Goal: Transaction & Acquisition: Download file/media

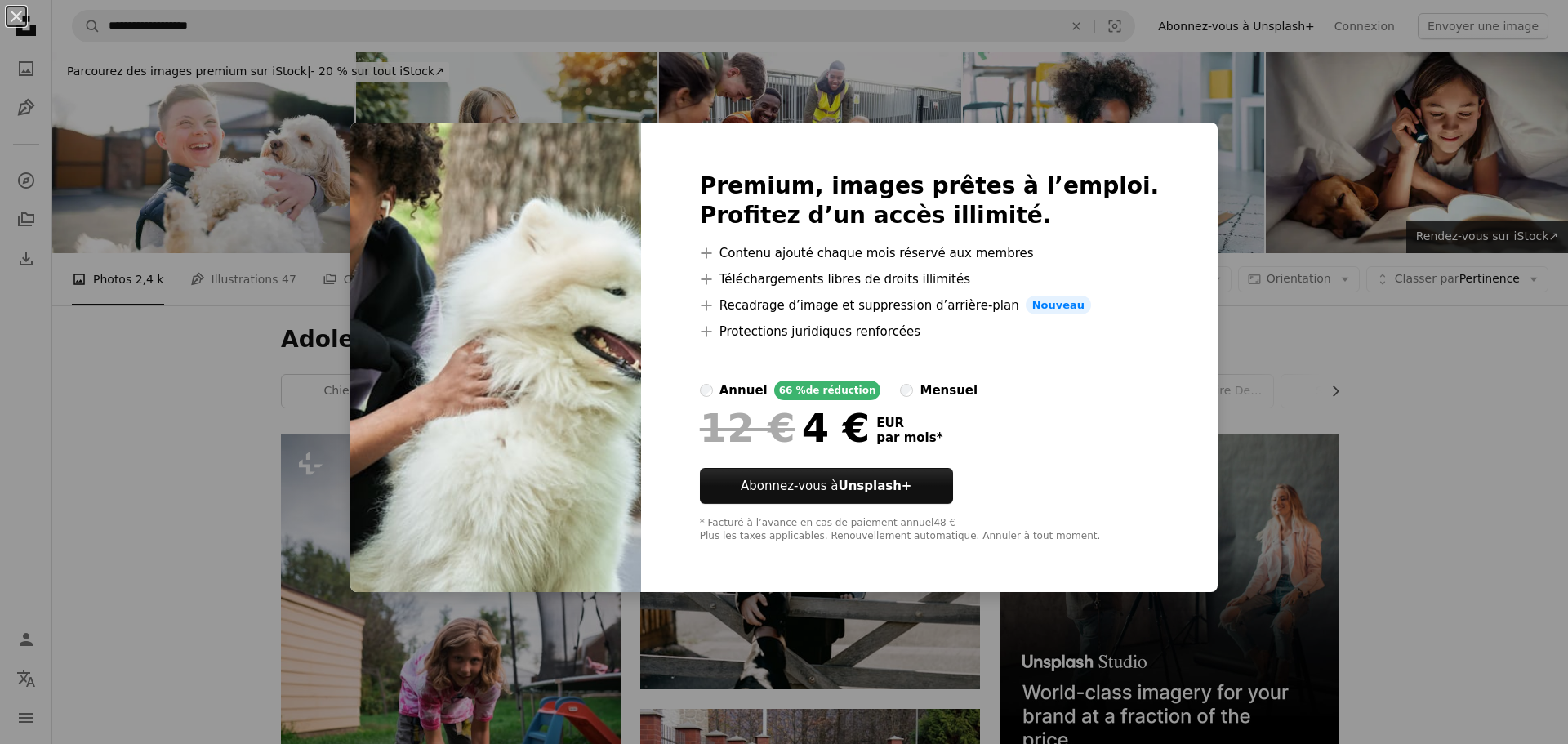
click at [1345, 308] on div "An X shape Premium, images prêtes à l’emploi. Profitez d’un accès illimité. A p…" at bounding box center [784, 372] width 1568 height 744
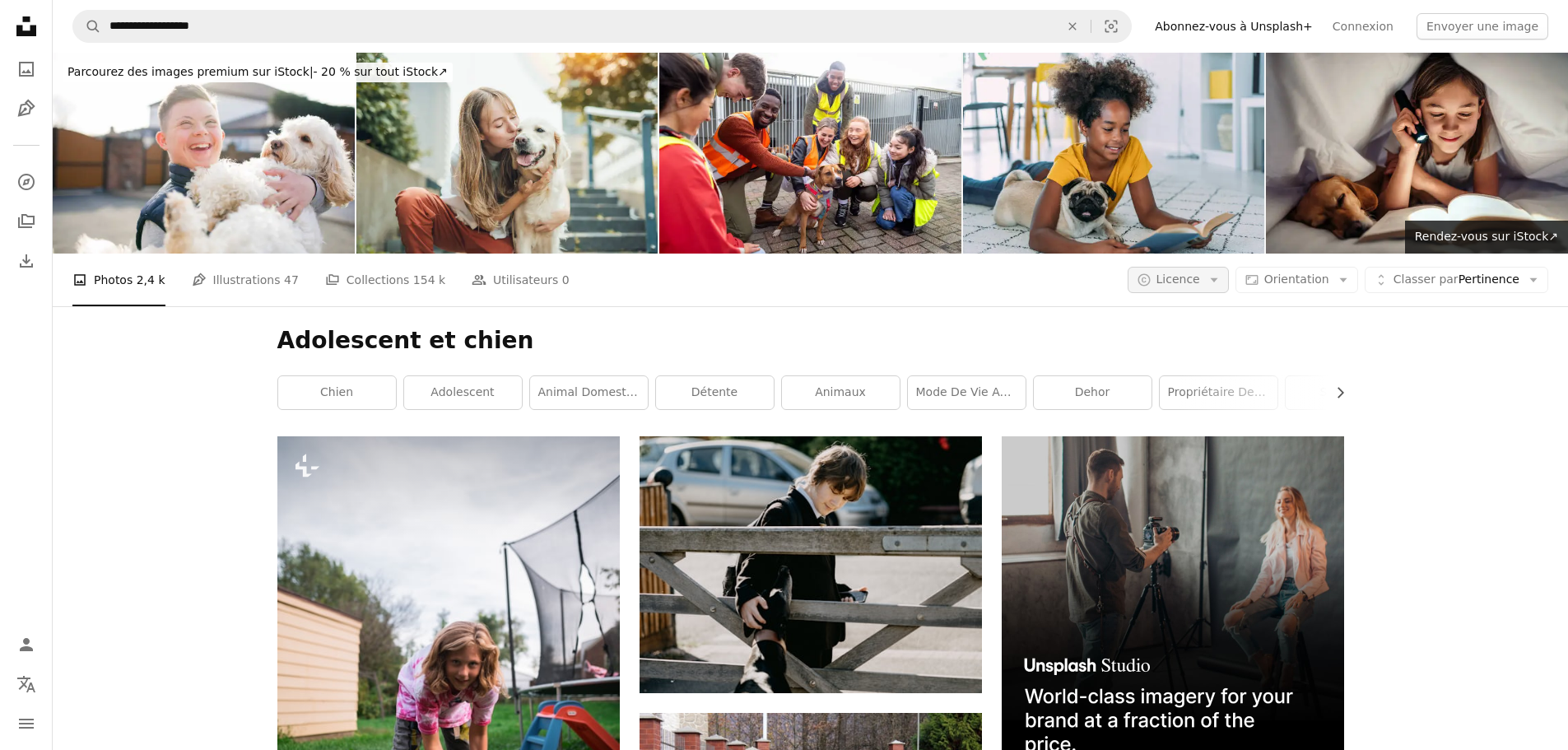
click at [1200, 272] on span "Licence" at bounding box center [1178, 278] width 44 height 13
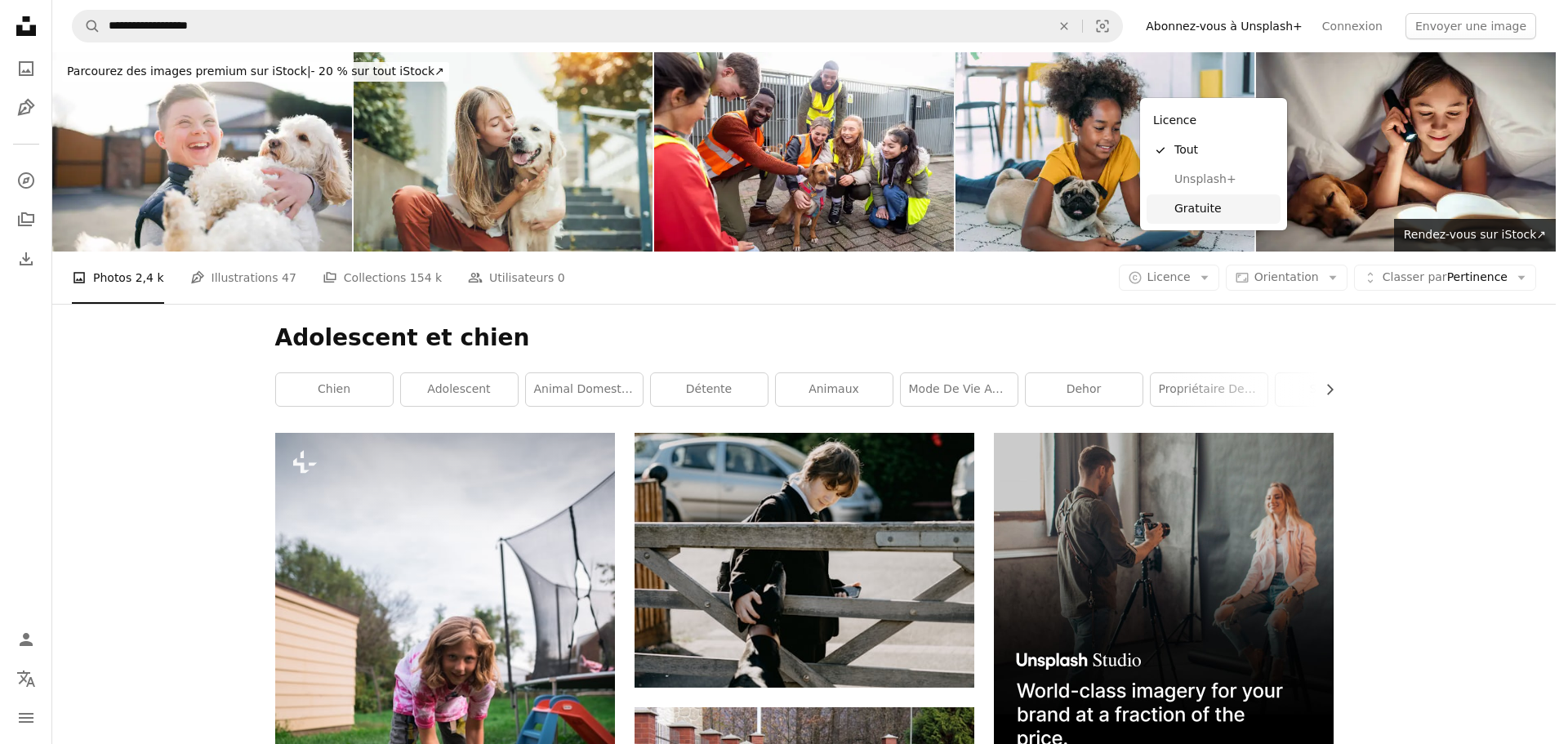
click at [1207, 210] on span "Gratuite" at bounding box center [1223, 208] width 99 height 17
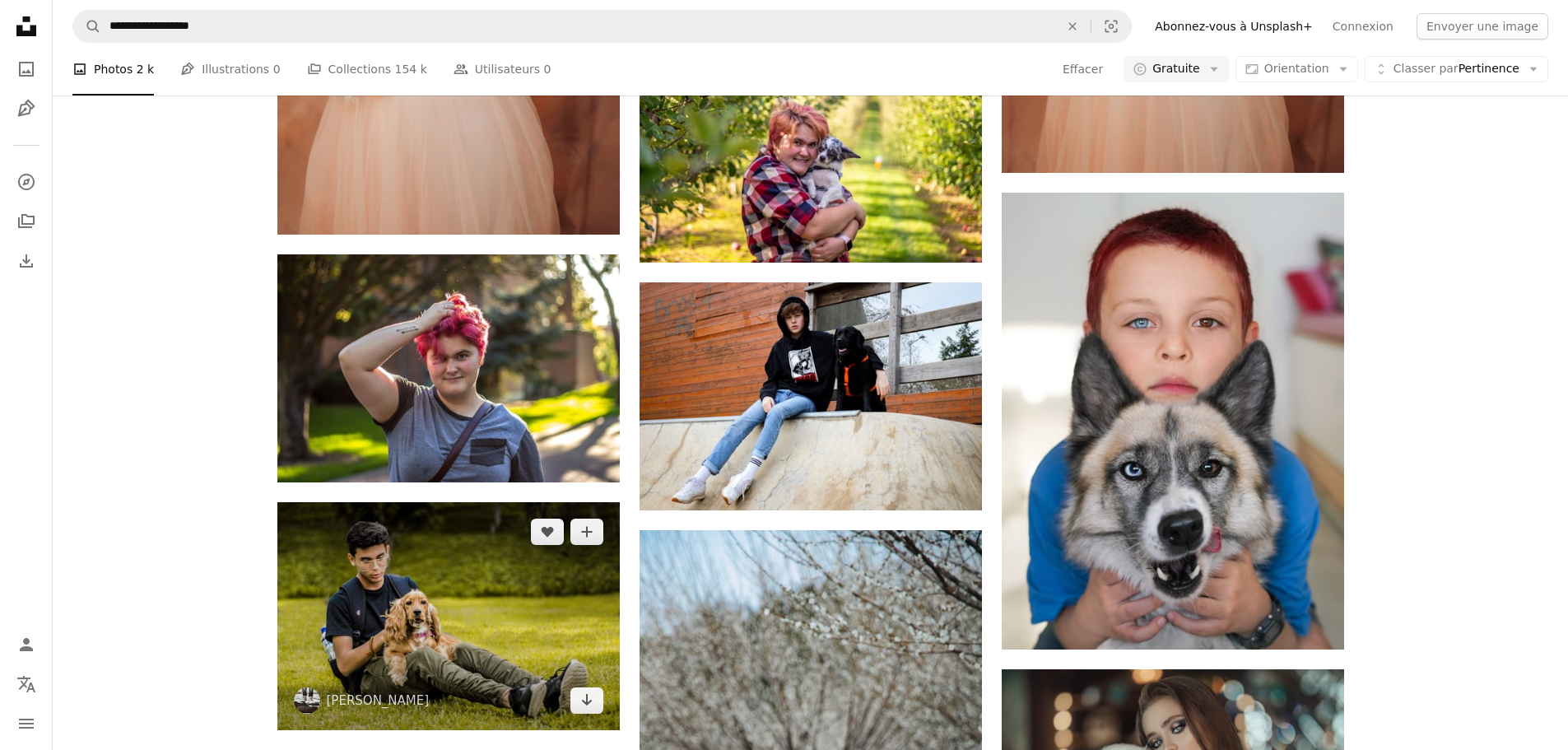
scroll to position [2057, 0]
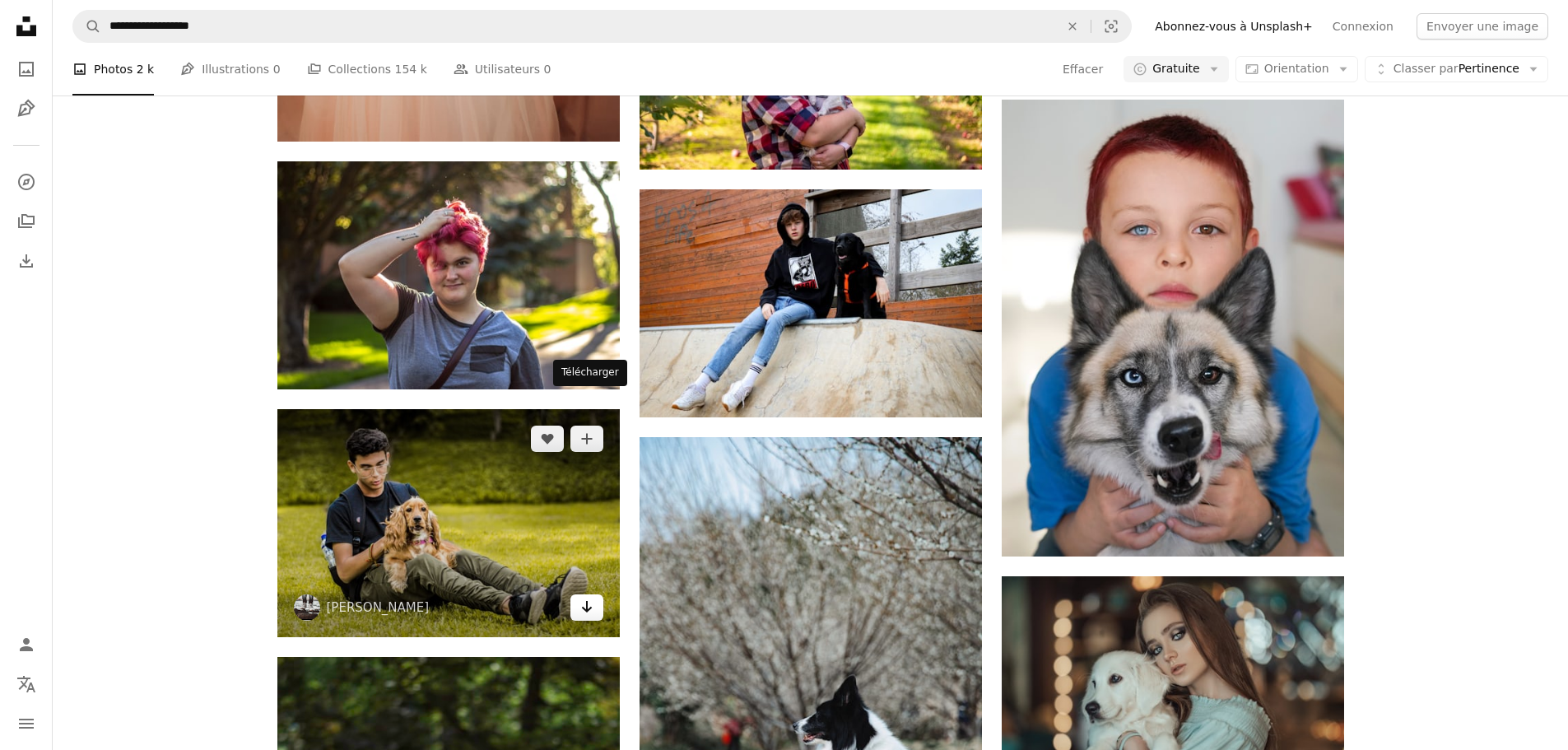
click at [590, 596] on icon "Arrow pointing down" at bounding box center [587, 606] width 13 height 20
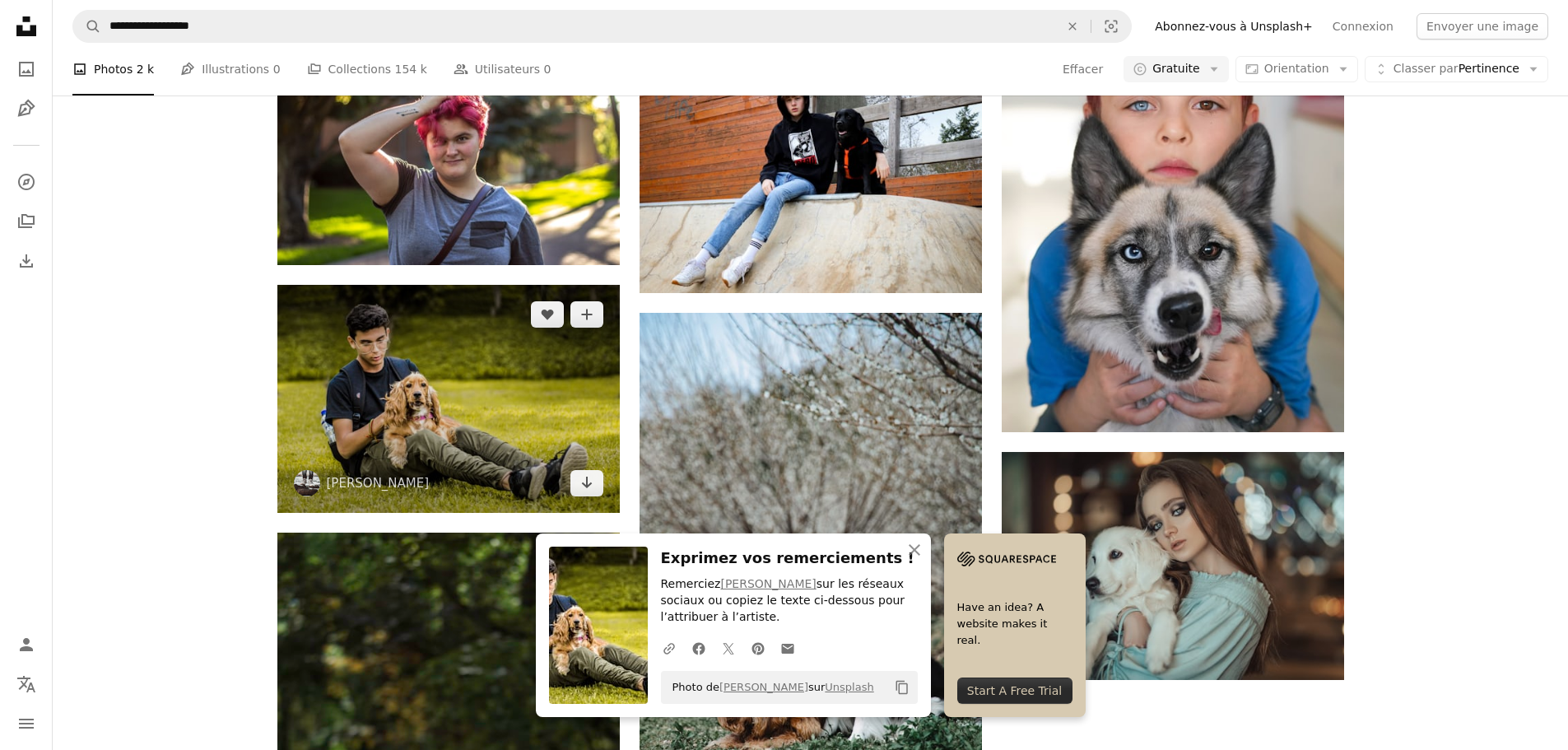
scroll to position [2304, 0]
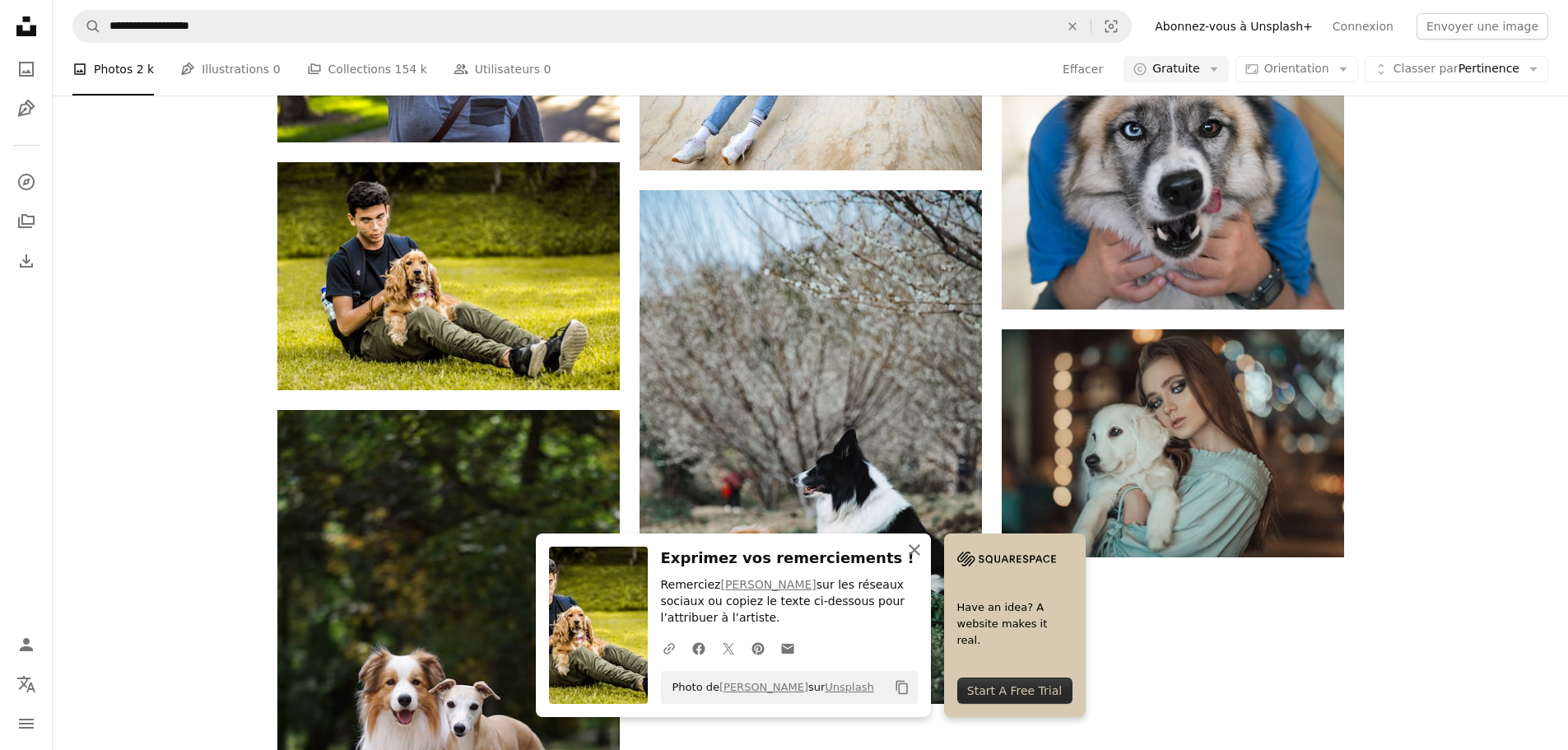
drag, startPoint x: 993, startPoint y: 549, endPoint x: 983, endPoint y: 547, distance: 10.2
click at [921, 549] on icon "button" at bounding box center [915, 550] width 12 height 12
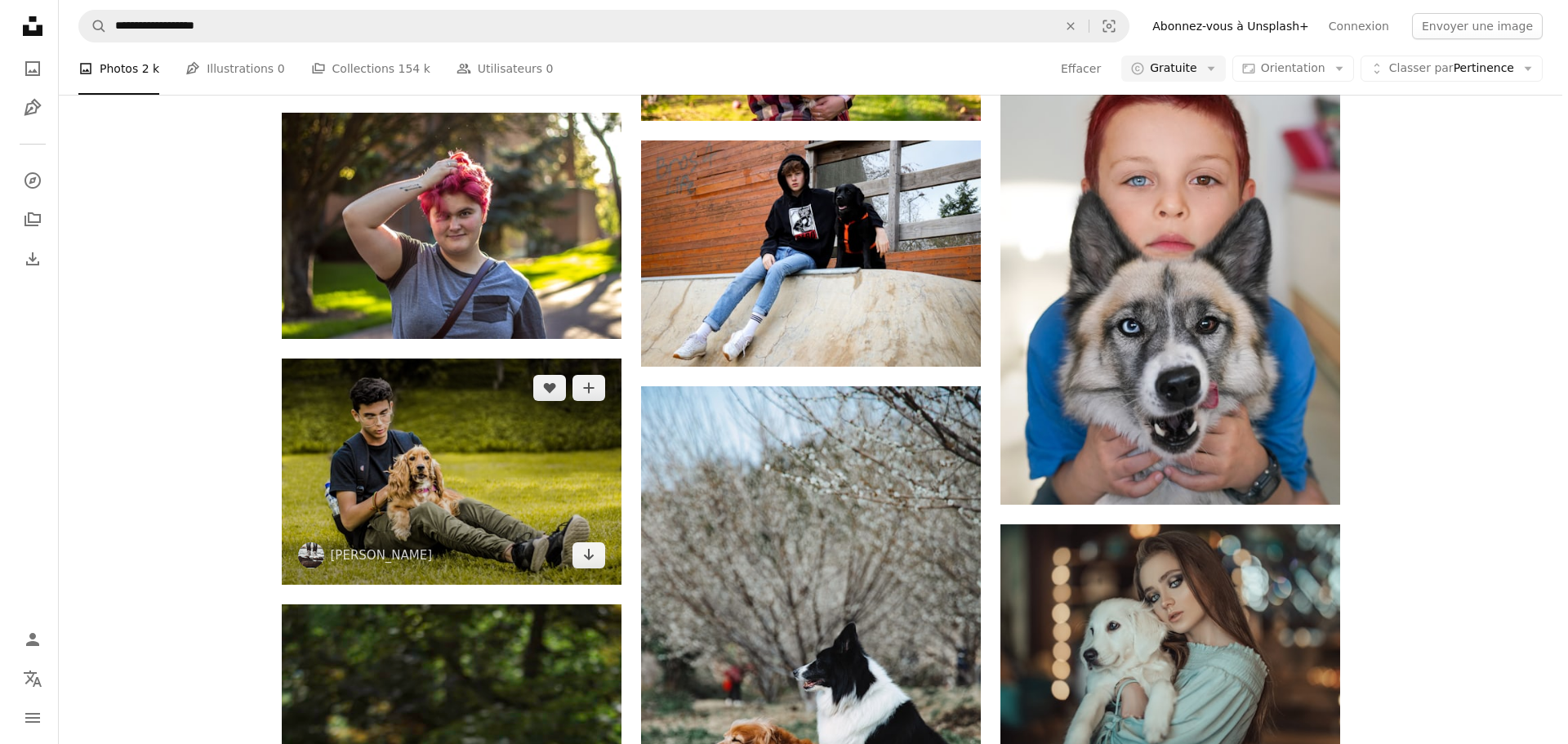
scroll to position [2040, 0]
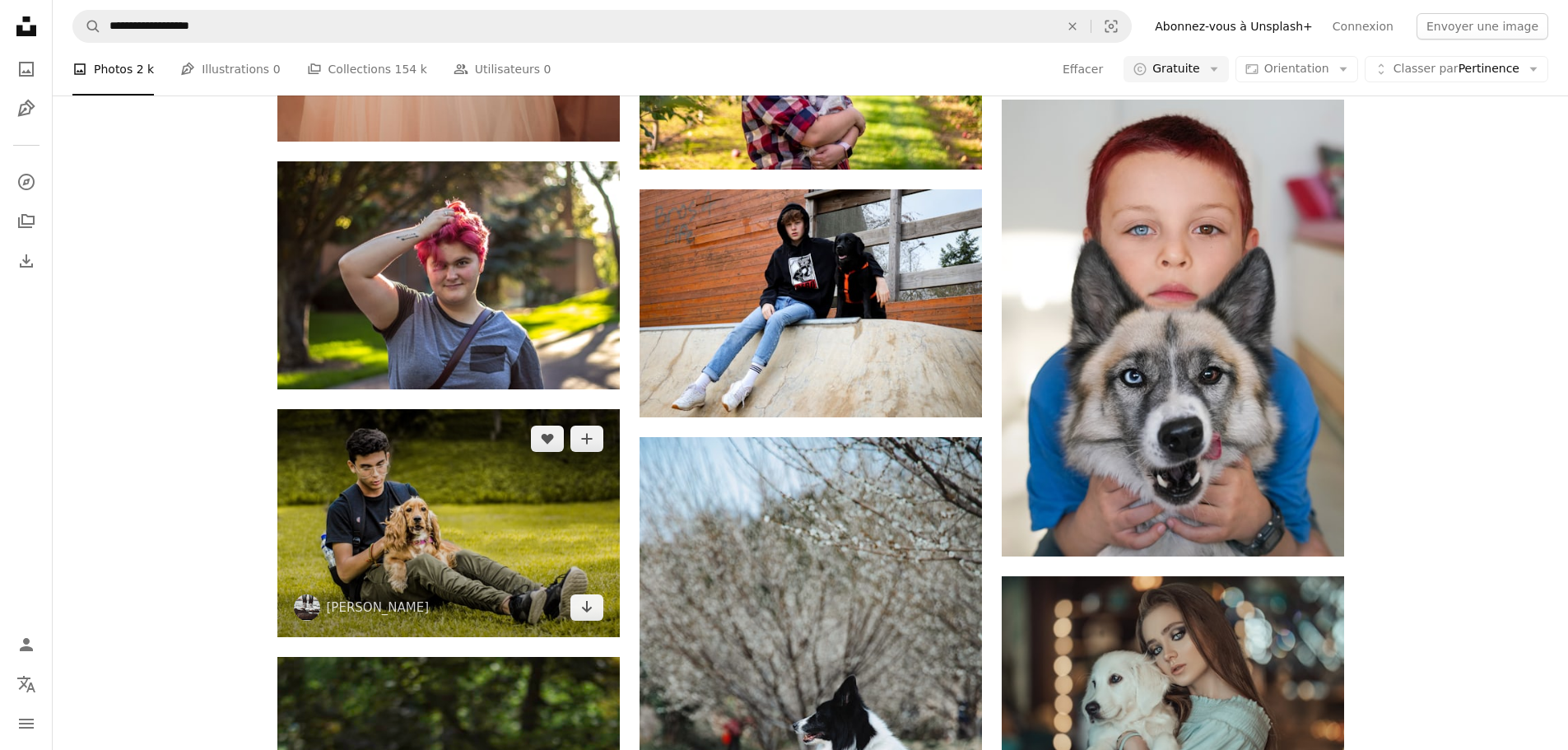
click at [527, 409] on img at bounding box center [449, 523] width 343 height 228
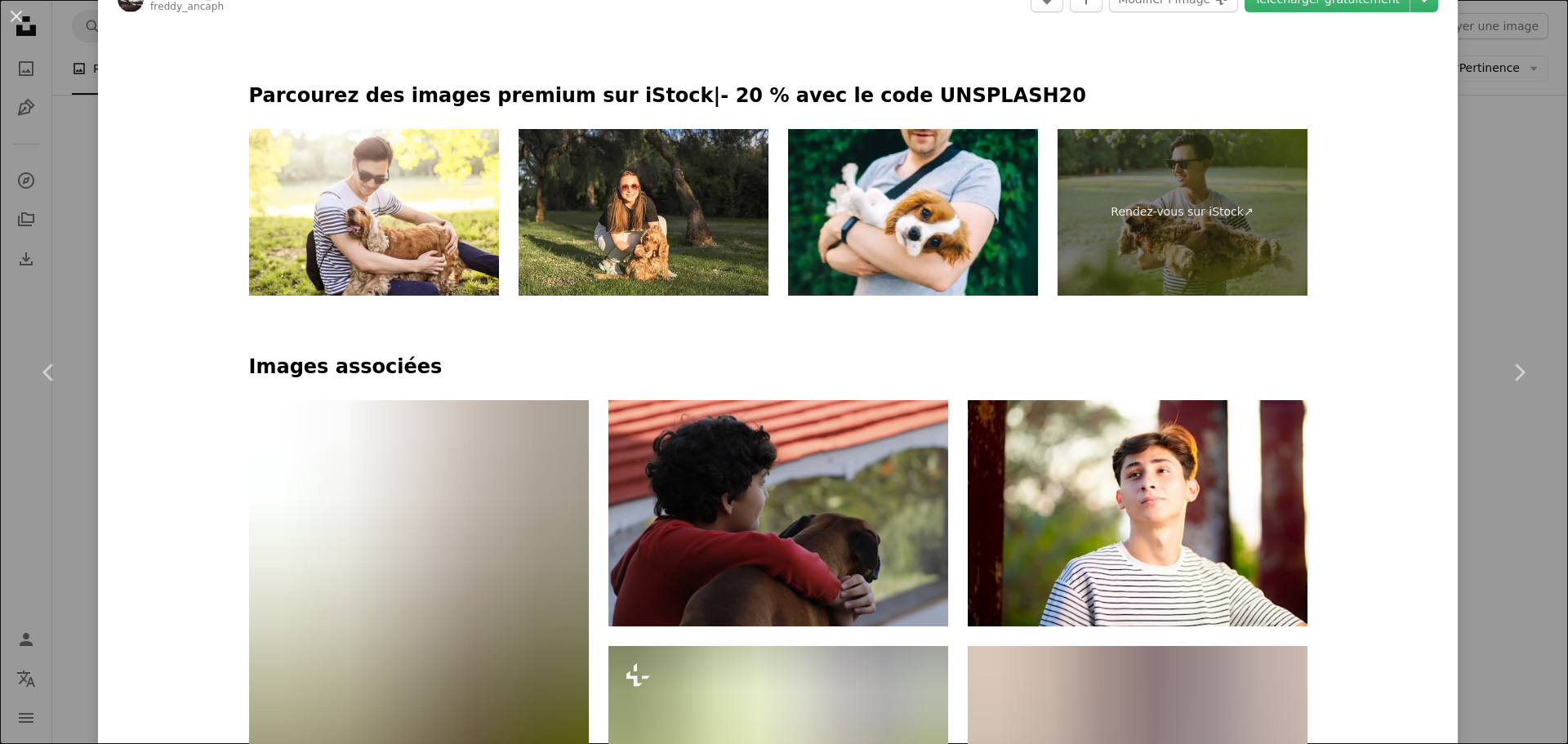
scroll to position [898, 0]
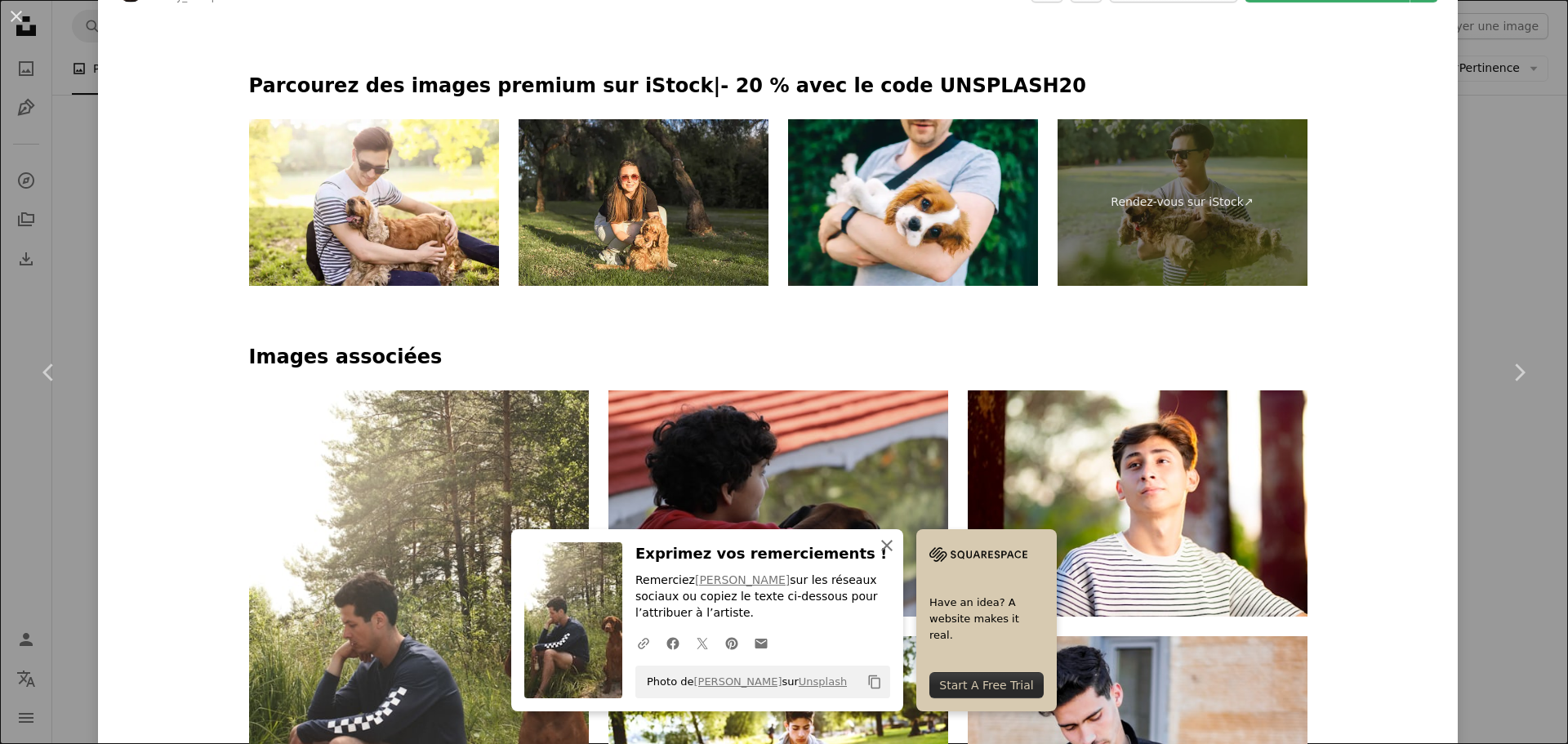
click at [893, 546] on icon "button" at bounding box center [887, 545] width 12 height 12
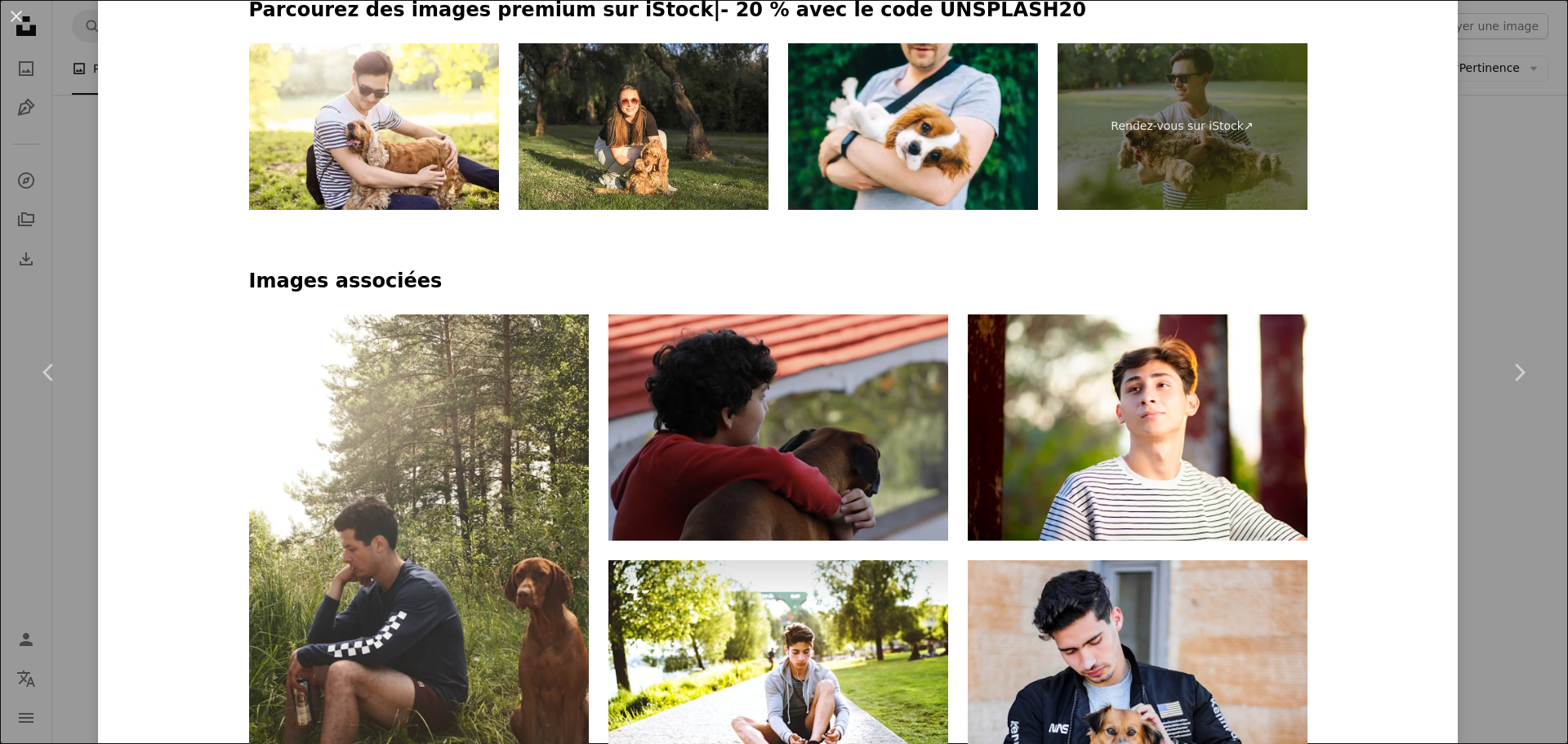
scroll to position [1061, 0]
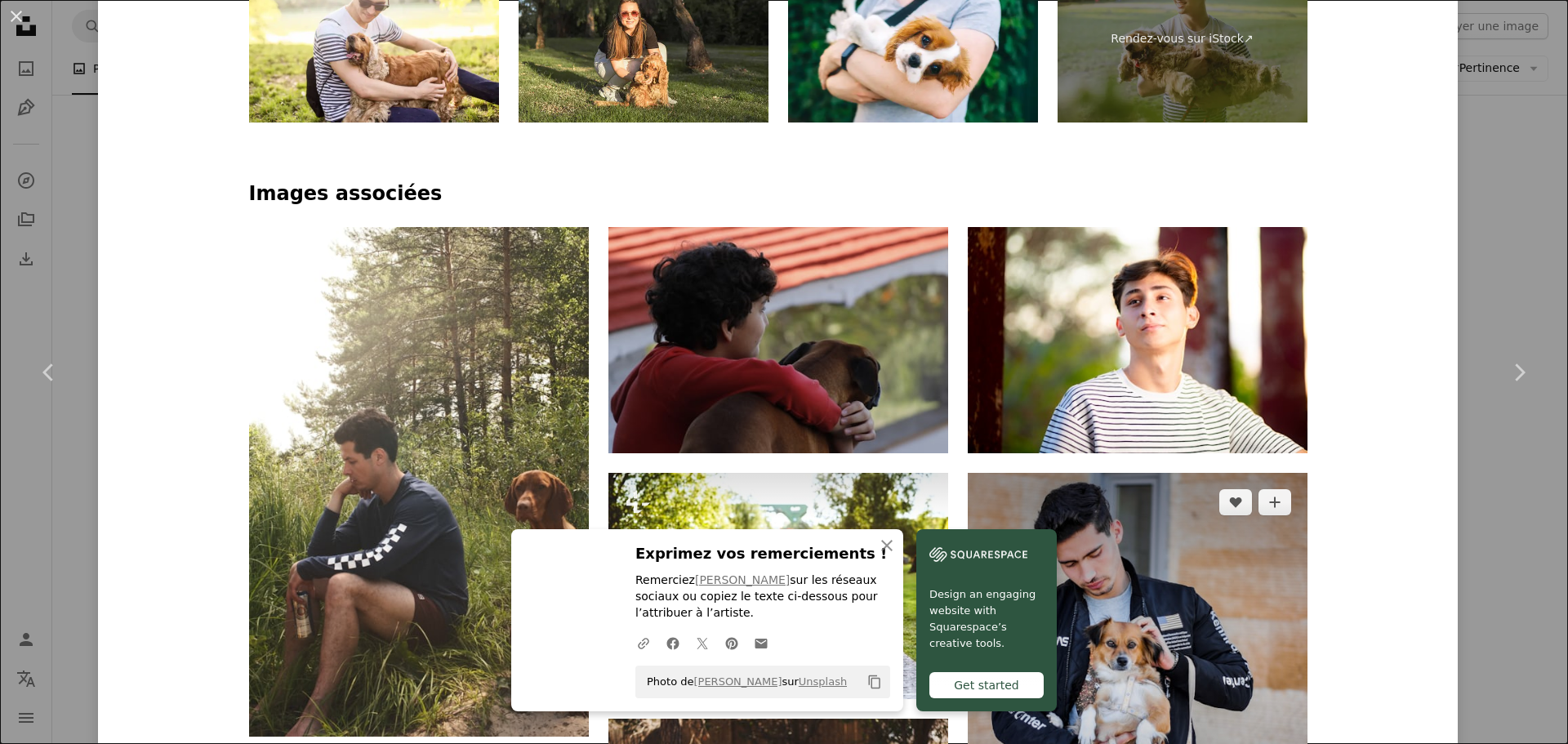
scroll to position [898, 0]
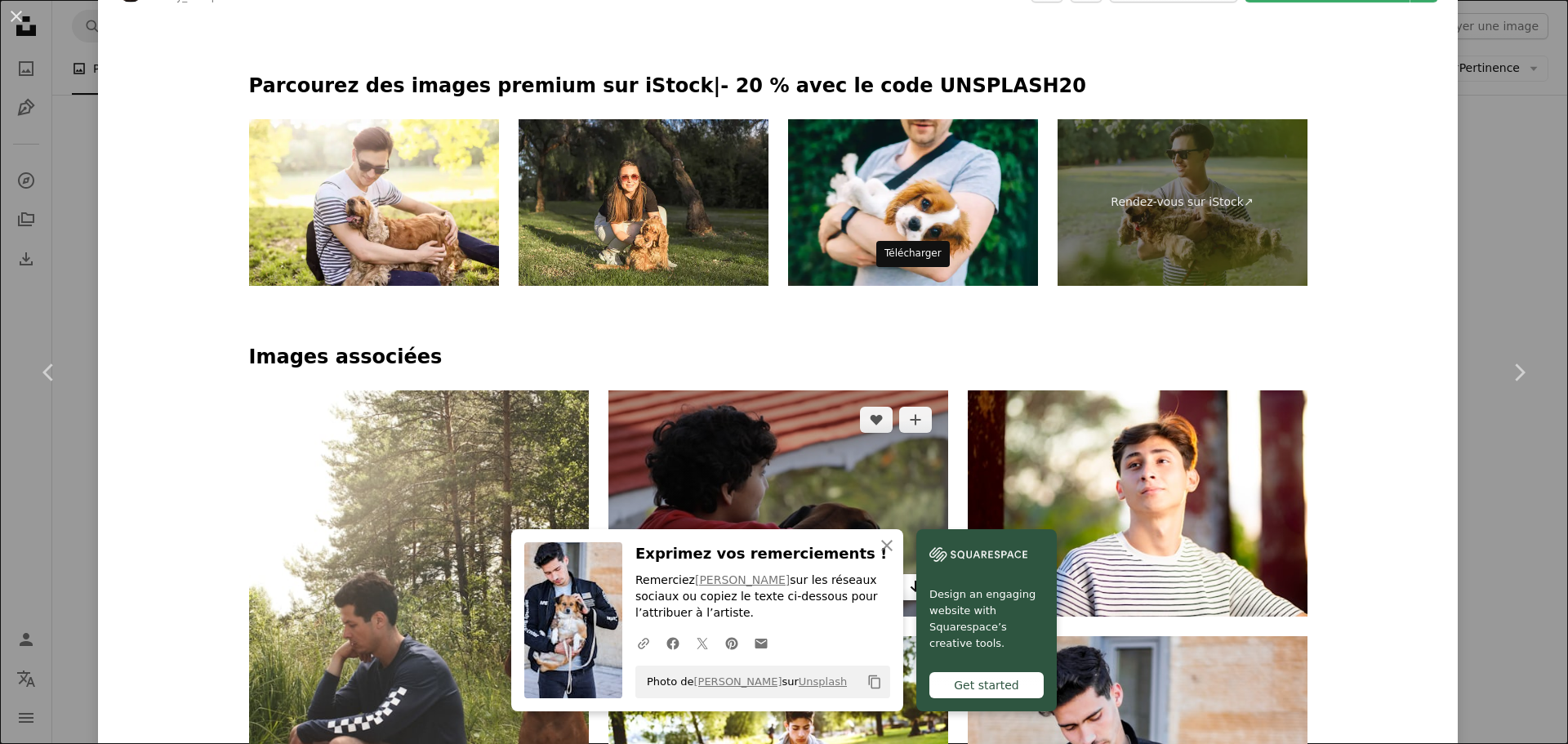
click at [910, 581] on icon "Télécharger" at bounding box center [914, 587] width 11 height 12
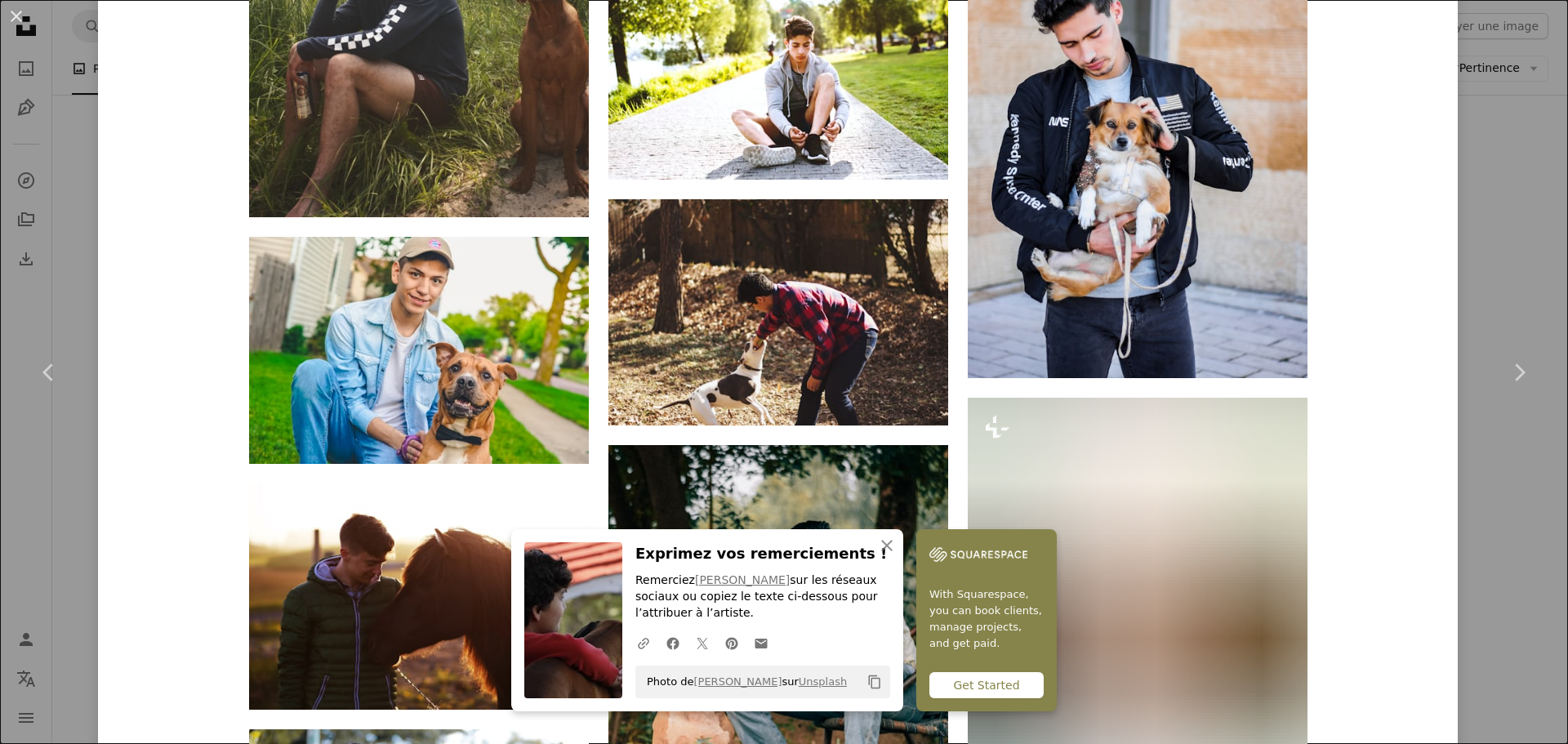
scroll to position [1632, 0]
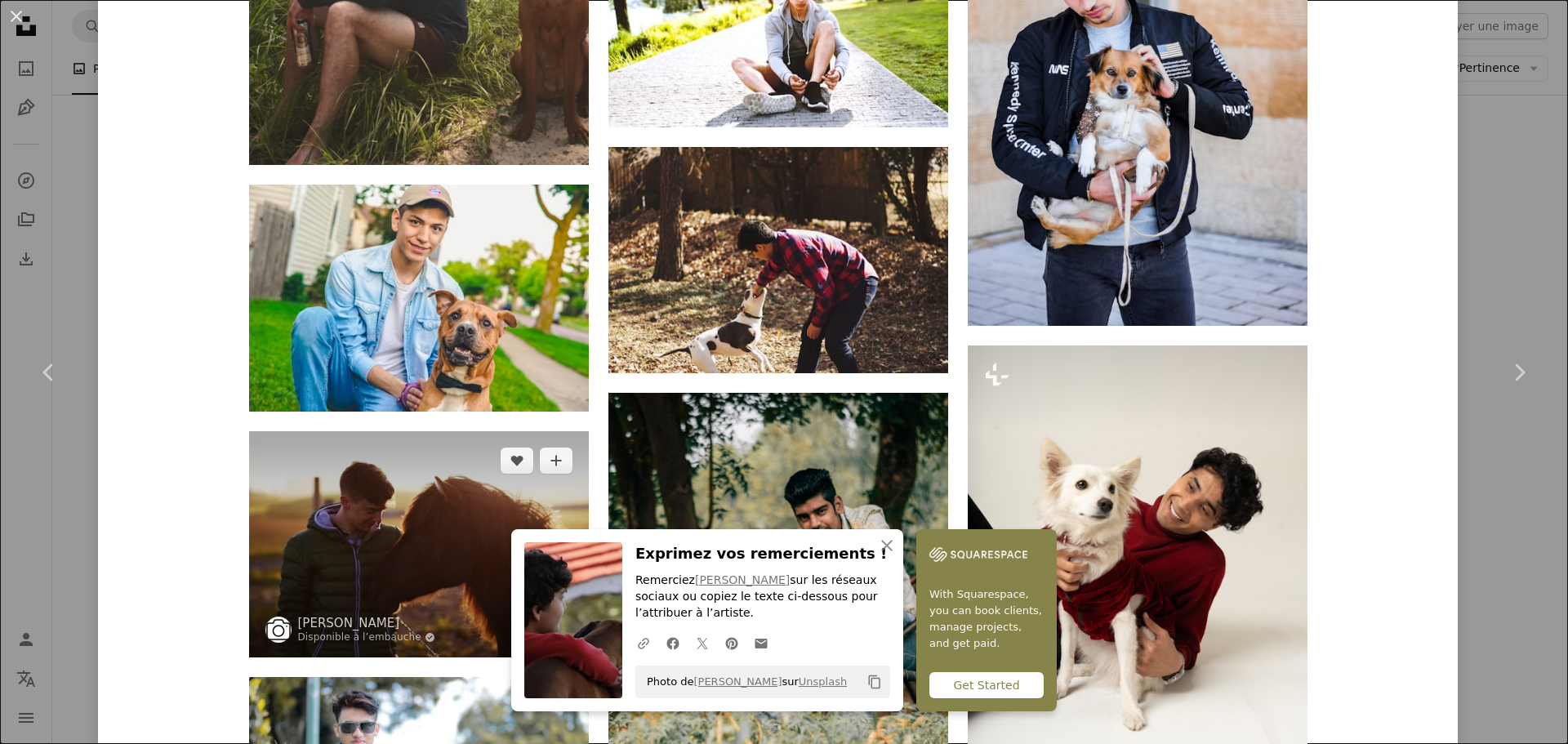
click at [551, 621] on icon "Télécharger" at bounding box center [555, 627] width 11 height 12
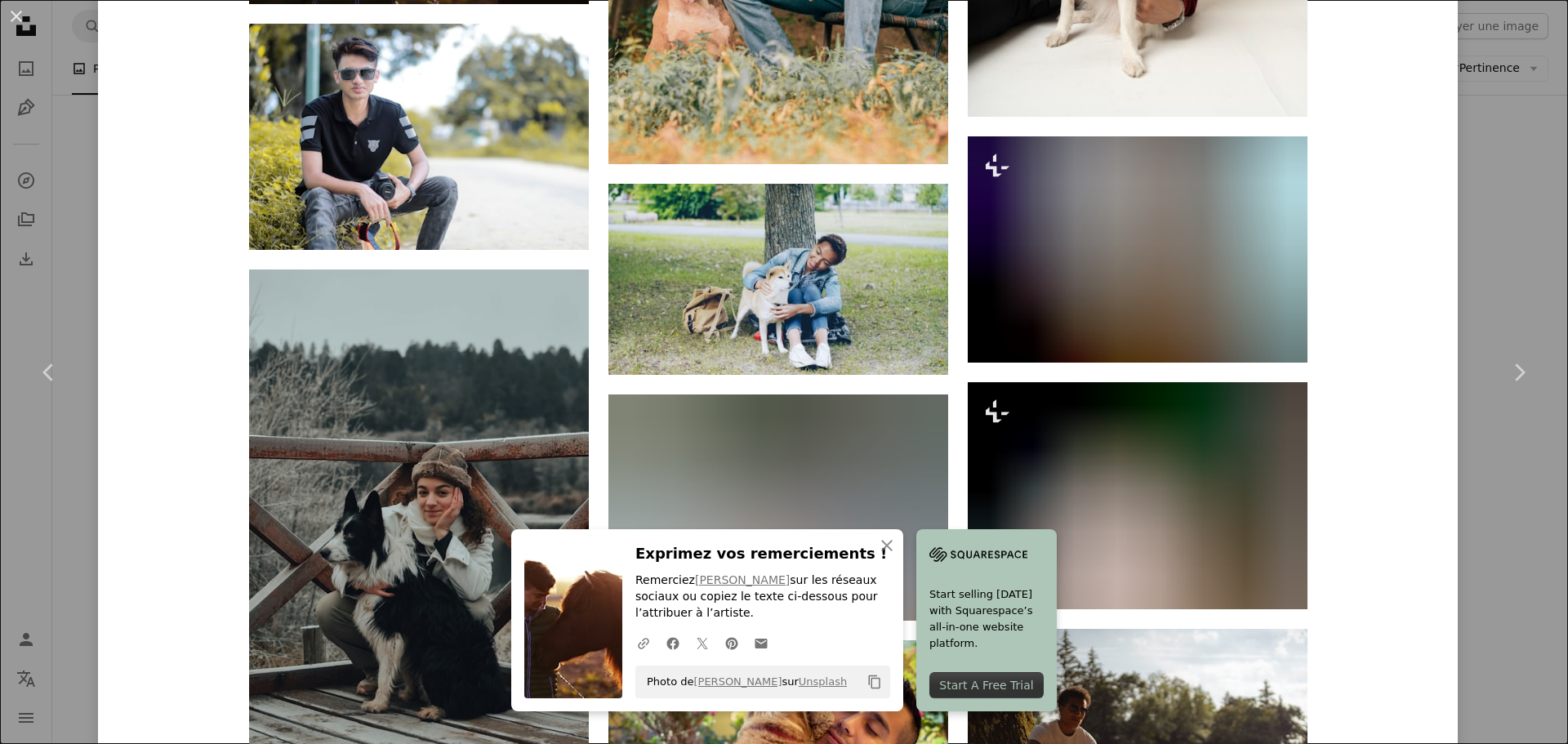
scroll to position [2612, 0]
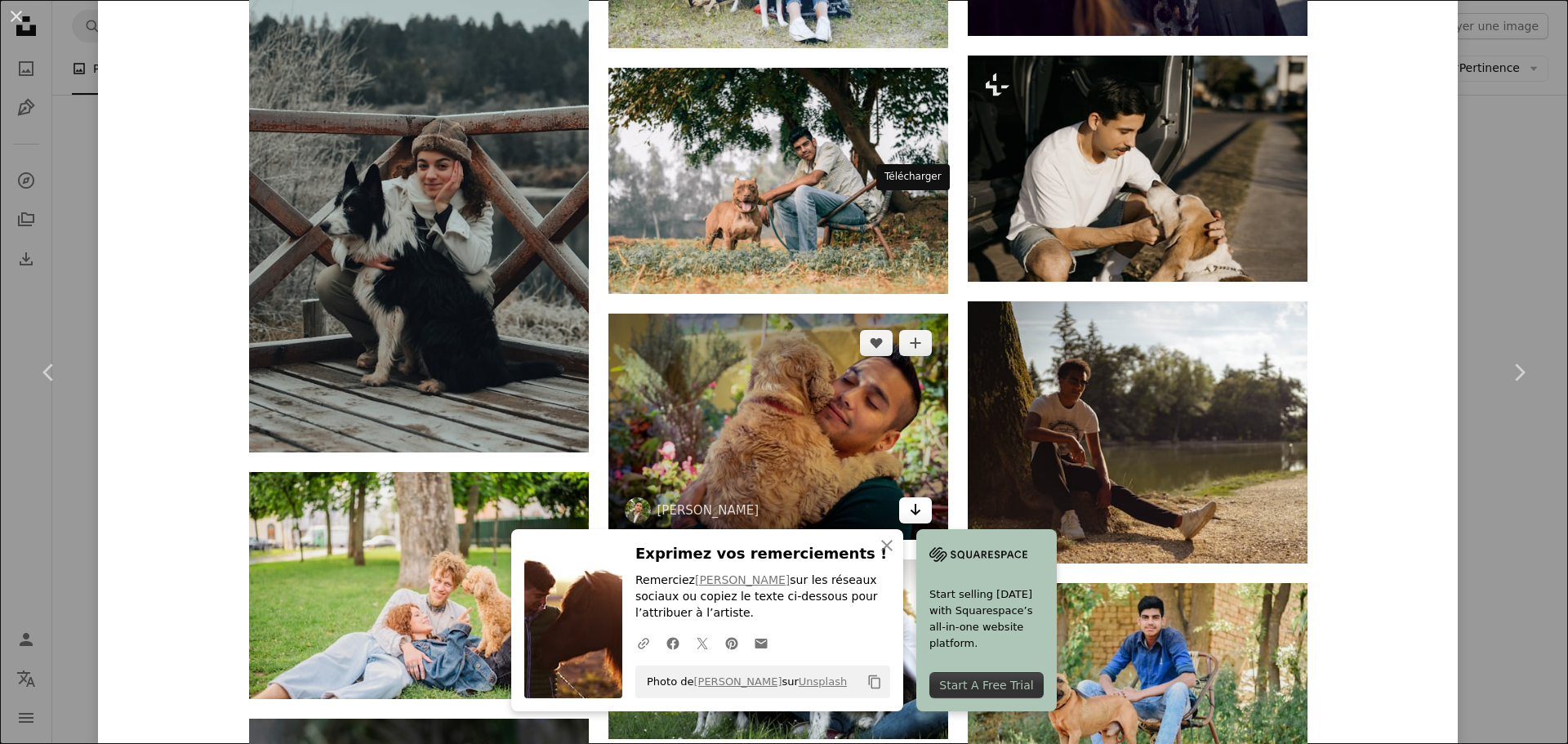
click at [920, 497] on link "Arrow pointing down" at bounding box center [914, 510] width 32 height 27
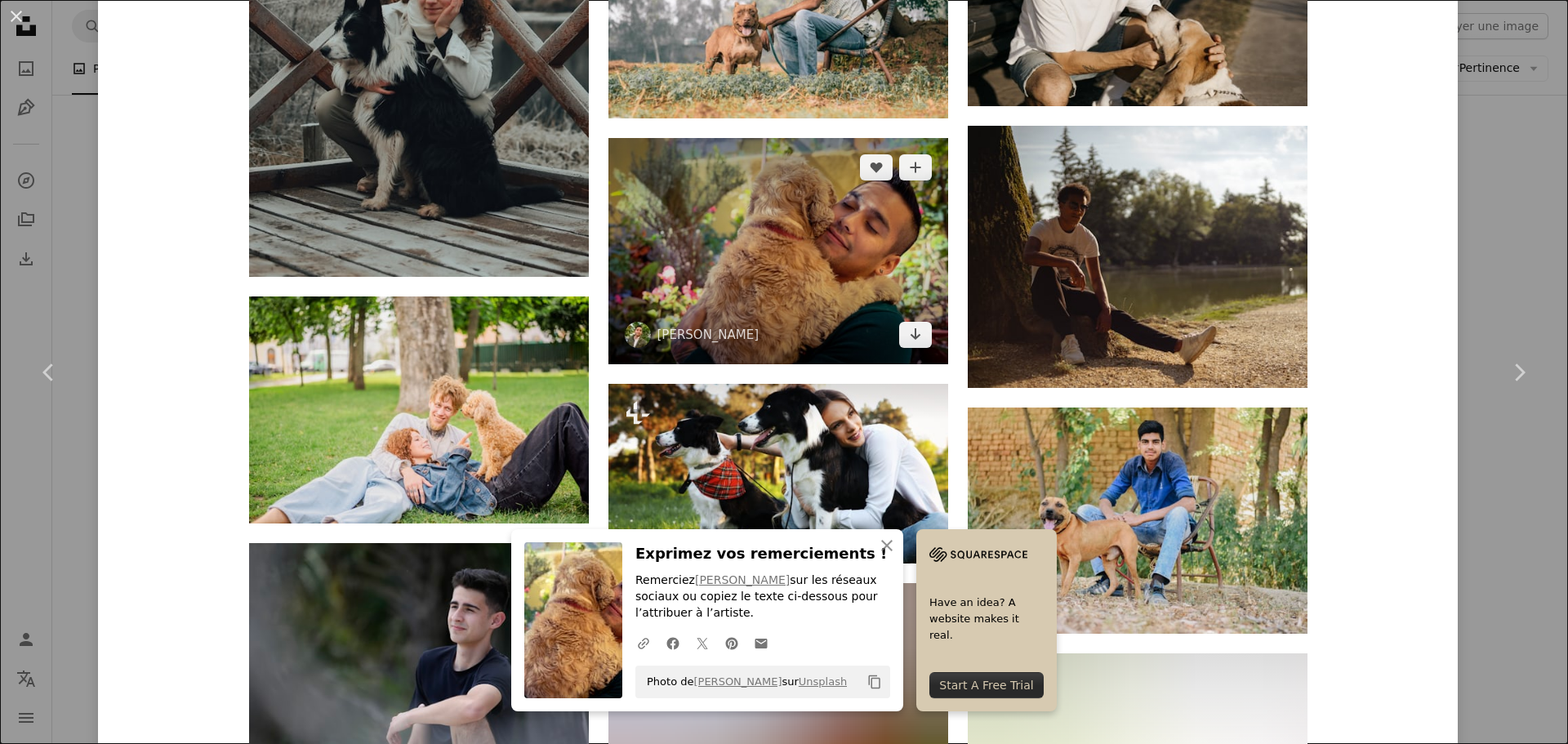
scroll to position [2857, 0]
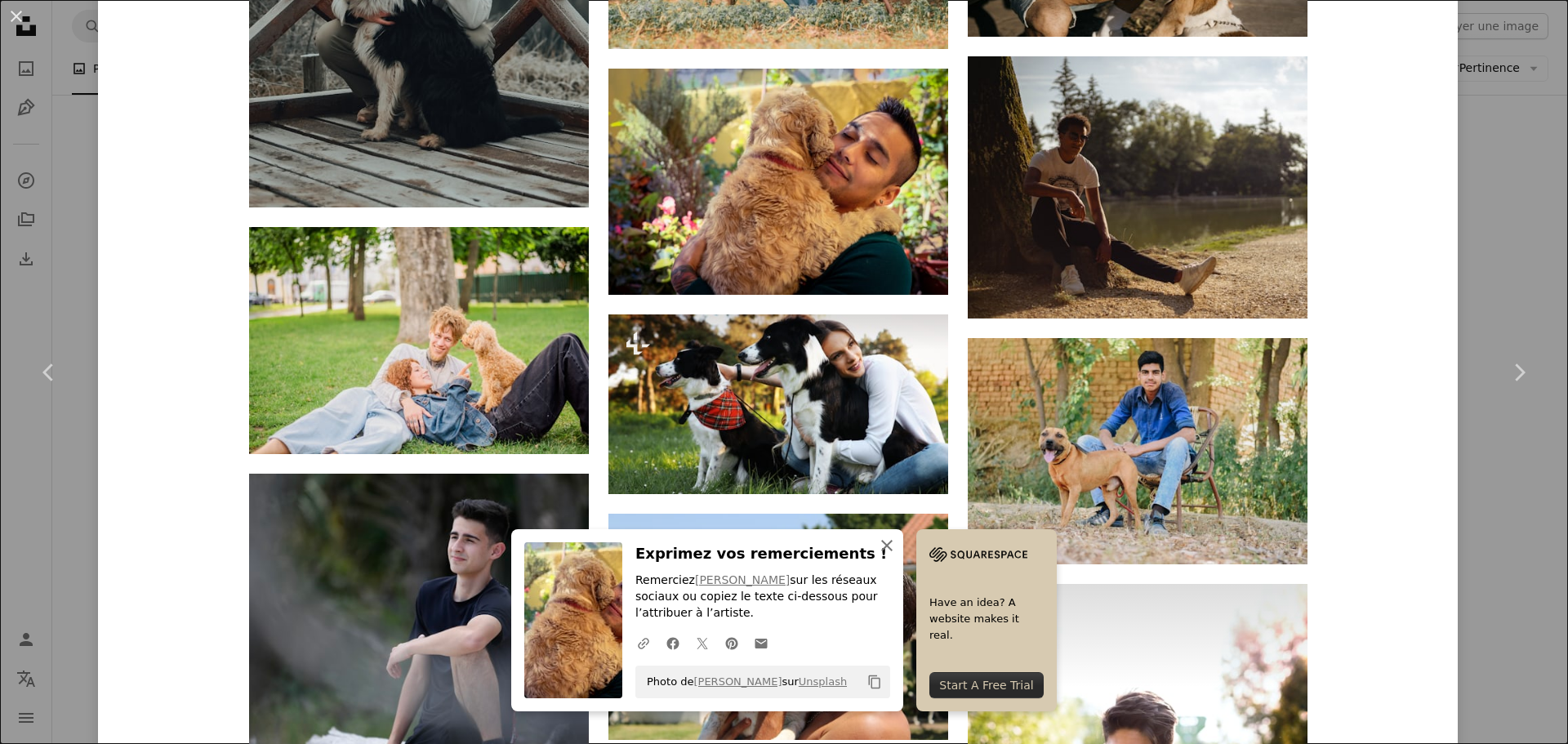
click at [897, 548] on icon "An X shape" at bounding box center [887, 545] width 20 height 20
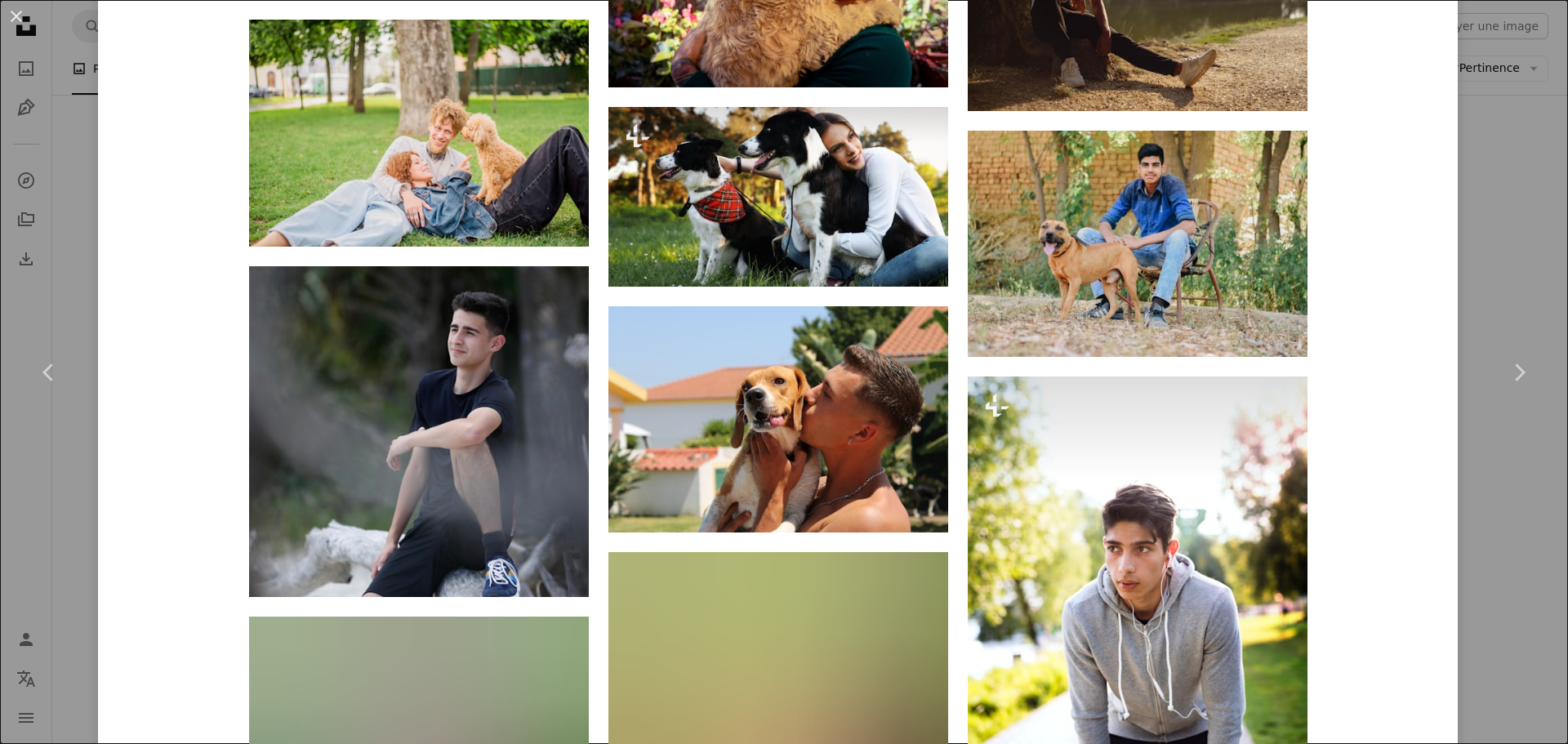
scroll to position [3183, 0]
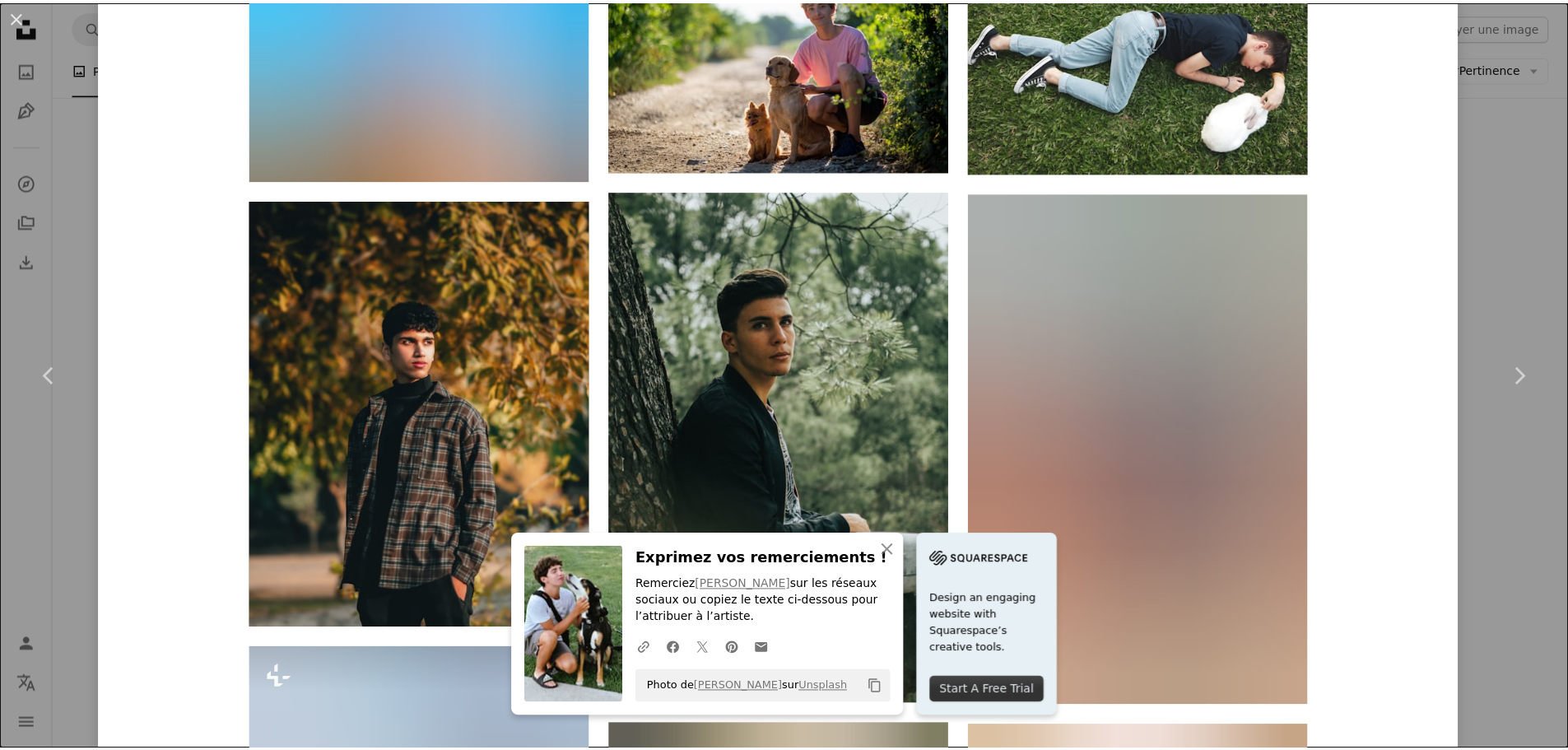
scroll to position [6418, 0]
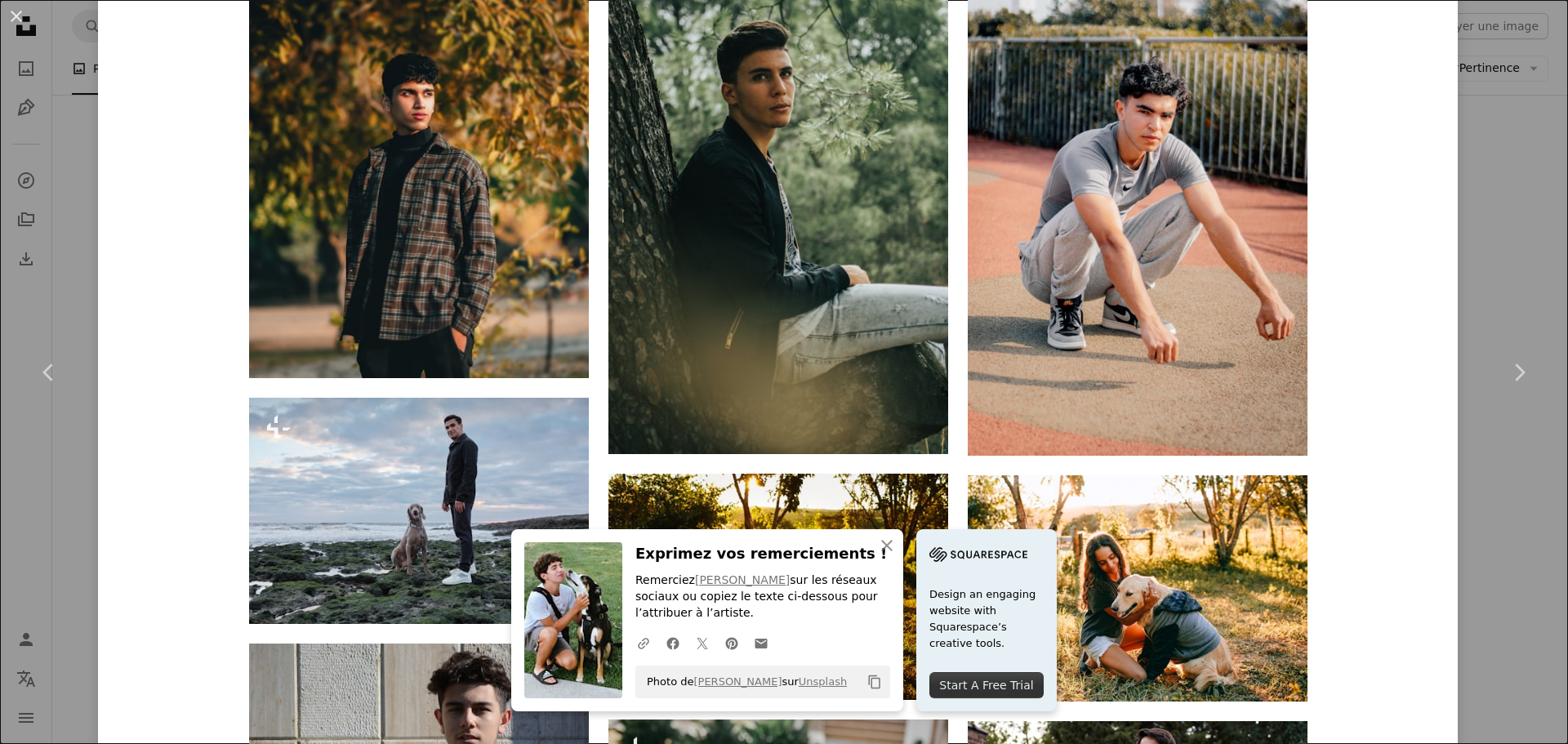
click at [1472, 544] on div "An X shape Chevron left Chevron right [PERSON_NAME] chuquihumaní freddy_ancaph …" at bounding box center [784, 372] width 1568 height 744
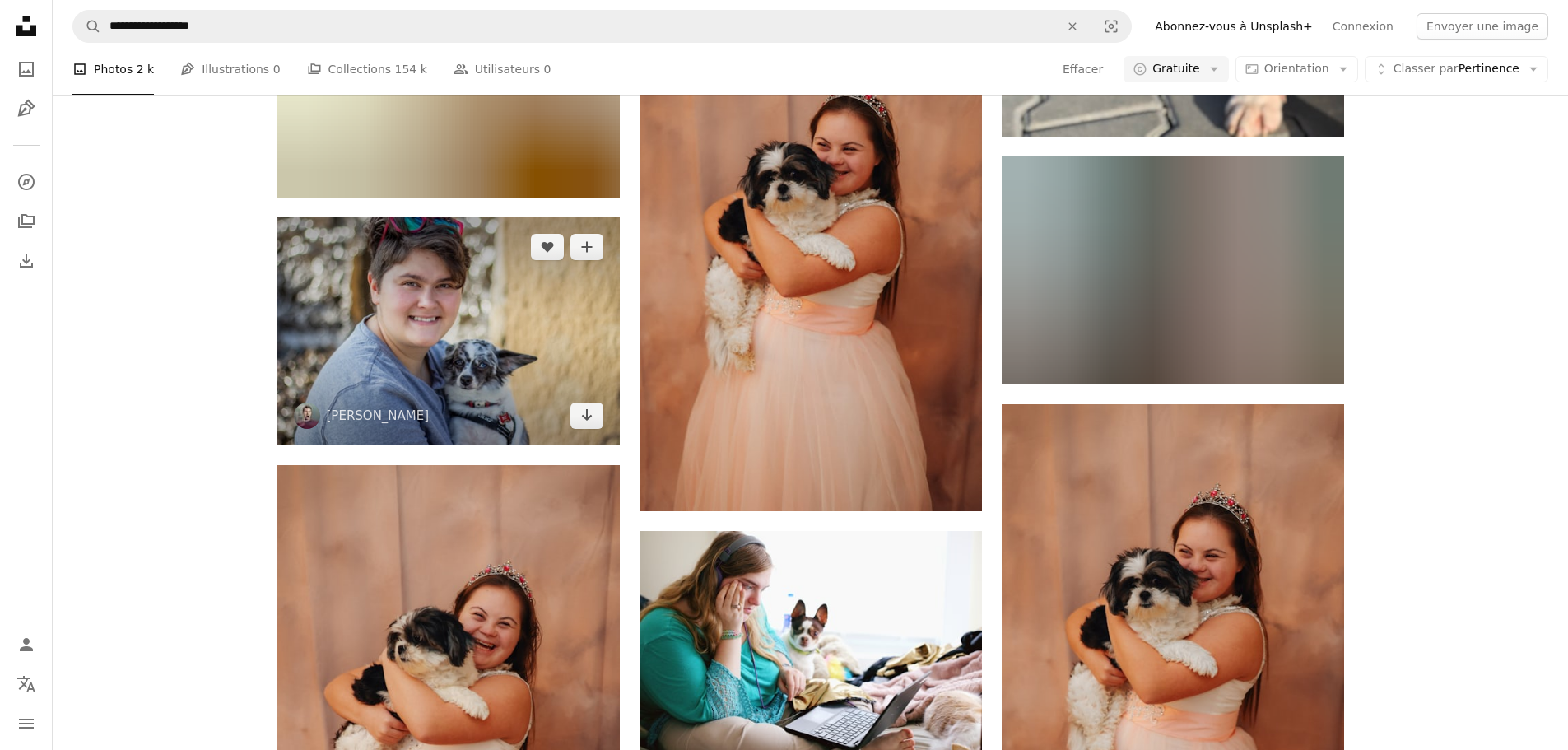
scroll to position [1234, 0]
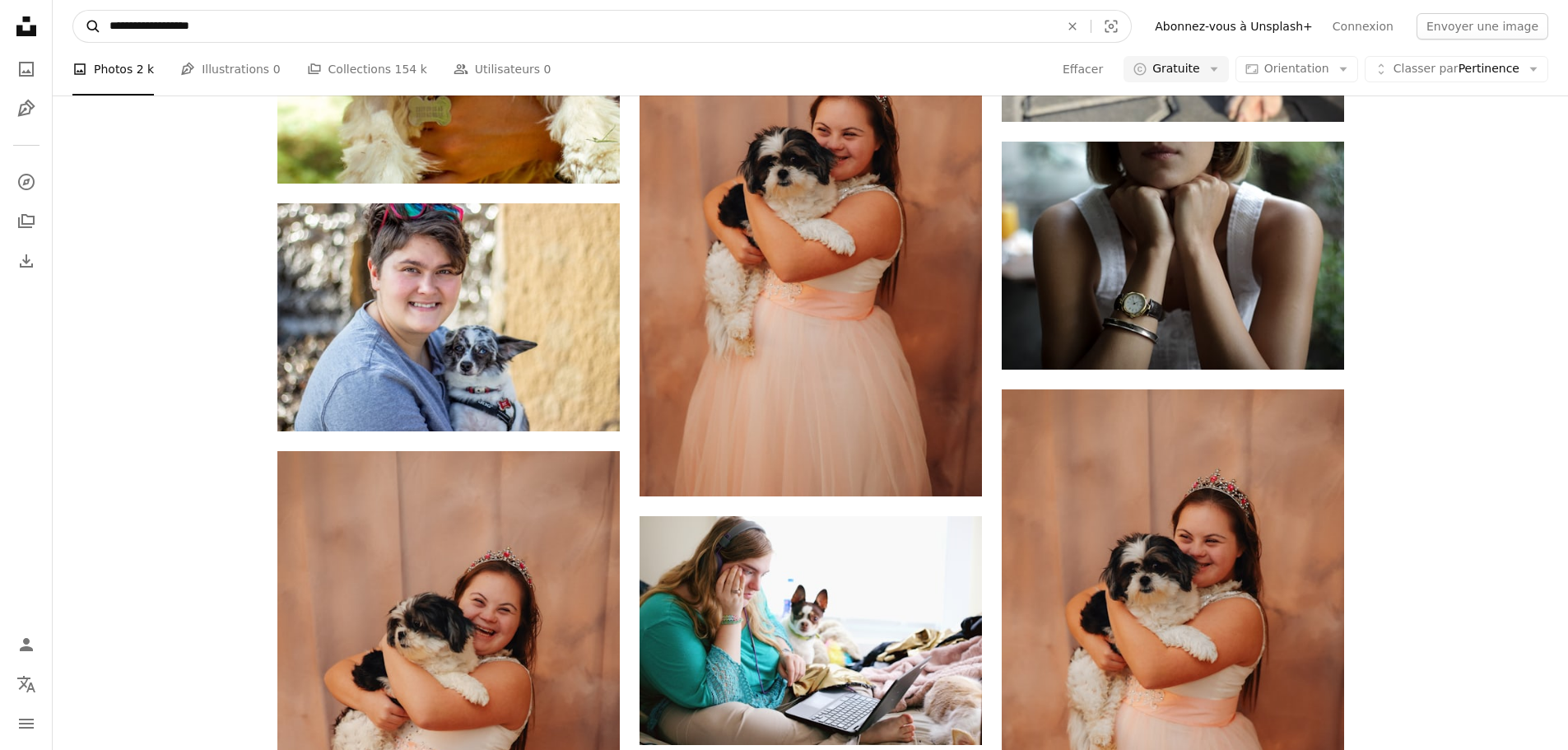
drag, startPoint x: 288, startPoint y: 37, endPoint x: 83, endPoint y: 33, distance: 205.0
click at [83, 33] on form "**********" at bounding box center [602, 26] width 1060 height 33
type input "**********"
click at [73, 11] on button "A magnifying glass" at bounding box center [87, 27] width 28 height 32
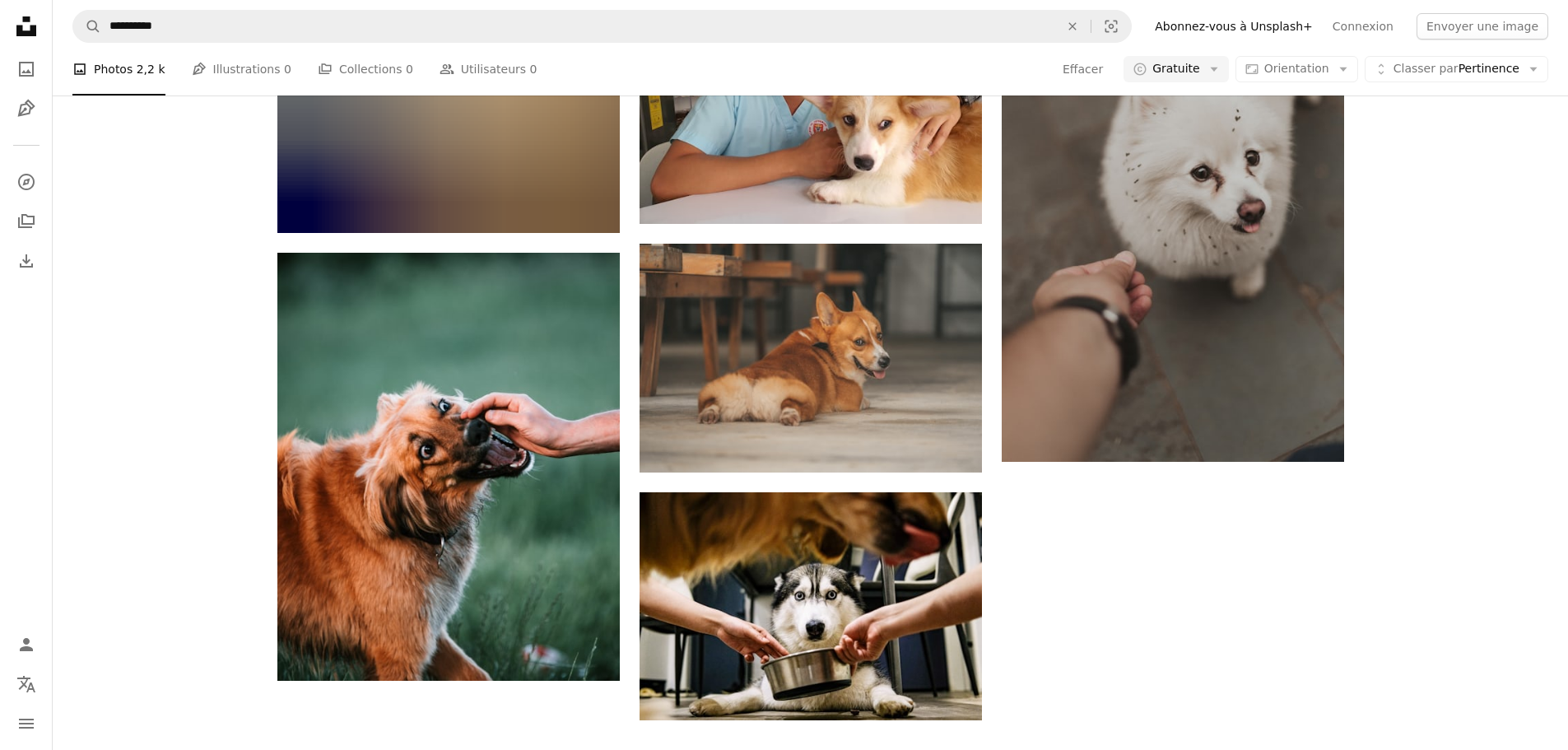
scroll to position [2551, 0]
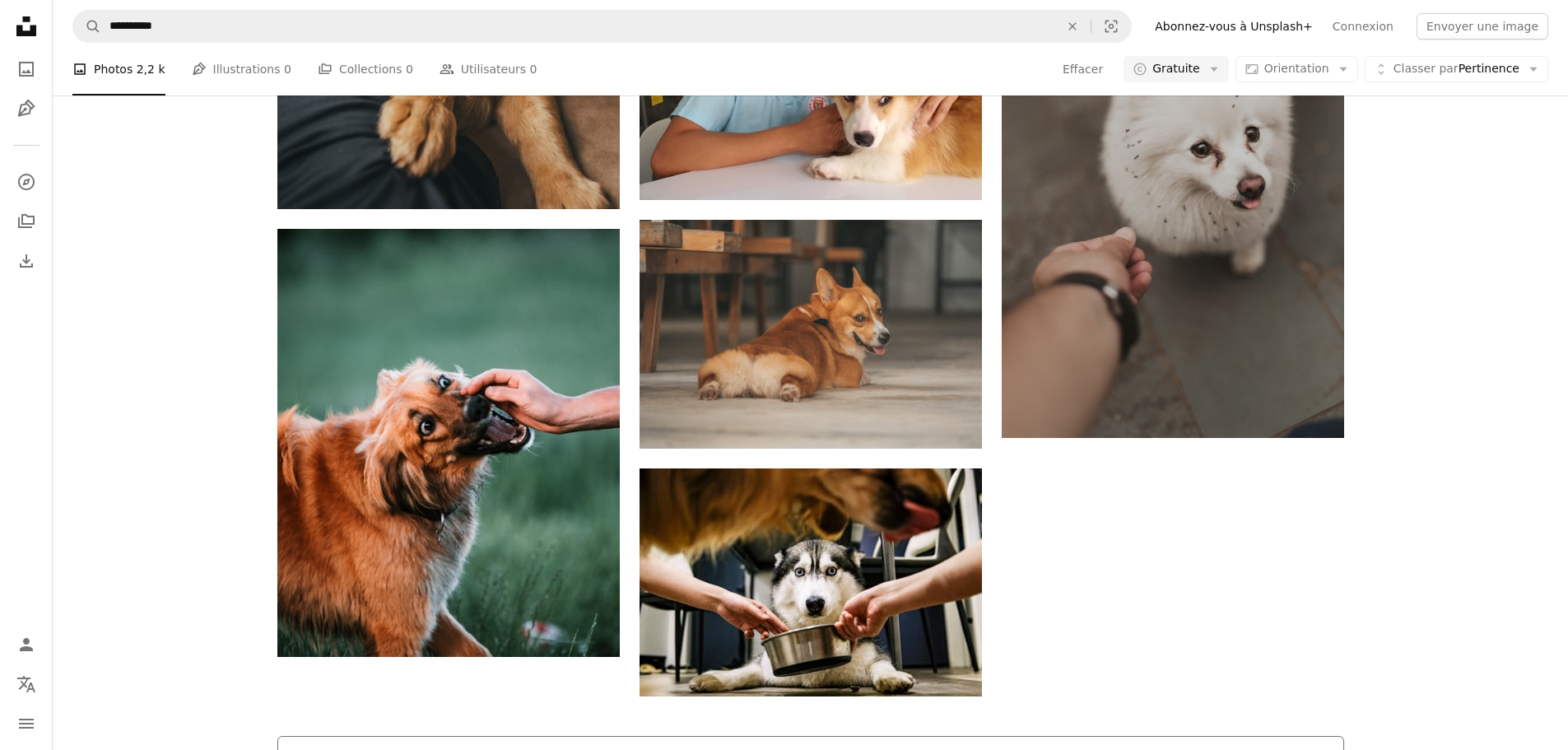
click at [692, 736] on button "Plus de résultats" at bounding box center [811, 762] width 1066 height 53
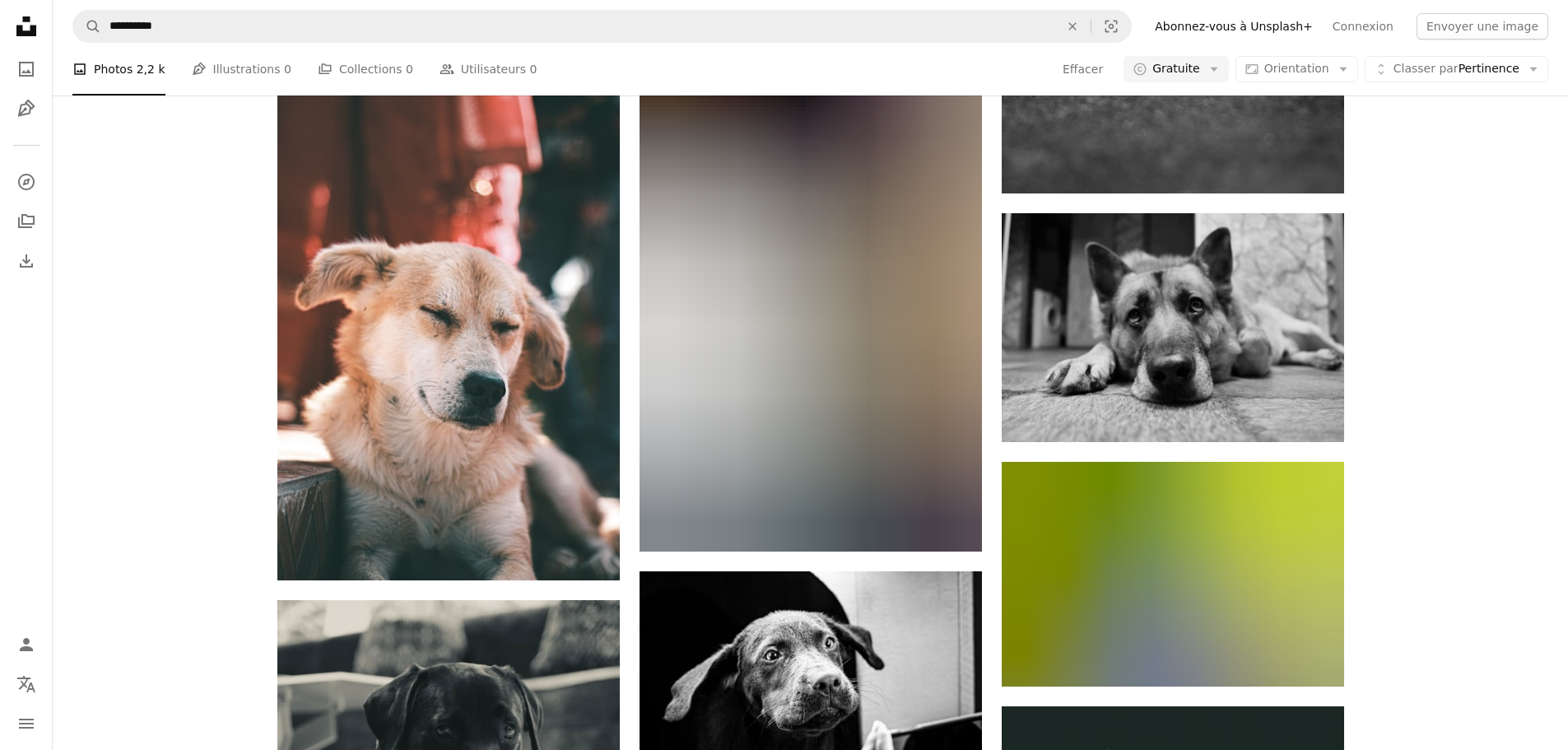
scroll to position [5101, 0]
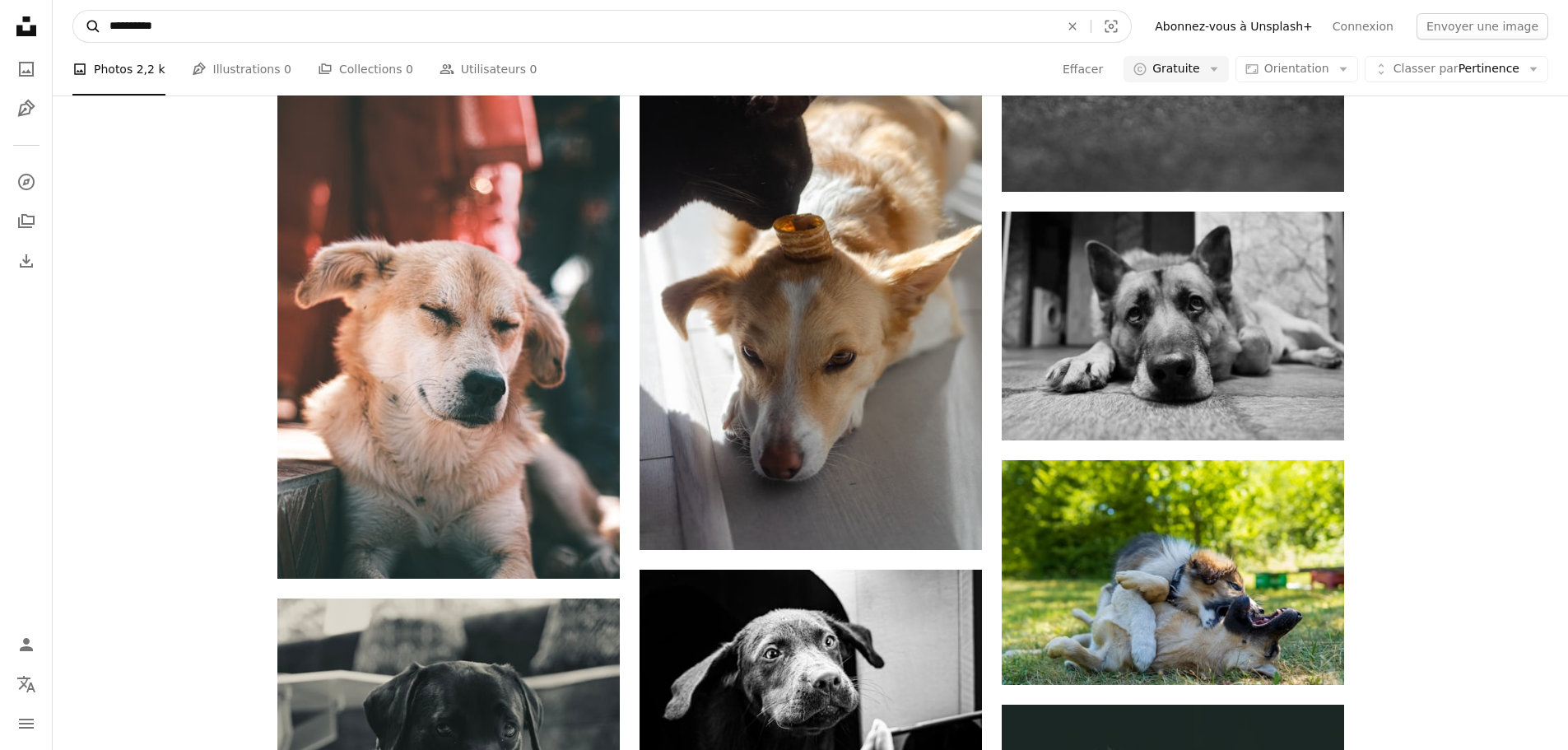
drag, startPoint x: 180, startPoint y: 25, endPoint x: 100, endPoint y: 22, distance: 80.1
click at [100, 22] on form "**********" at bounding box center [602, 26] width 1060 height 33
type input "**********"
click button "A magnifying glass" at bounding box center [87, 27] width 28 height 32
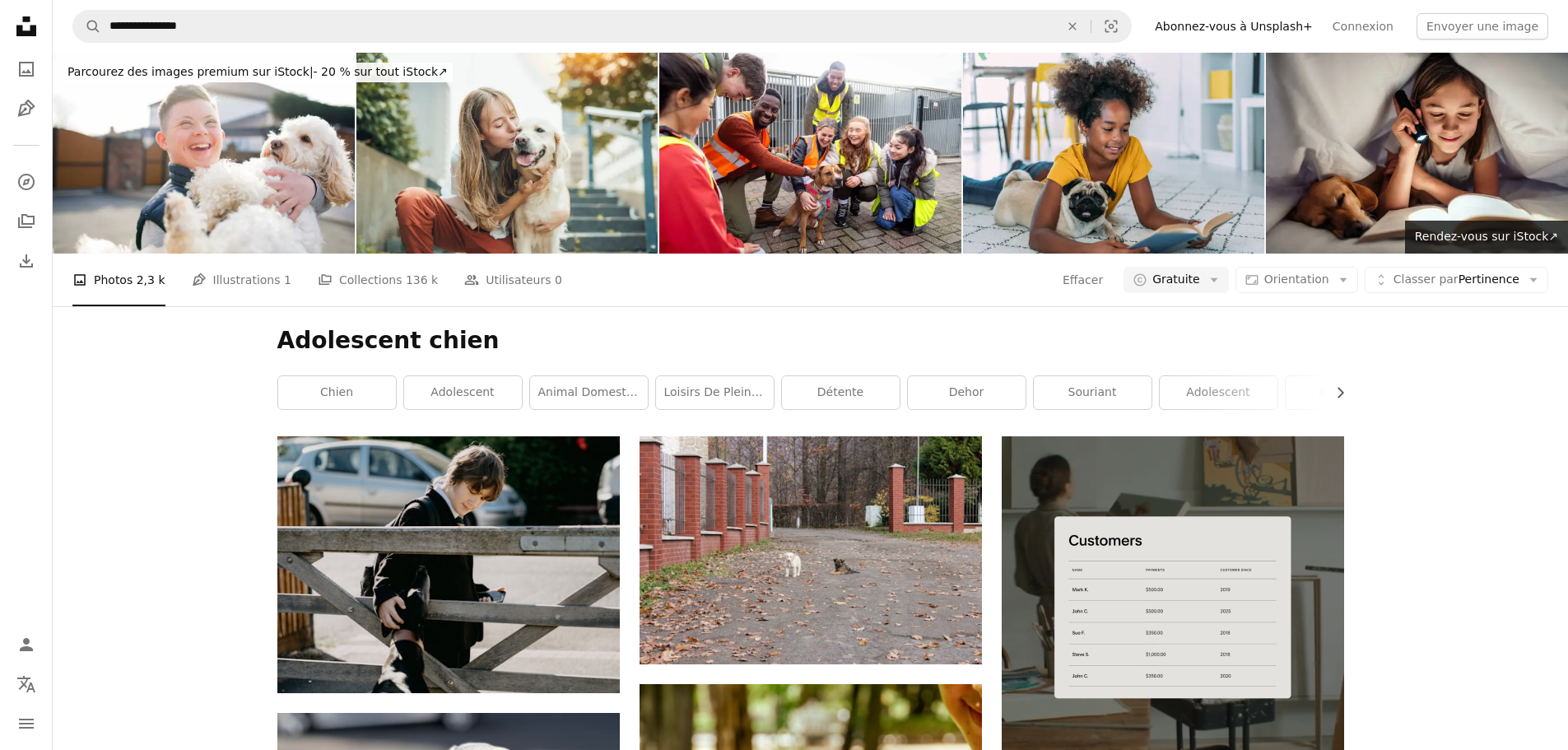
drag, startPoint x: 242, startPoint y: 89, endPoint x: 231, endPoint y: 90, distance: 11.0
click at [242, 254] on link "Pen Tool Illustrations 1" at bounding box center [242, 279] width 99 height 53
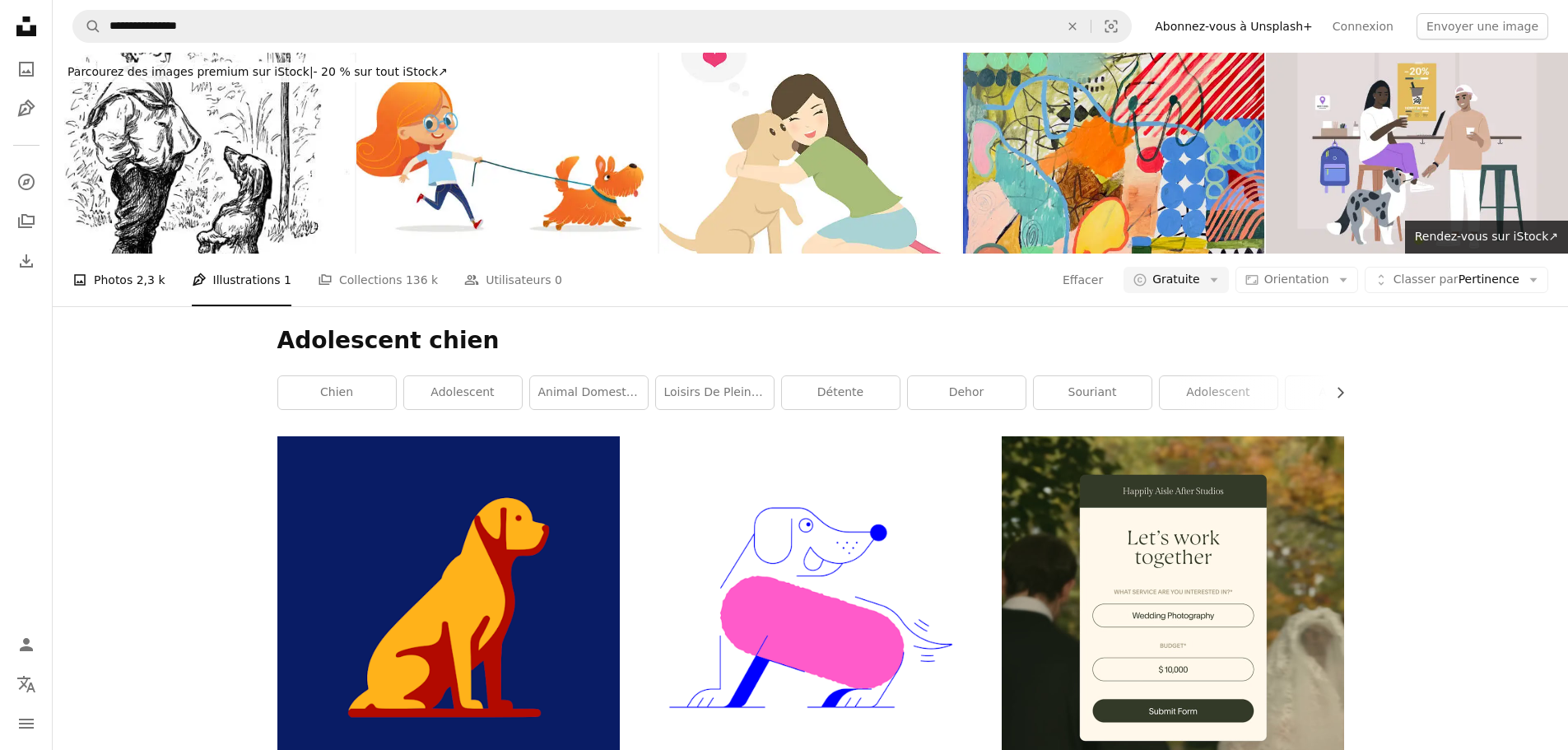
click at [111, 254] on link "A photo Photos 2,3 k" at bounding box center [119, 279] width 93 height 53
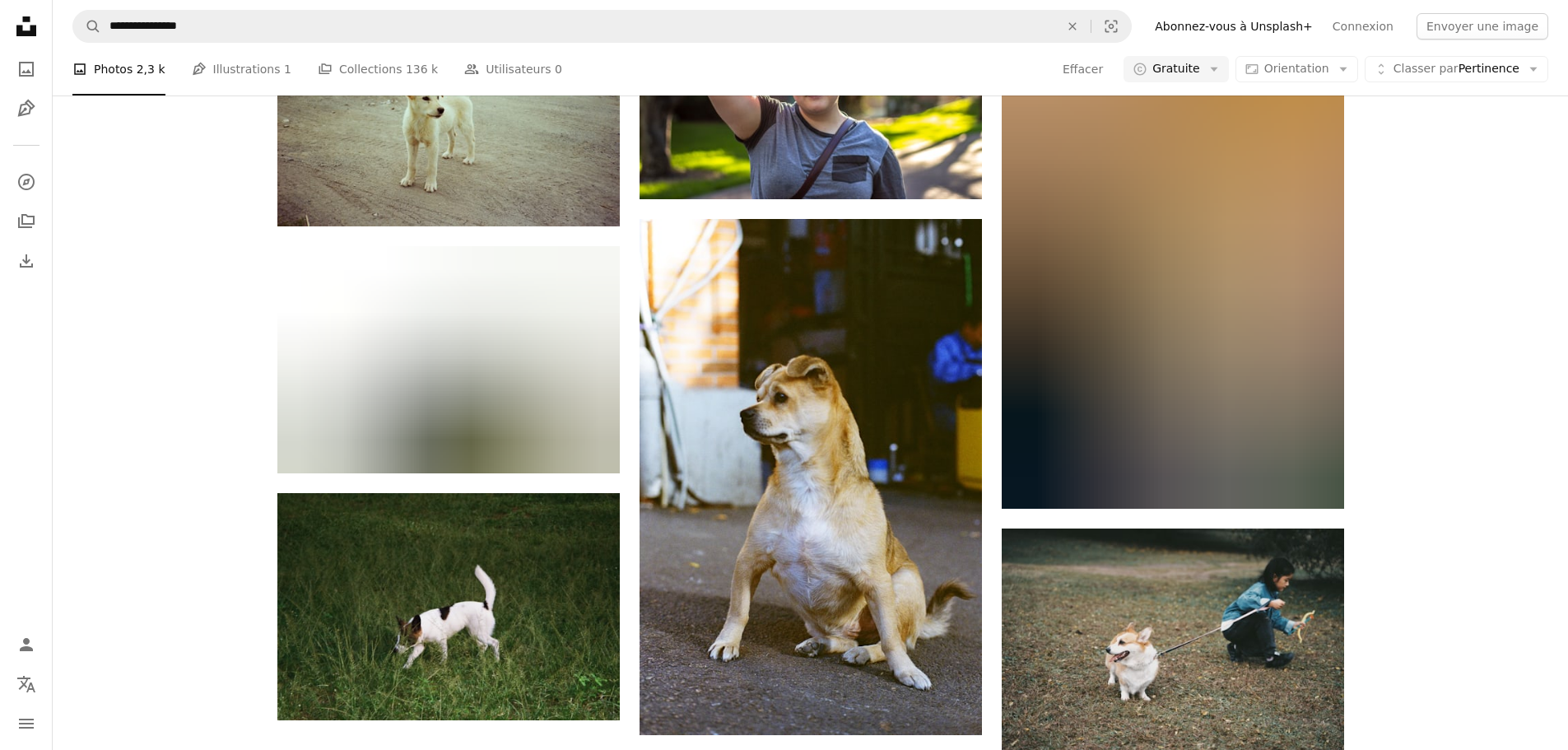
scroll to position [2370, 0]
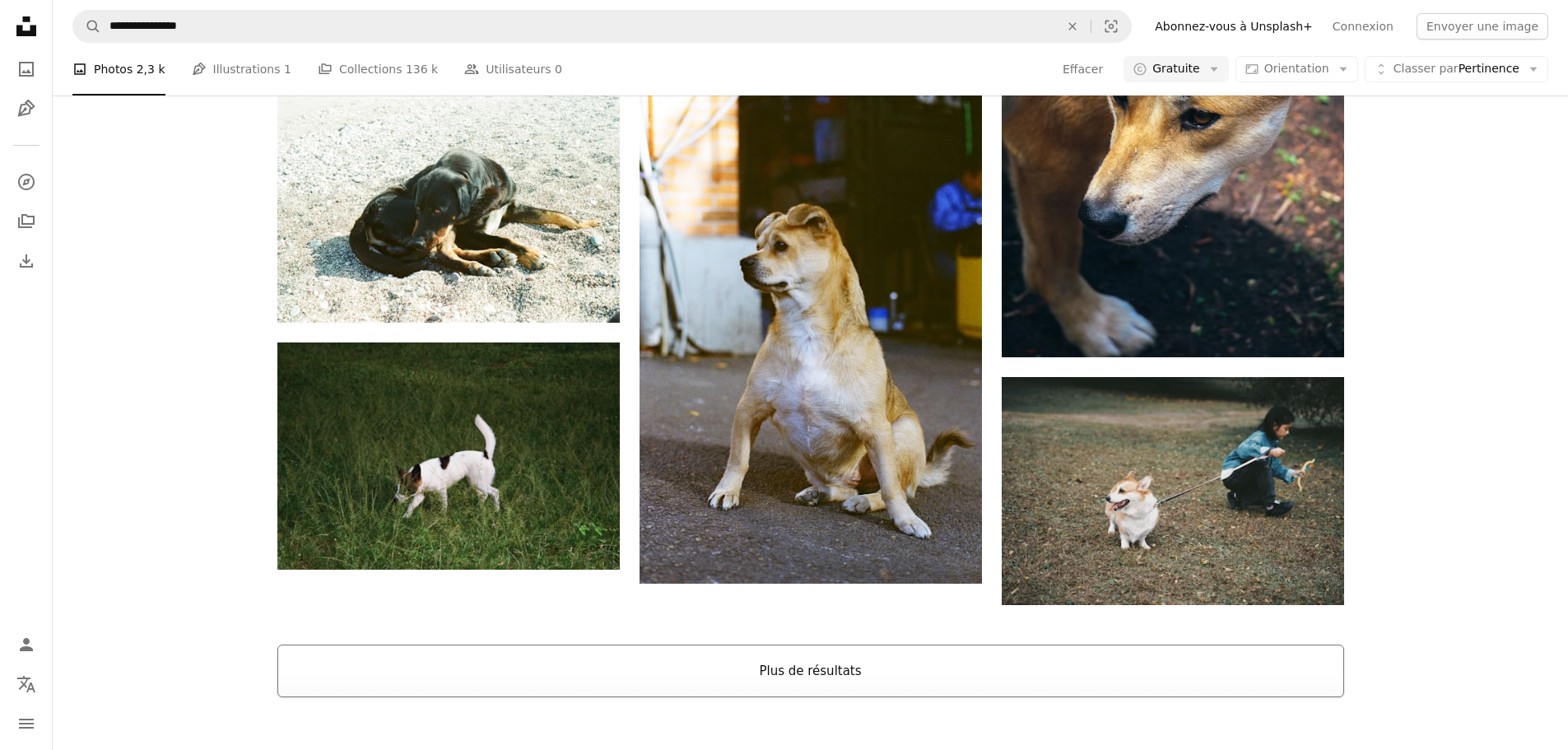
click at [905, 644] on button "Plus de résultats" at bounding box center [811, 670] width 1066 height 53
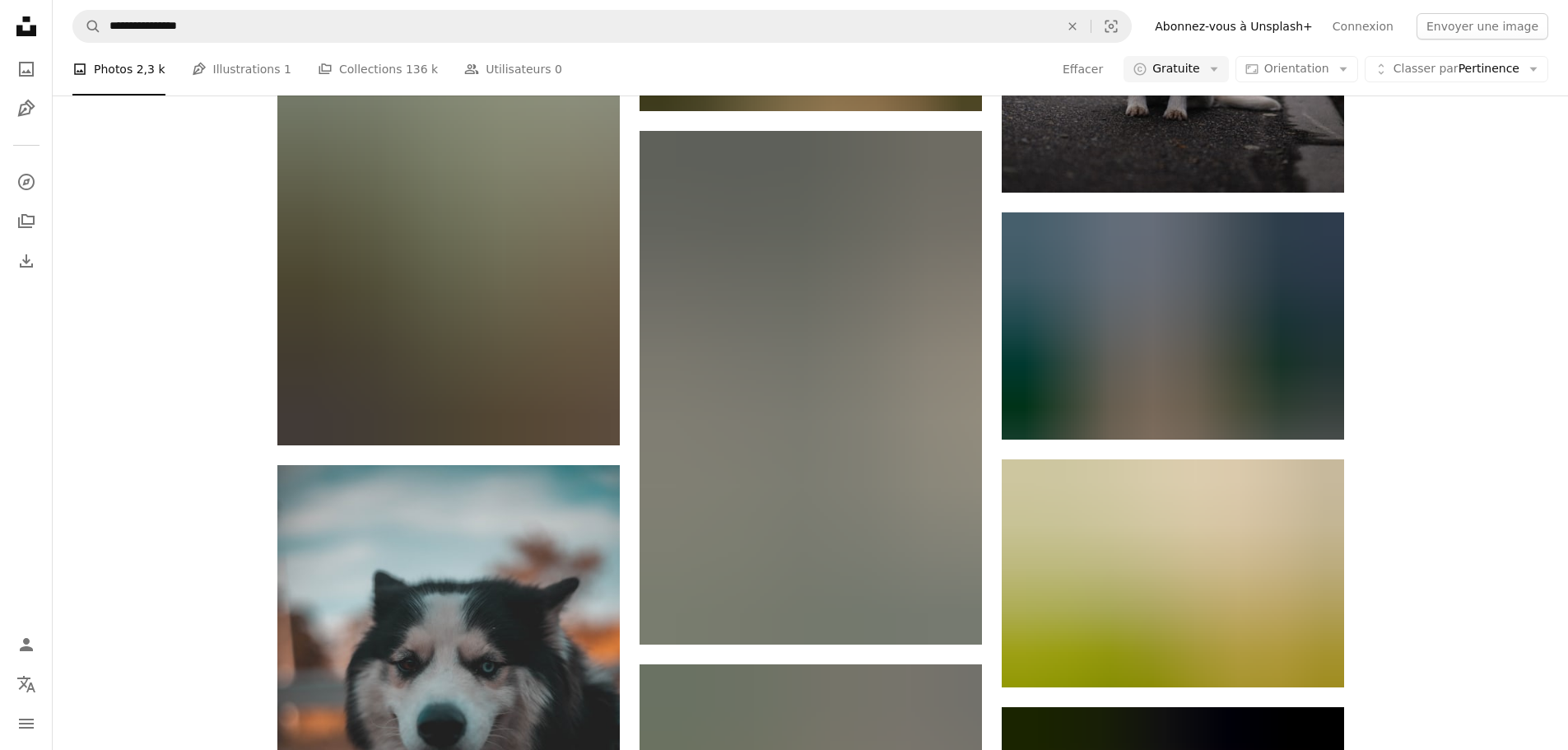
scroll to position [11586, 0]
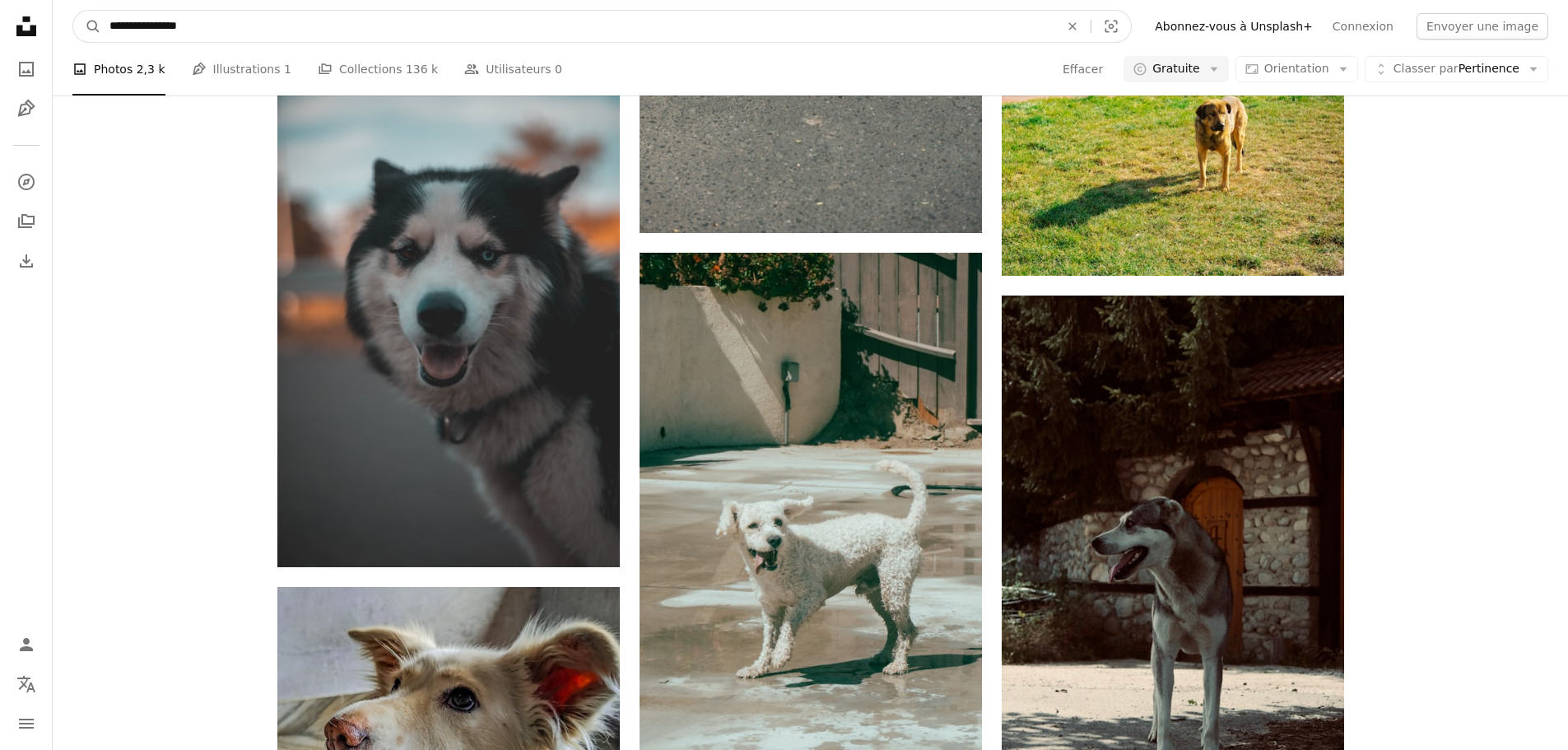
click at [168, 25] on input "**********" at bounding box center [578, 27] width 953 height 32
type input "**********"
click at [73, 11] on button "A magnifying glass" at bounding box center [87, 27] width 28 height 32
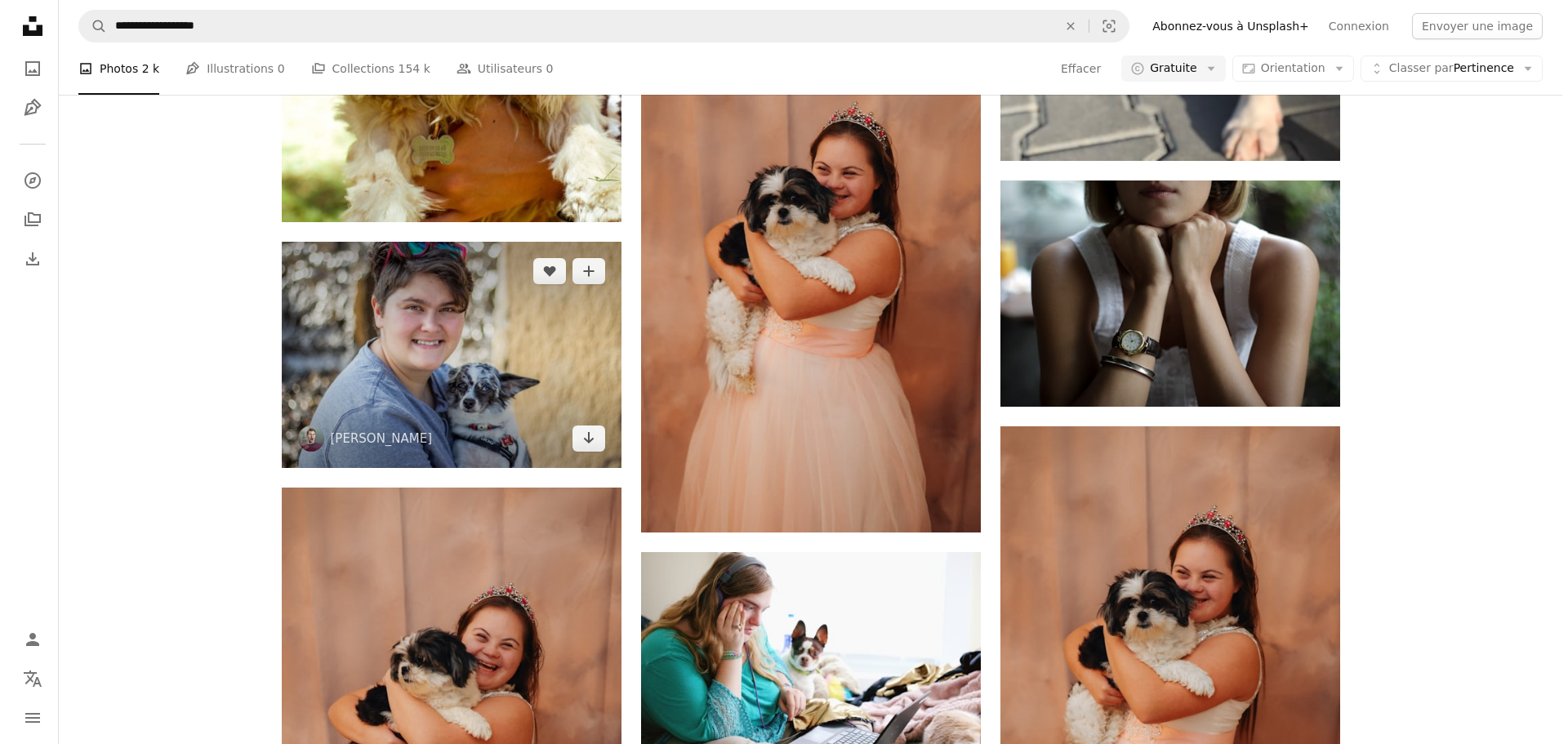
scroll to position [980, 0]
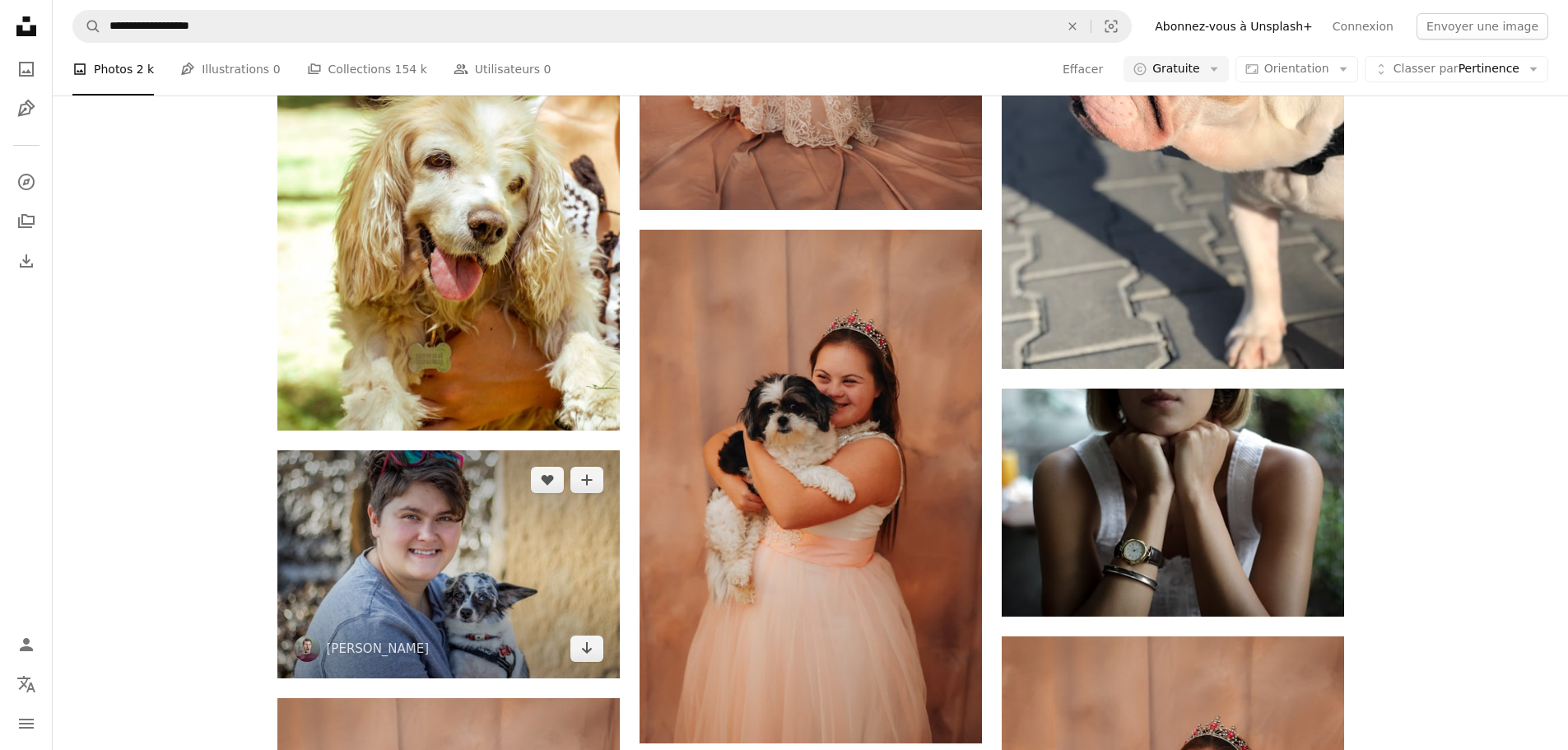
click at [509, 450] on img at bounding box center [449, 564] width 343 height 228
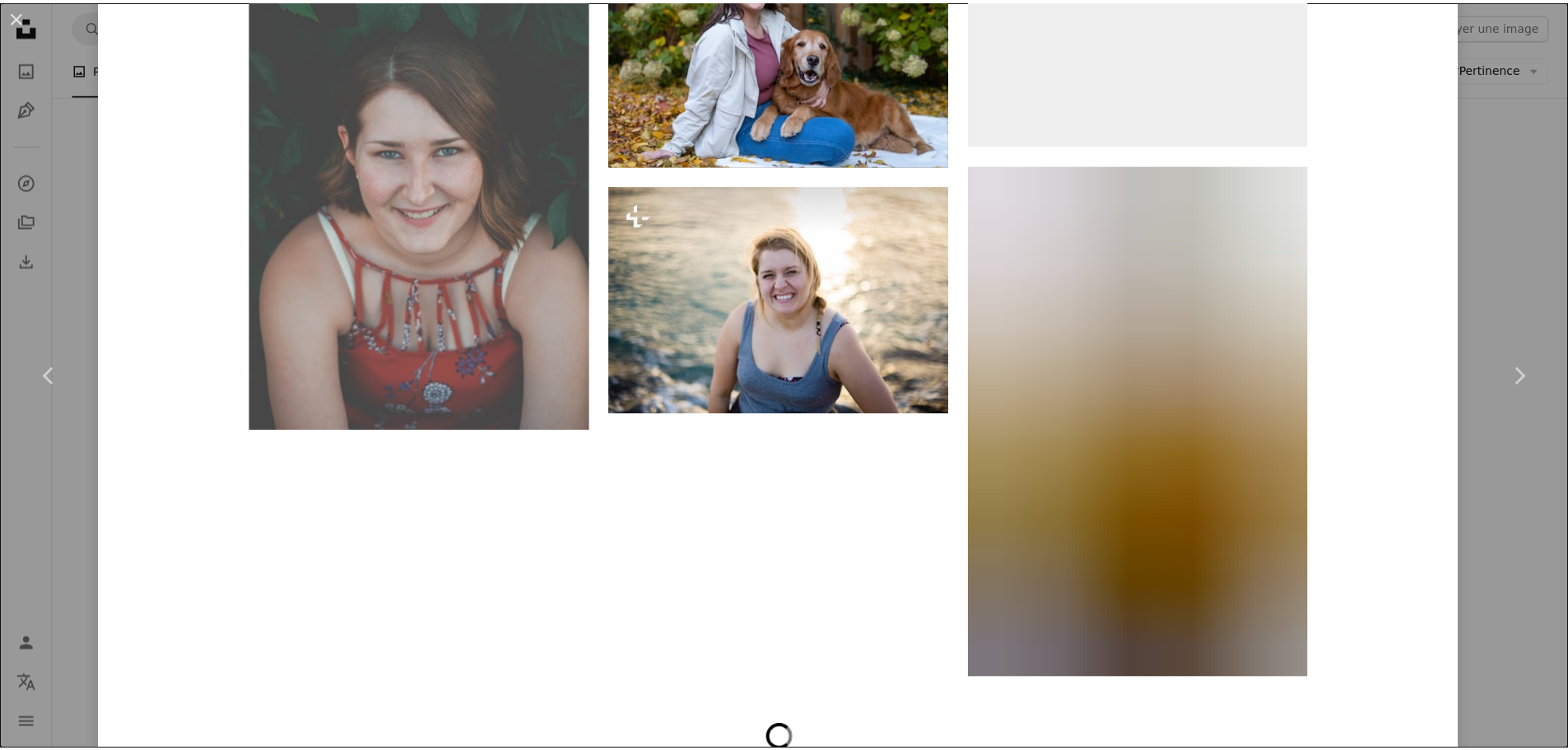
scroll to position [3371, 0]
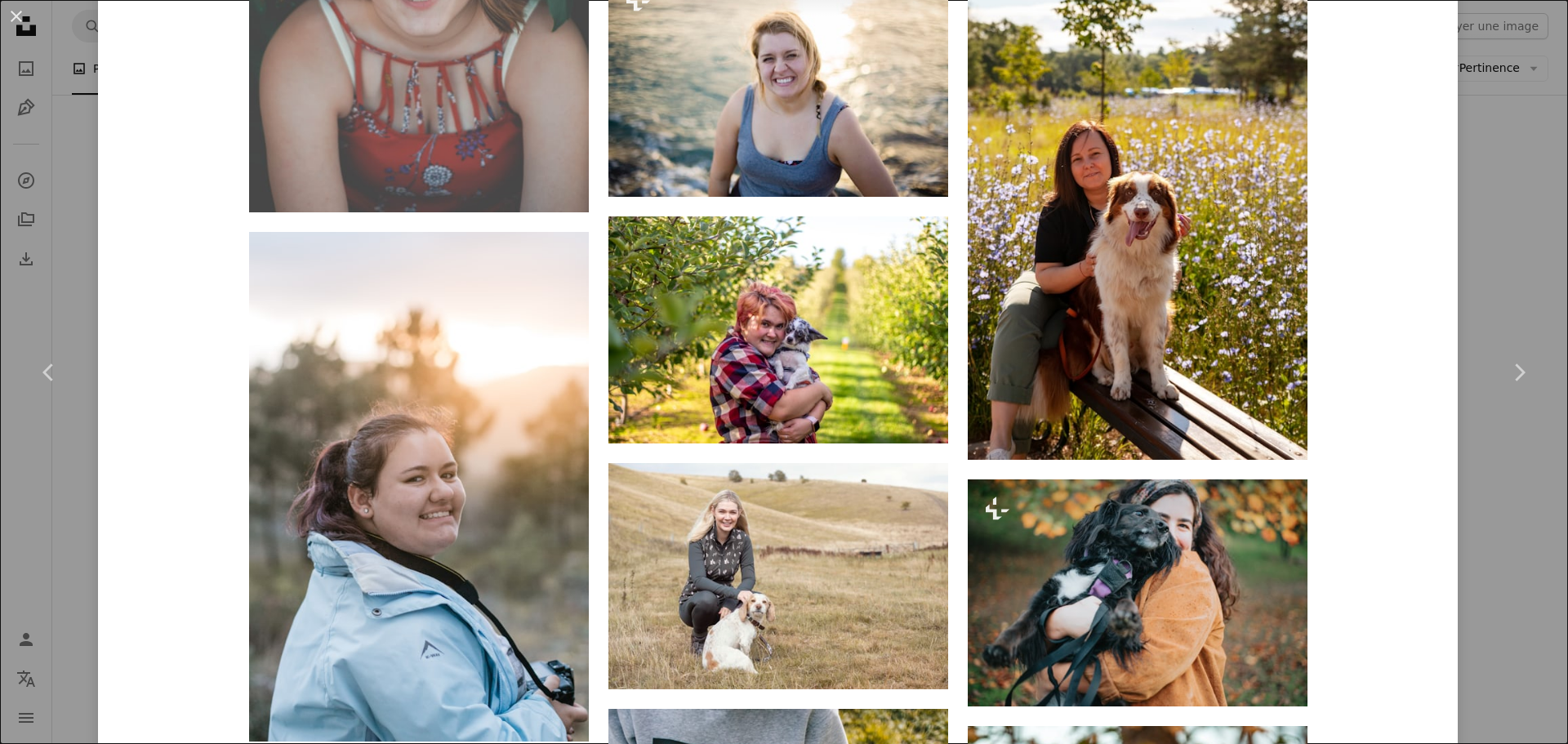
click at [1487, 260] on div "An X shape Chevron left Chevron right [PERSON_NAME] ibidsy A heart A plus sign …" at bounding box center [784, 372] width 1568 height 744
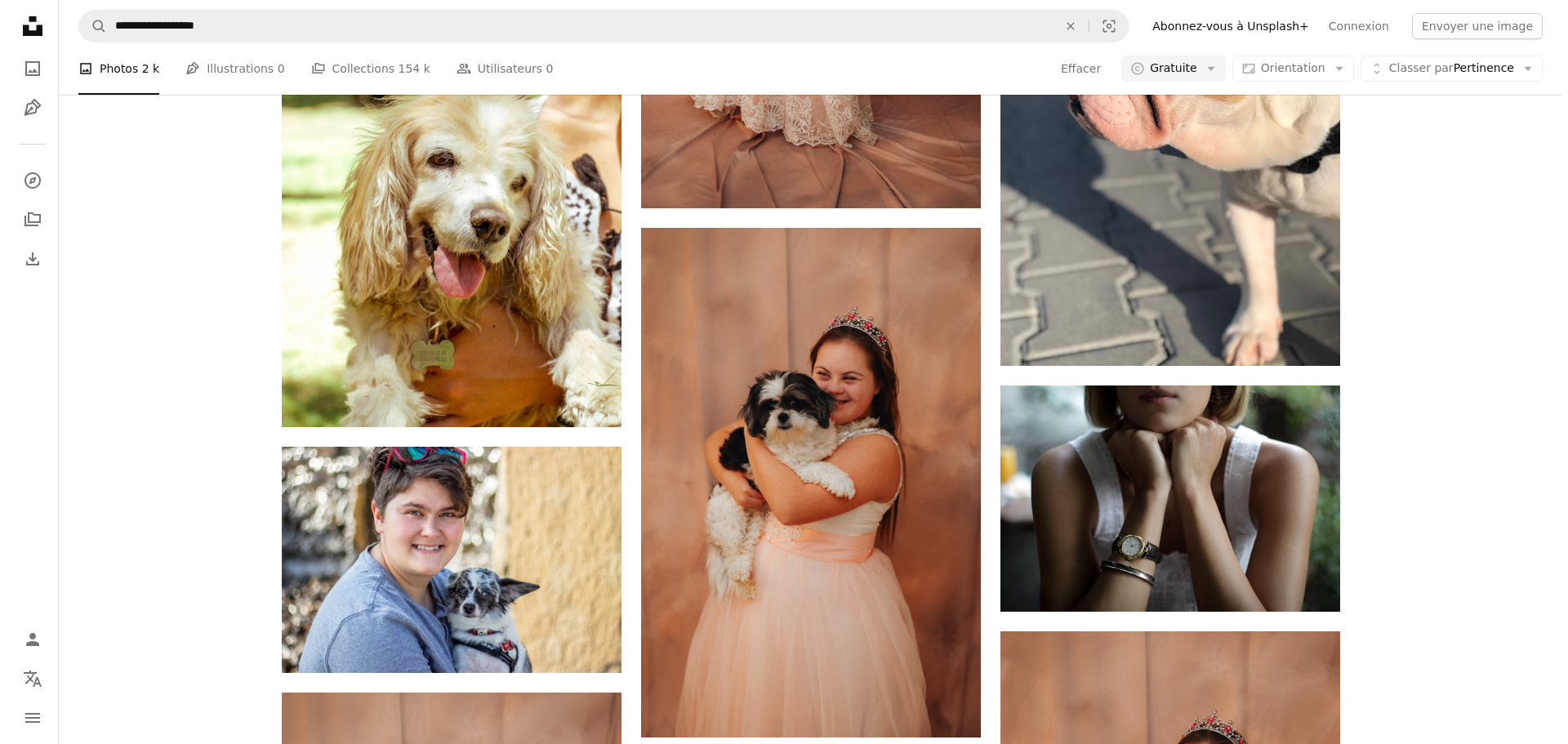
scroll to position [1225, 0]
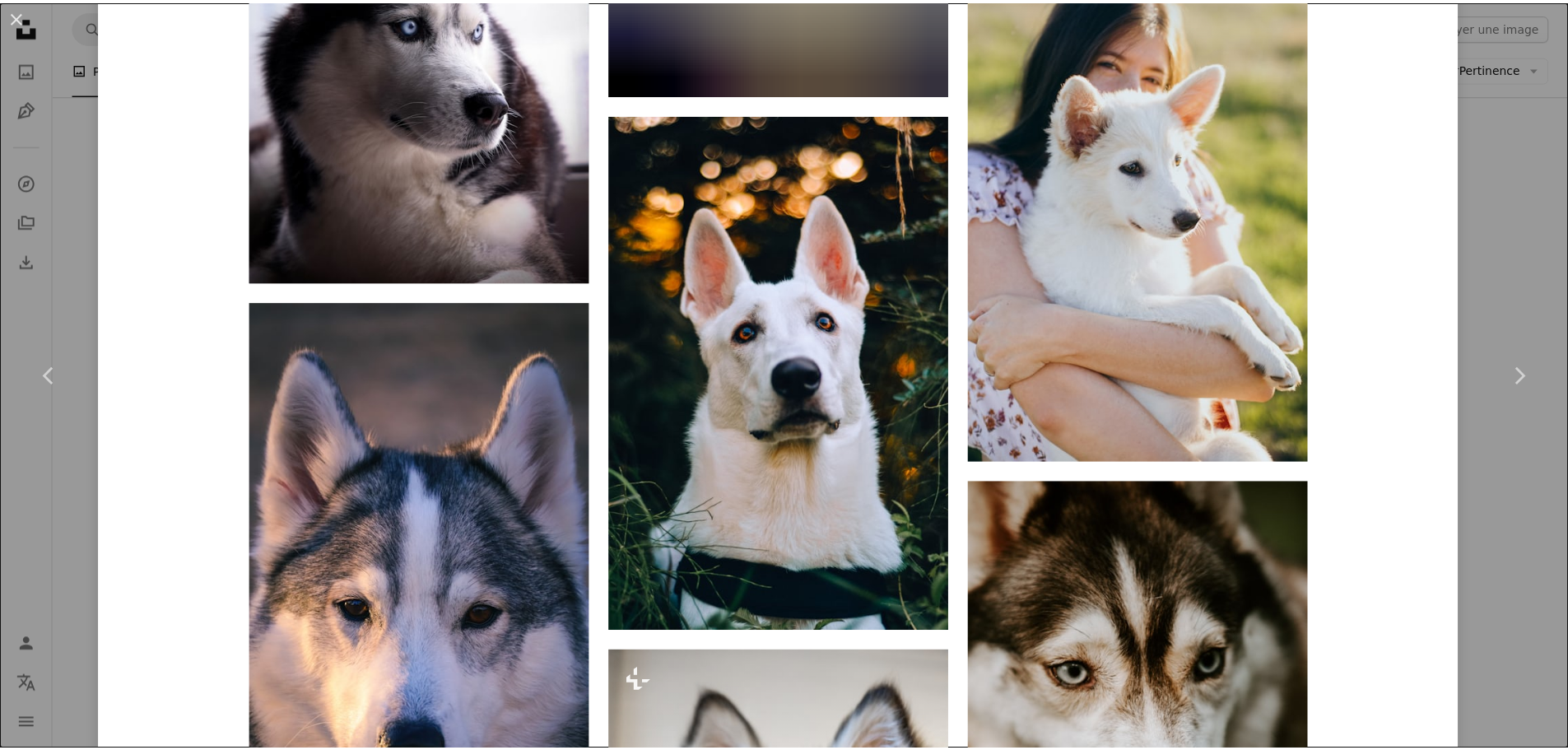
scroll to position [2964, 0]
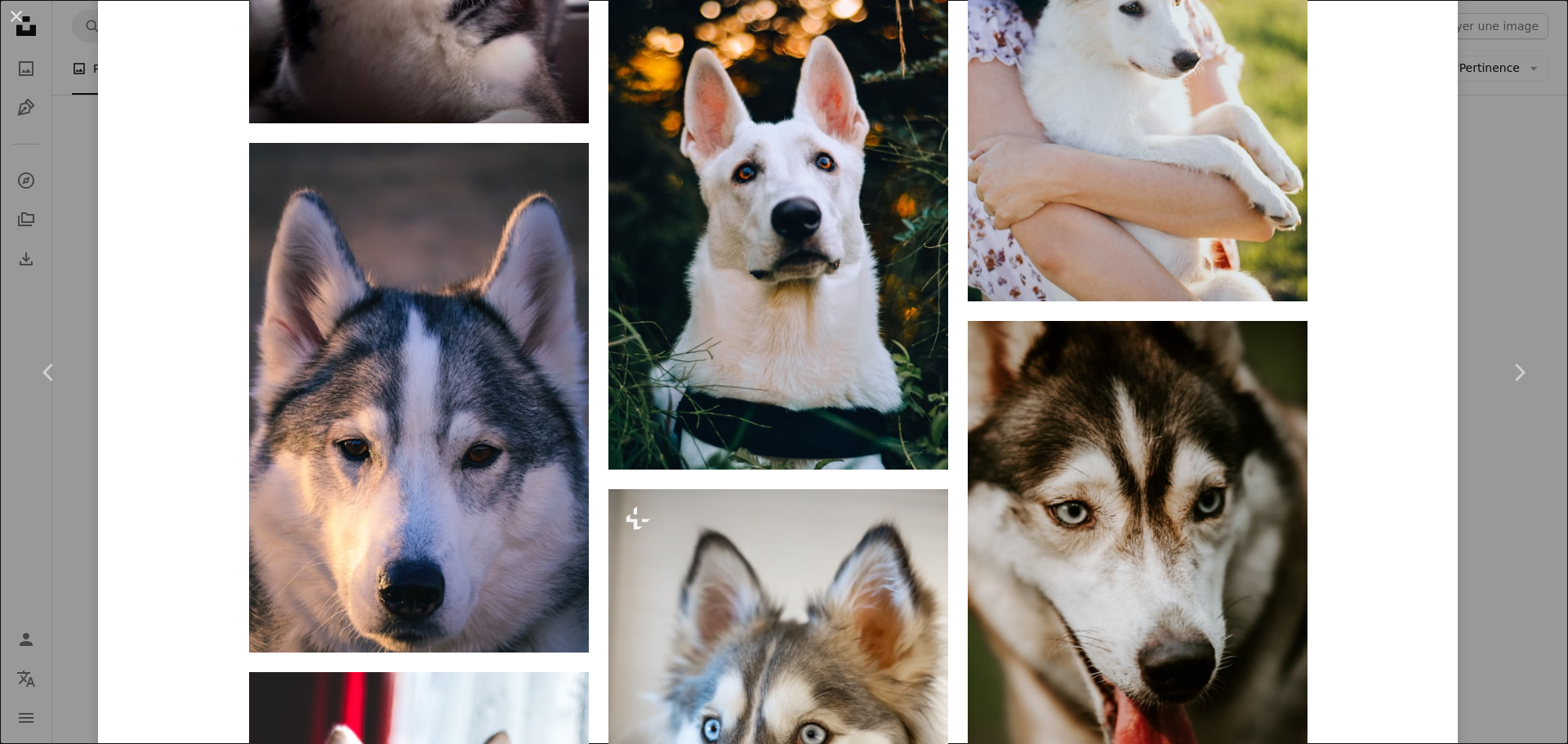
click at [1501, 258] on div "An X shape Chevron left Chevron right [PERSON_NAME] Disponible à l’embauche A c…" at bounding box center [784, 372] width 1568 height 744
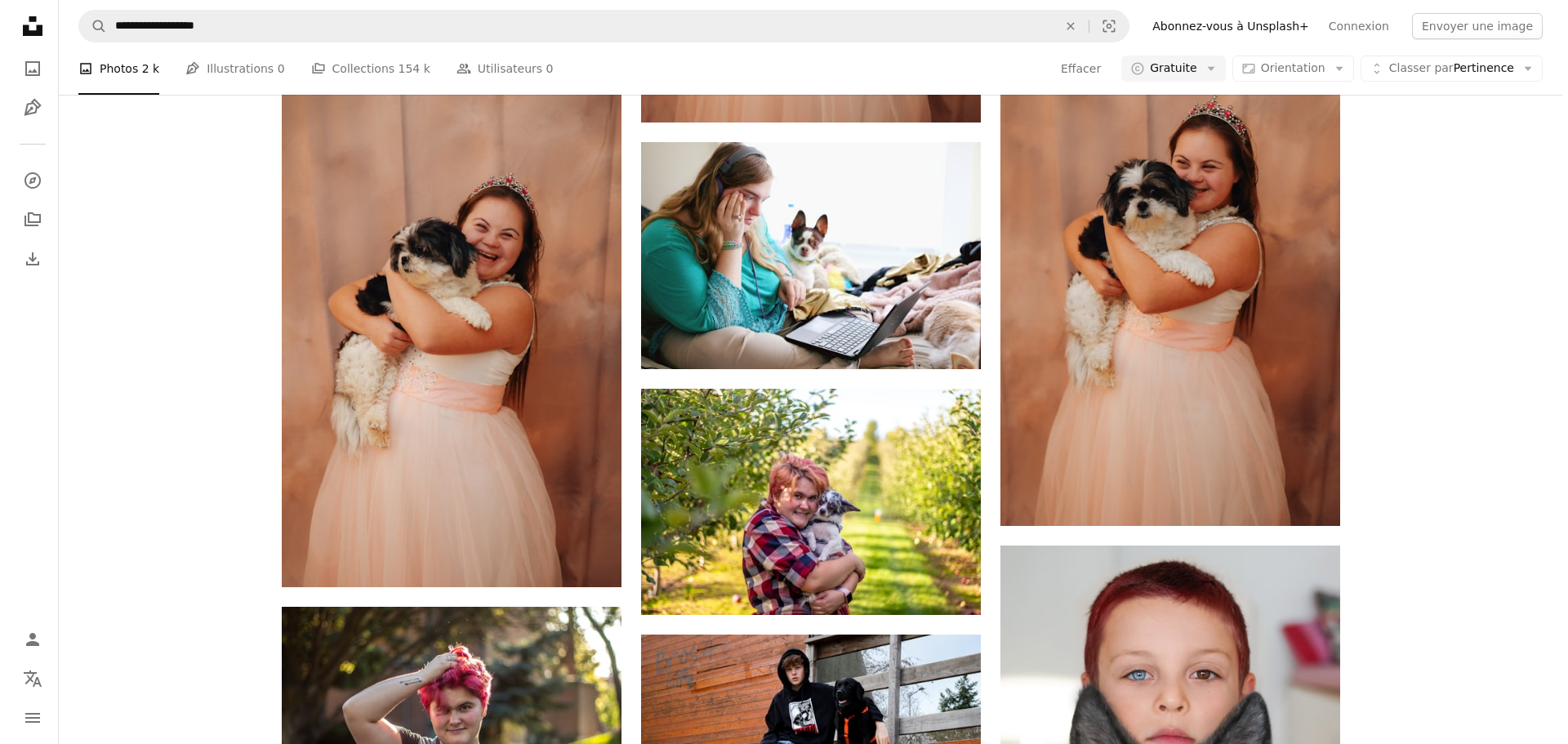
scroll to position [1632, 0]
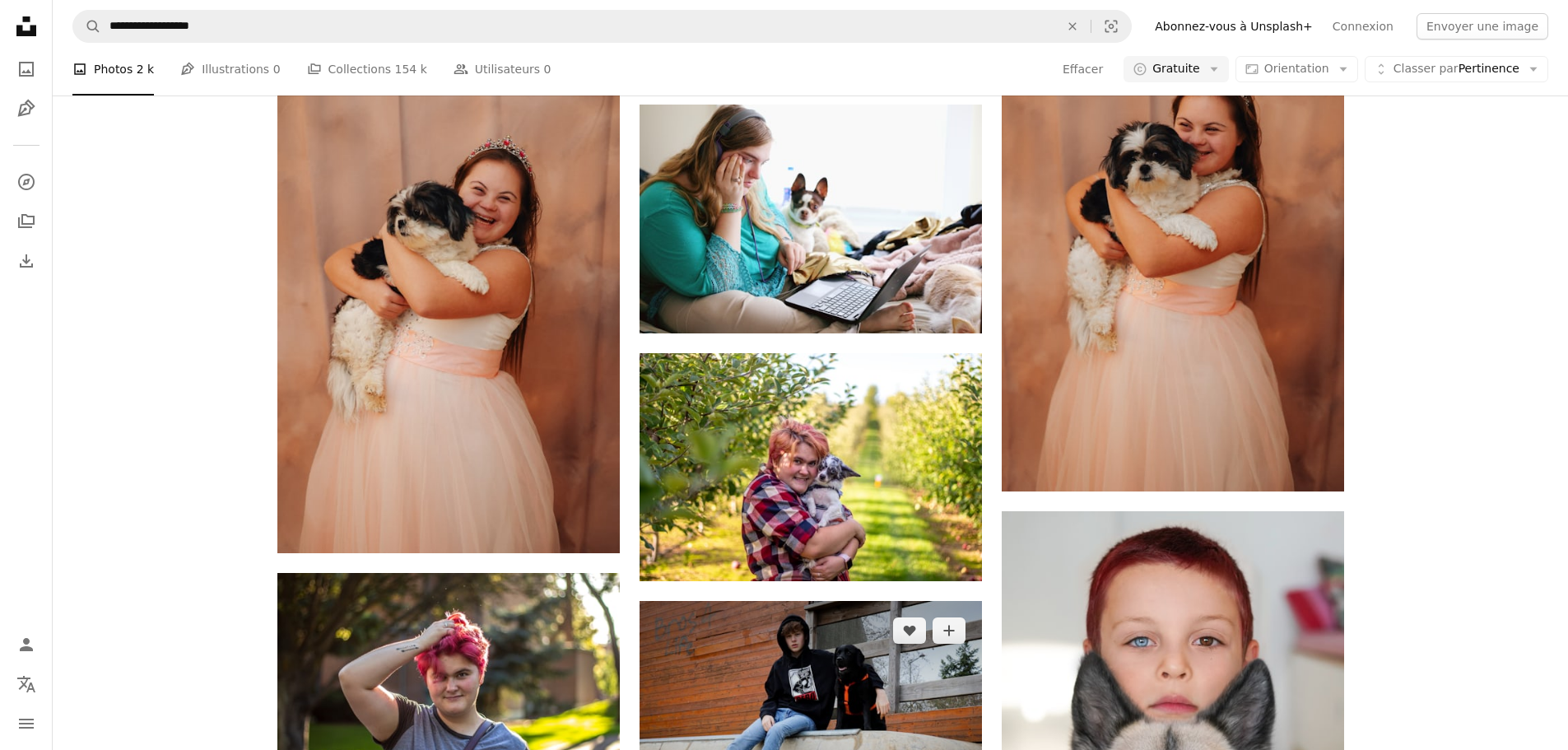
click at [737, 600] on img at bounding box center [811, 714] width 343 height 228
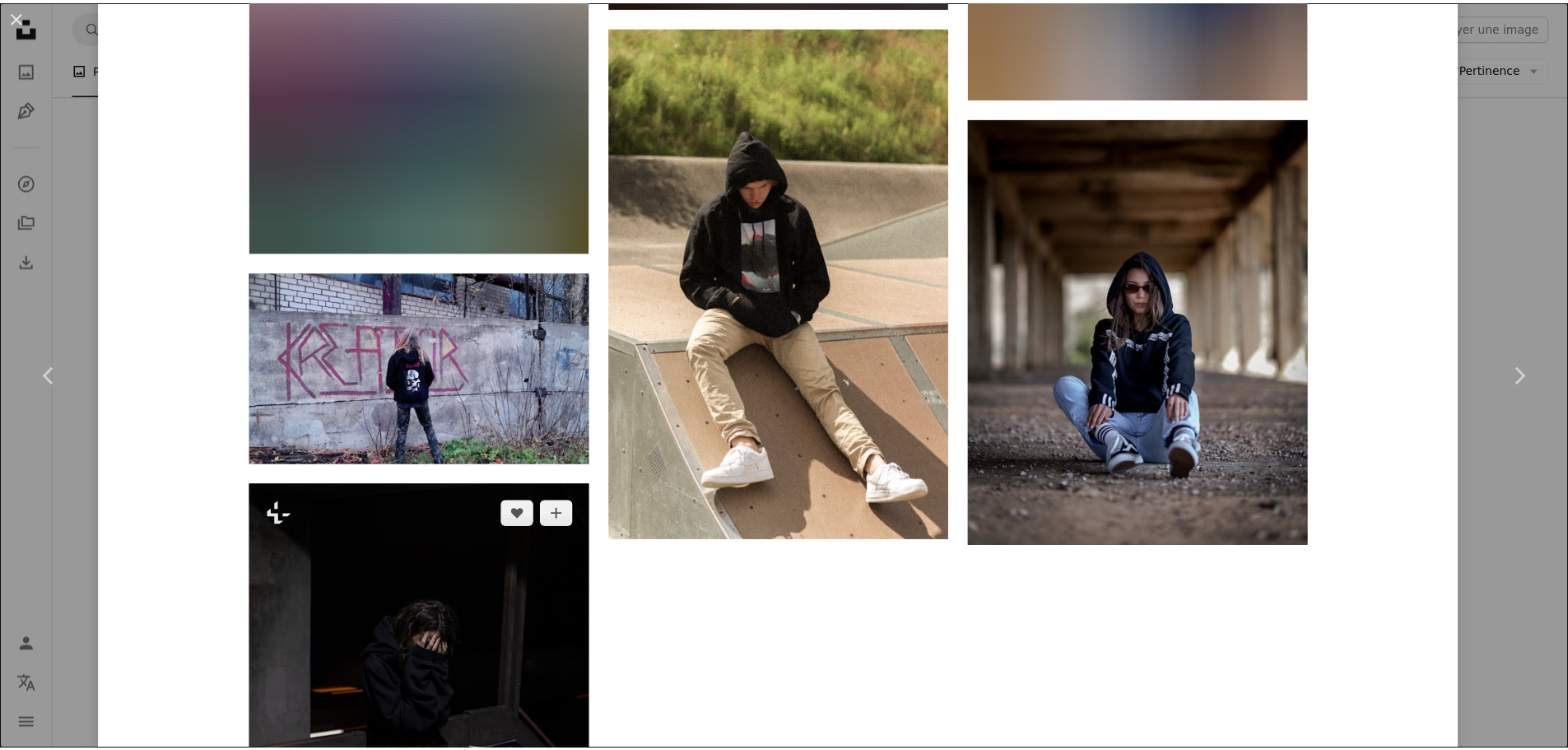
scroll to position [5796, 0]
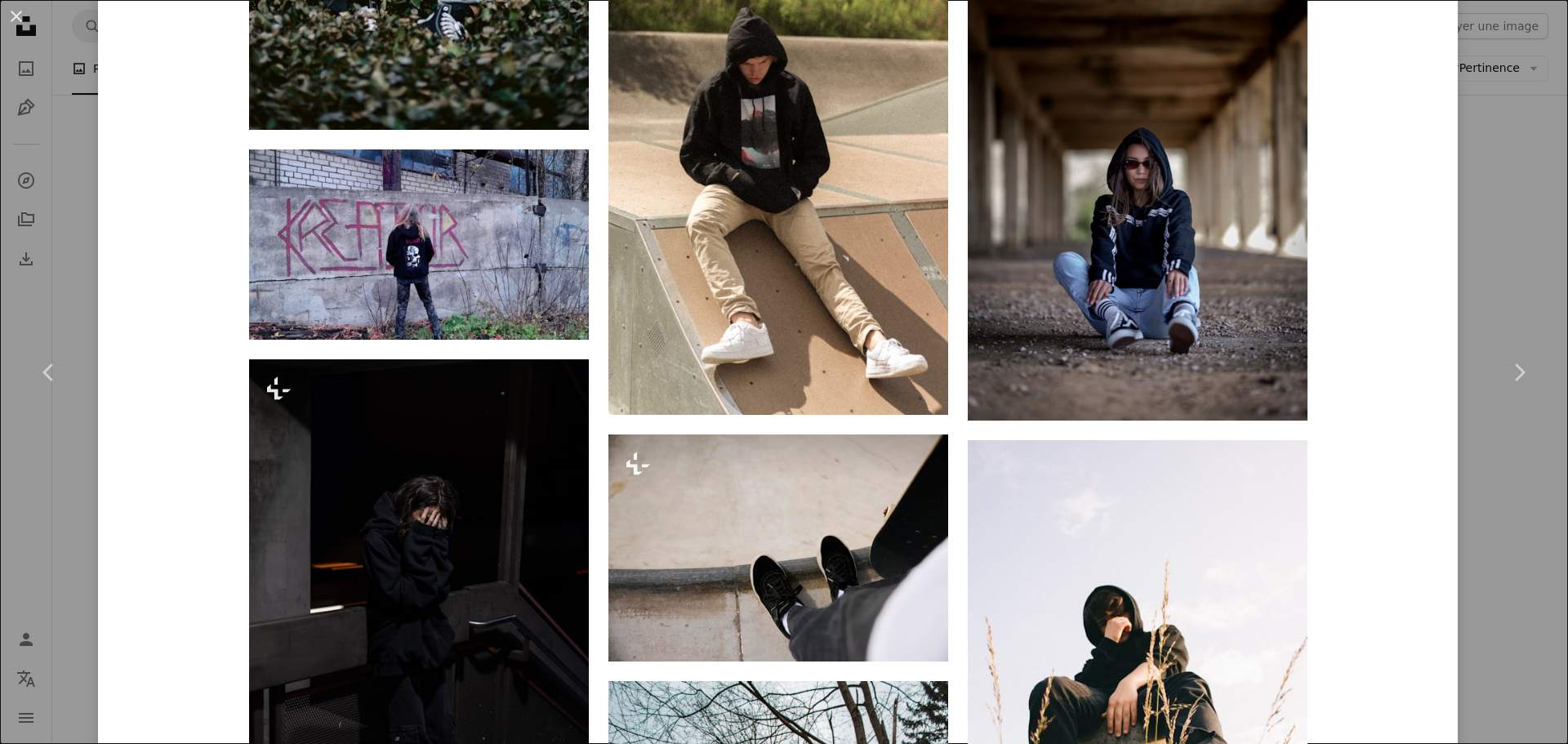
click at [1469, 259] on div "An X shape Chevron left Chevron right [PERSON_NAME] sebastien_mgb_photography A…" at bounding box center [784, 372] width 1568 height 744
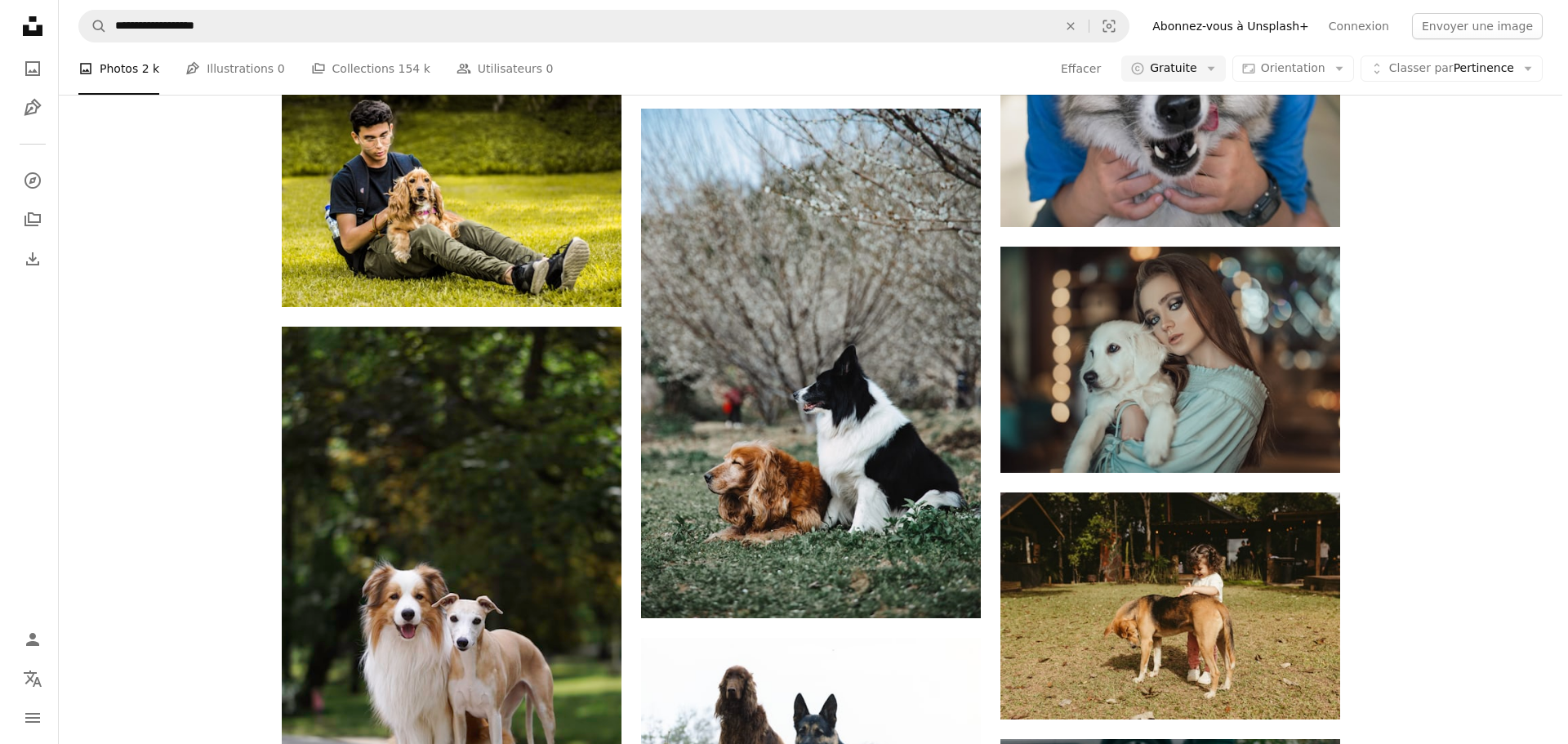
scroll to position [2368, 0]
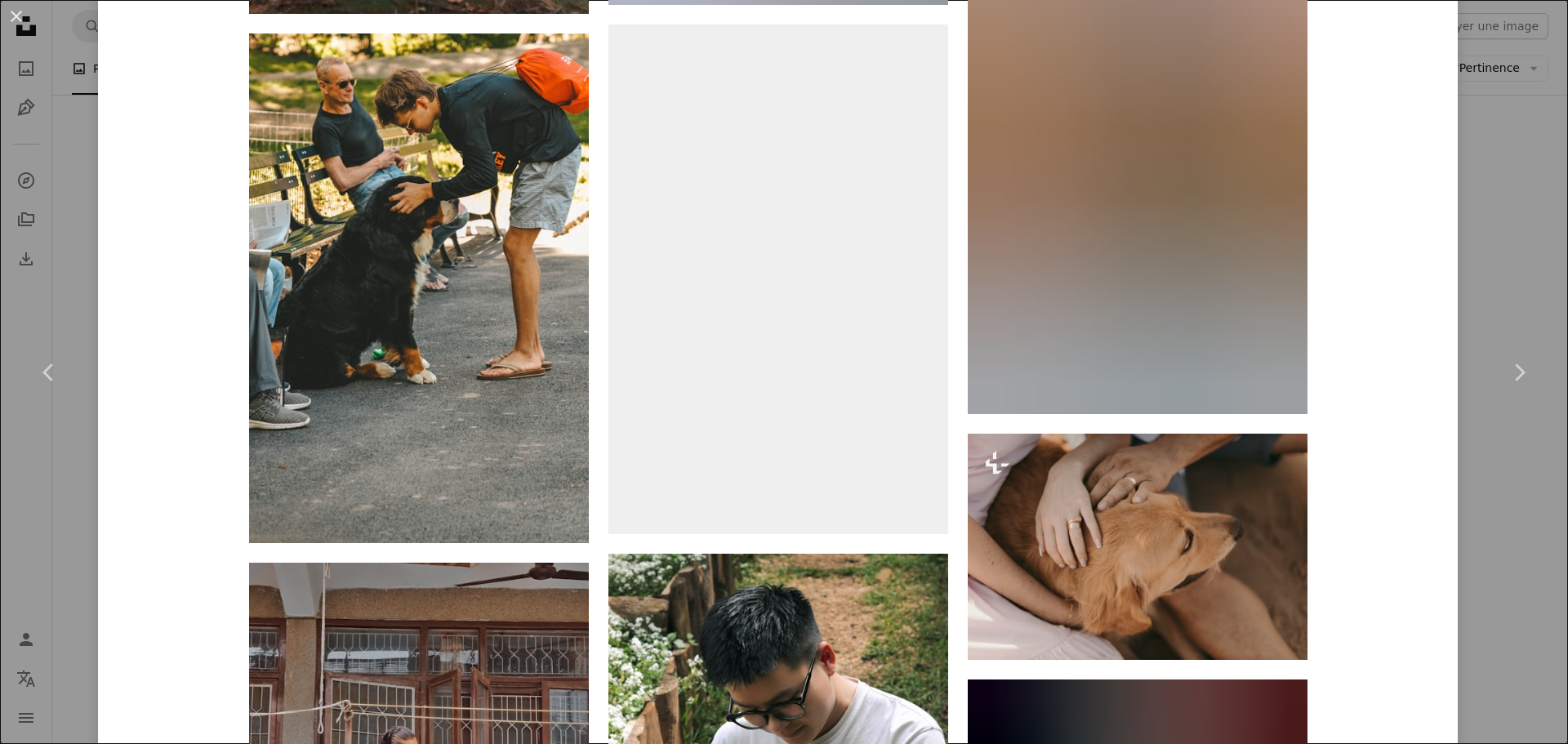
scroll to position [6252, 0]
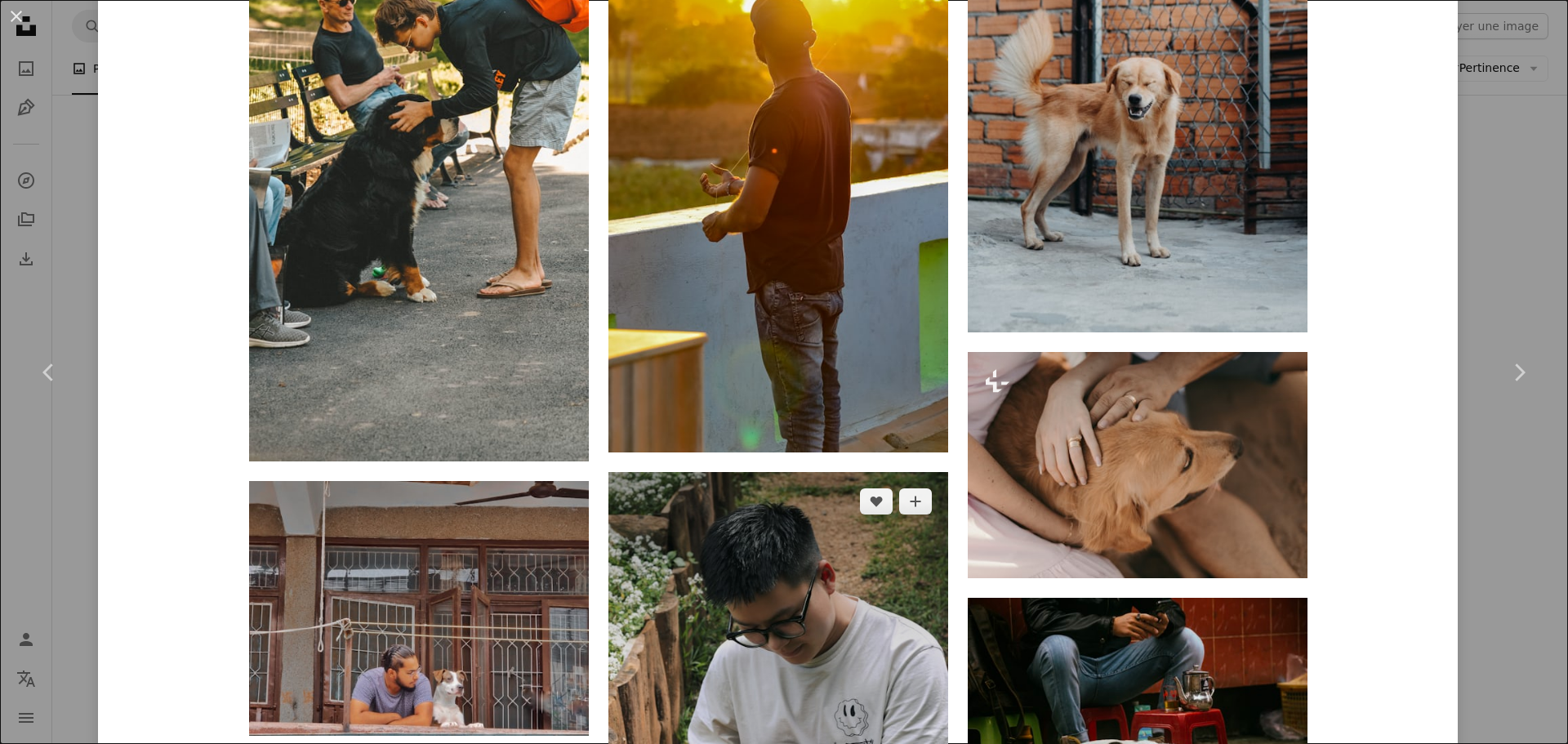
click at [816, 472] on img at bounding box center [779, 726] width 340 height 509
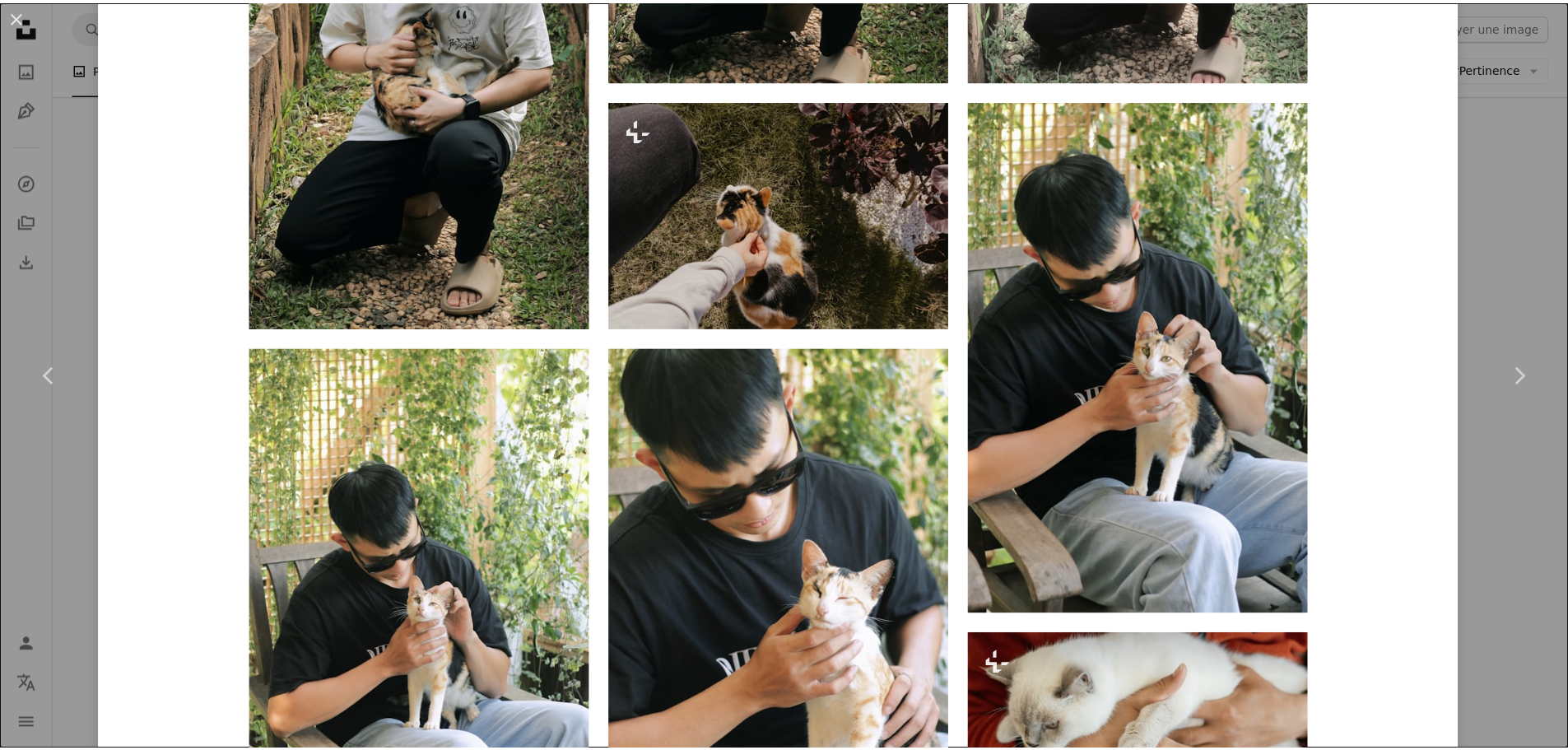
scroll to position [2633, 0]
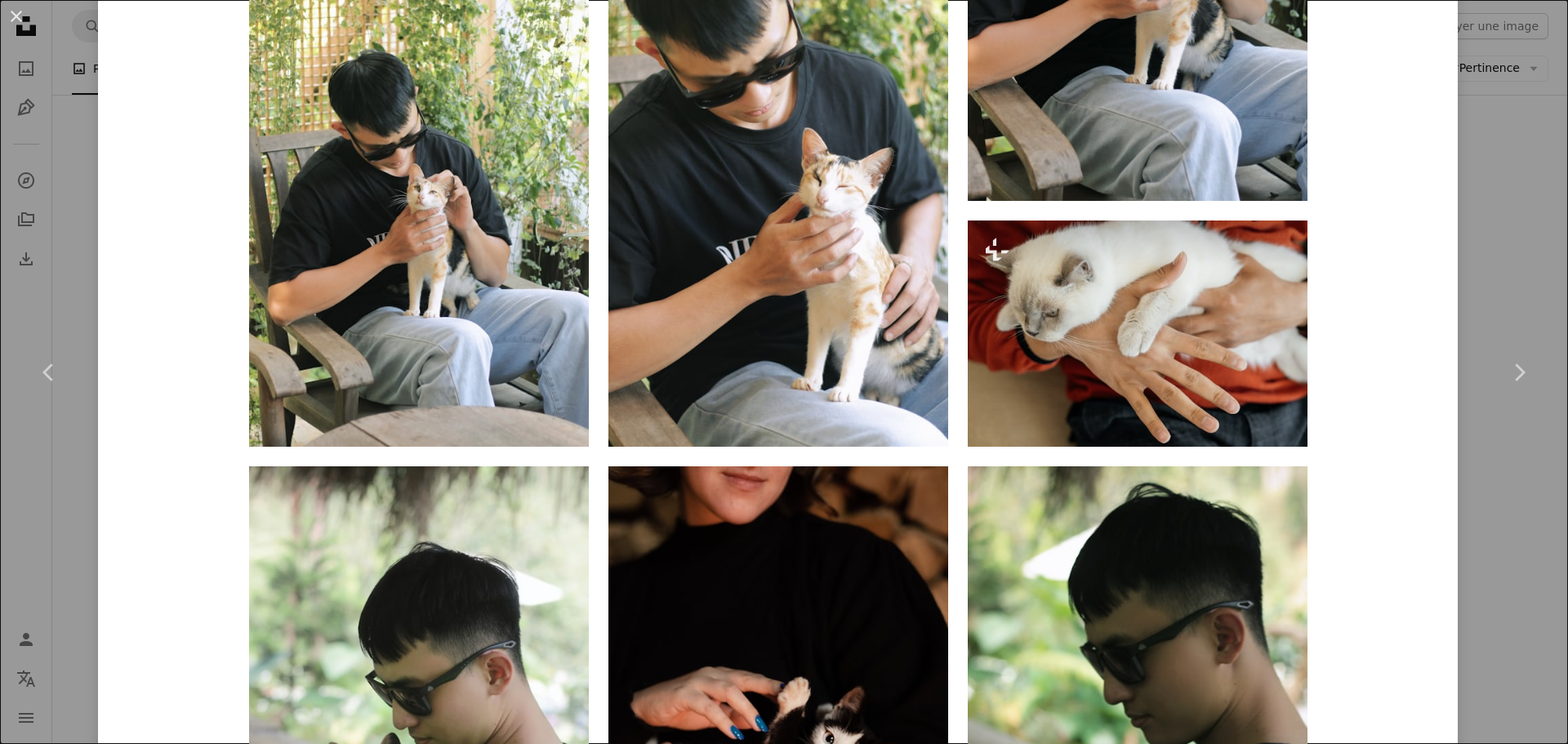
click at [1537, 187] on div "An X shape Chevron left Chevron right [PERSON_NAME] Disponible à l’embauche A c…" at bounding box center [784, 372] width 1568 height 744
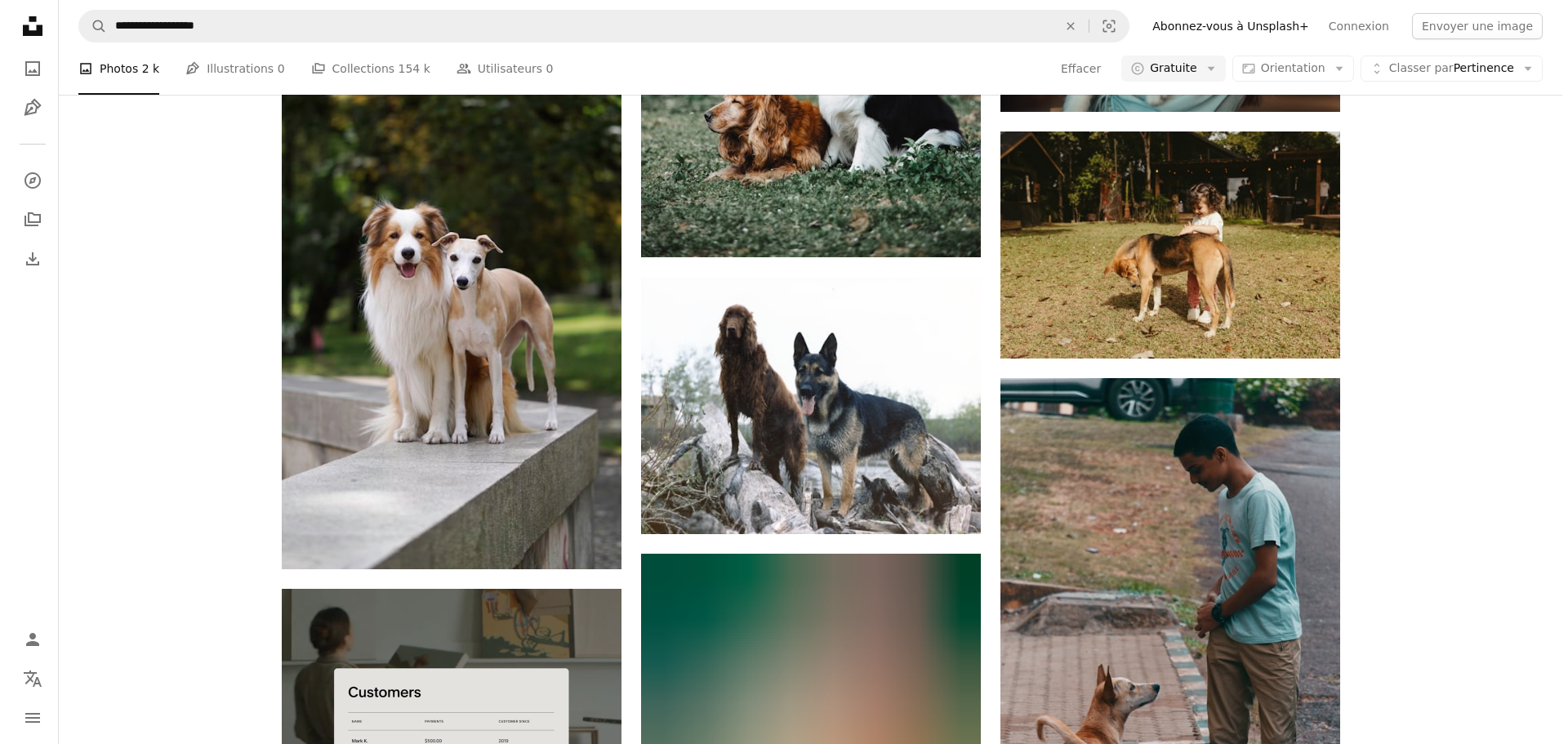
scroll to position [2857, 0]
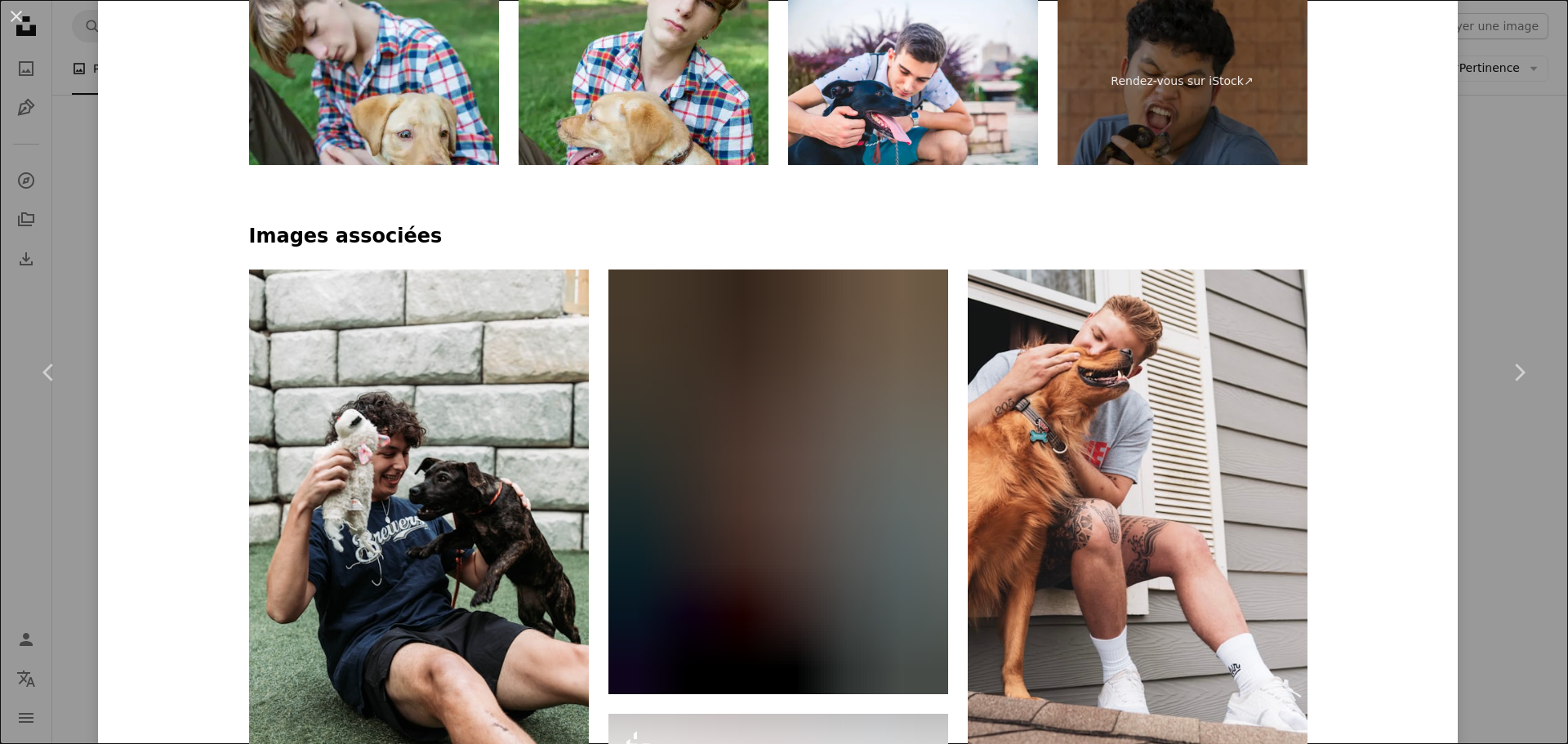
scroll to position [980, 0]
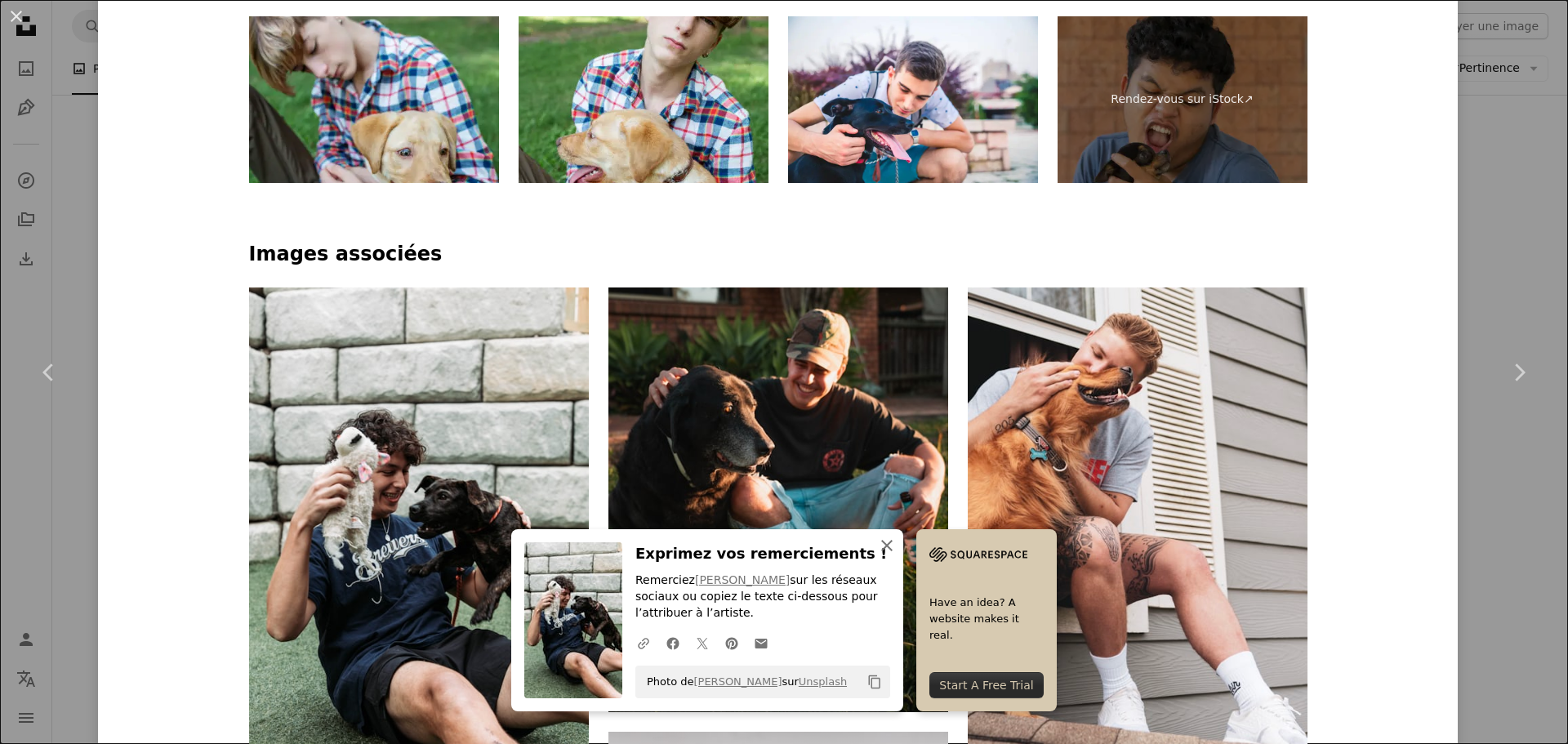
click at [893, 546] on icon "button" at bounding box center [887, 545] width 12 height 12
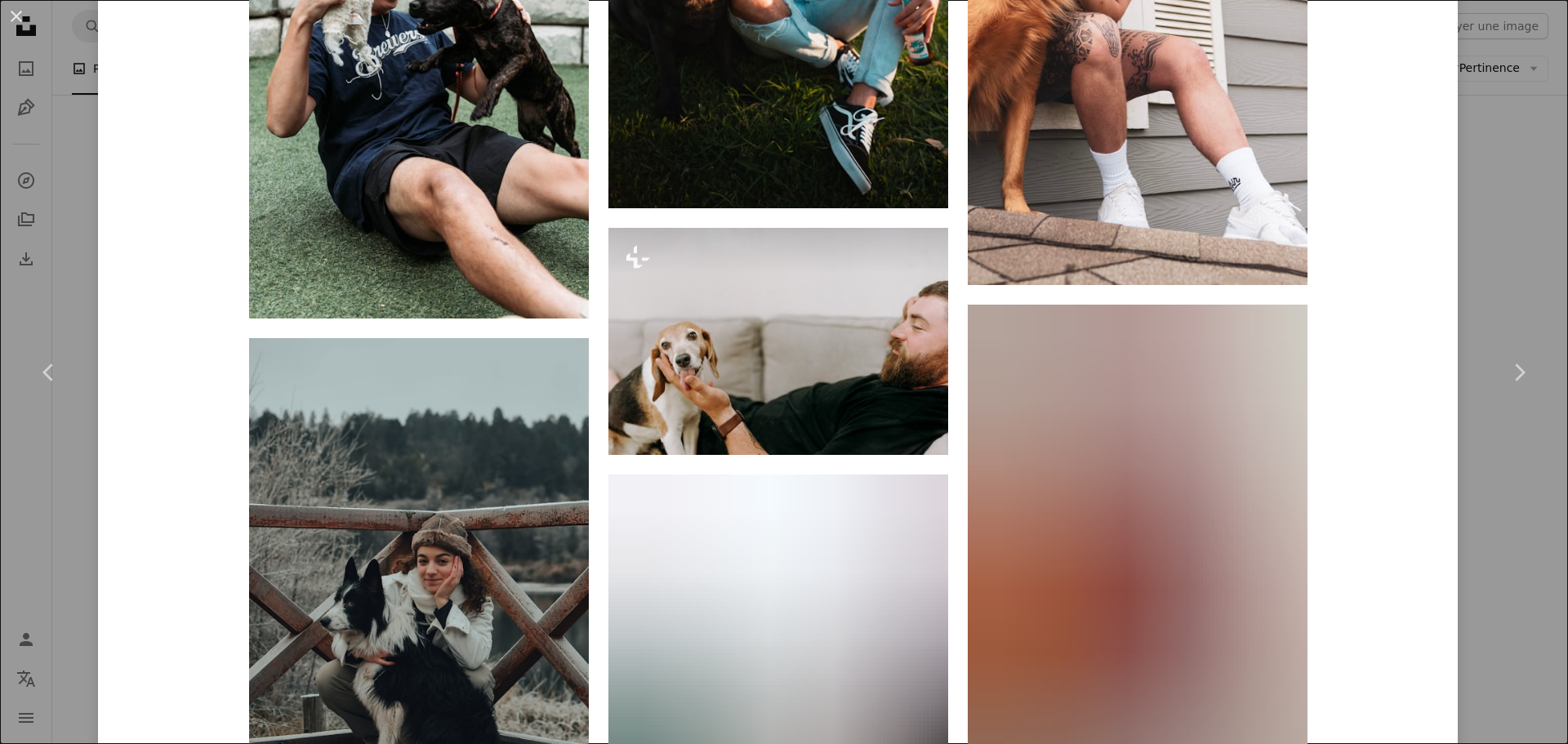
scroll to position [1632, 0]
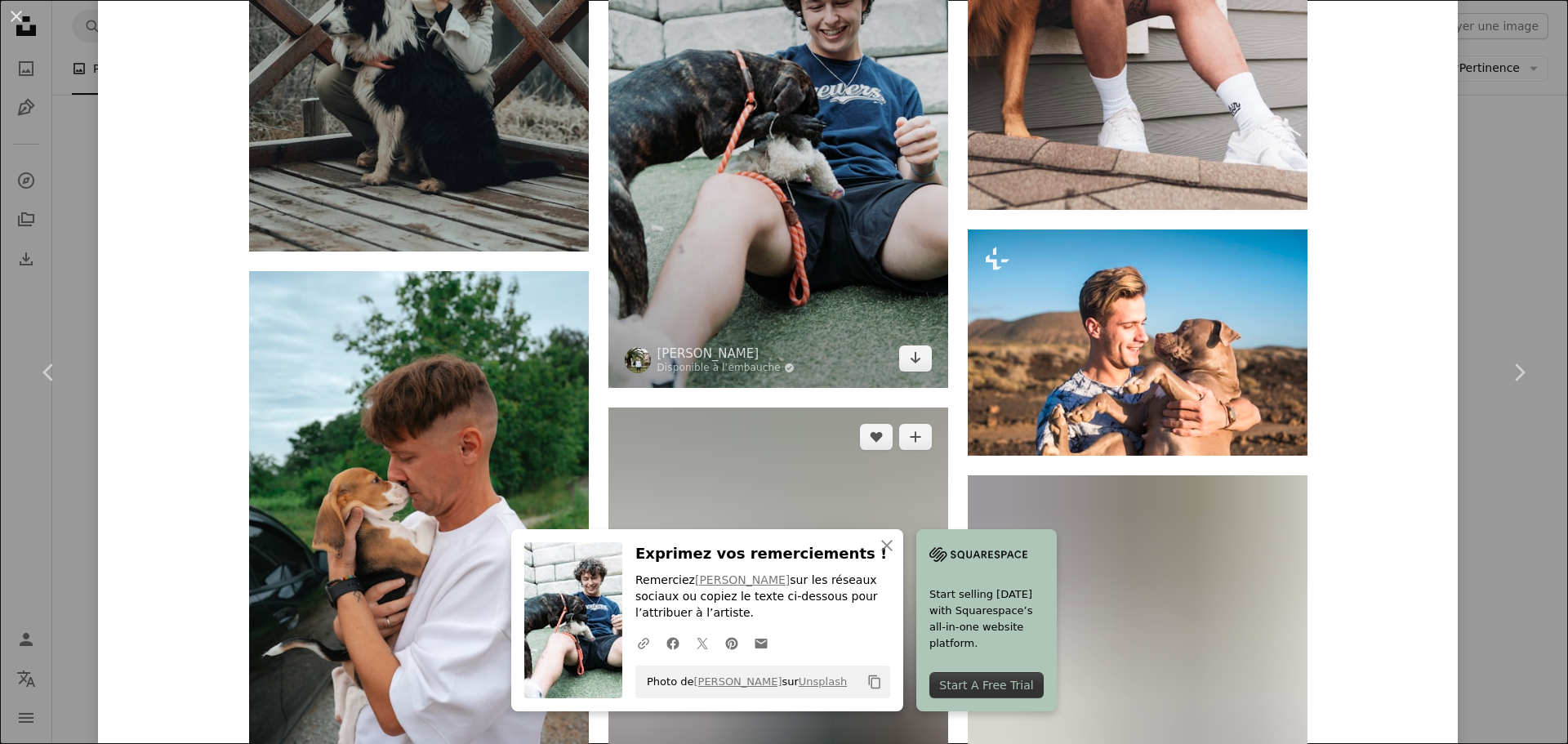
scroll to position [2203, 0]
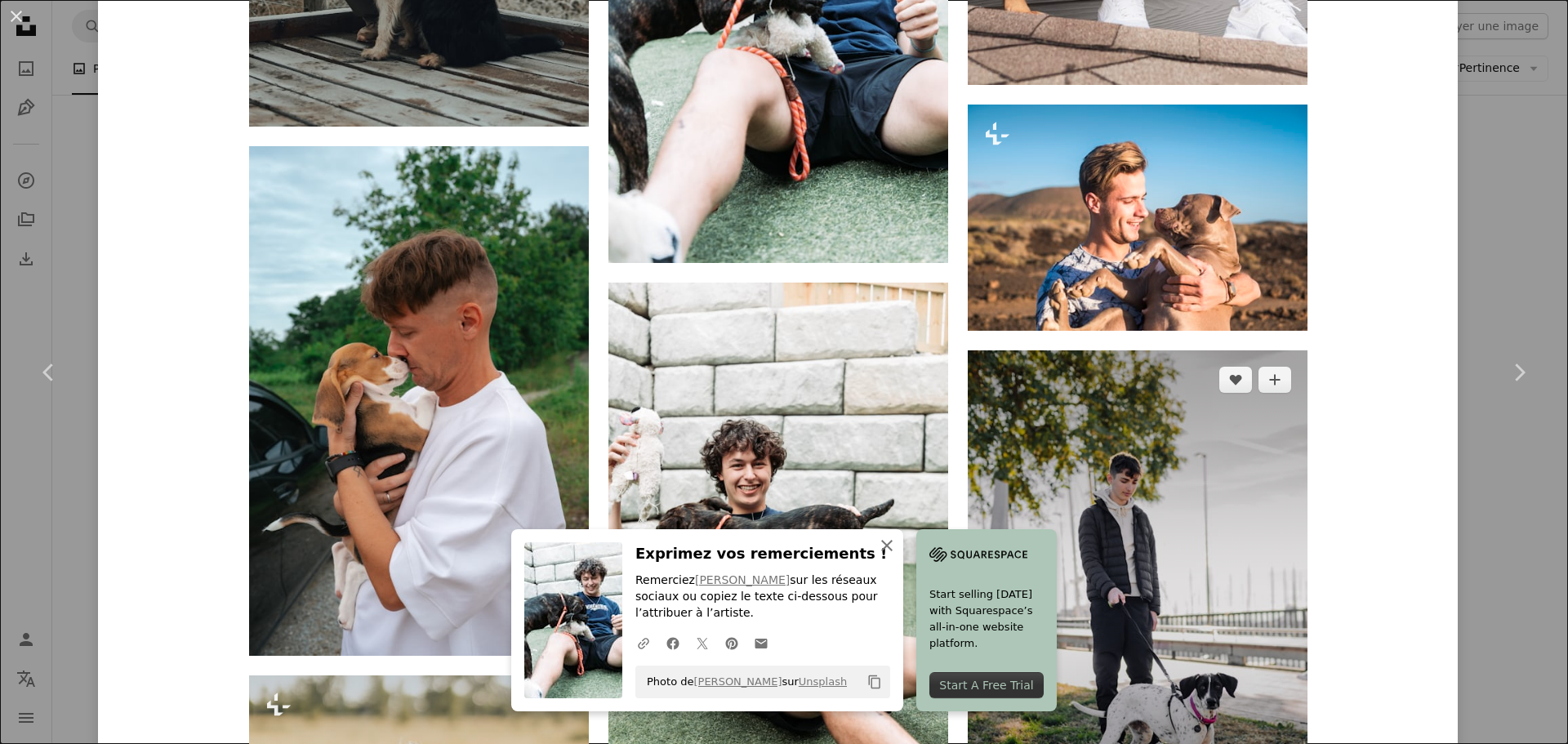
click at [974, 544] on img at bounding box center [1137, 604] width 340 height 509
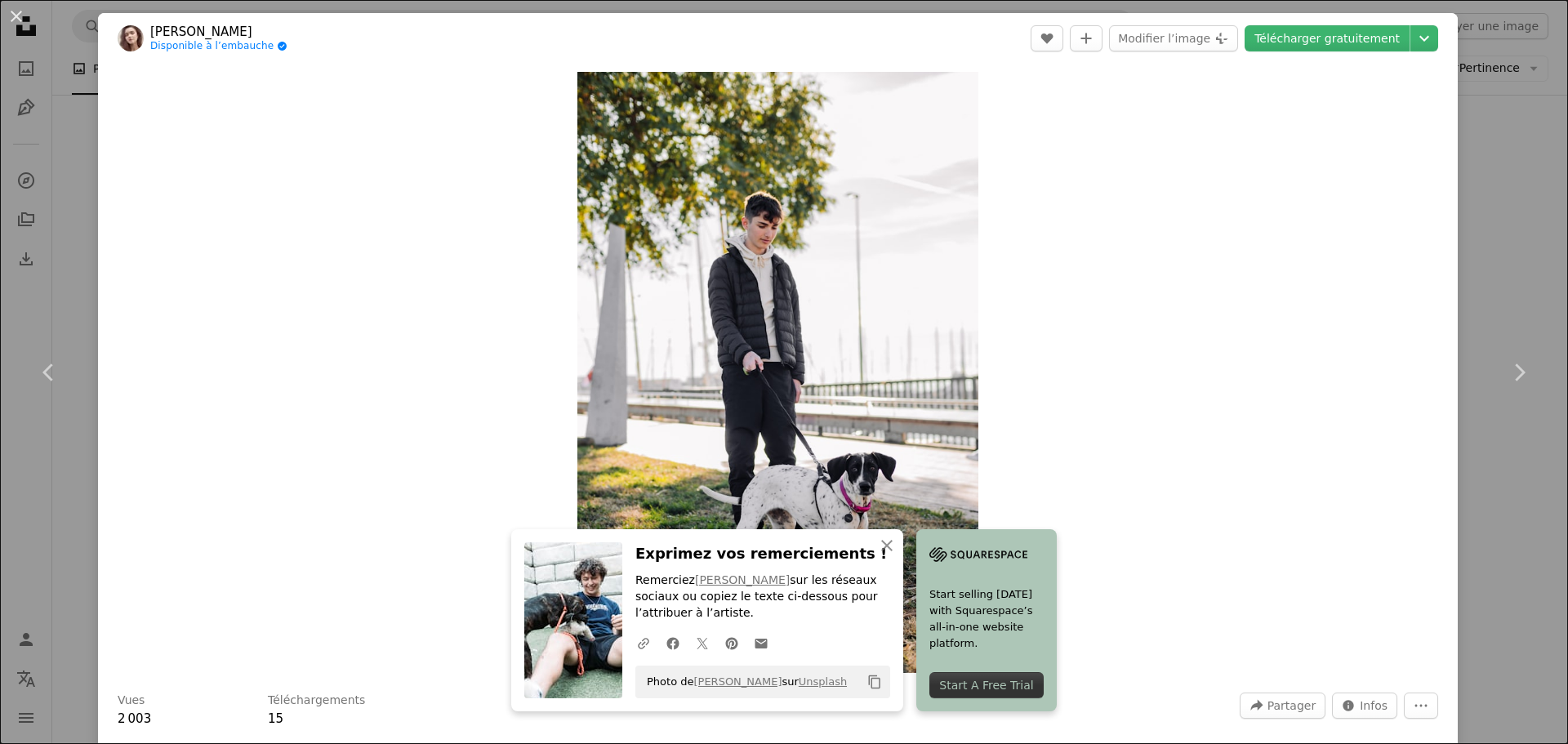
click at [1251, 446] on div "Zoom in" at bounding box center [778, 372] width 1360 height 617
click at [897, 551] on icon "An X shape" at bounding box center [887, 545] width 20 height 20
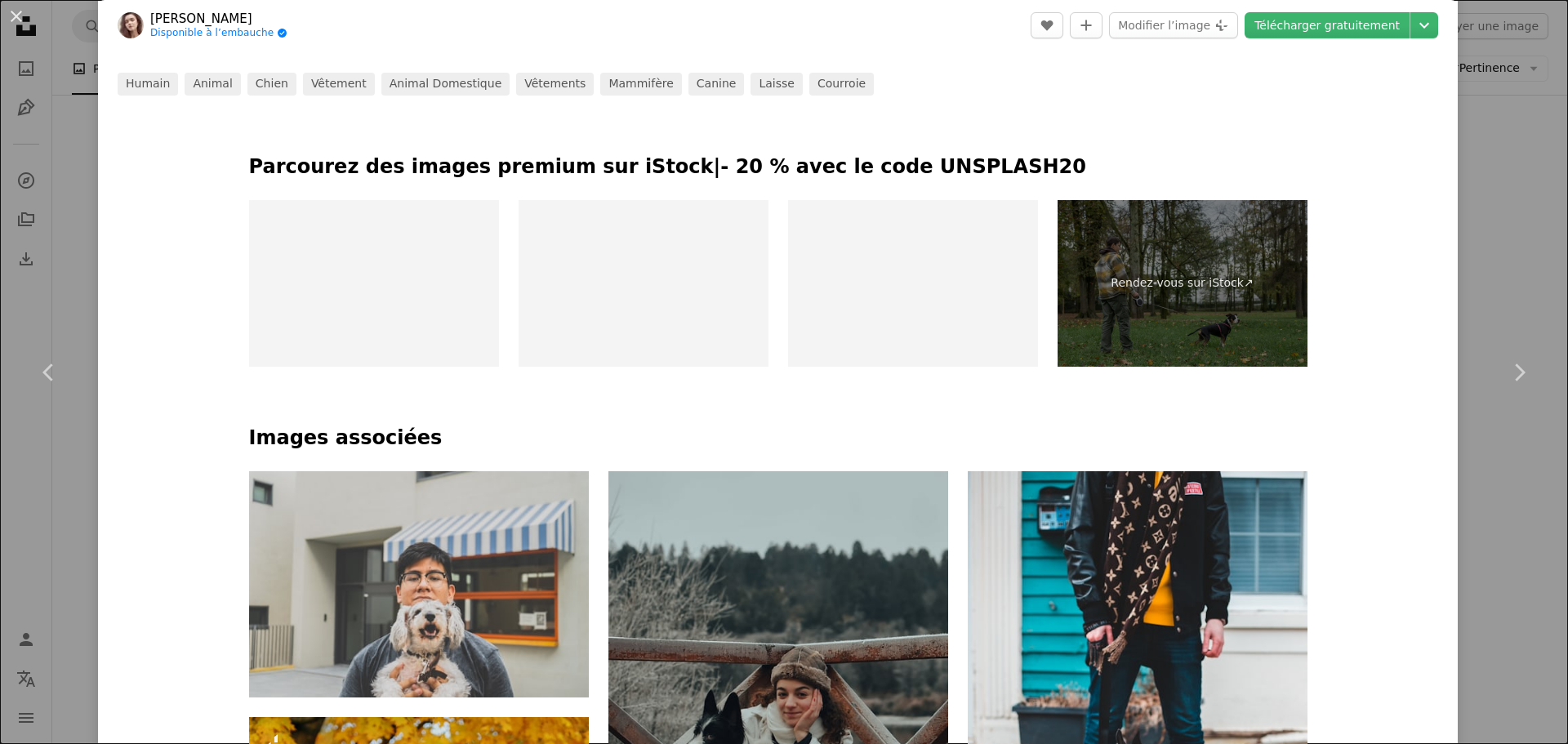
scroll to position [898, 0]
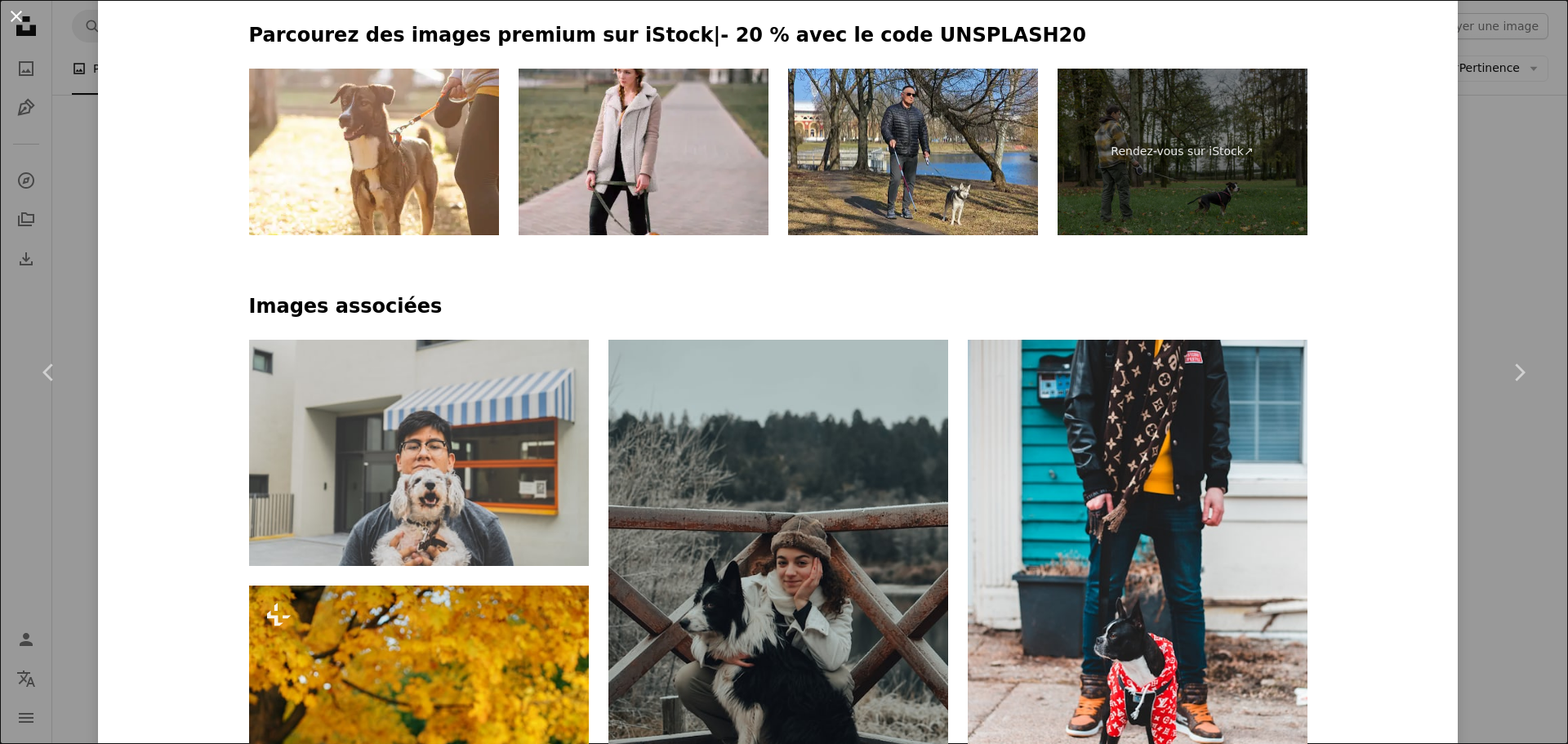
click at [24, 14] on button "An X shape" at bounding box center [17, 17] width 20 height 20
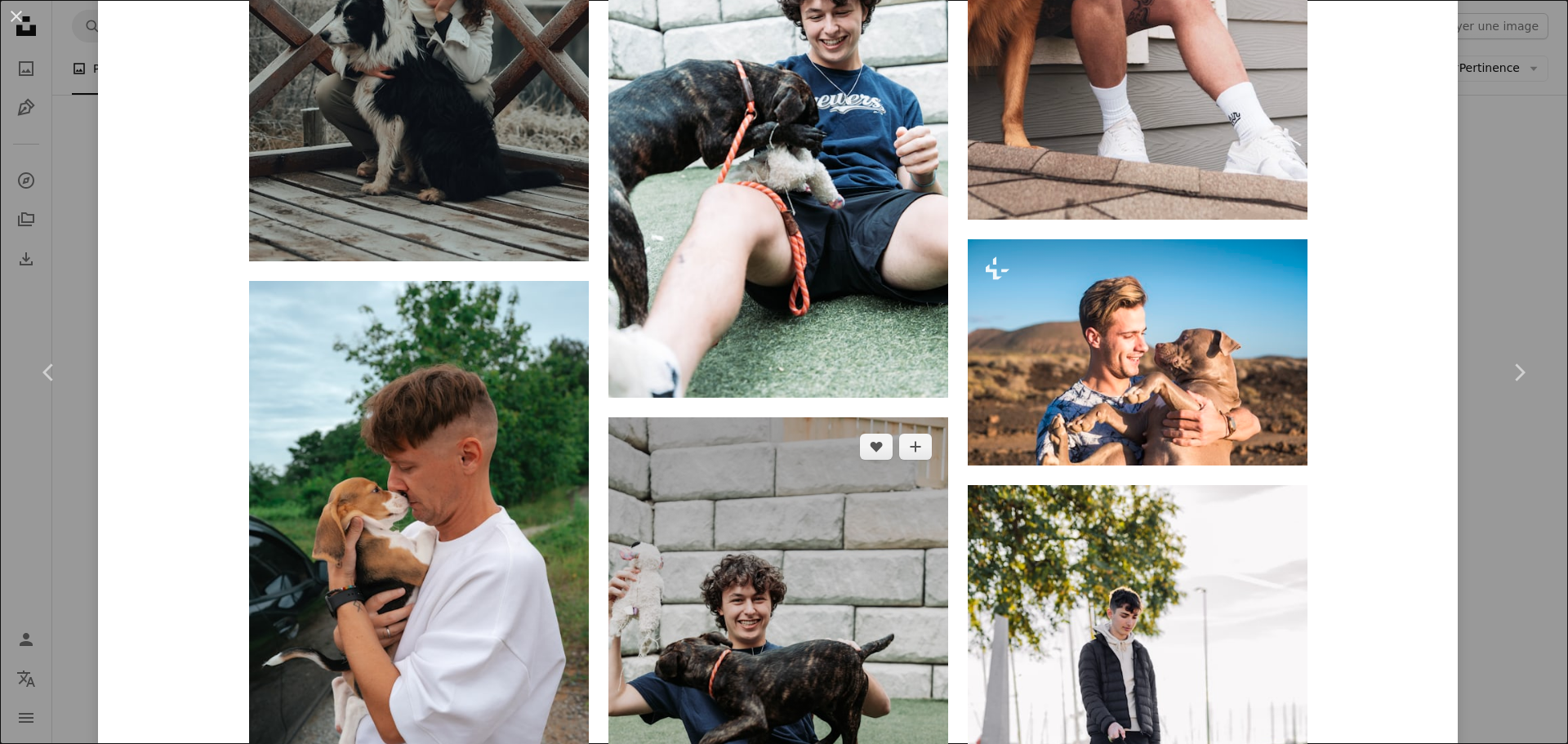
scroll to position [2040, 0]
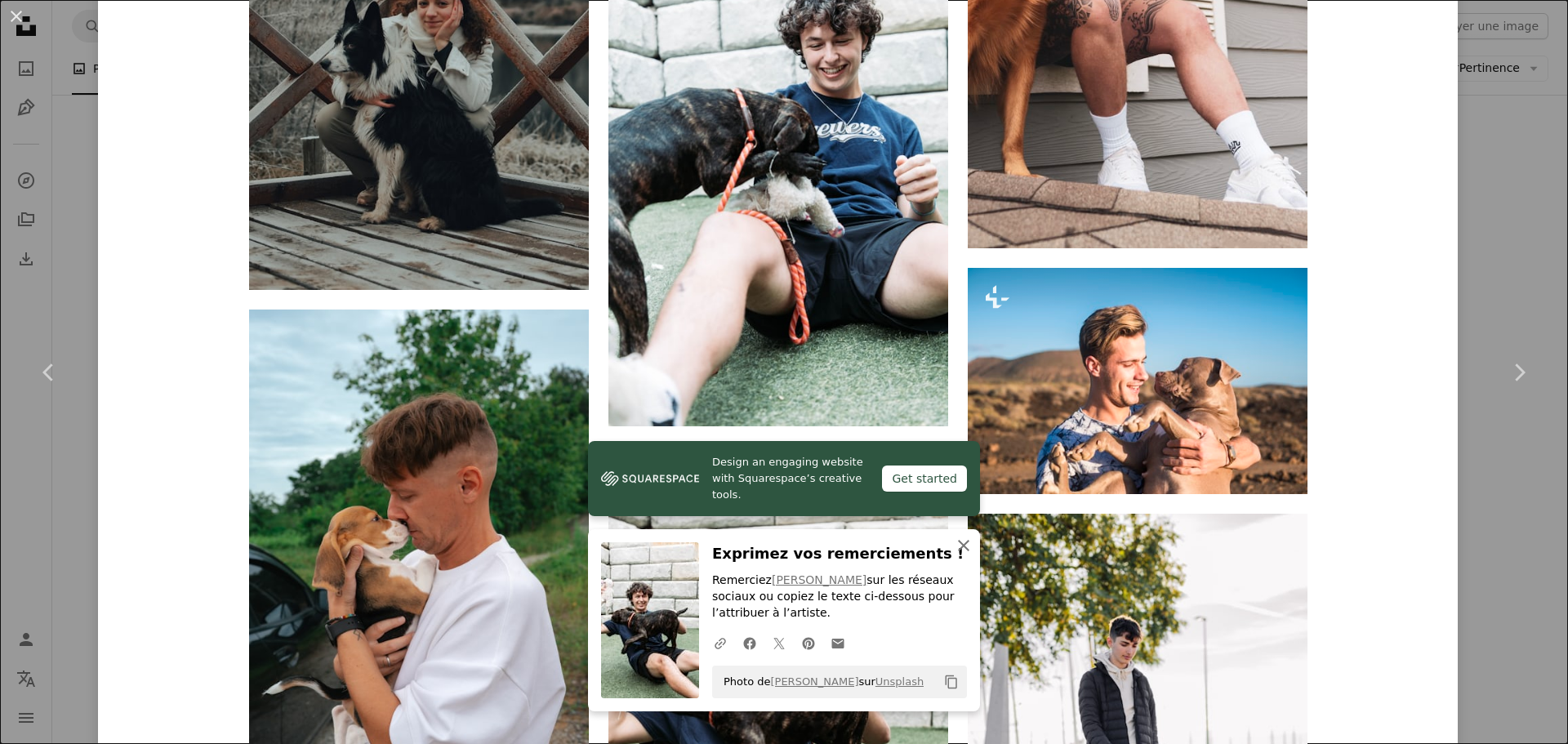
click at [954, 540] on icon "An X shape" at bounding box center [963, 545] width 20 height 20
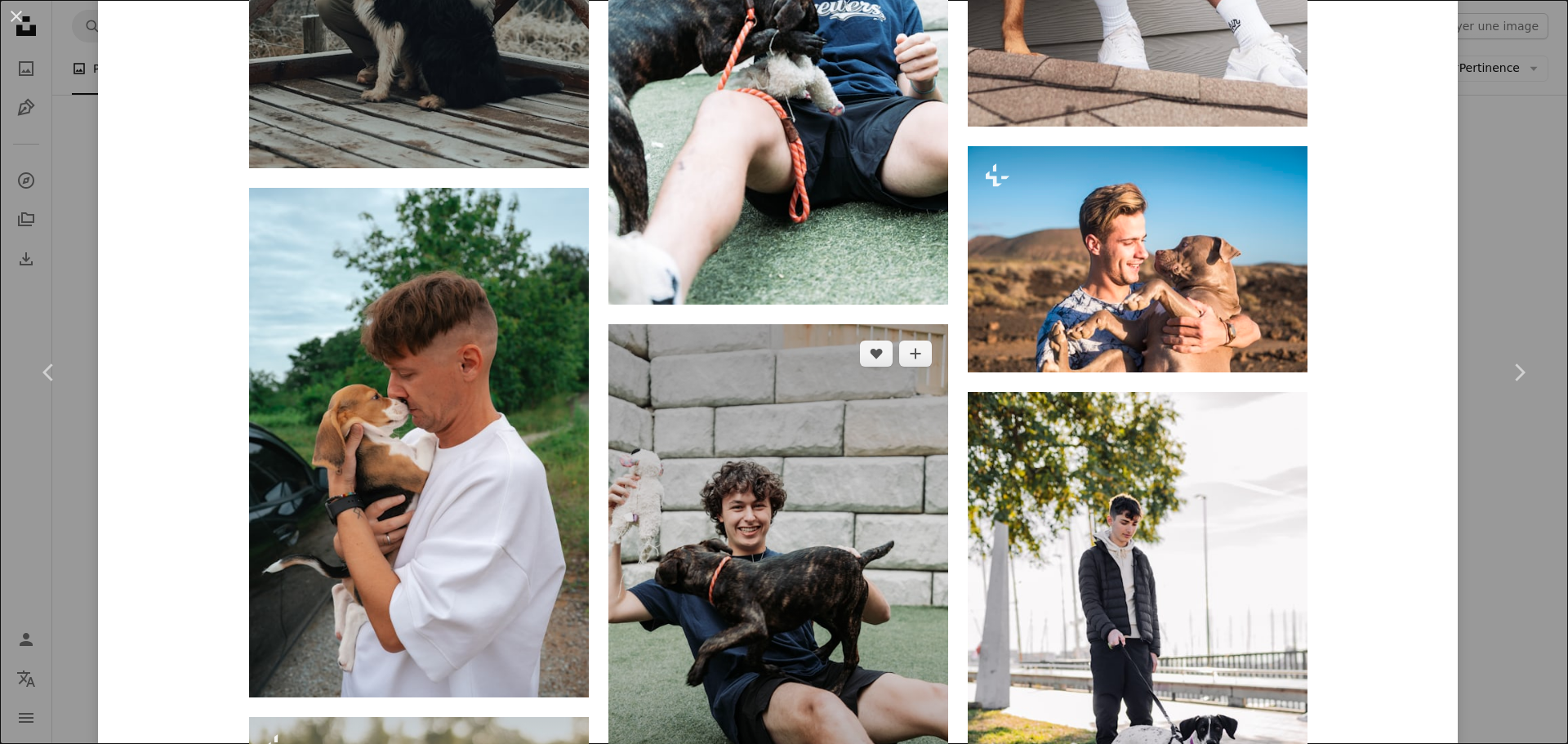
scroll to position [2122, 0]
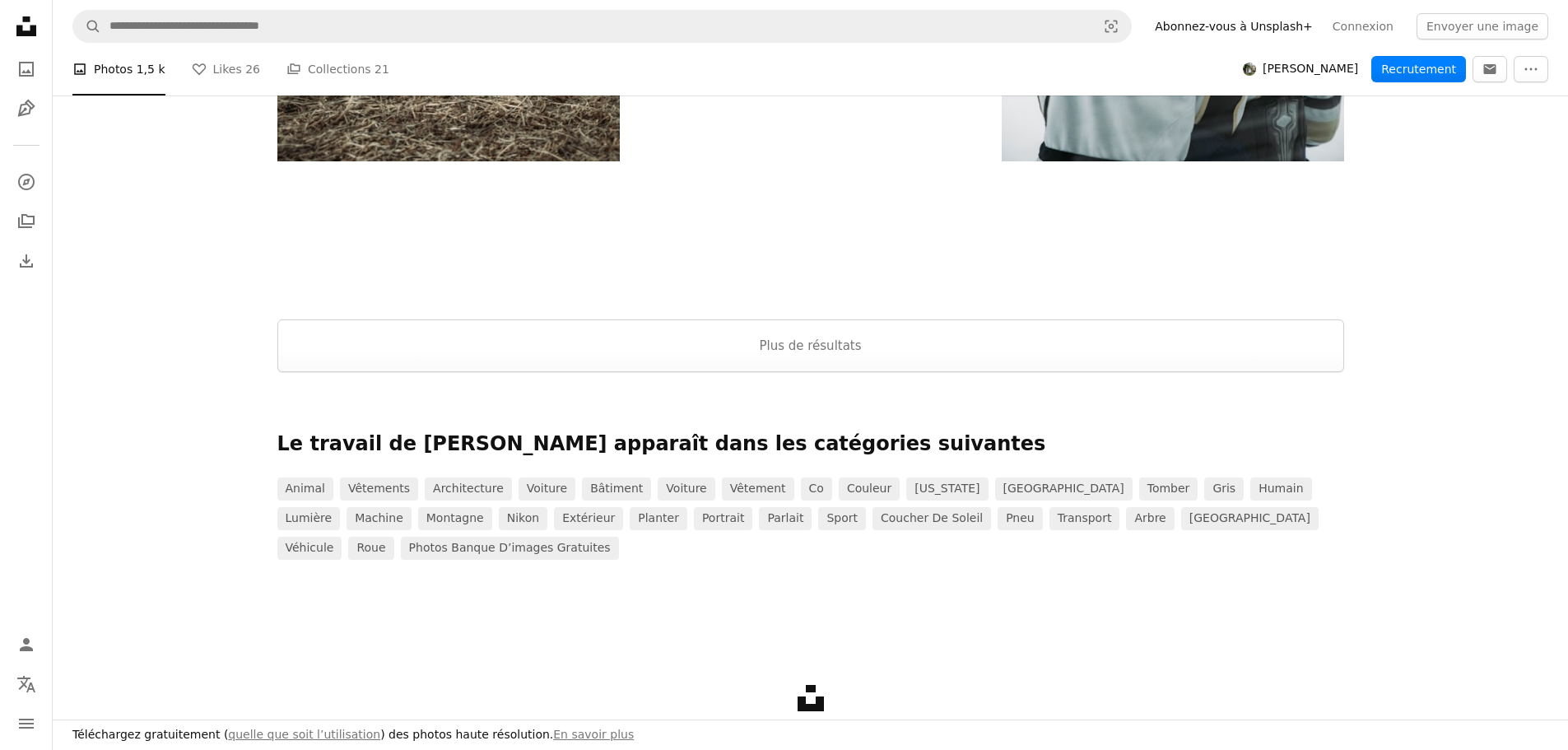
scroll to position [4169, 0]
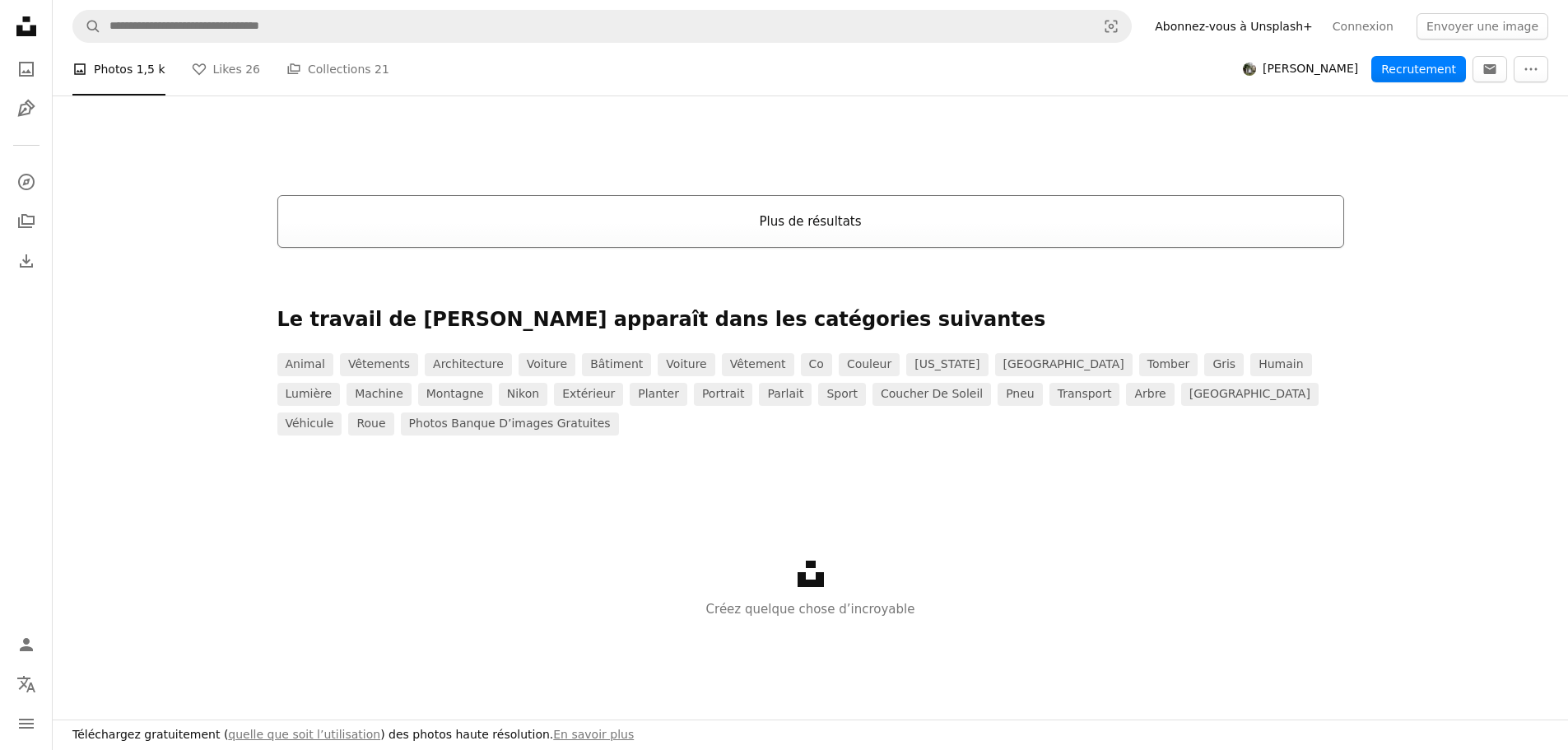
click at [387, 237] on button "Plus de résultats" at bounding box center [811, 221] width 1066 height 53
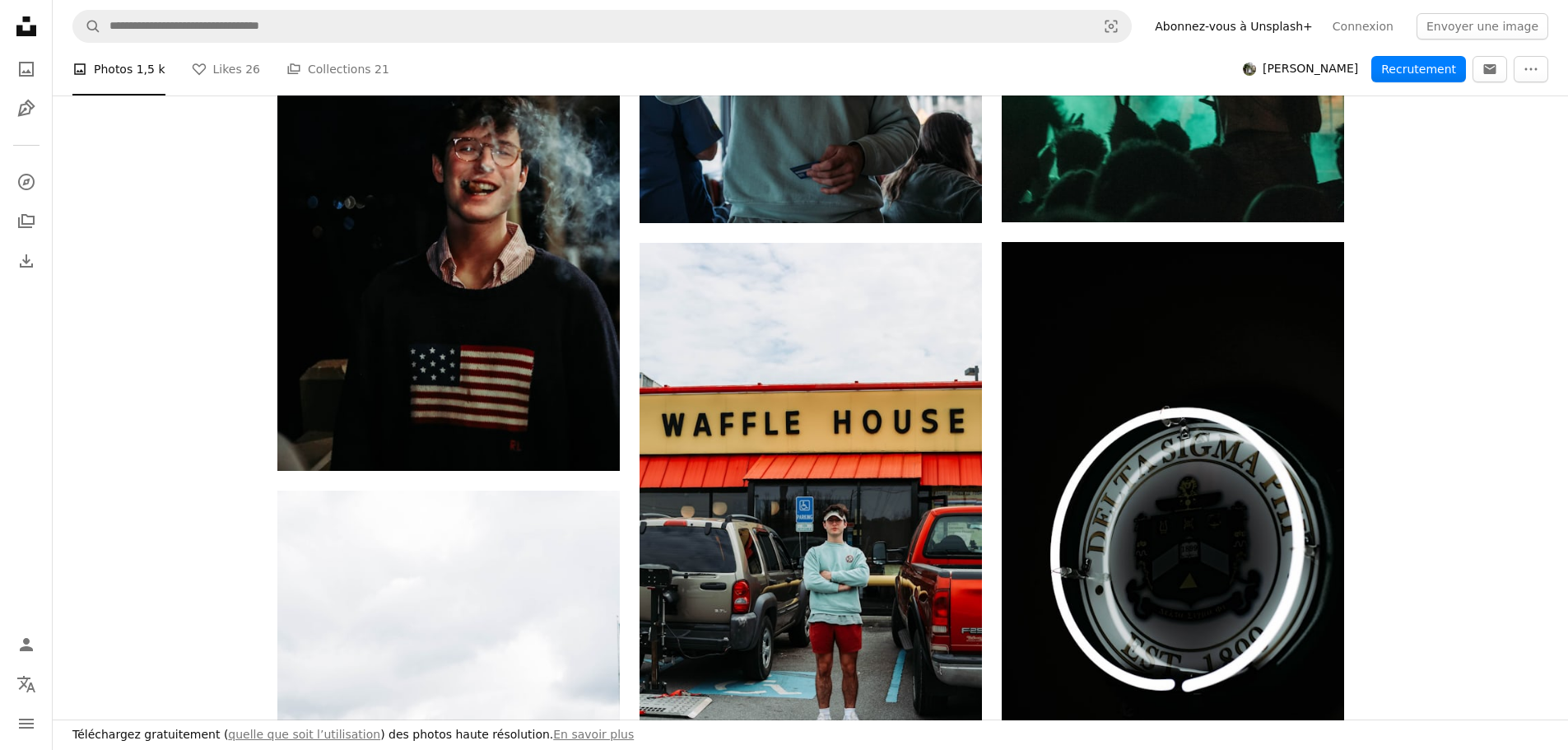
scroll to position [11575, 0]
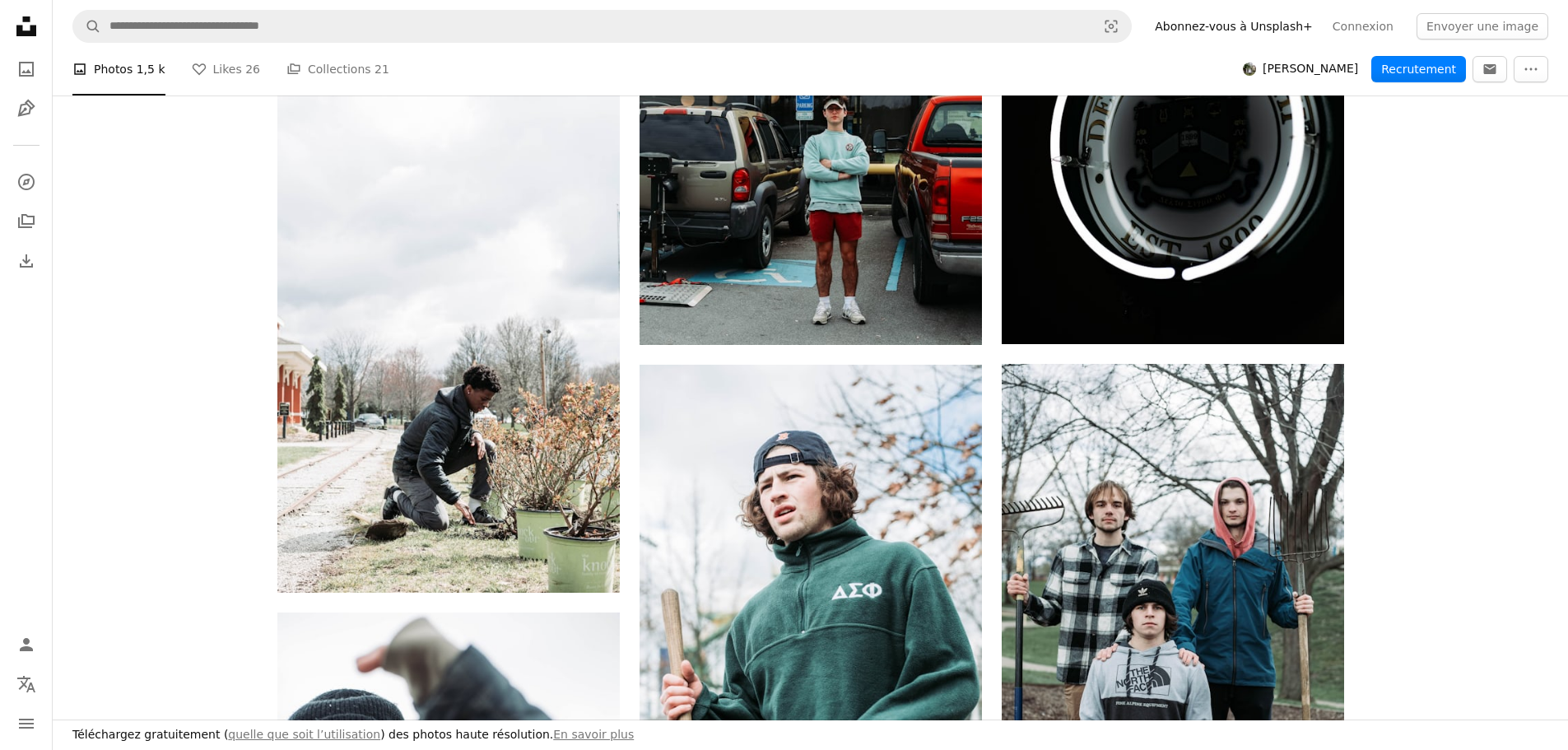
drag, startPoint x: 1461, startPoint y: 376, endPoint x: 1427, endPoint y: 396, distance: 39.4
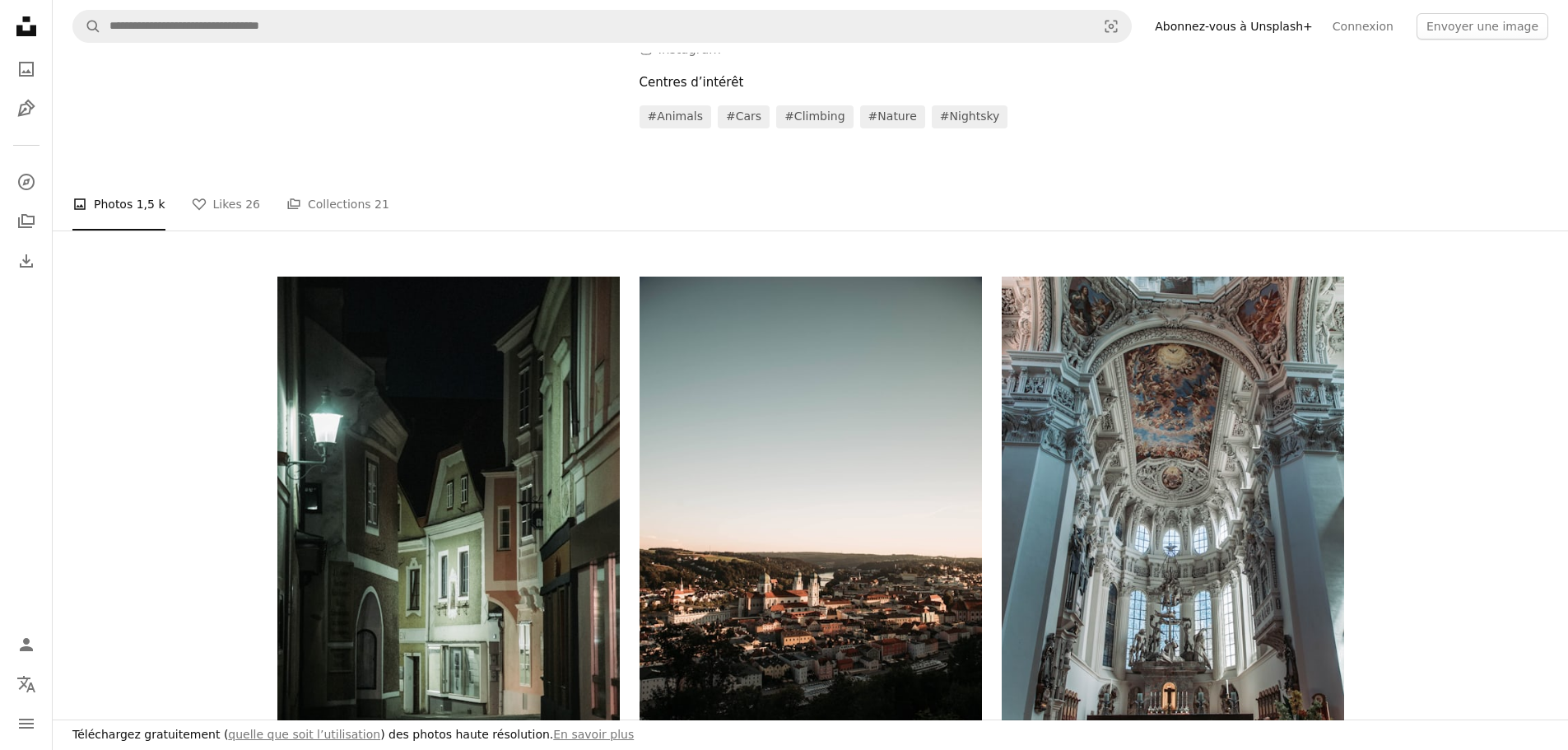
scroll to position [0, 0]
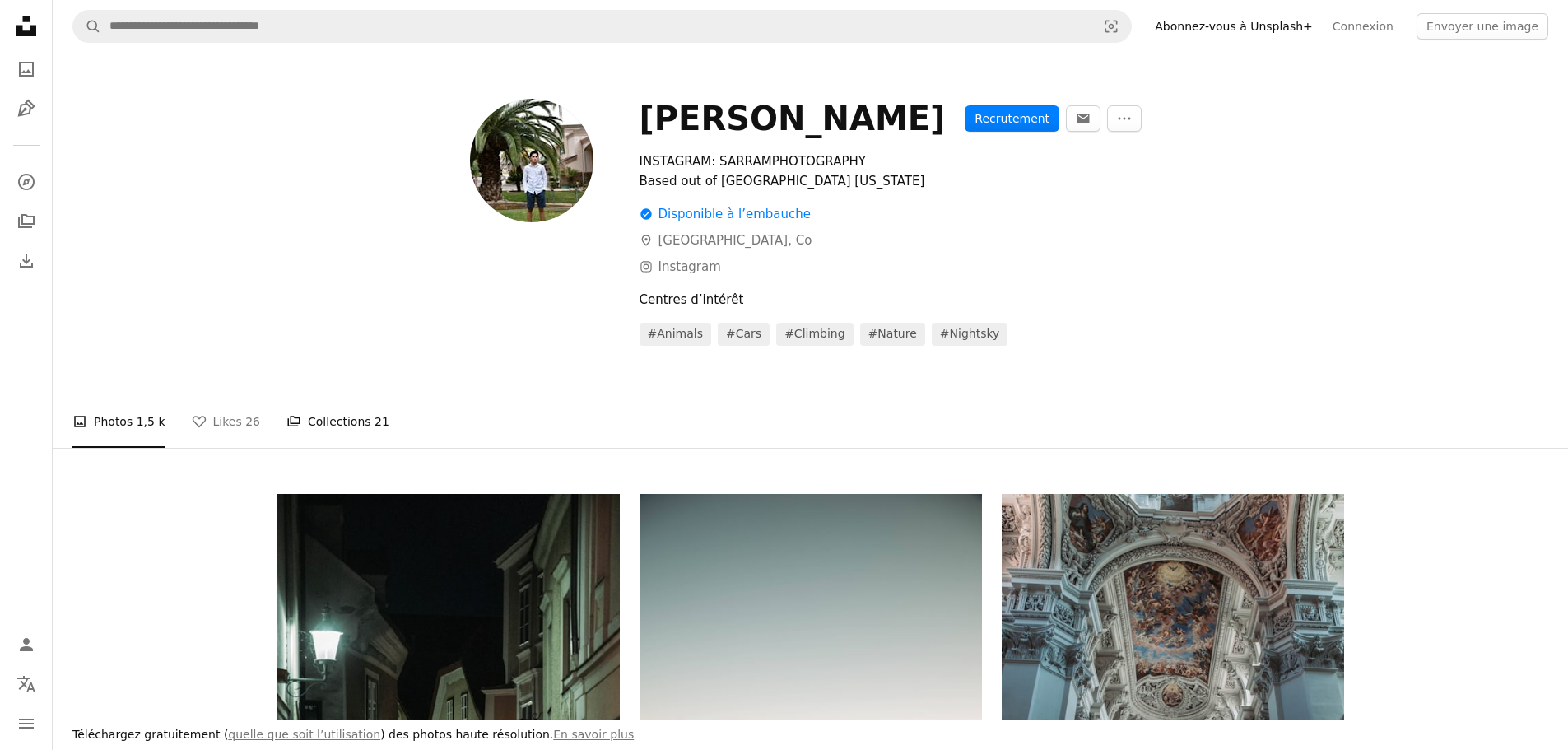
click at [302, 420] on link "A stack of folders Collections 21" at bounding box center [338, 421] width 103 height 53
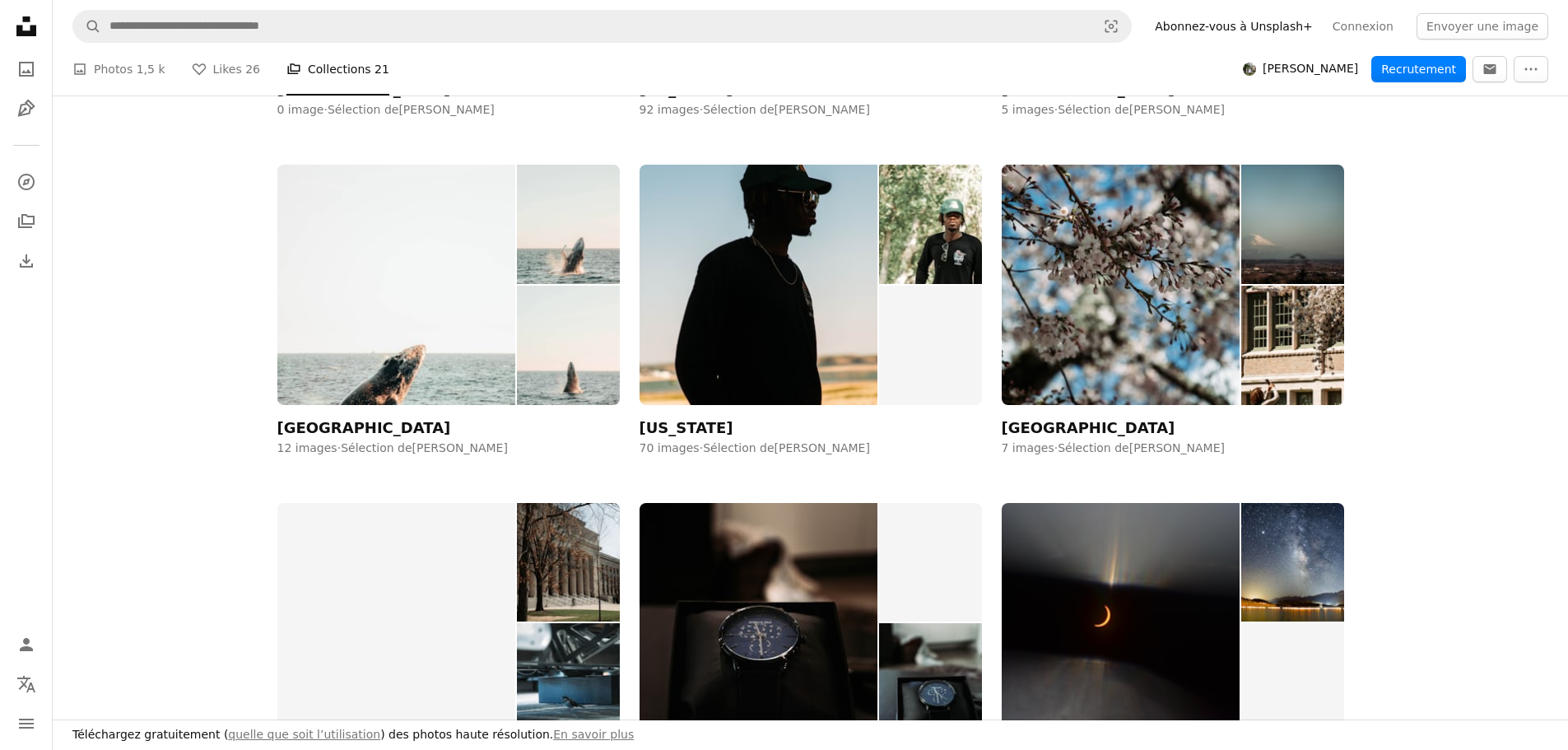
scroll to position [1339, 0]
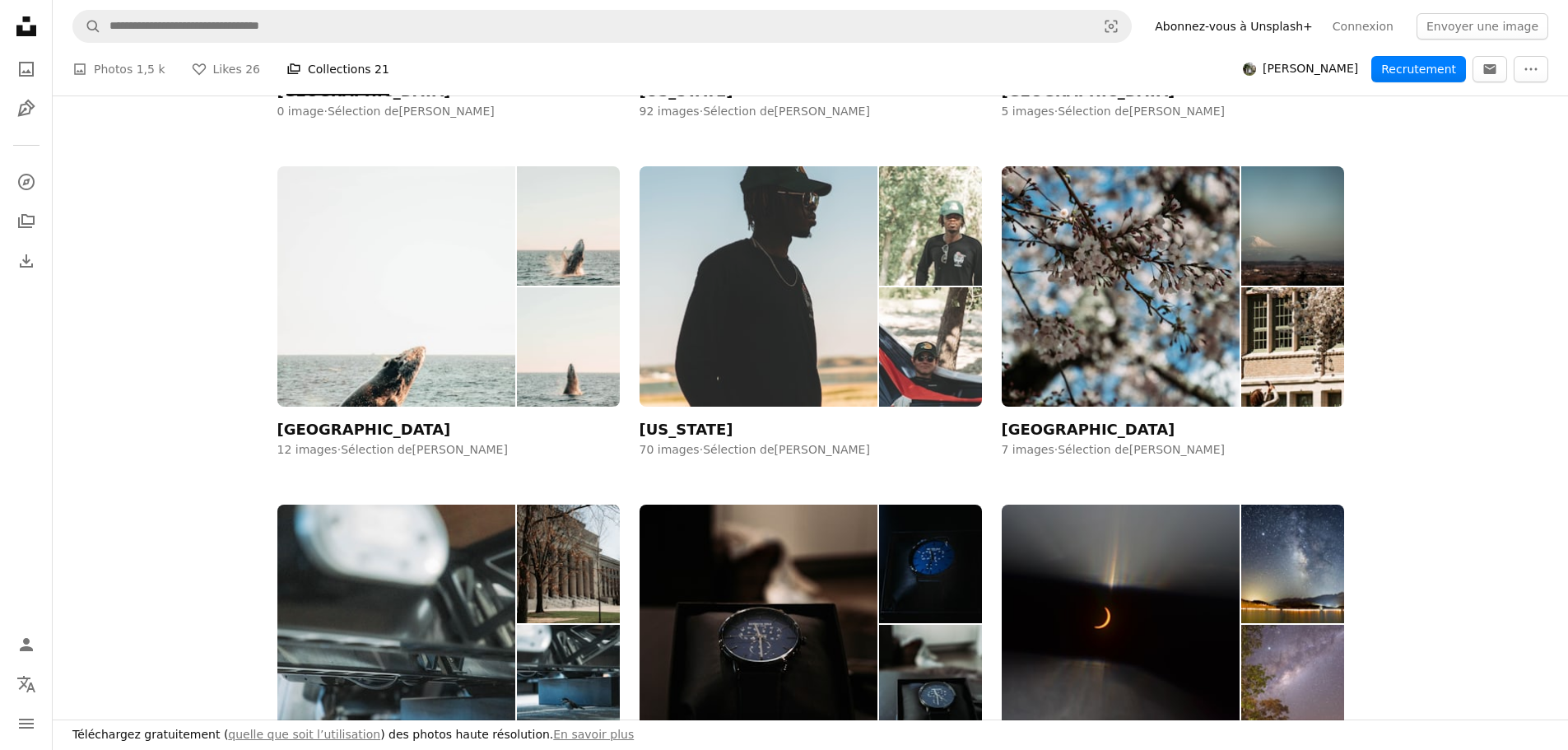
click at [857, 362] on img at bounding box center [758, 286] width 239 height 240
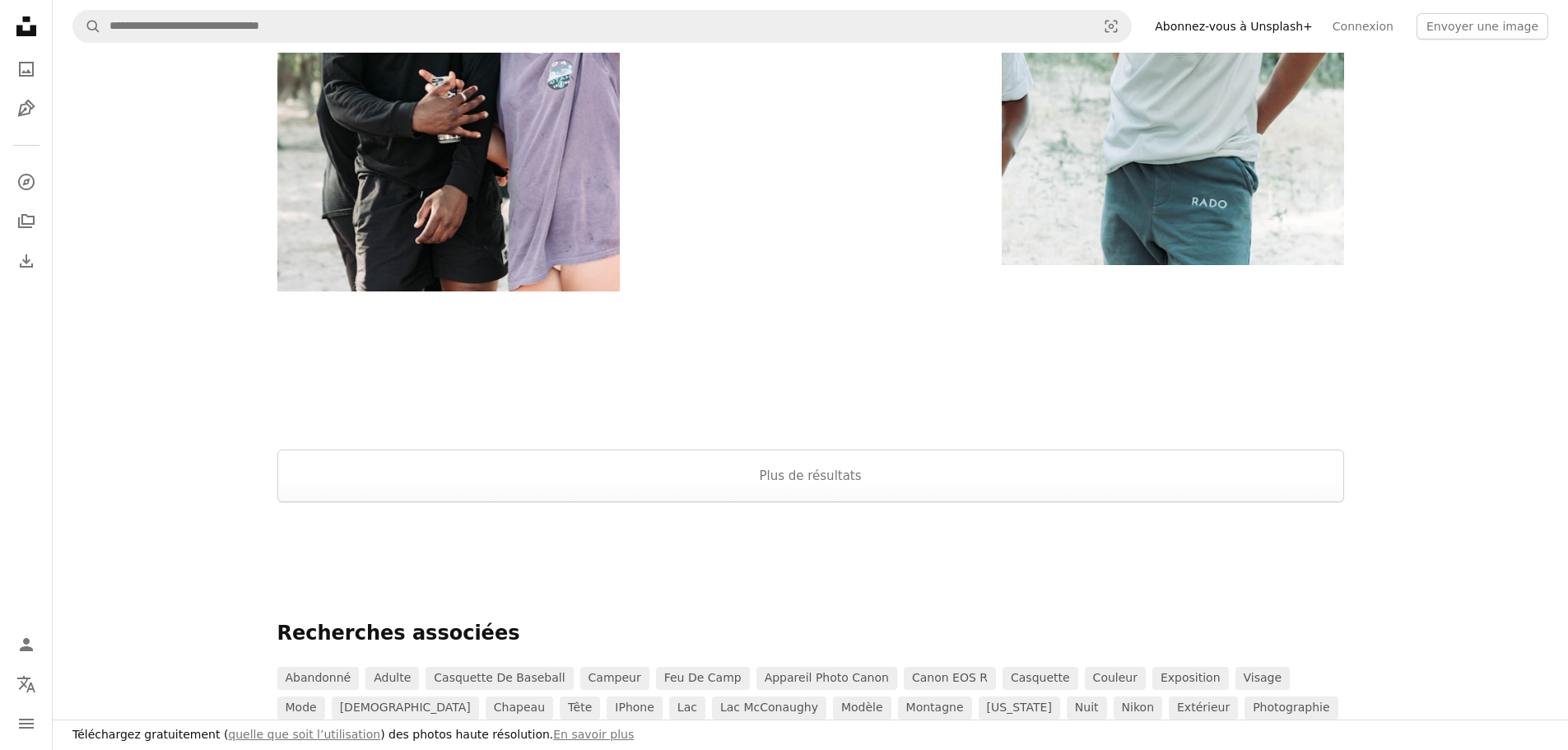
scroll to position [3786, 0]
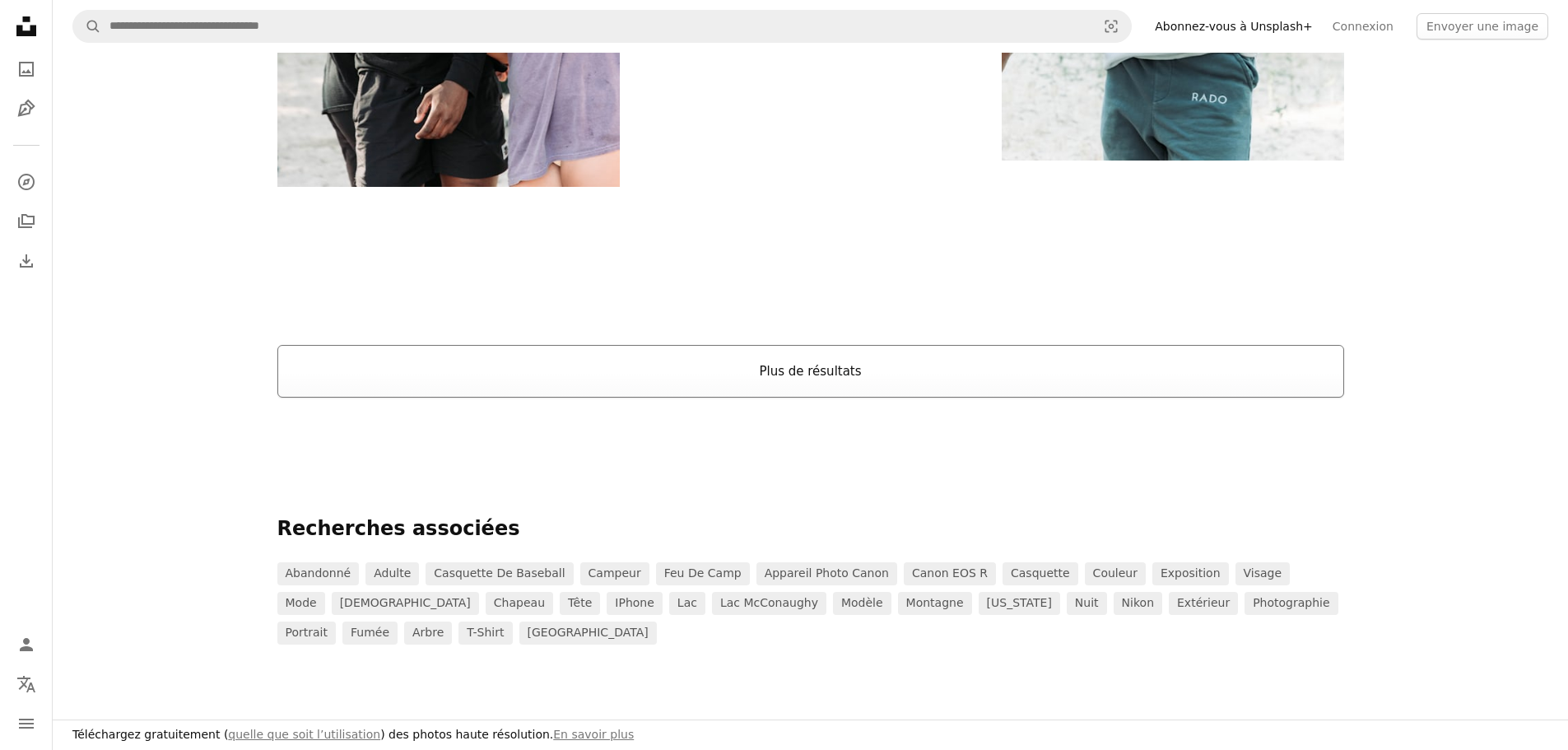
click at [1145, 368] on button "Plus de résultats" at bounding box center [811, 371] width 1066 height 53
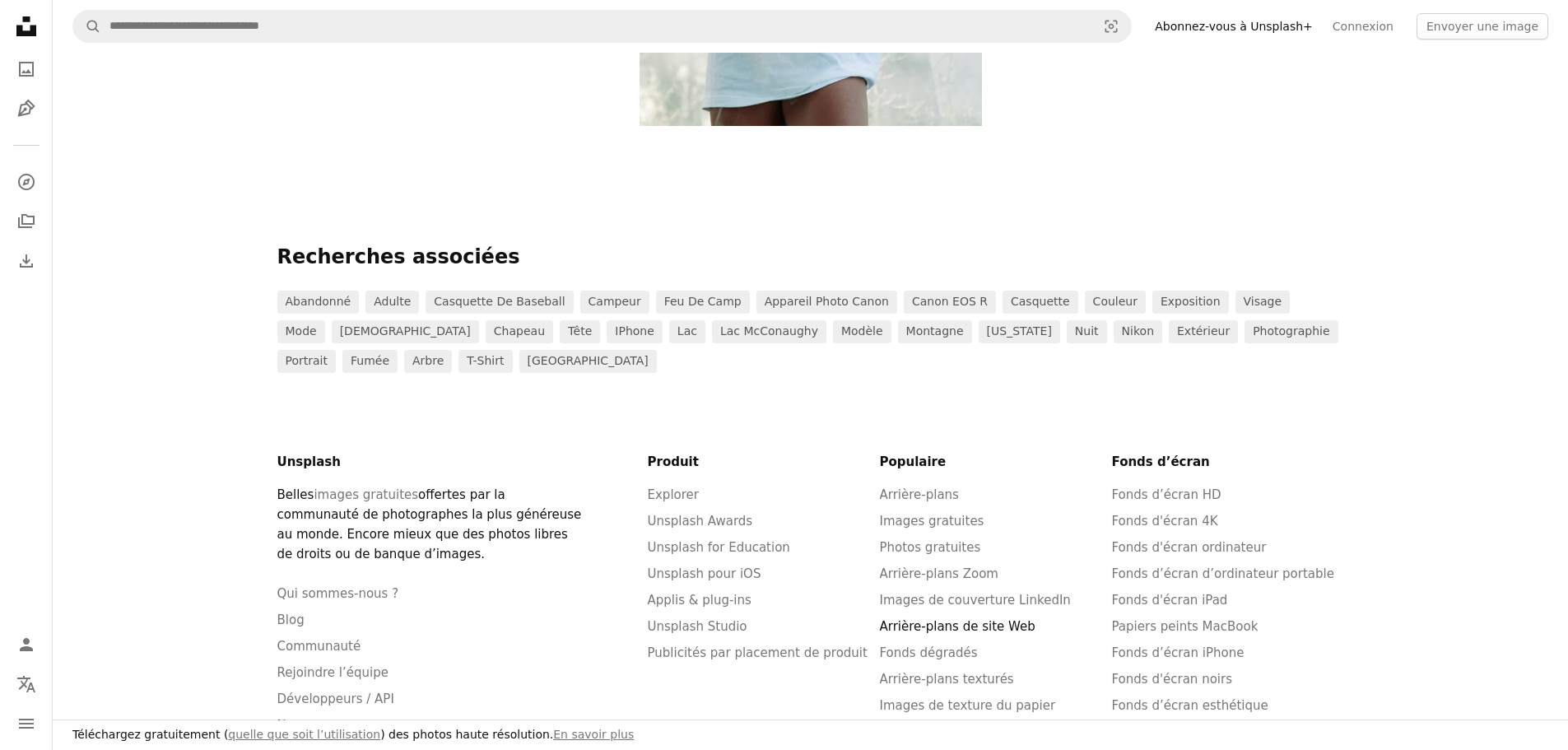
scroll to position [12391, 0]
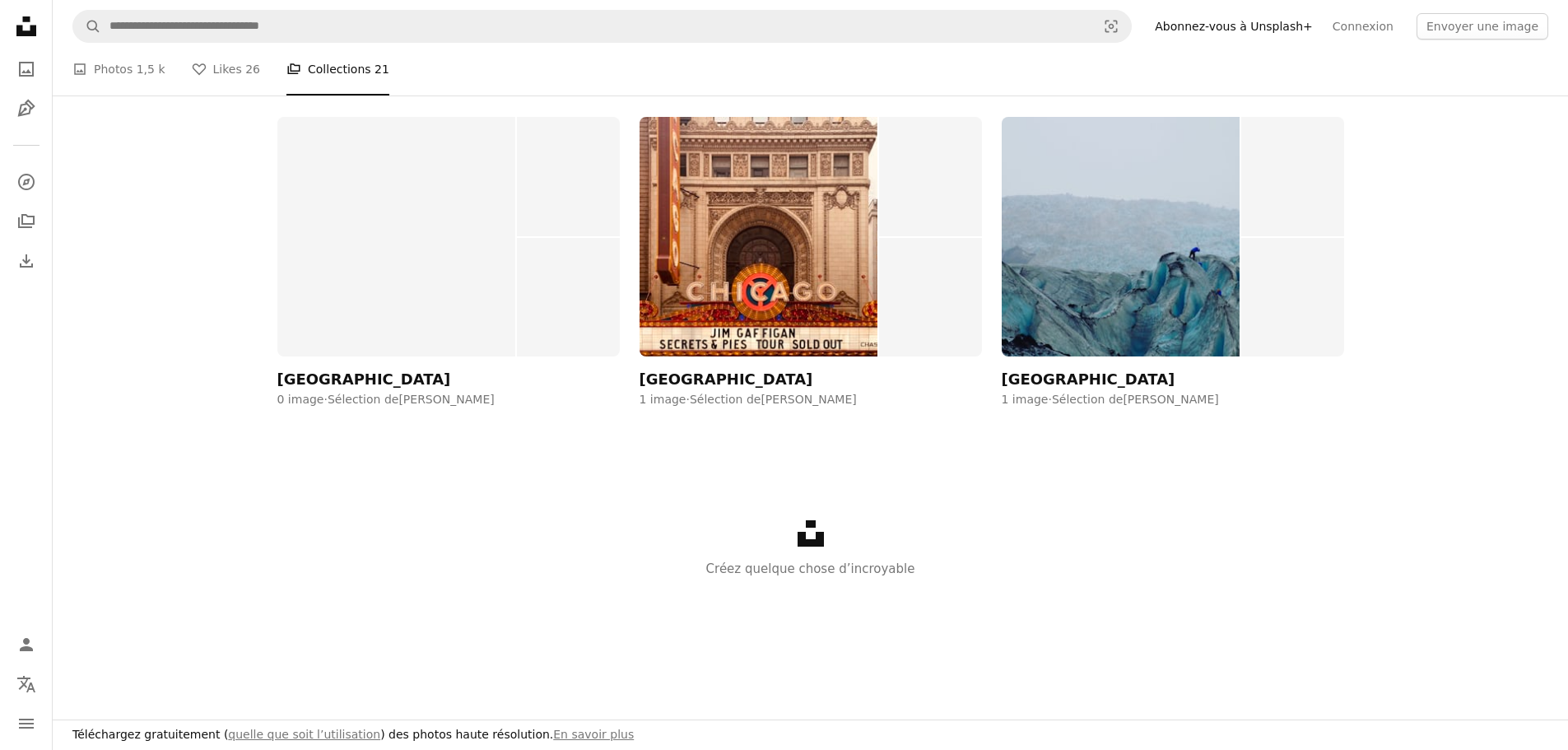
scroll to position [1339, 0]
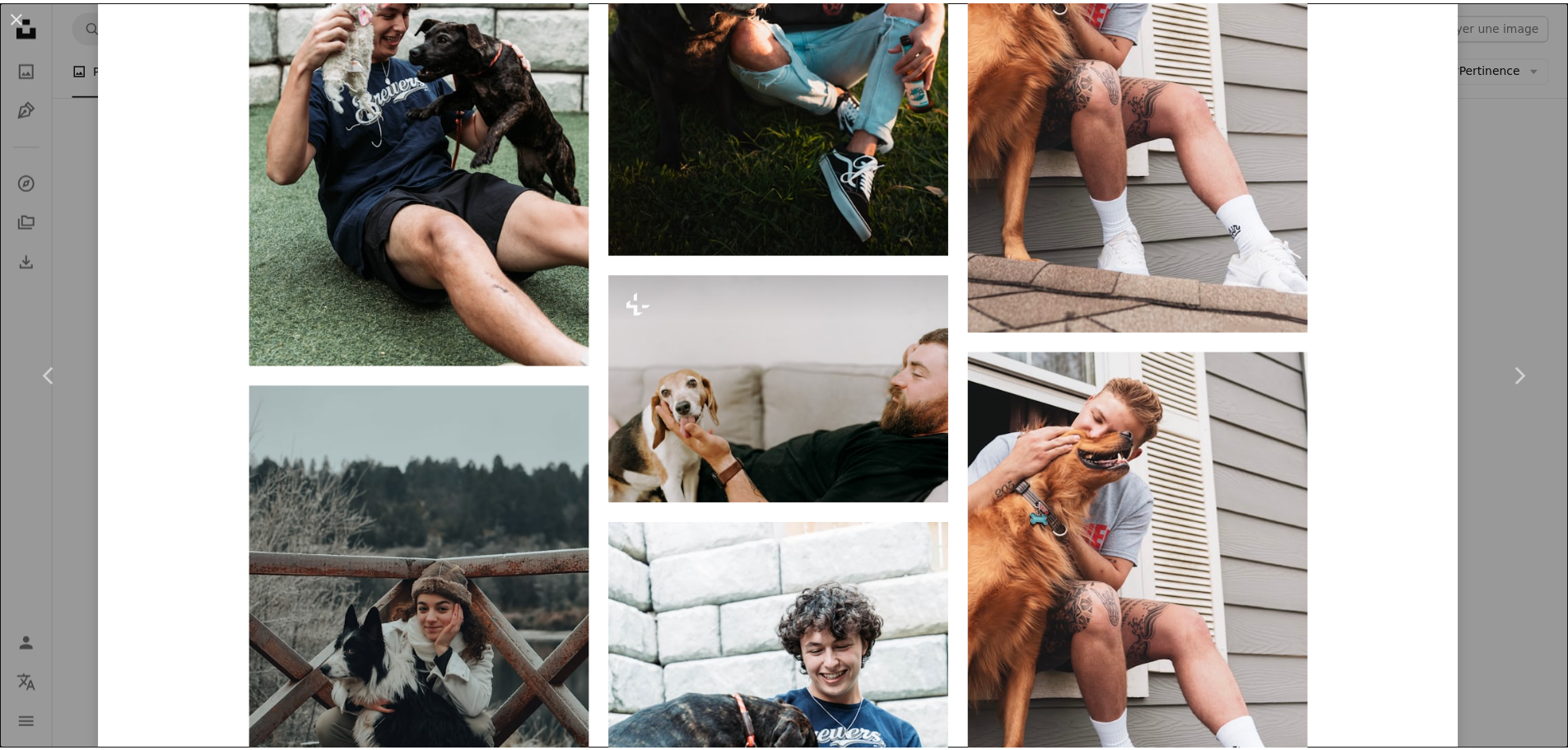
scroll to position [1810, 0]
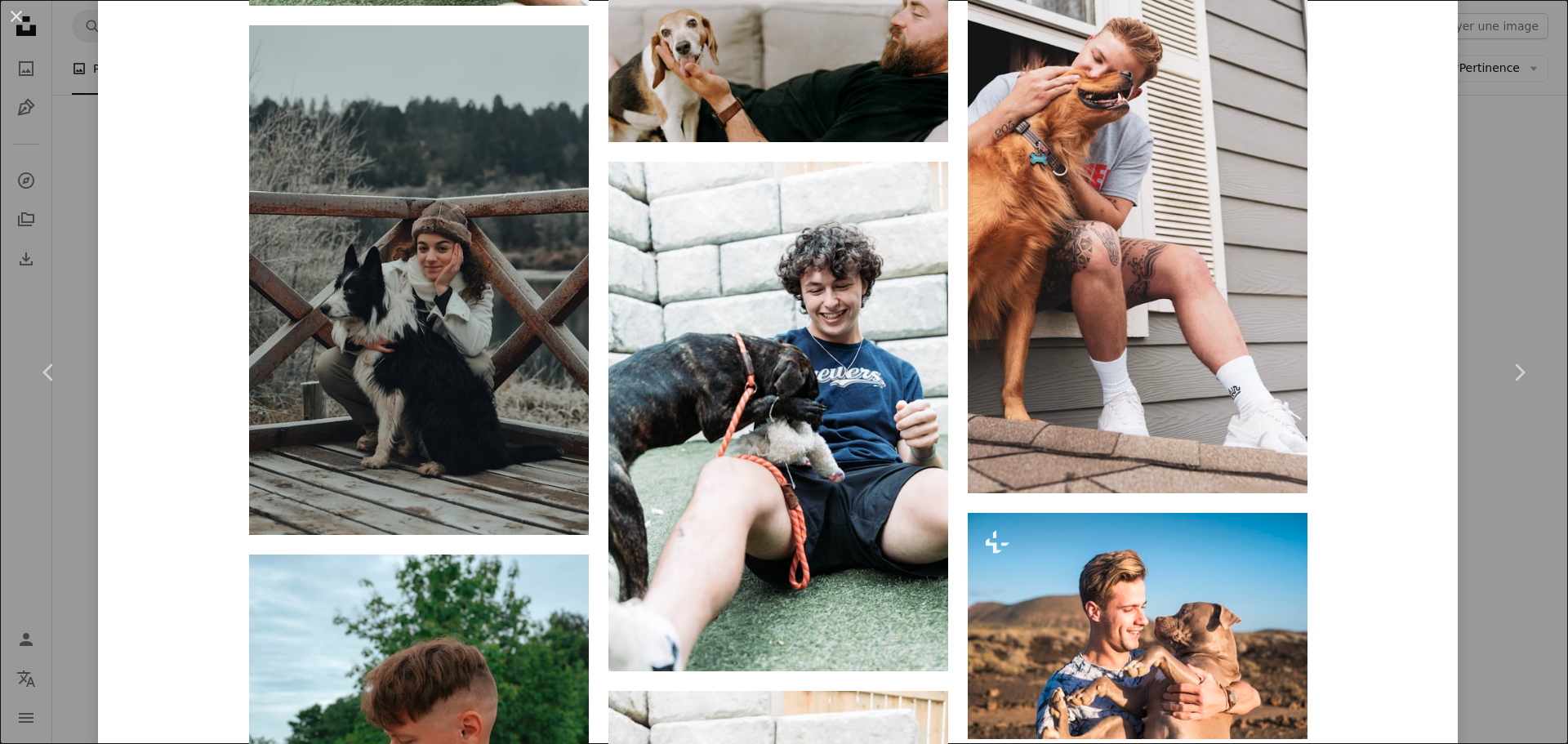
click at [1506, 155] on div "An X shape Chevron left Chevron right [PERSON_NAME] emilio_geremia A heart A pl…" at bounding box center [784, 372] width 1568 height 744
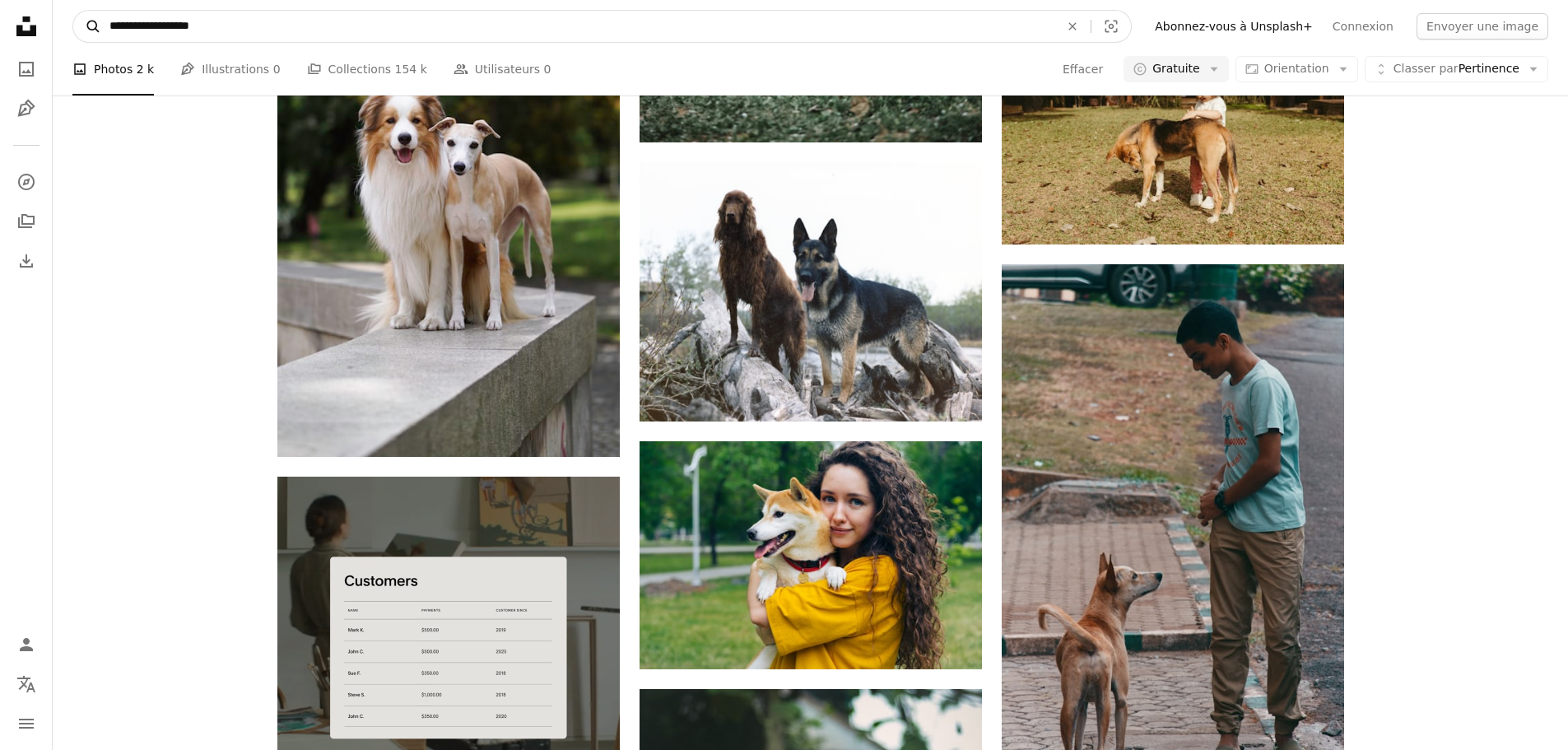
drag, startPoint x: 167, startPoint y: 26, endPoint x: 81, endPoint y: 13, distance: 87.0
click at [81, 13] on form "**********" at bounding box center [602, 26] width 1060 height 33
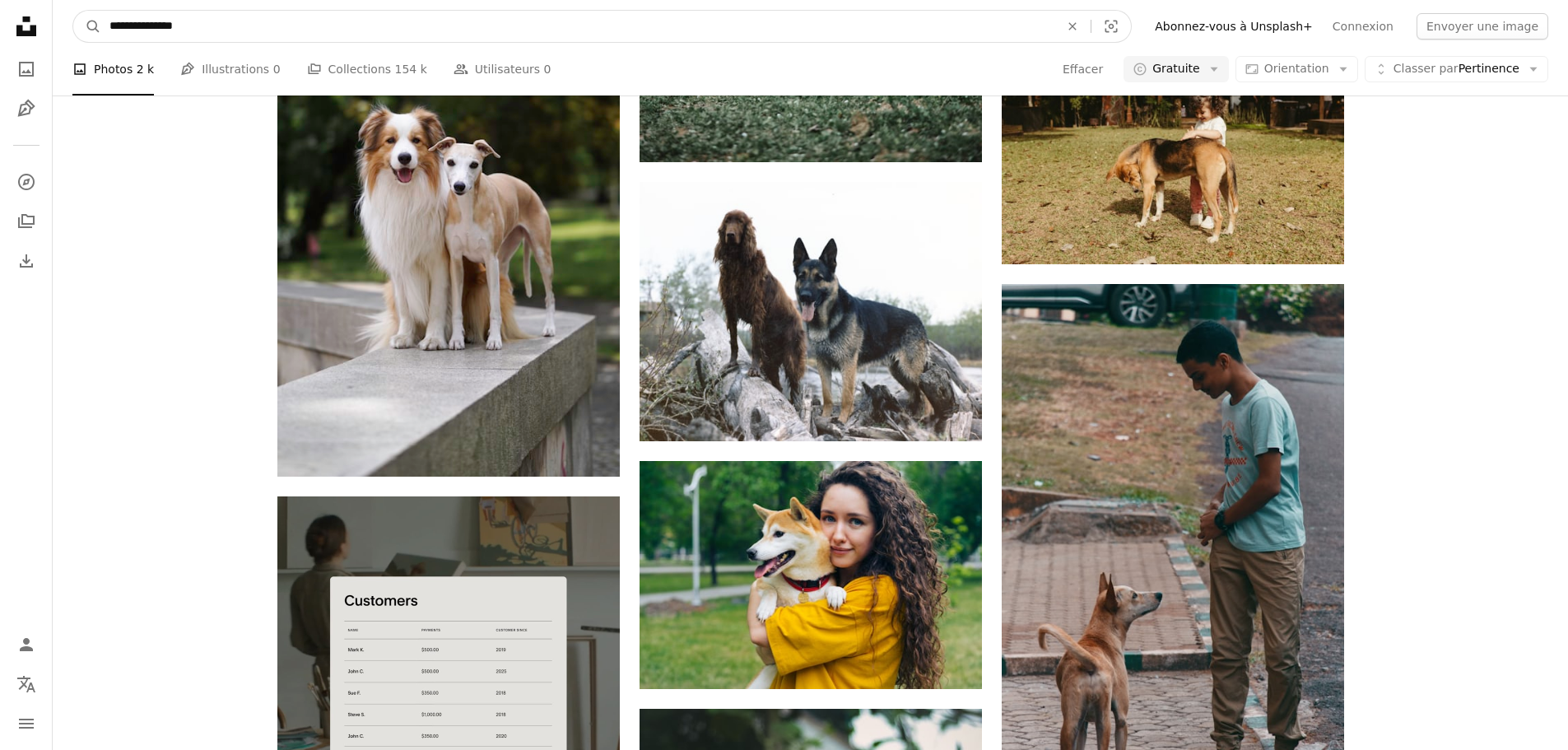
click at [177, 31] on input "**********" at bounding box center [578, 27] width 953 height 32
type input "**********"
click button "A magnifying glass" at bounding box center [87, 27] width 28 height 32
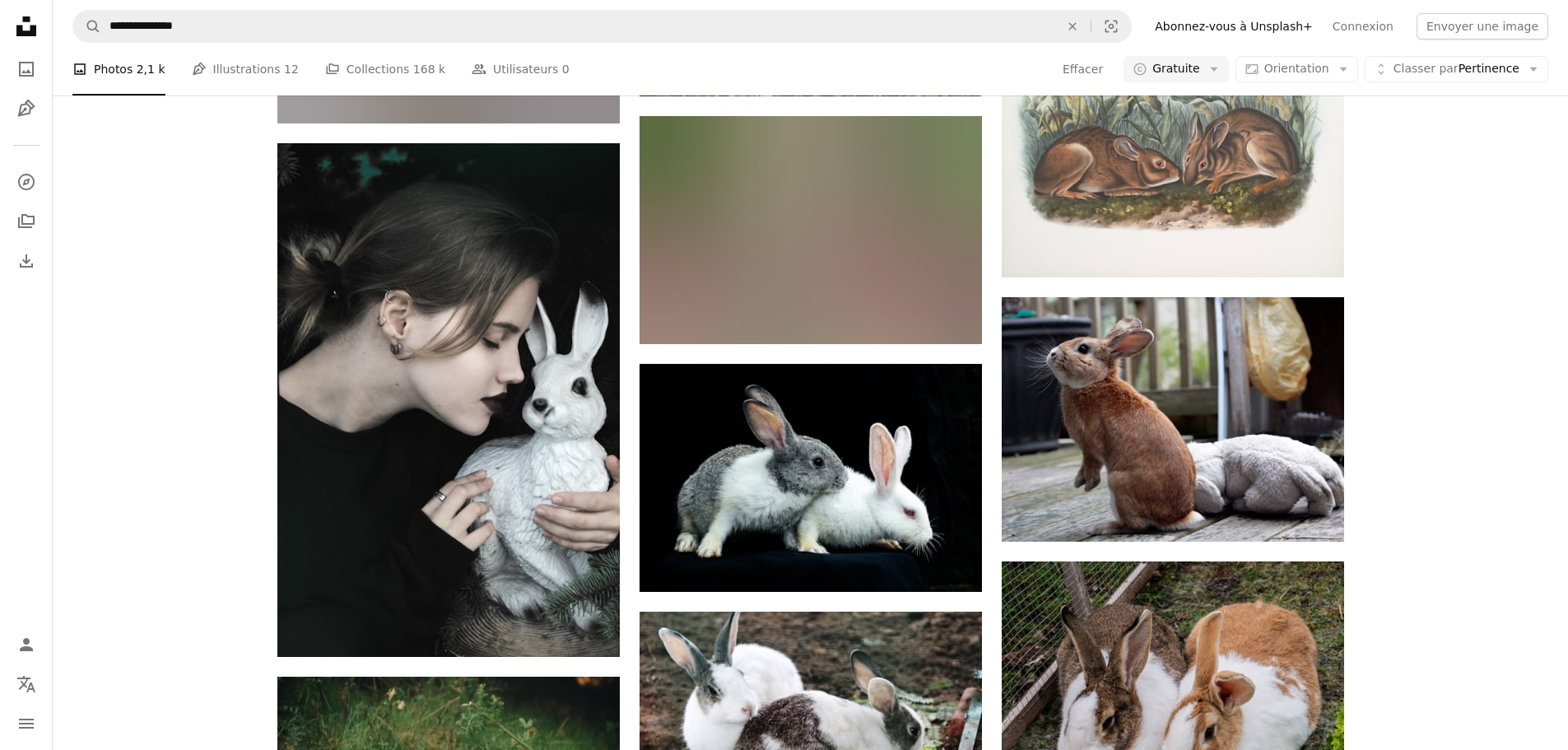
scroll to position [2221, 0]
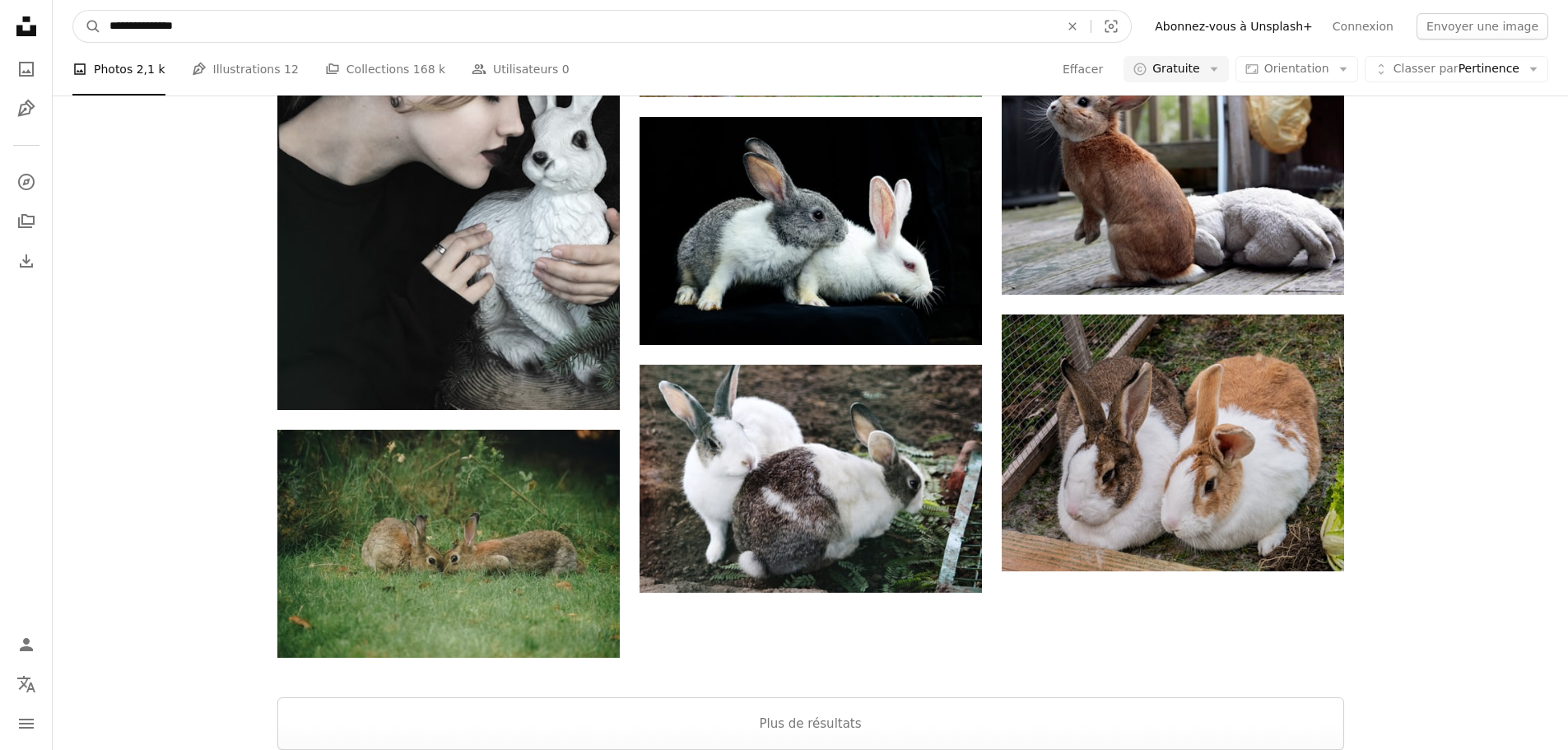
drag, startPoint x: 157, startPoint y: 28, endPoint x: 144, endPoint y: 27, distance: 13.0
click at [144, 27] on input "**********" at bounding box center [578, 27] width 953 height 32
type input "**********"
click button "A magnifying glass" at bounding box center [87, 27] width 28 height 32
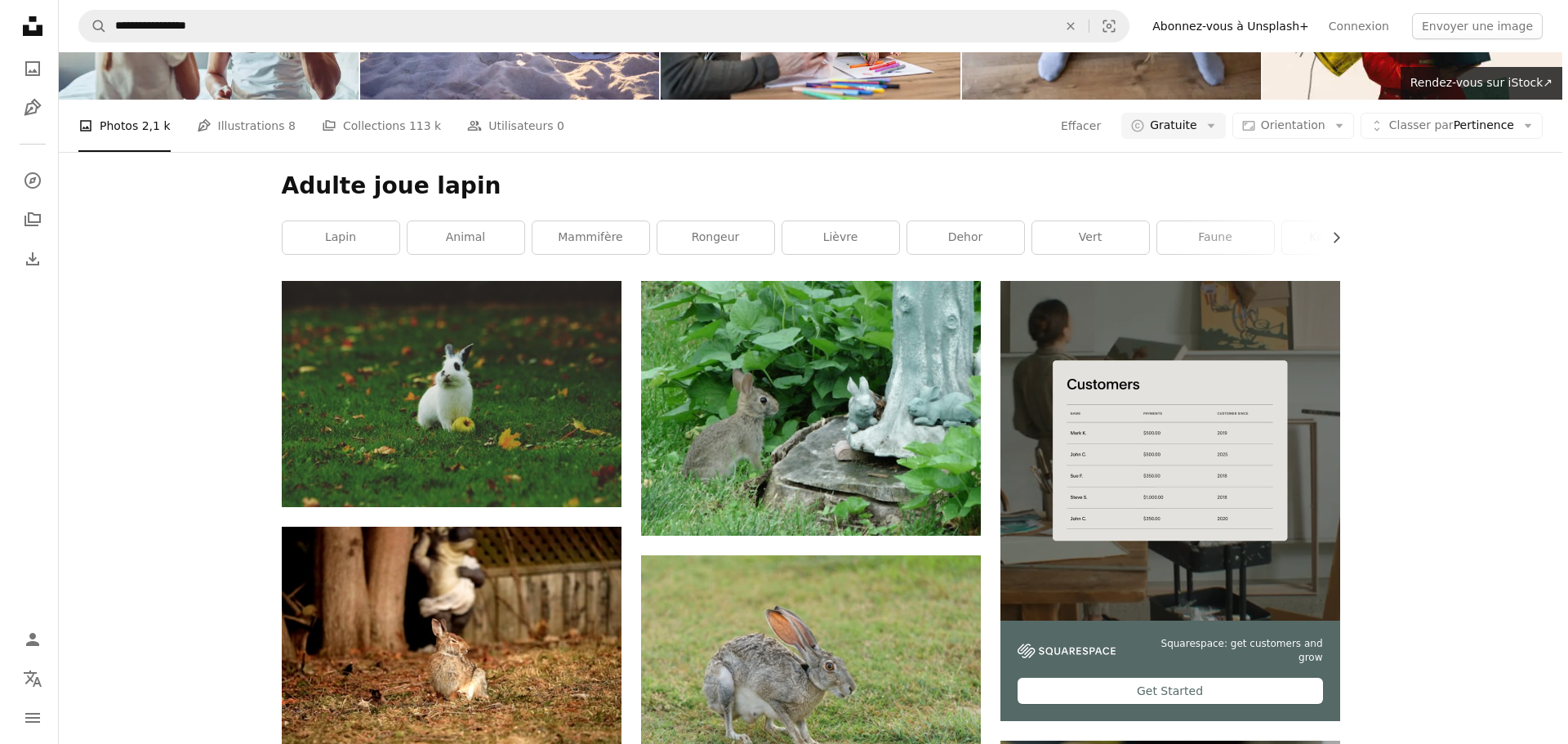
scroll to position [163, 0]
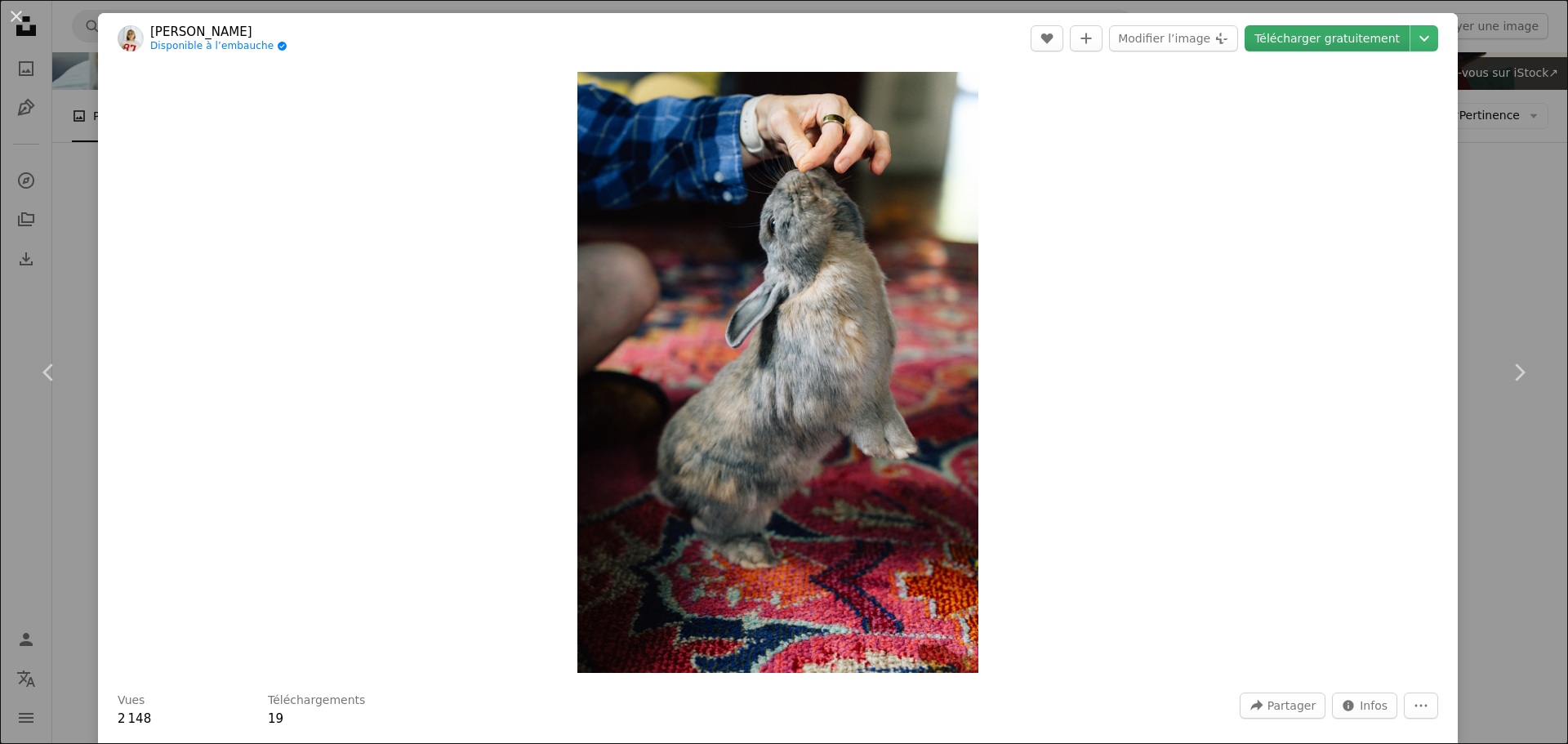
click at [1318, 40] on link "Télécharger gratuitement" at bounding box center [1327, 38] width 165 height 27
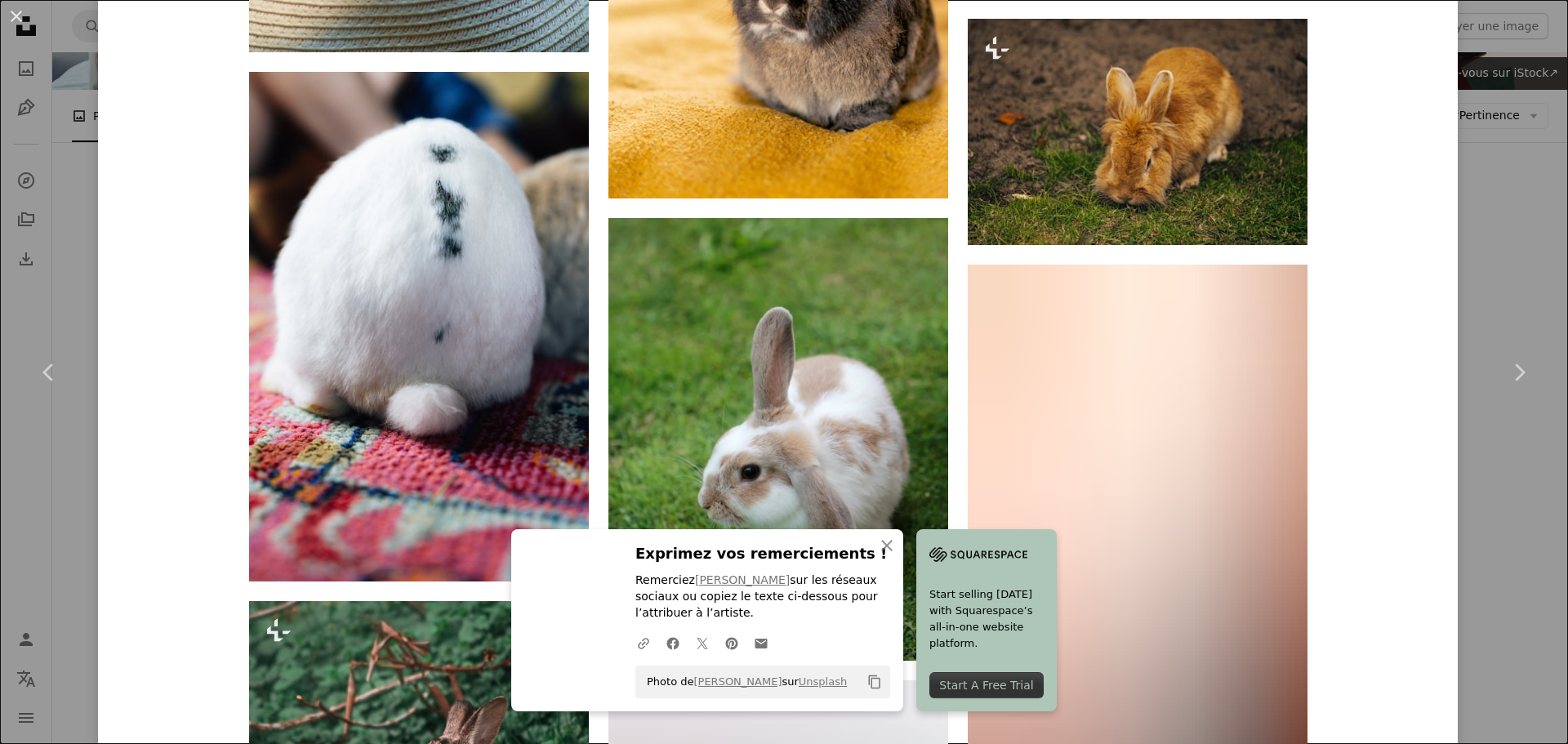
scroll to position [2612, 0]
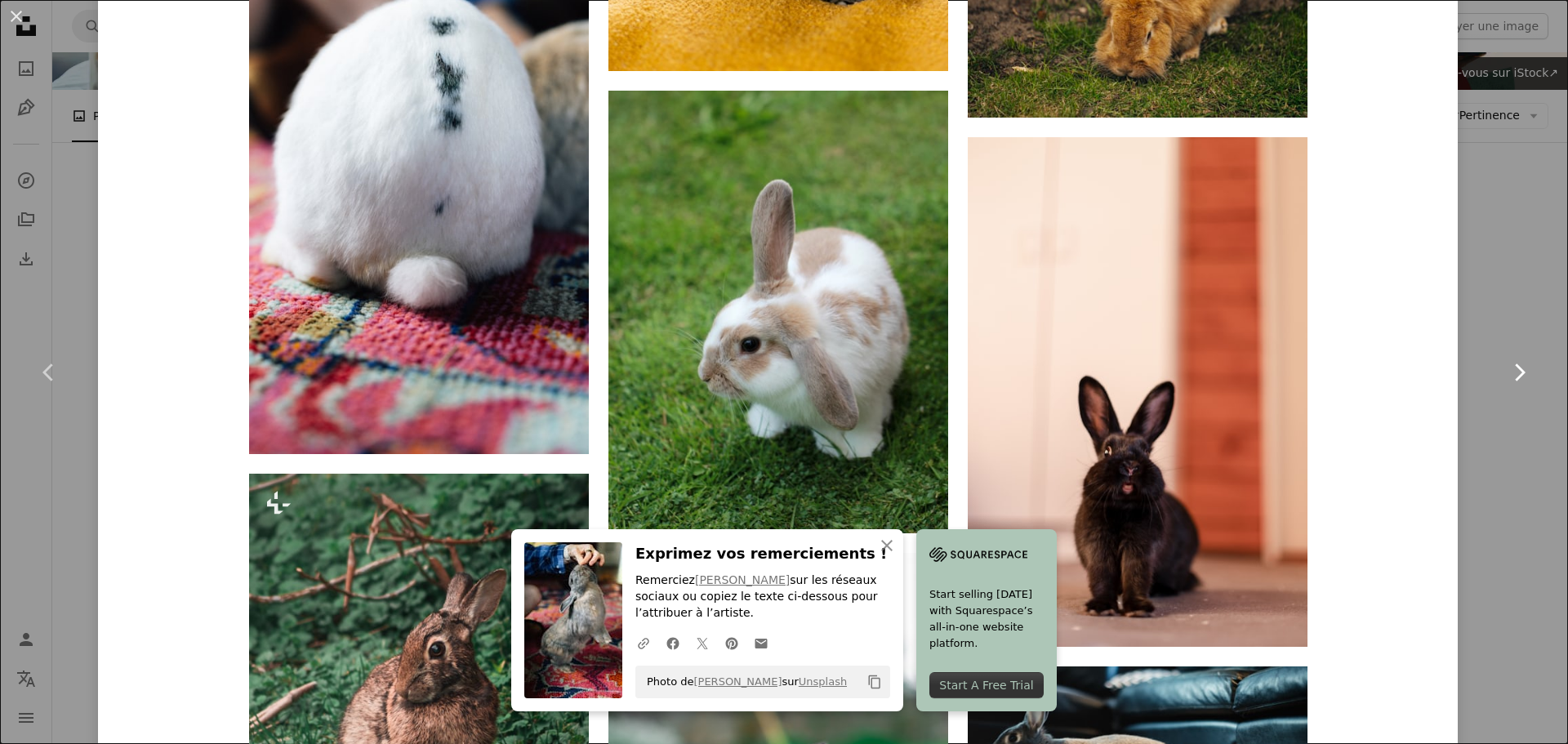
click at [1470, 301] on link "Chevron right" at bounding box center [1519, 372] width 98 height 156
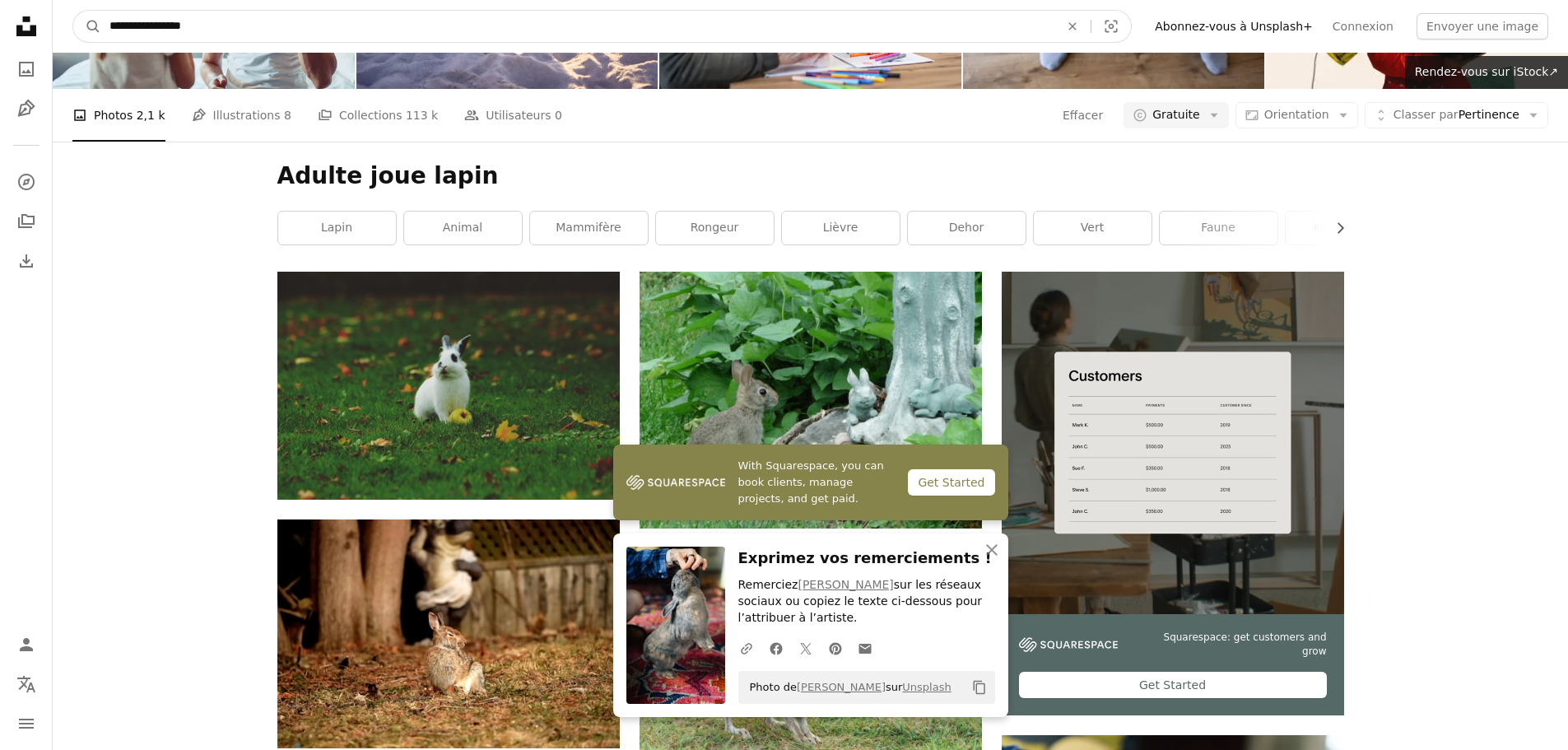
drag, startPoint x: 139, startPoint y: 27, endPoint x: 104, endPoint y: 22, distance: 35.4
click at [104, 22] on input "**********" at bounding box center [578, 27] width 953 height 32
click at [192, 23] on input "**********" at bounding box center [578, 27] width 953 height 32
type input "**********"
click button "A magnifying glass" at bounding box center [87, 27] width 28 height 32
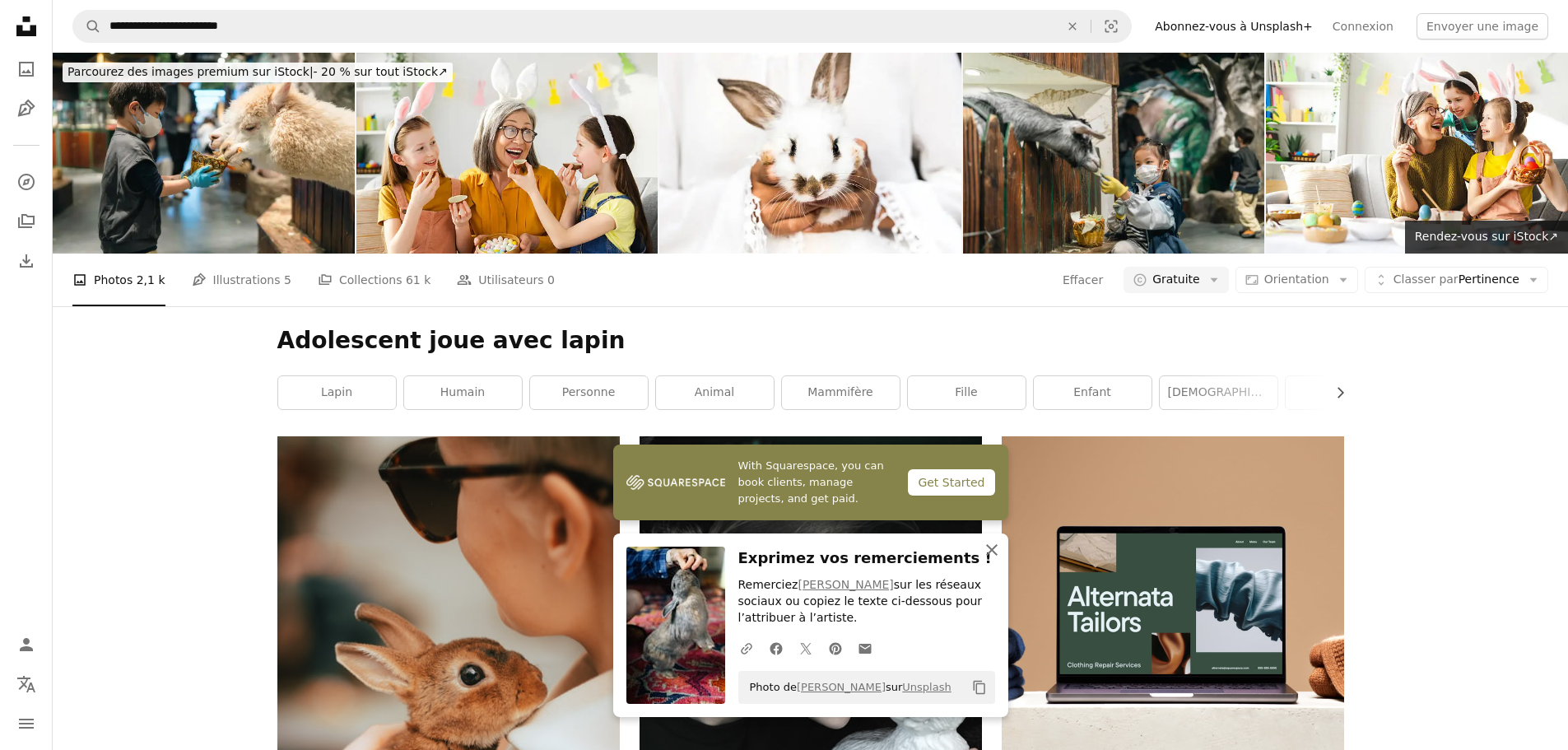
click at [984, 548] on icon "An X shape" at bounding box center [992, 550] width 20 height 20
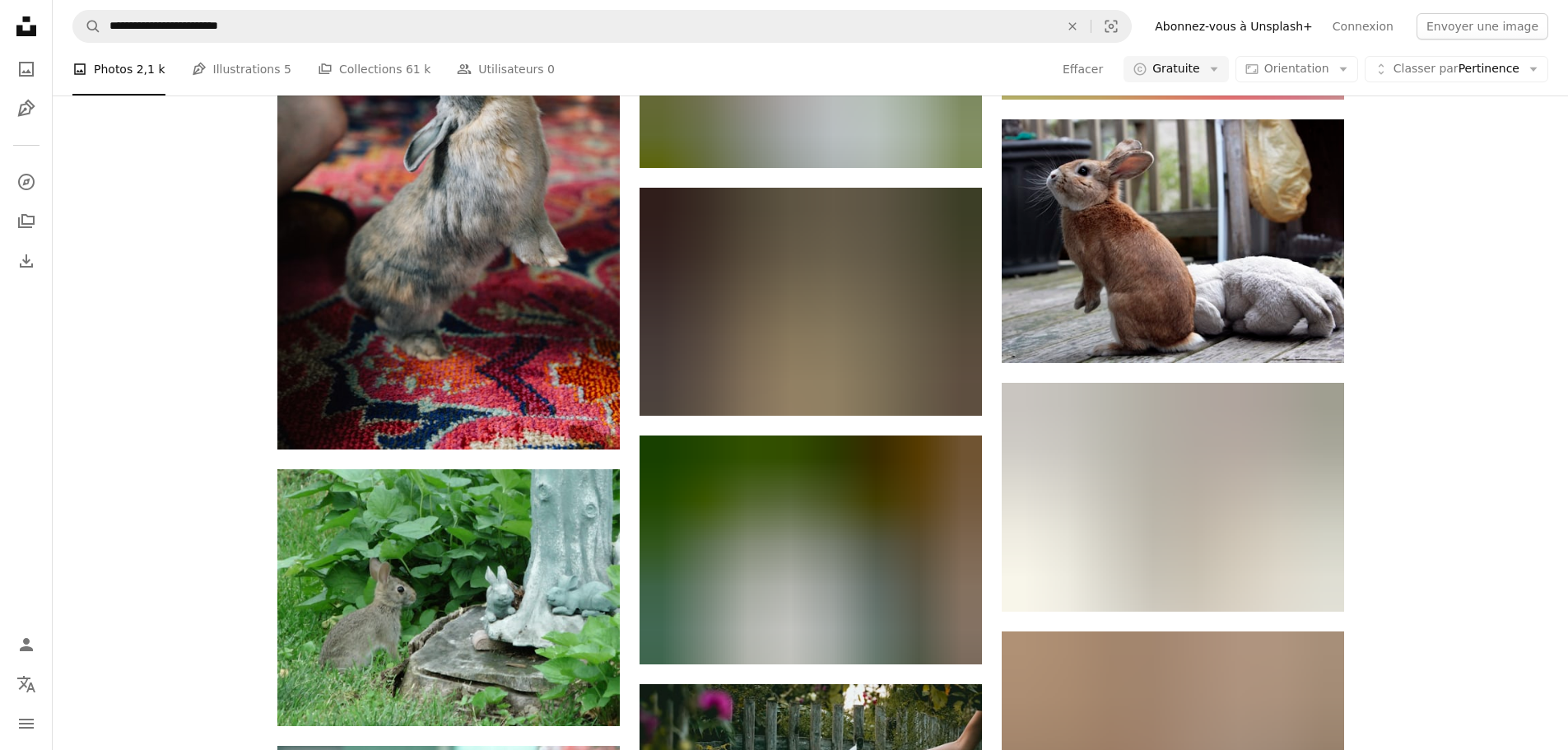
scroll to position [2164, 0]
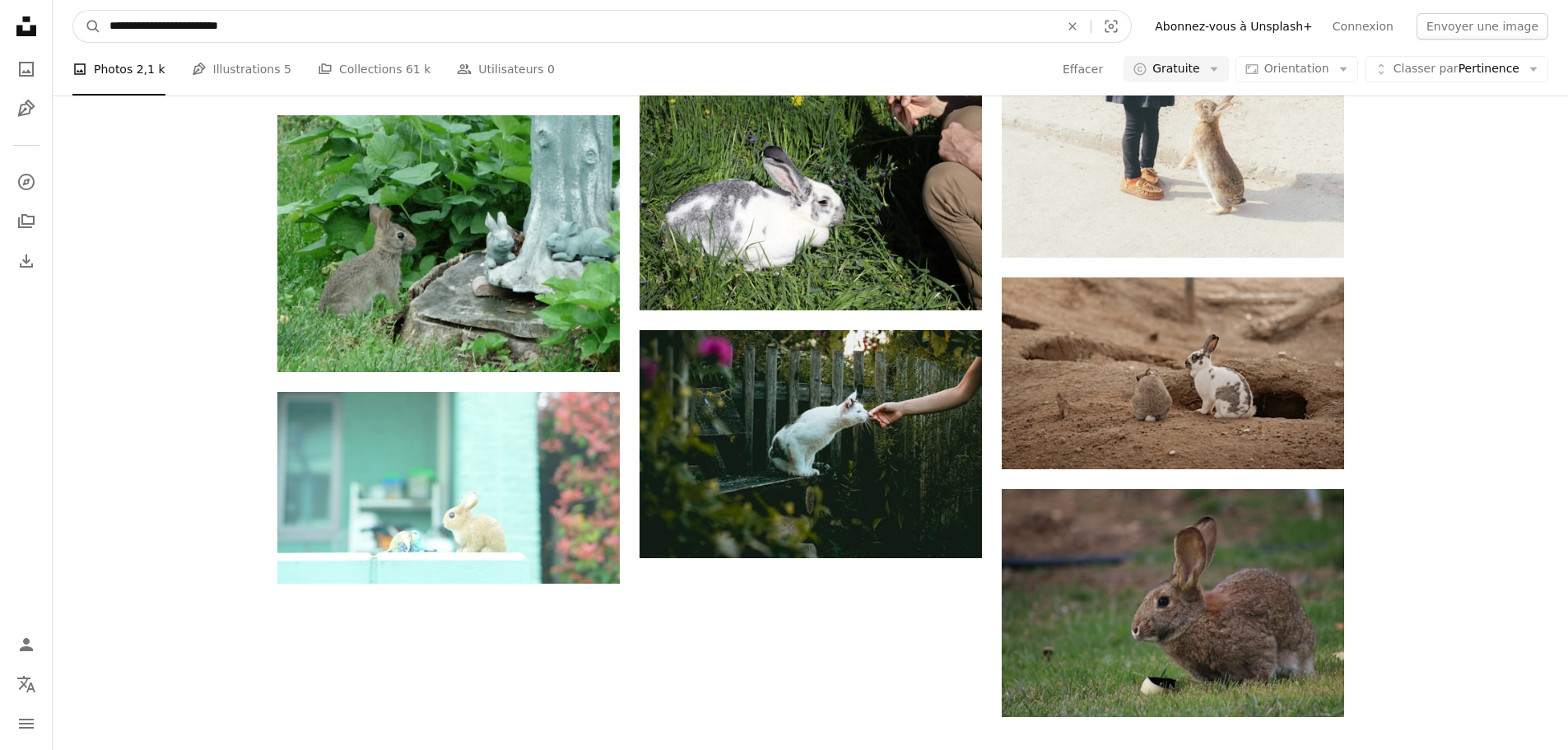
drag, startPoint x: 142, startPoint y: 22, endPoint x: 127, endPoint y: 22, distance: 15.0
click at [127, 22] on input "**********" at bounding box center [578, 27] width 953 height 32
click at [163, 30] on input "**********" at bounding box center [578, 27] width 953 height 32
click at [168, 30] on input "**********" at bounding box center [578, 27] width 953 height 32
drag, startPoint x: 167, startPoint y: 26, endPoint x: 214, endPoint y: 26, distance: 47.0
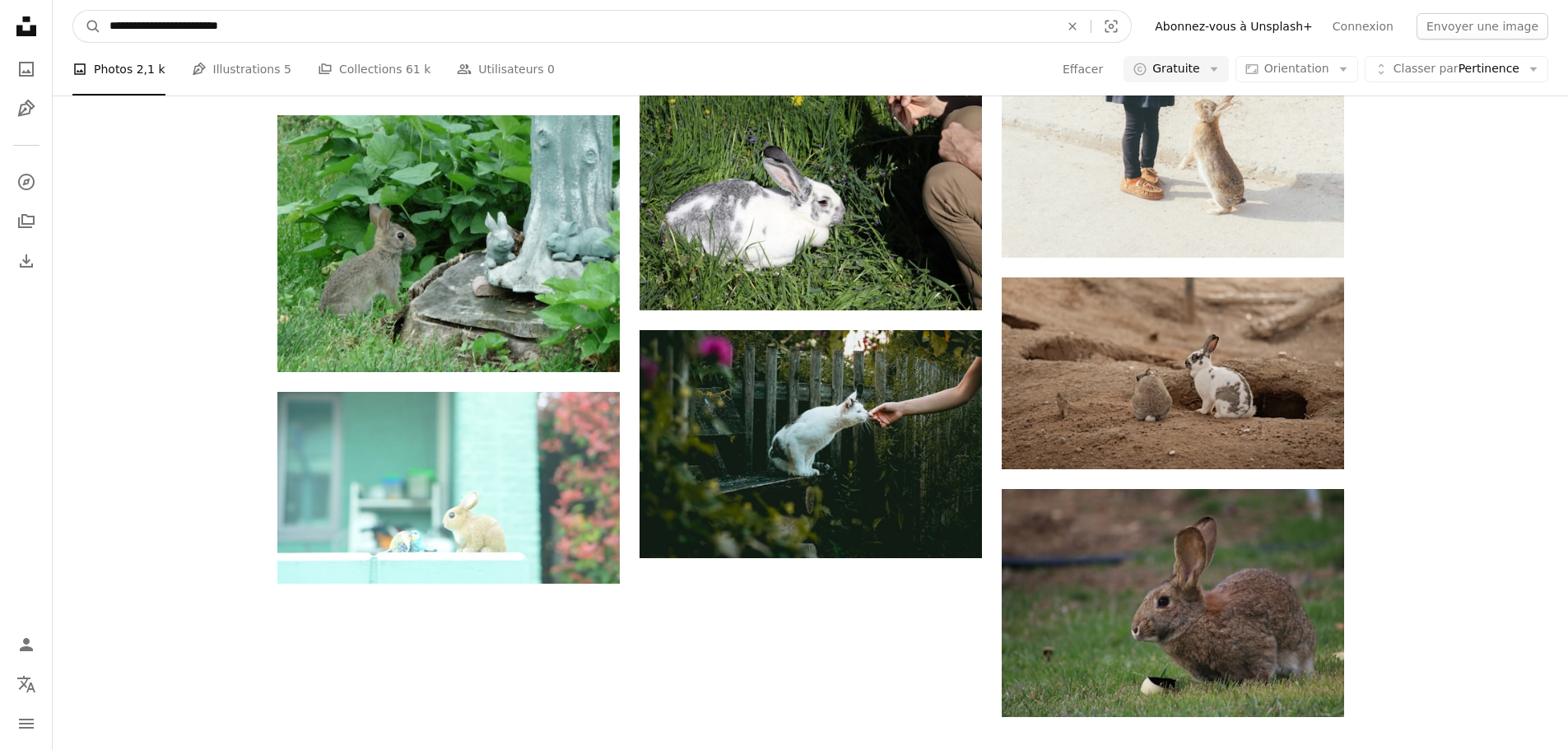
click at [214, 26] on input "**********" at bounding box center [578, 27] width 953 height 32
type input "**********"
click at [73, 11] on button "A magnifying glass" at bounding box center [87, 27] width 28 height 32
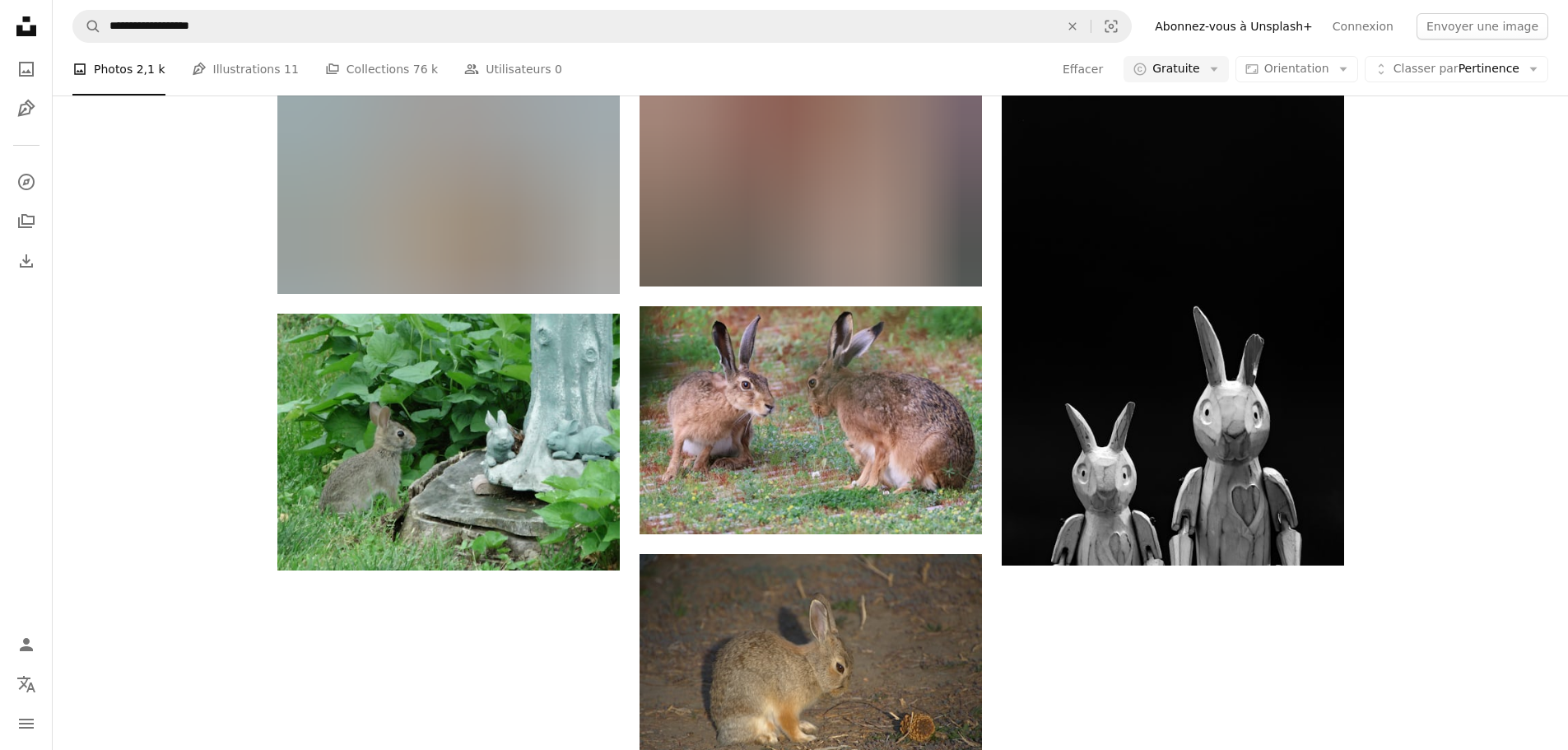
scroll to position [2415, 0]
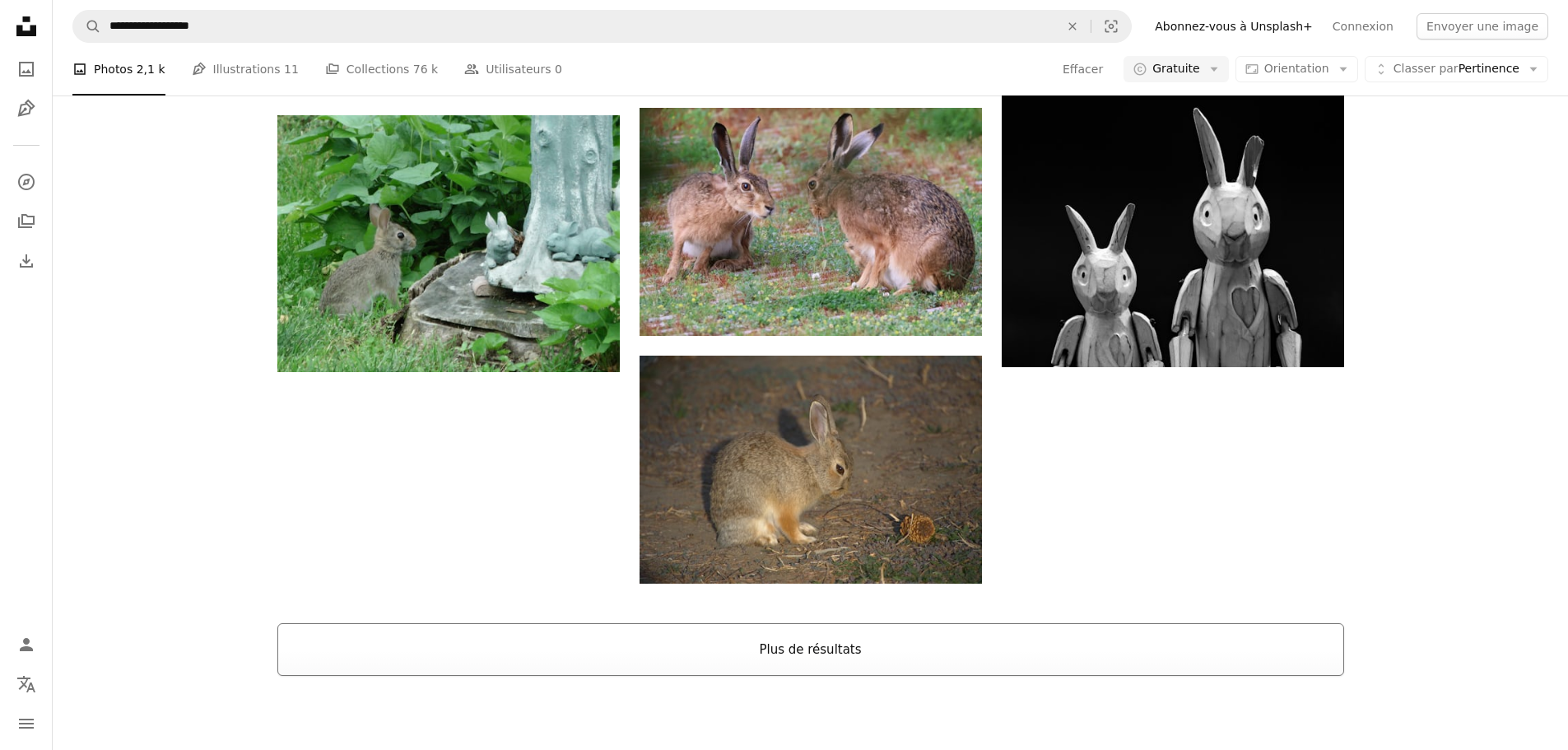
click at [1160, 623] on button "Plus de résultats" at bounding box center [811, 649] width 1066 height 53
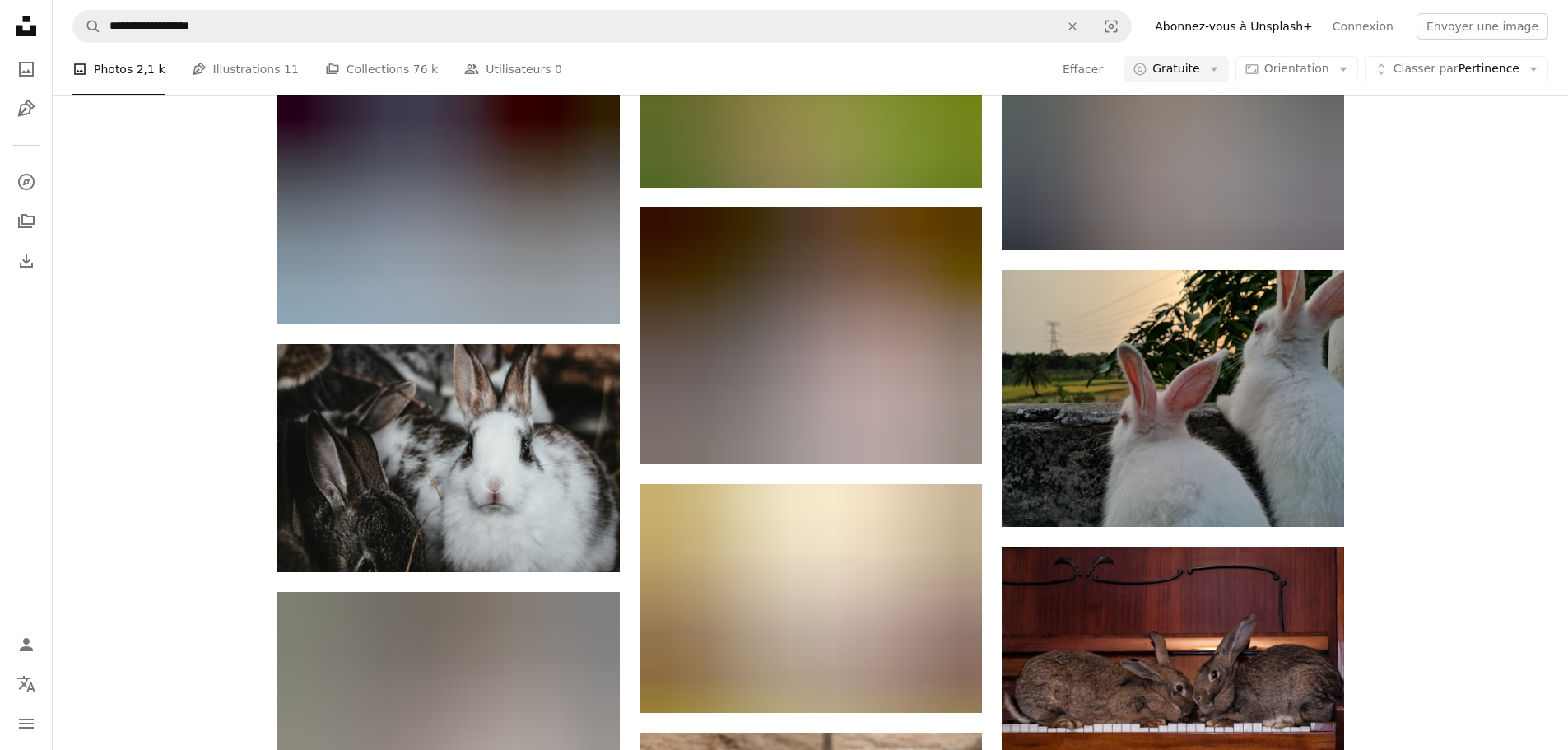
scroll to position [4061, 0]
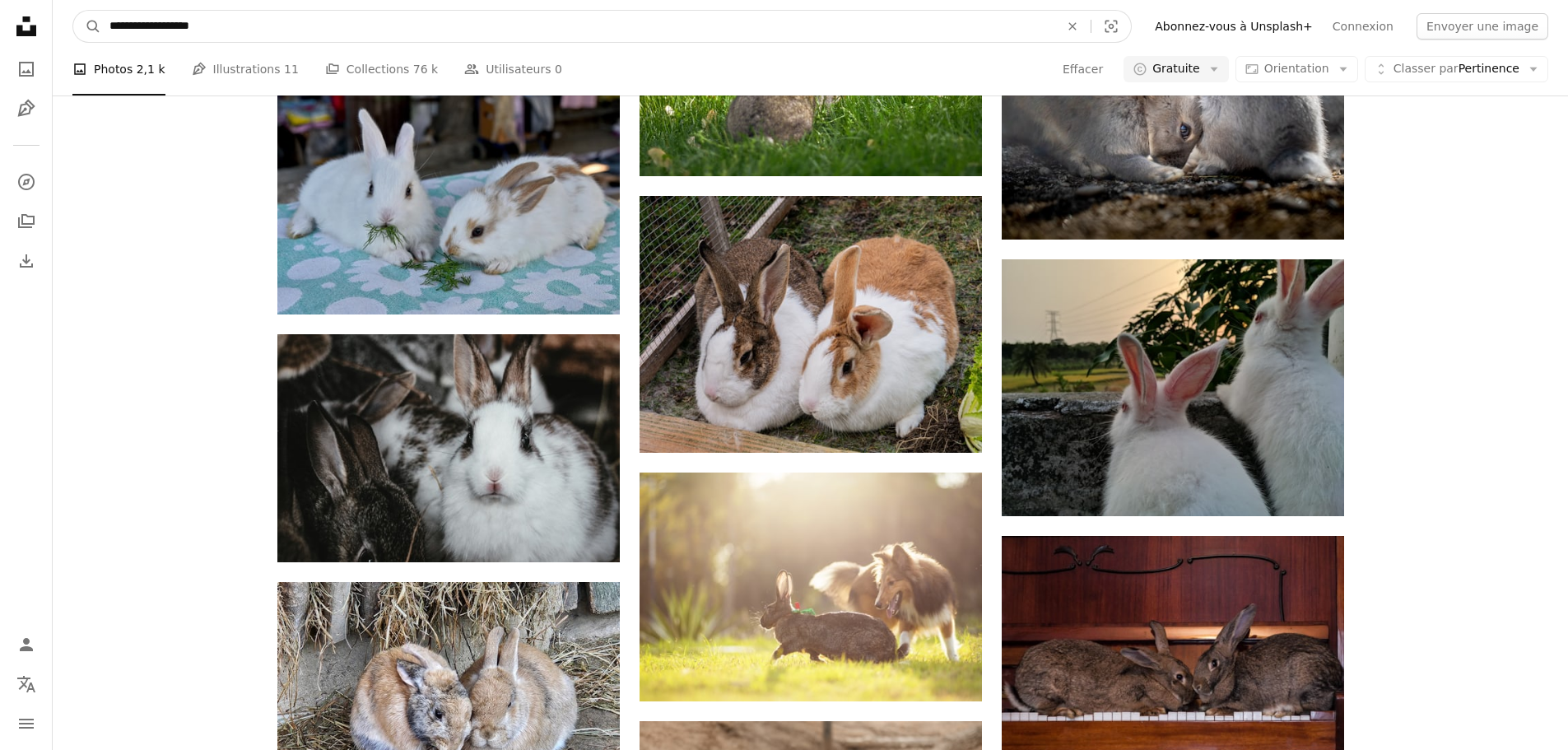
click at [200, 27] on input "**********" at bounding box center [578, 27] width 953 height 32
type input "**********"
click button "A magnifying glass" at bounding box center [87, 27] width 28 height 32
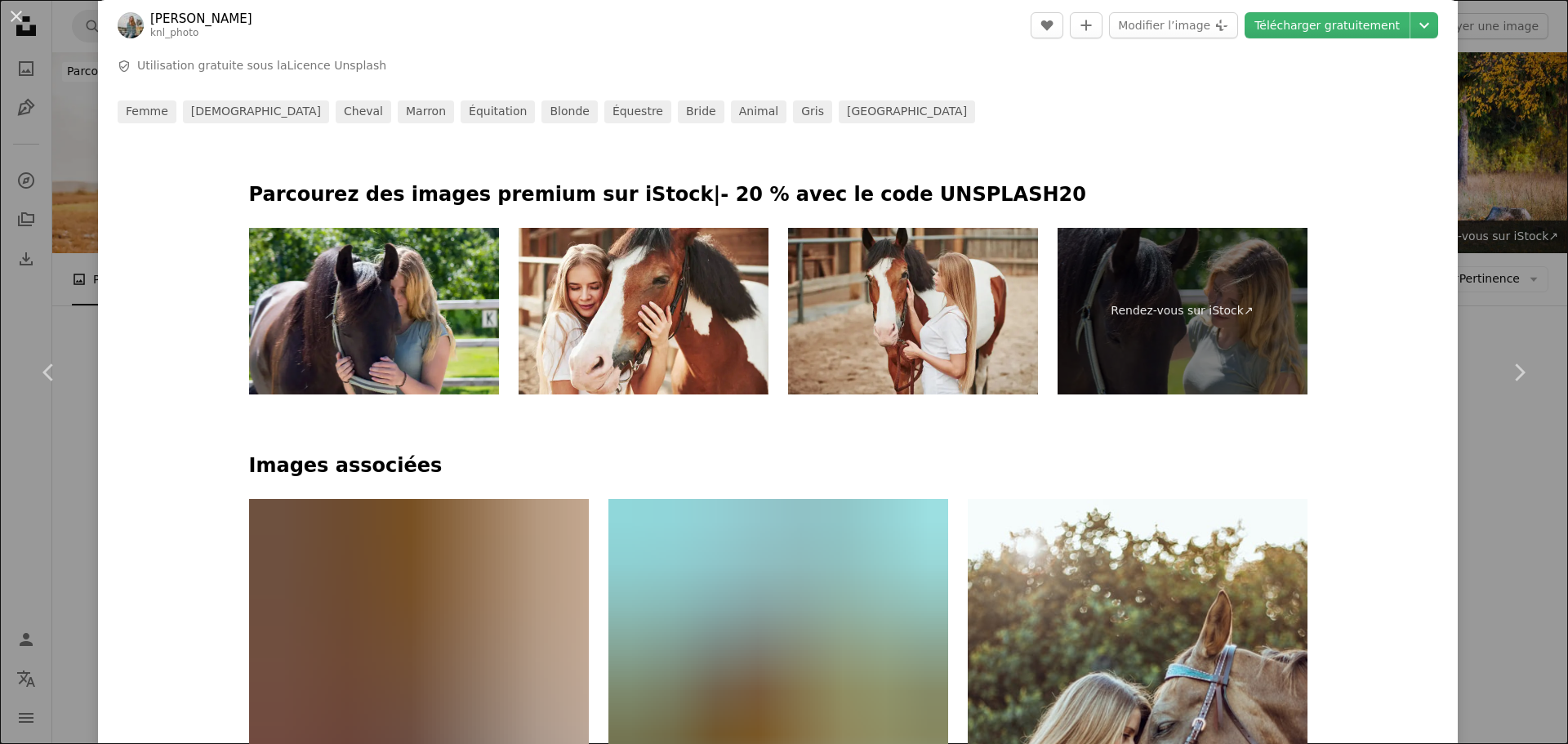
scroll to position [817, 0]
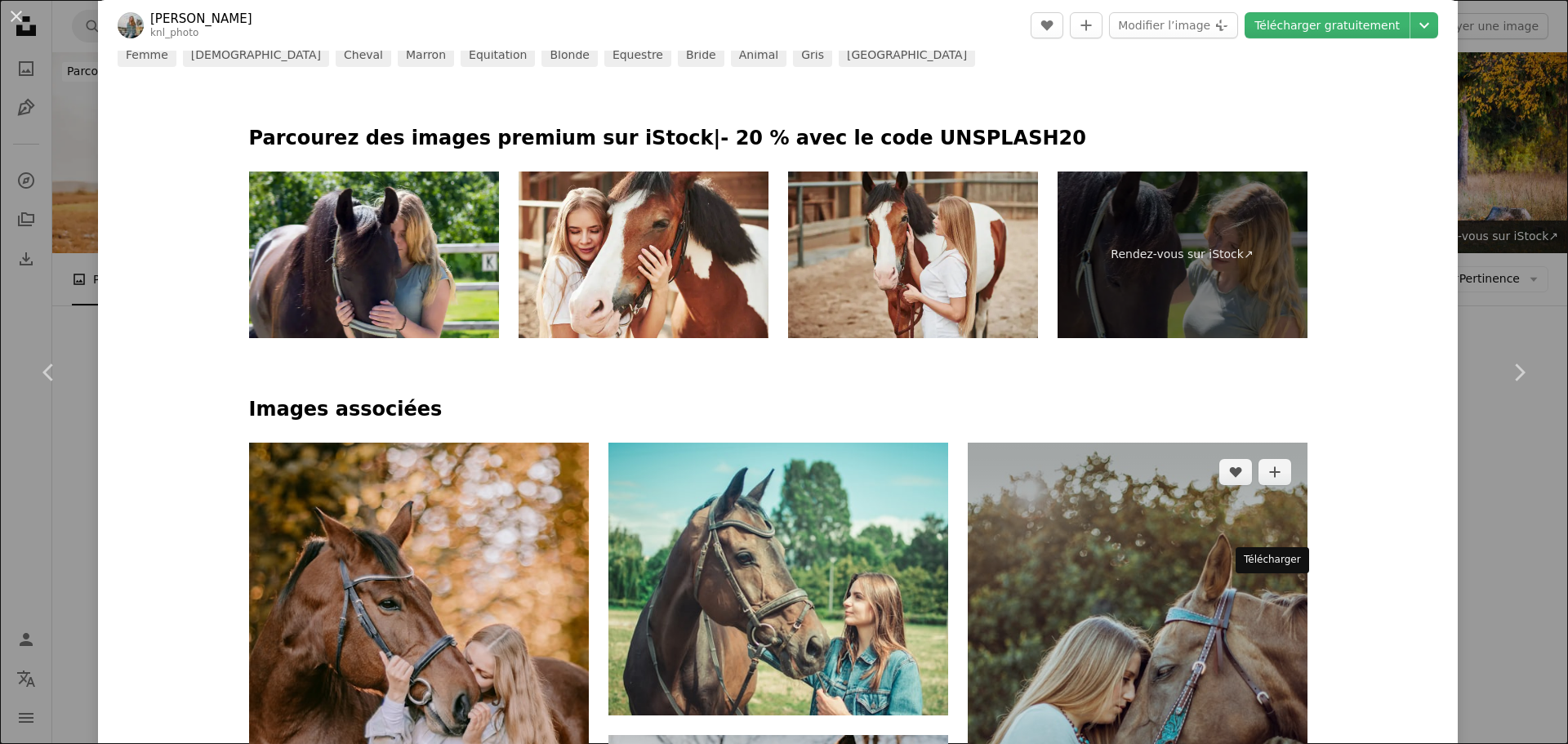
drag, startPoint x: 1281, startPoint y: 596, endPoint x: 1272, endPoint y: 594, distance: 9.2
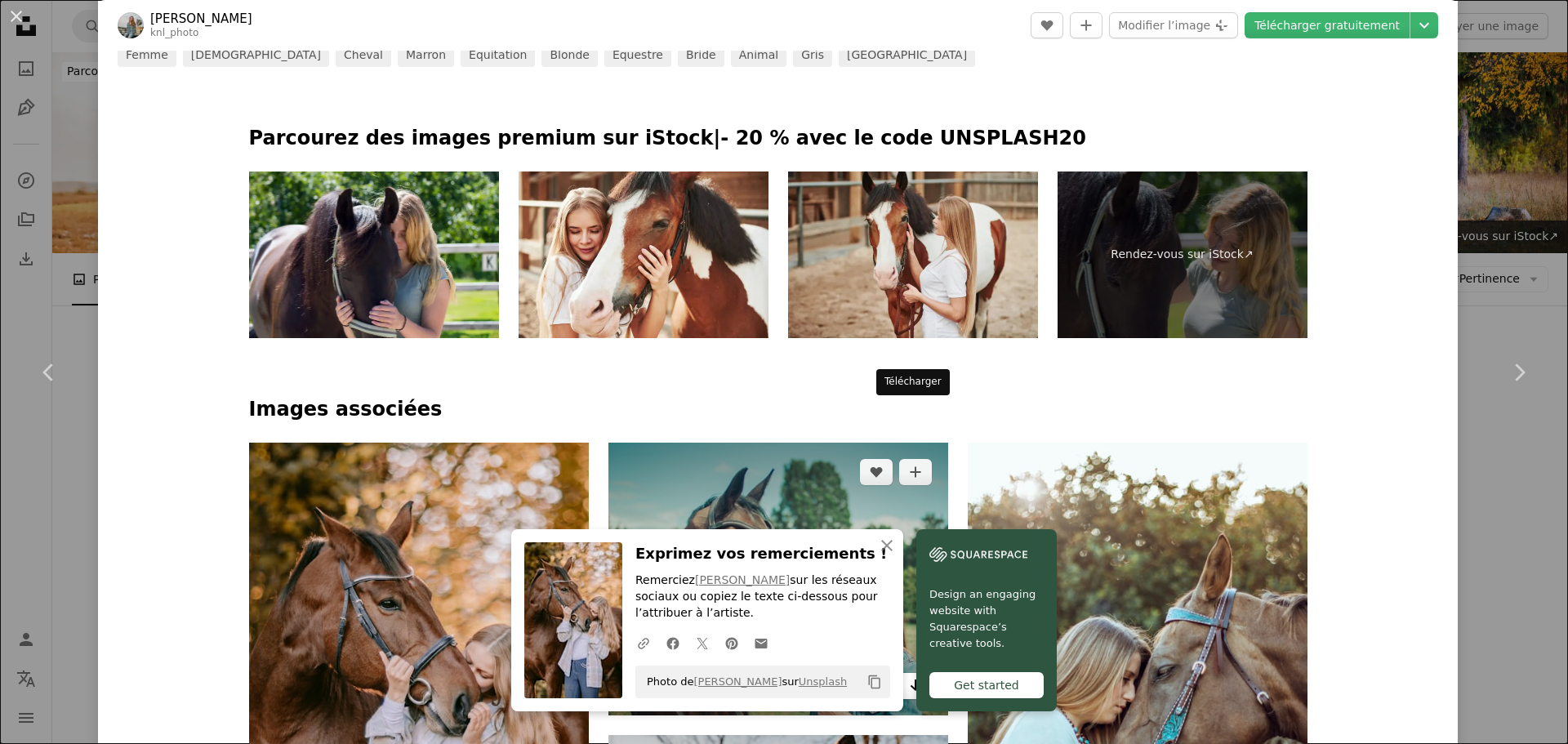
click at [909, 679] on icon "Télécharger" at bounding box center [914, 685] width 11 height 12
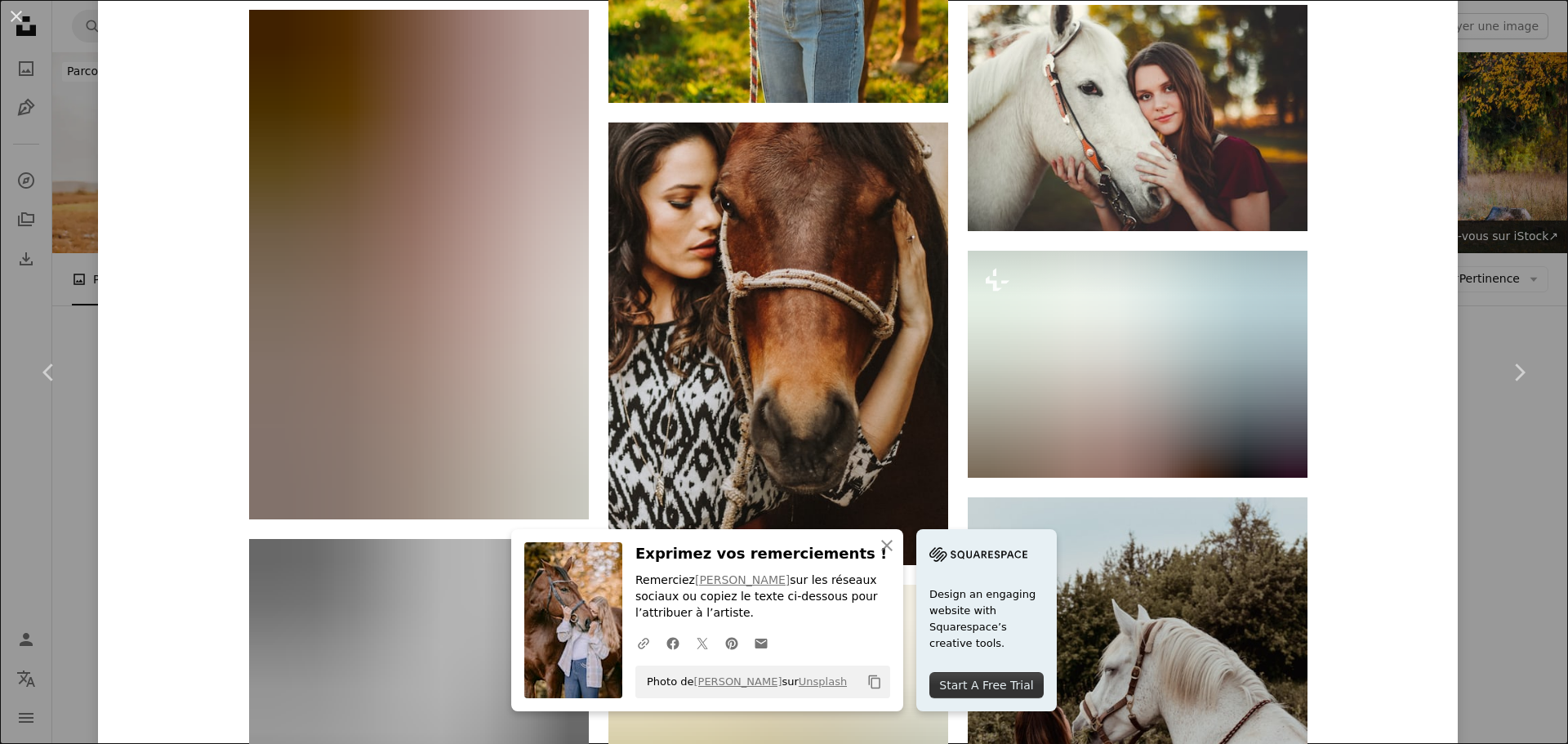
scroll to position [2449, 0]
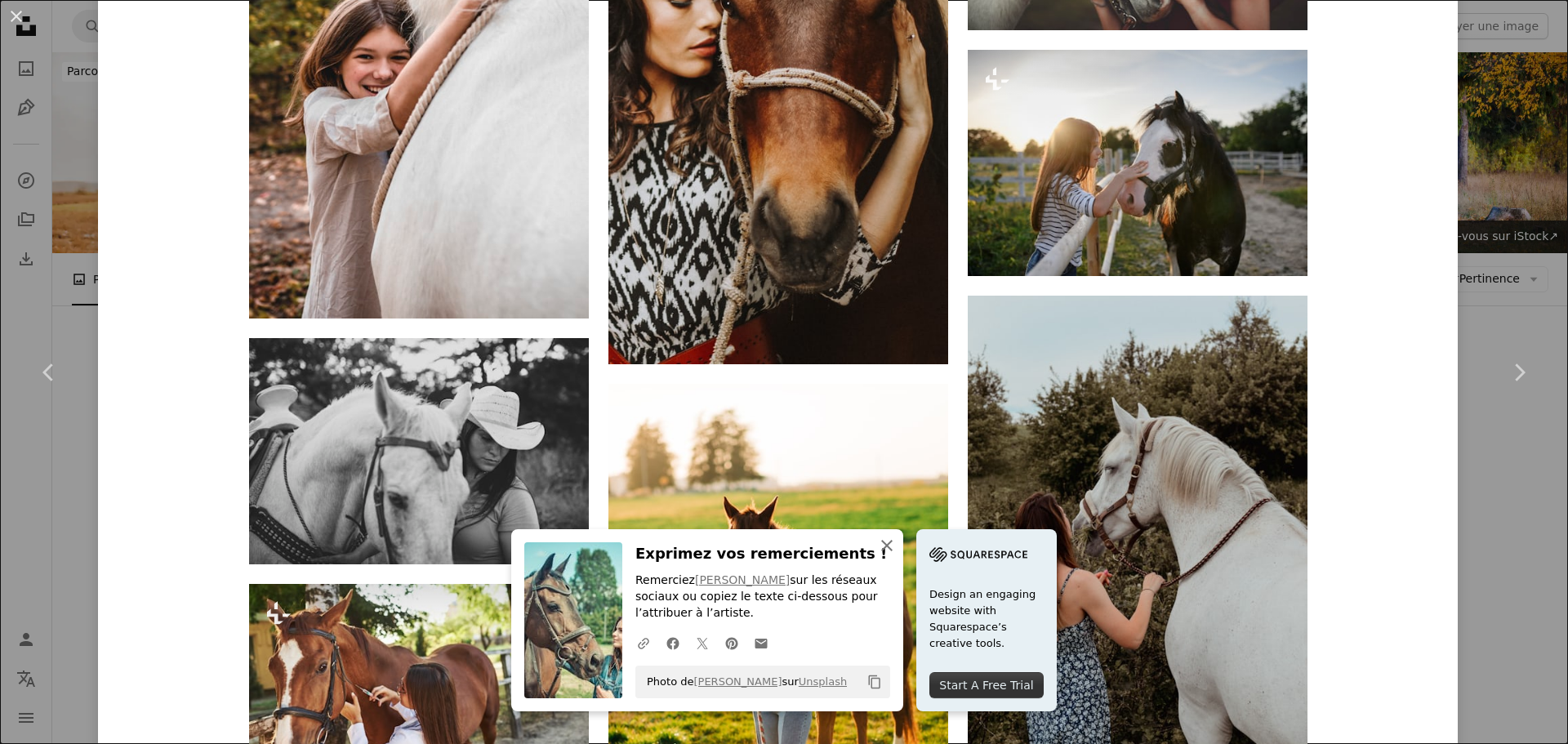
click at [897, 538] on icon "An X shape" at bounding box center [887, 545] width 20 height 20
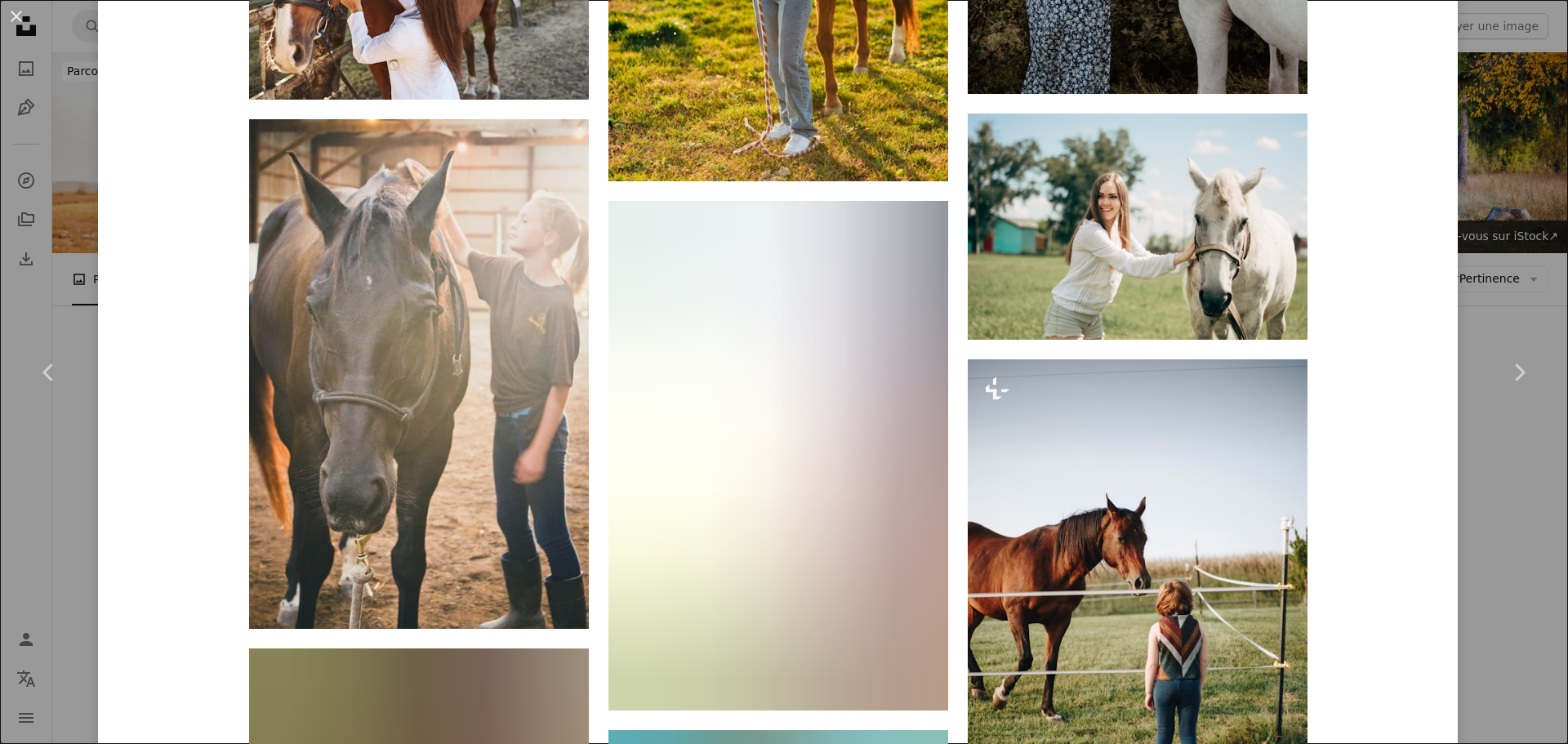
scroll to position [3486, 0]
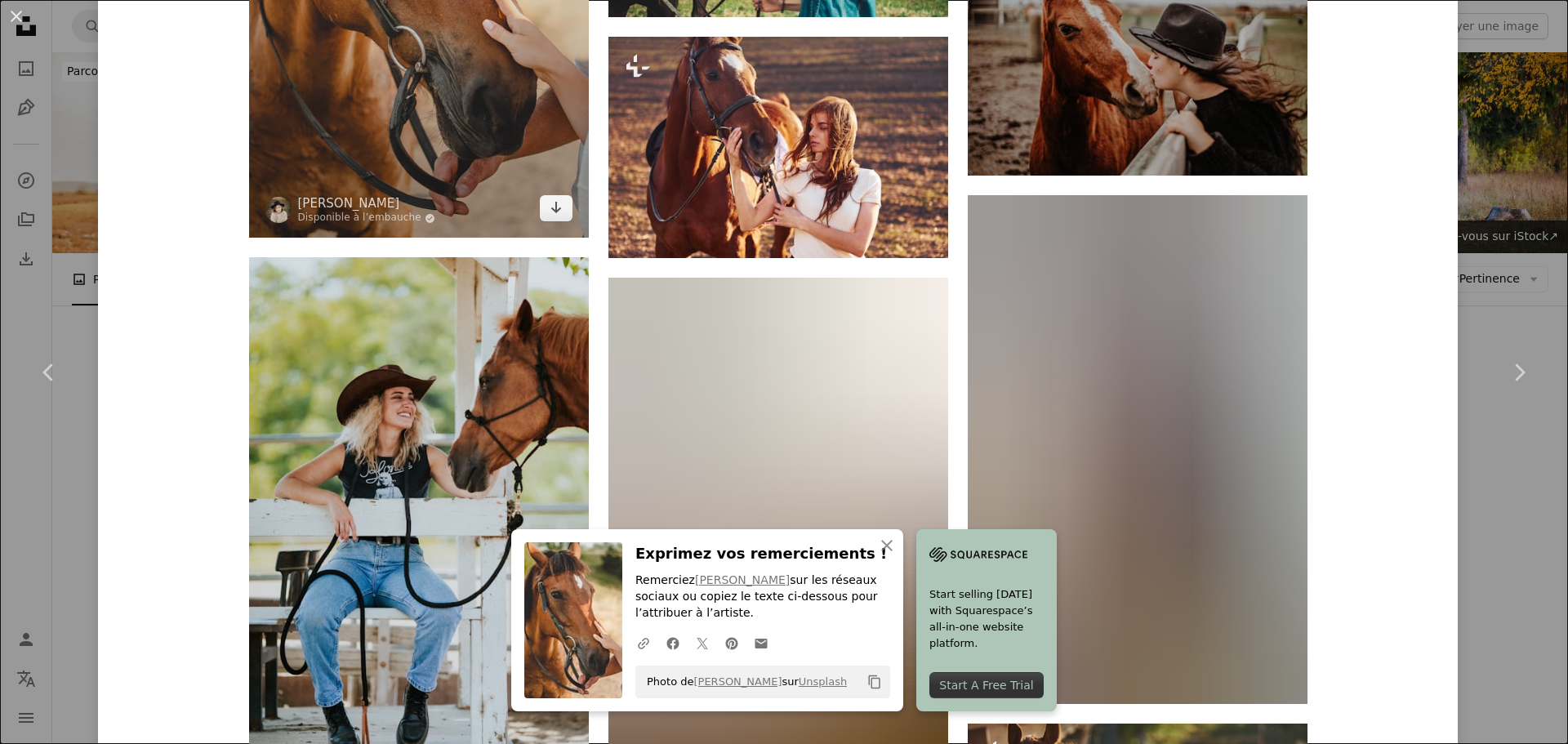
scroll to position [4140, 0]
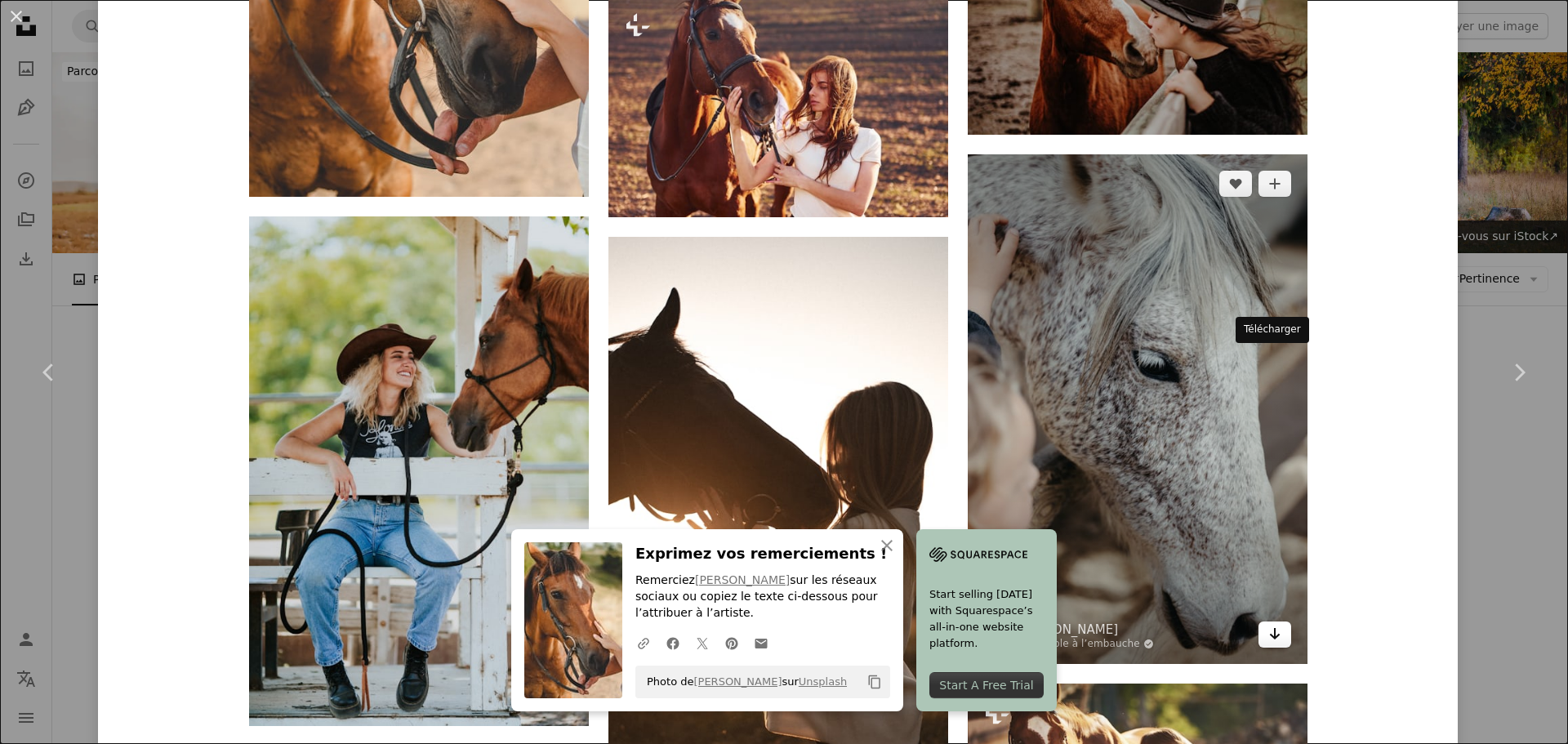
click at [1276, 621] on link "Arrow pointing down" at bounding box center [1274, 634] width 32 height 27
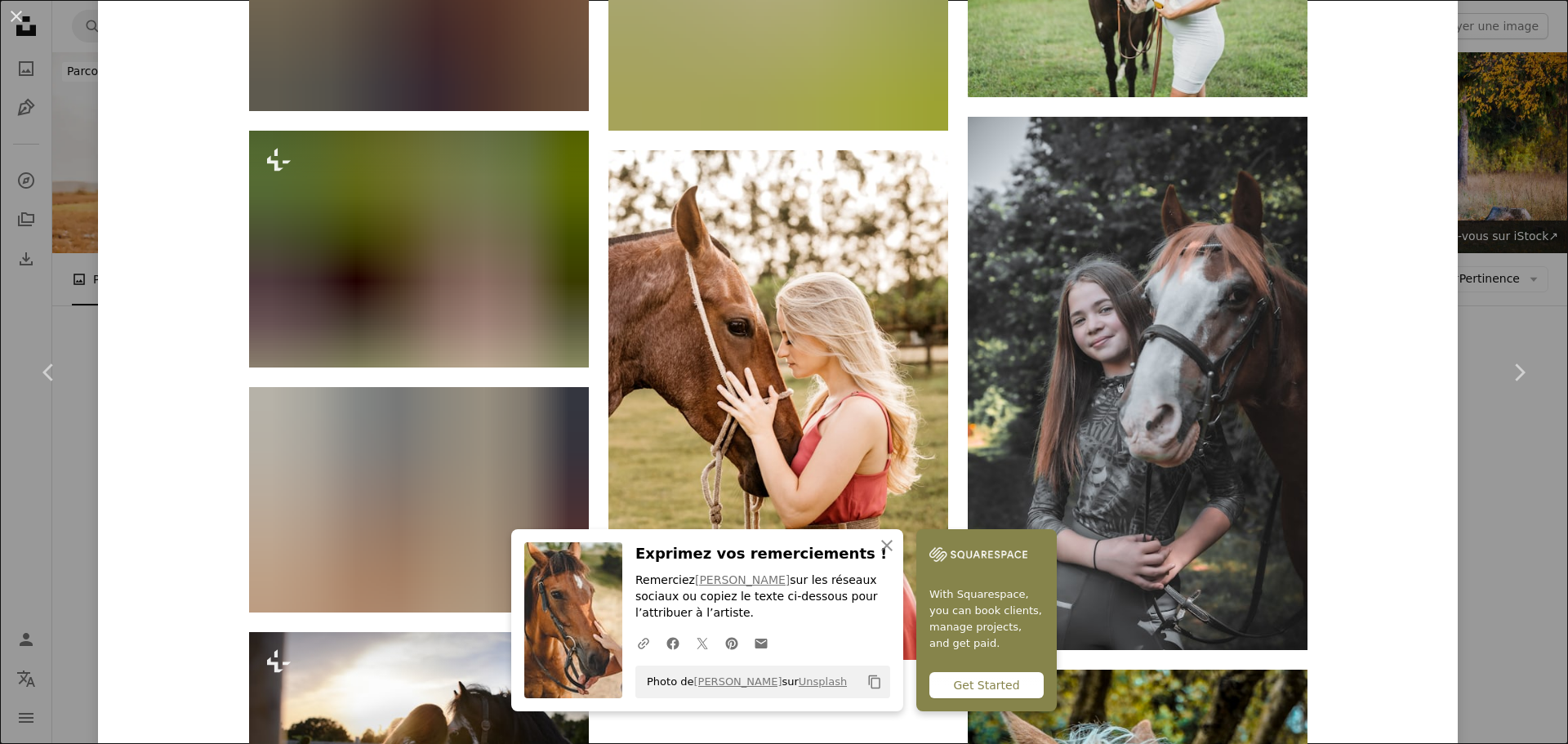
scroll to position [6038, 0]
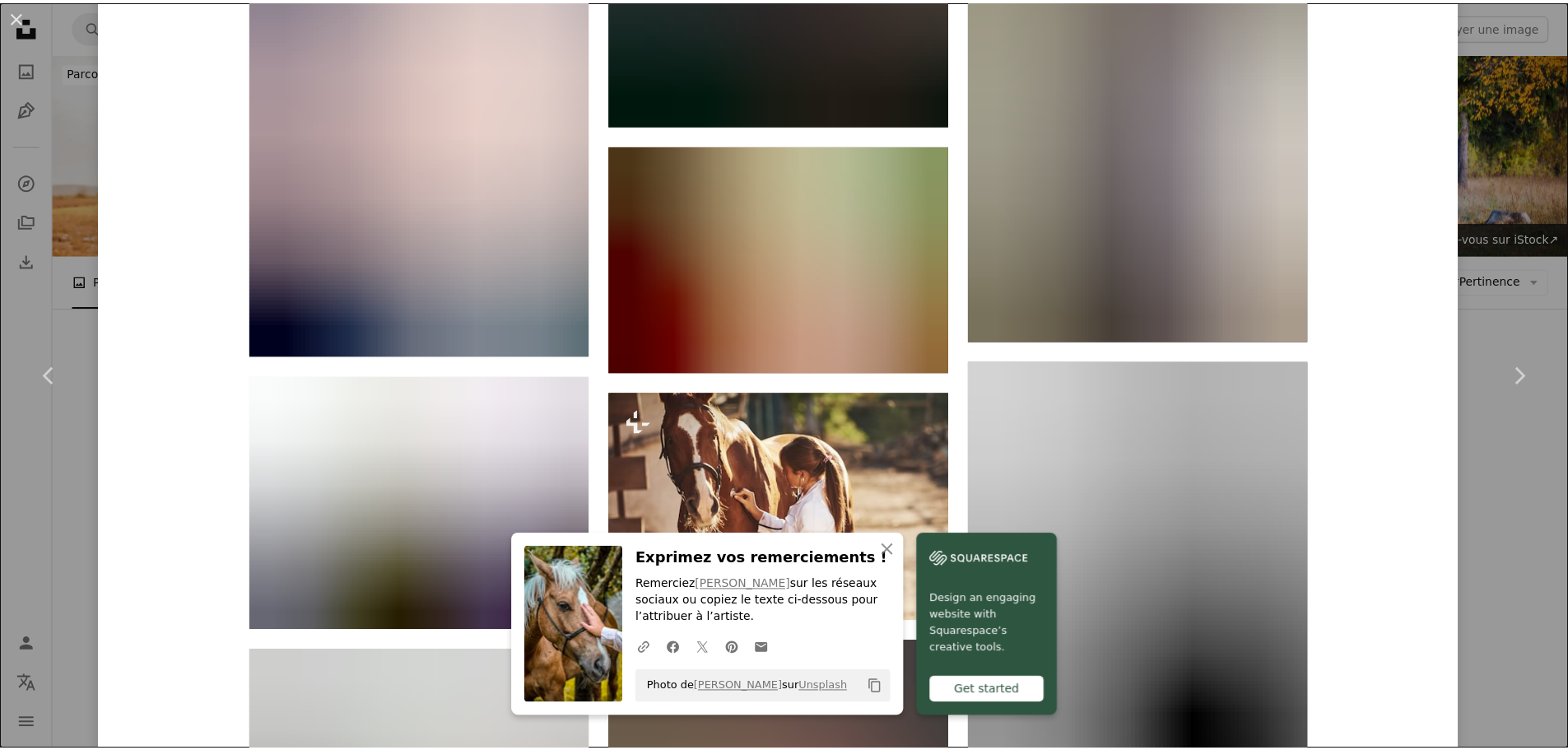
scroll to position [8307, 0]
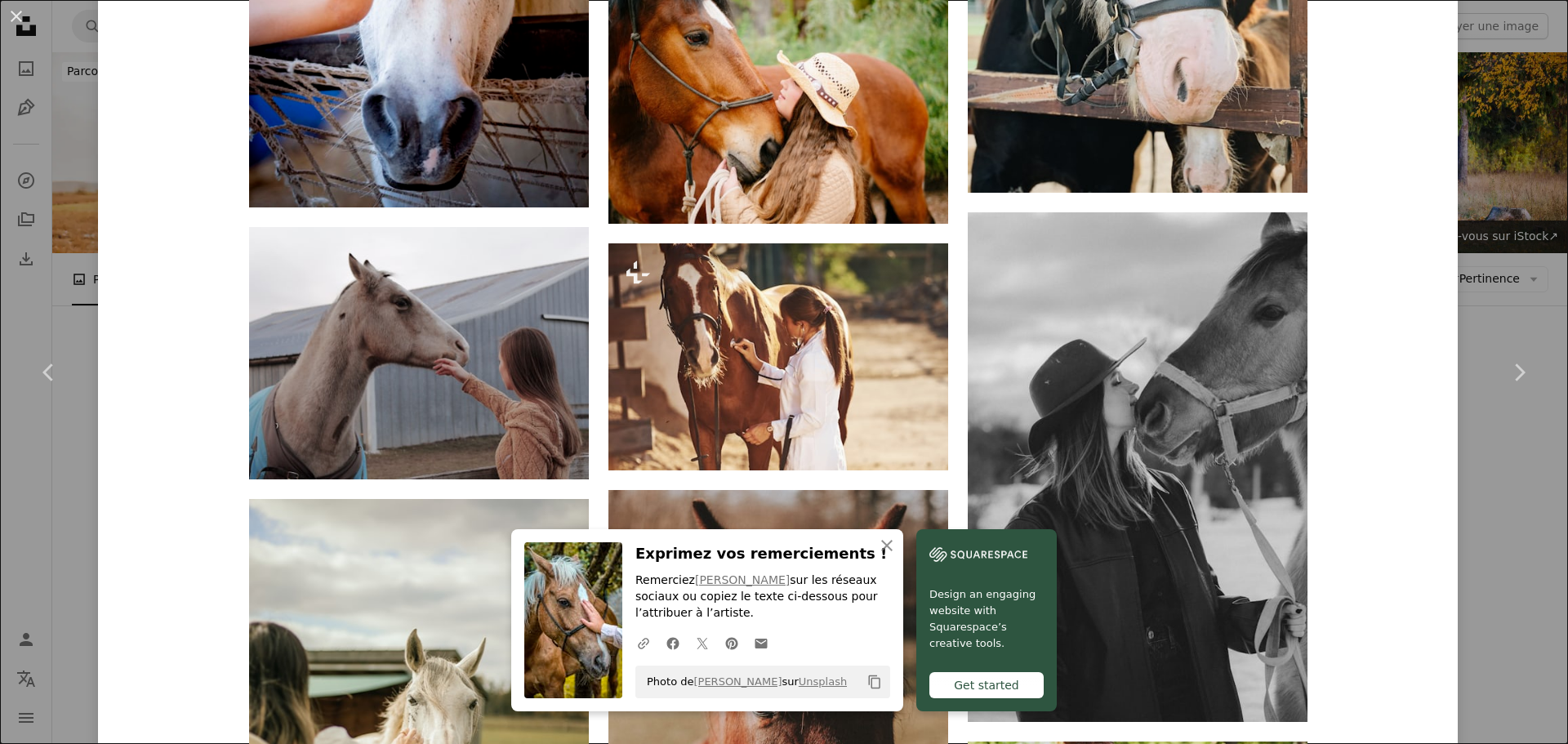
click at [1460, 210] on div "An X shape Chevron left Chevron right [PERSON_NAME] knl_photo A heart A plus si…" at bounding box center [784, 372] width 1568 height 744
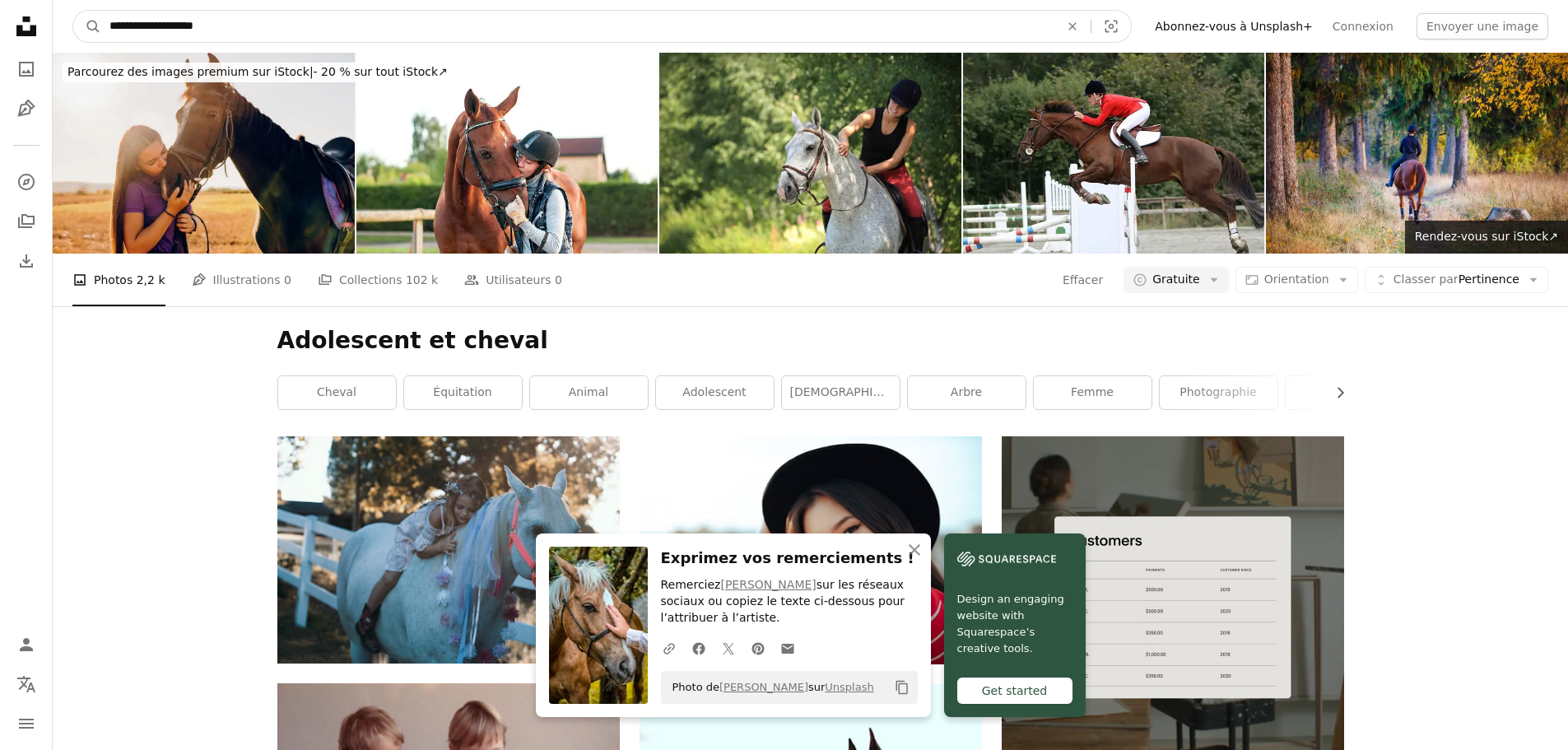
click at [180, 29] on input "**********" at bounding box center [578, 27] width 953 height 32
drag, startPoint x: 211, startPoint y: 27, endPoint x: 180, endPoint y: 24, distance: 31.1
click at [180, 24] on input "**********" at bounding box center [578, 27] width 953 height 32
type input "**********"
click at [73, 11] on button "A magnifying glass" at bounding box center [87, 27] width 28 height 32
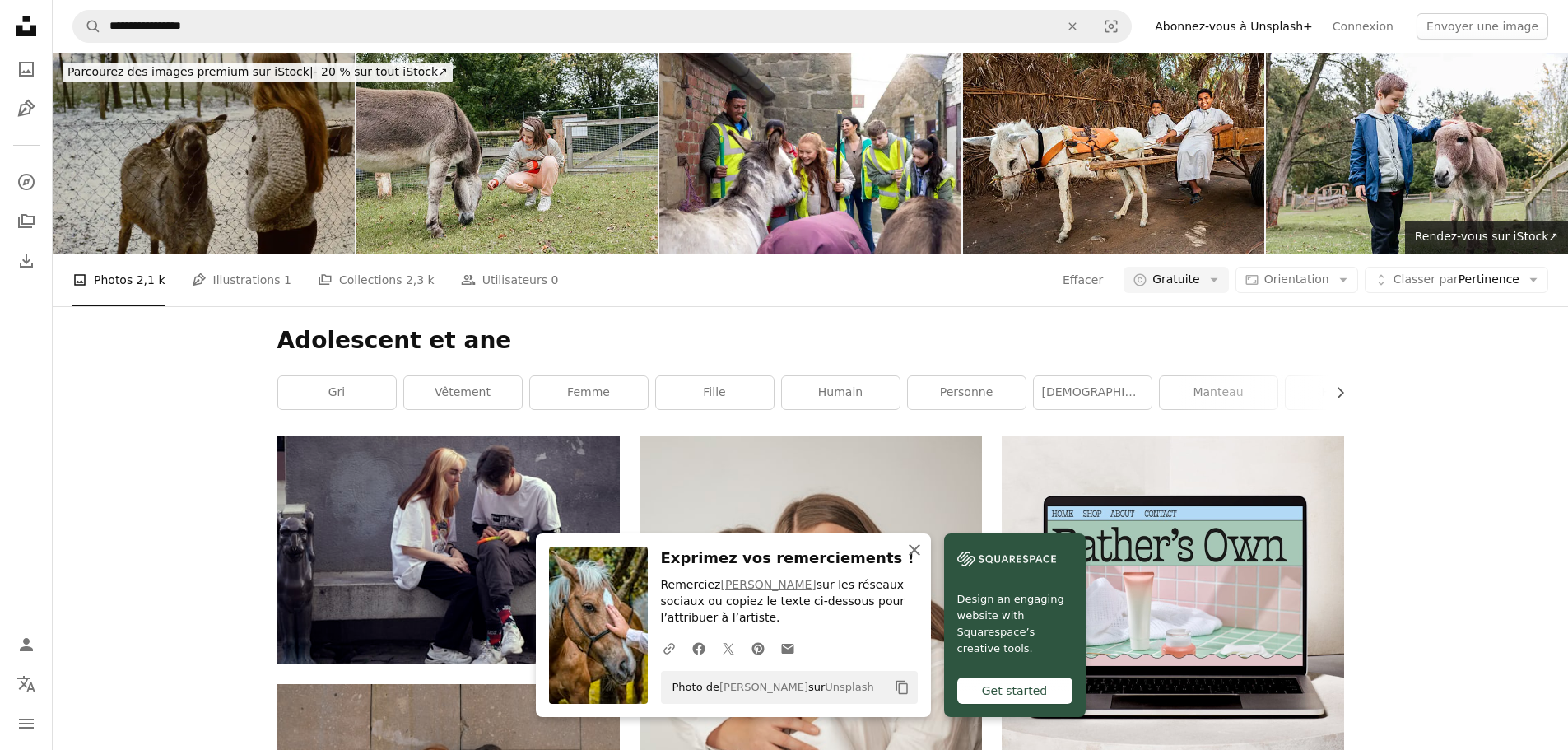
click at [925, 550] on icon "An X shape" at bounding box center [915, 550] width 20 height 20
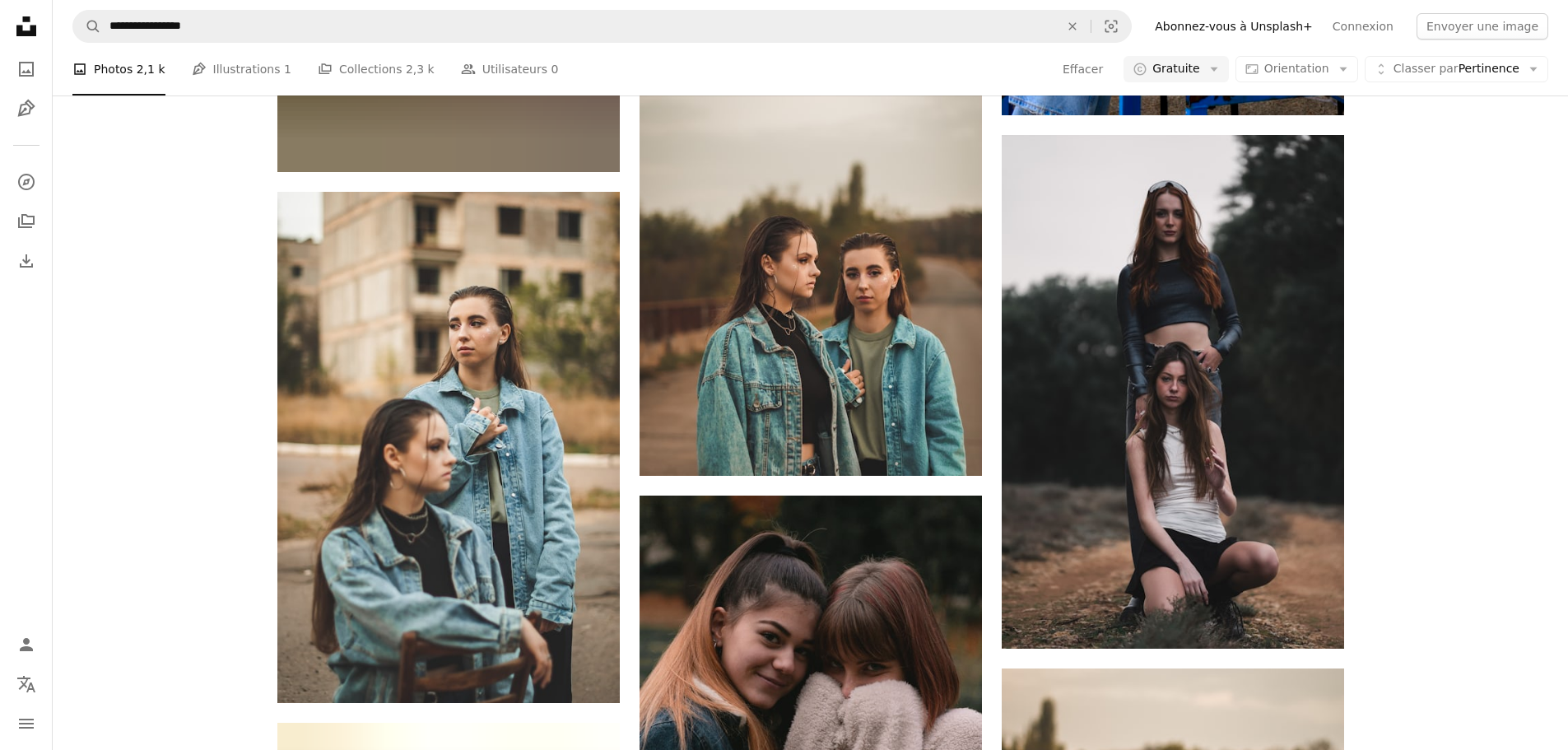
scroll to position [1481, 0]
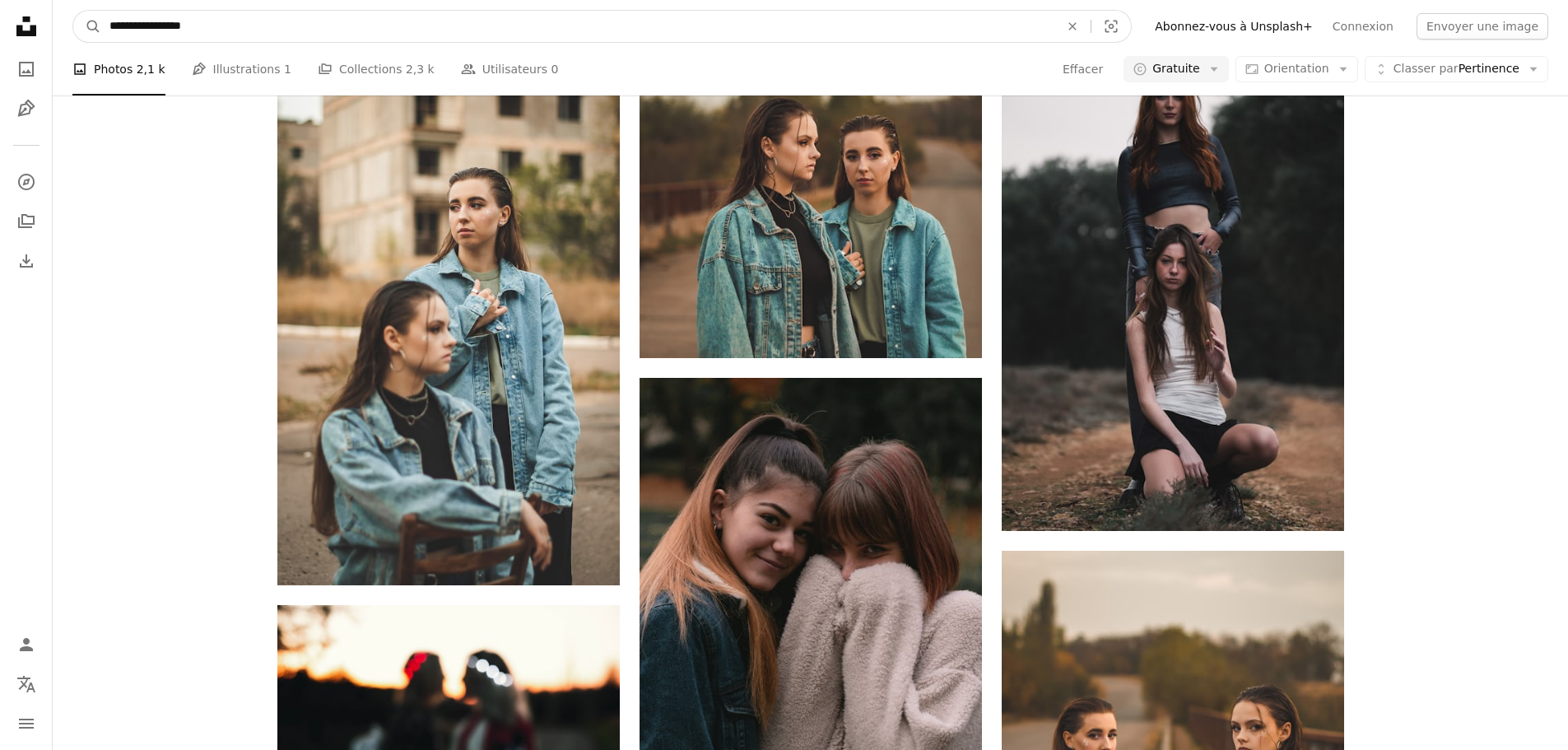
click at [187, 25] on input "**********" at bounding box center [578, 27] width 953 height 32
type input "**********"
click button "A magnifying glass" at bounding box center [87, 27] width 28 height 32
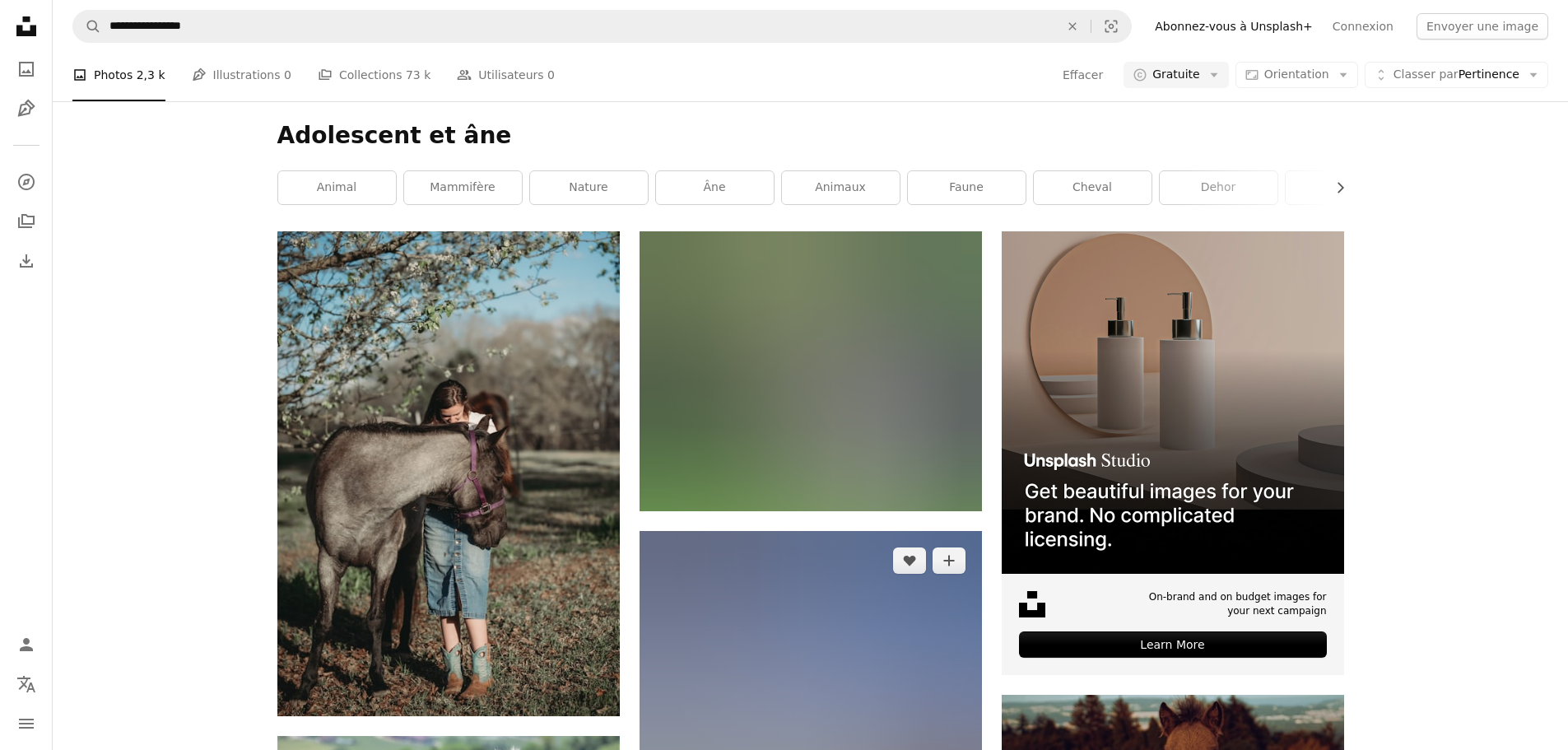
scroll to position [247, 0]
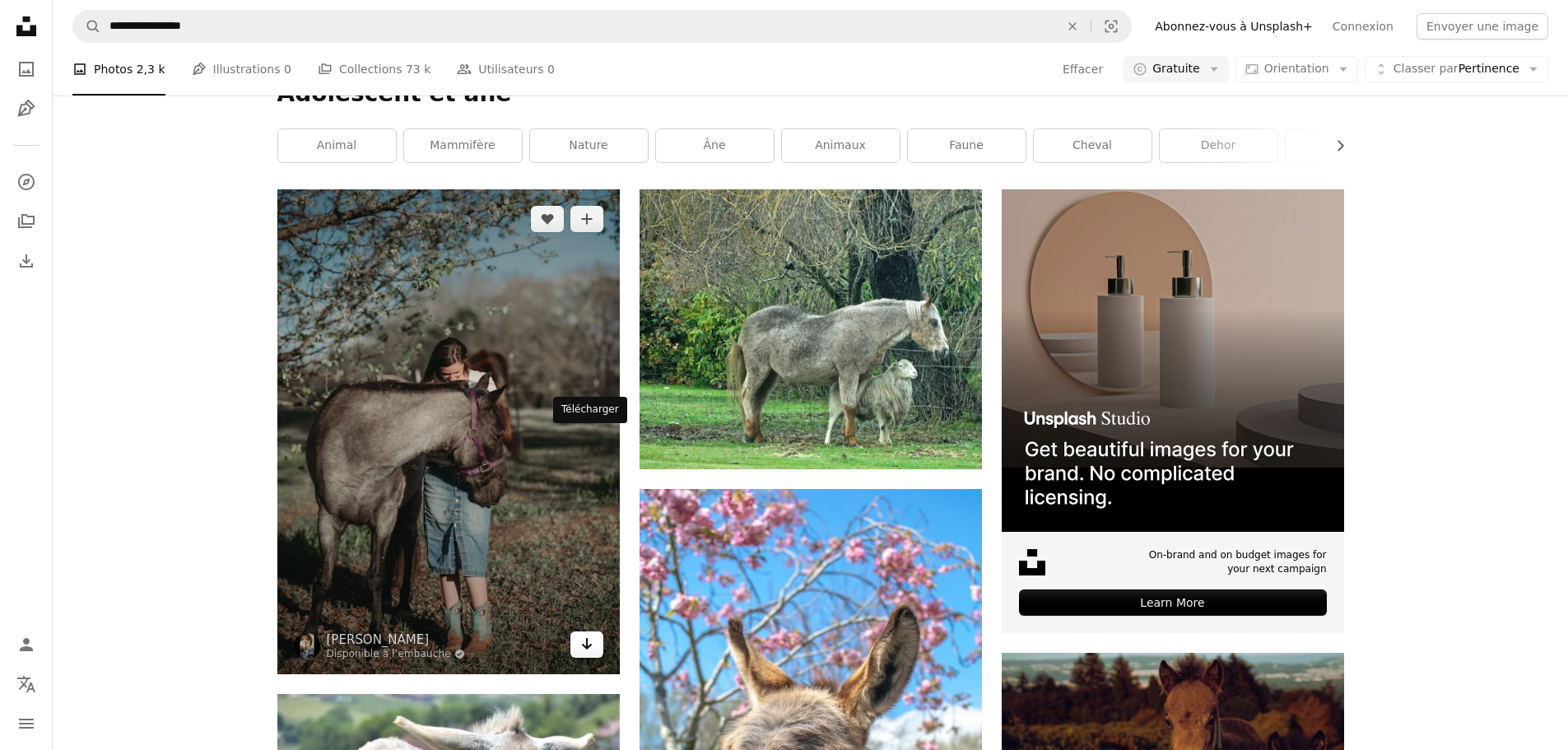
click at [590, 634] on icon "Arrow pointing down" at bounding box center [587, 644] width 13 height 20
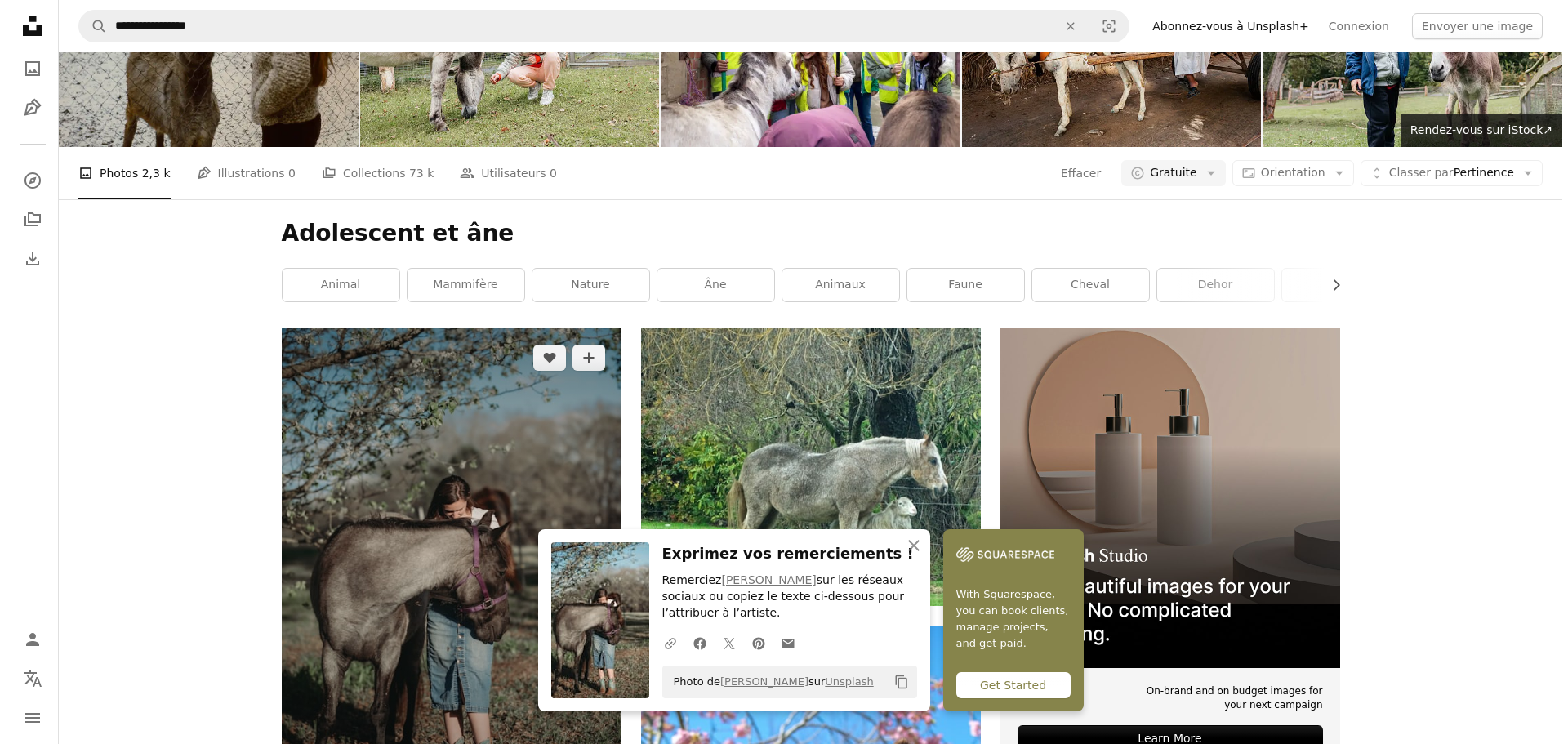
scroll to position [82, 0]
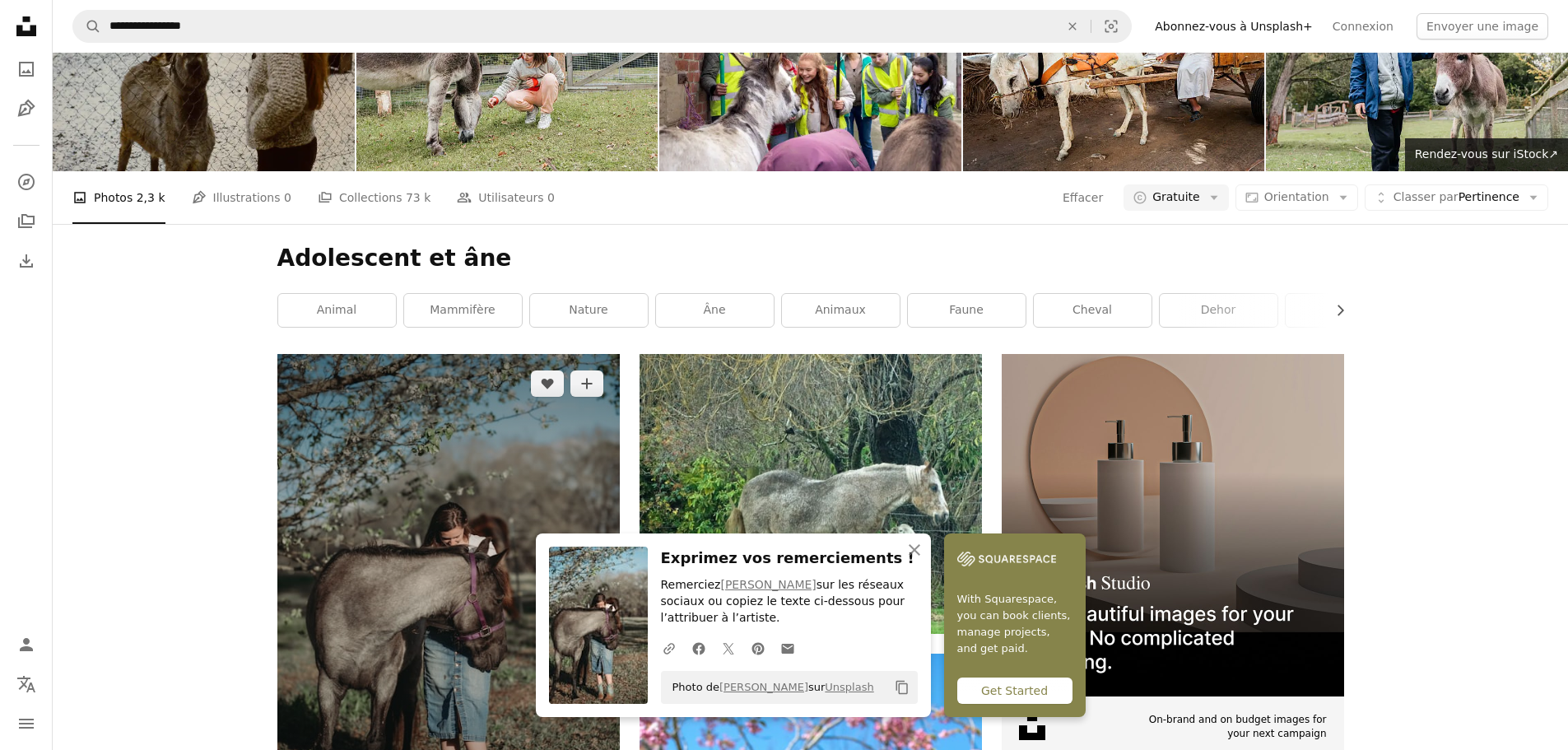
click at [546, 376] on img at bounding box center [449, 595] width 343 height 483
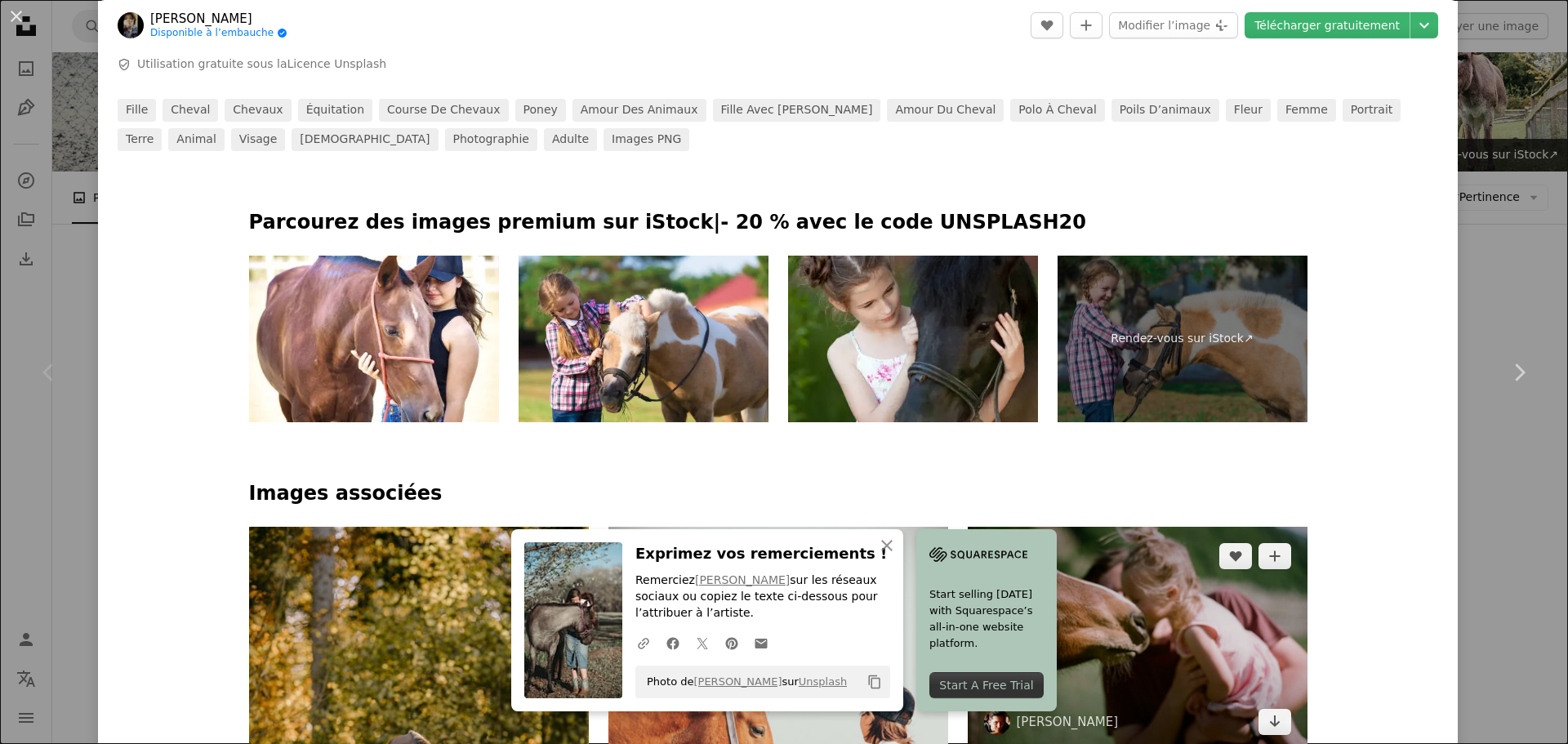
scroll to position [898, 0]
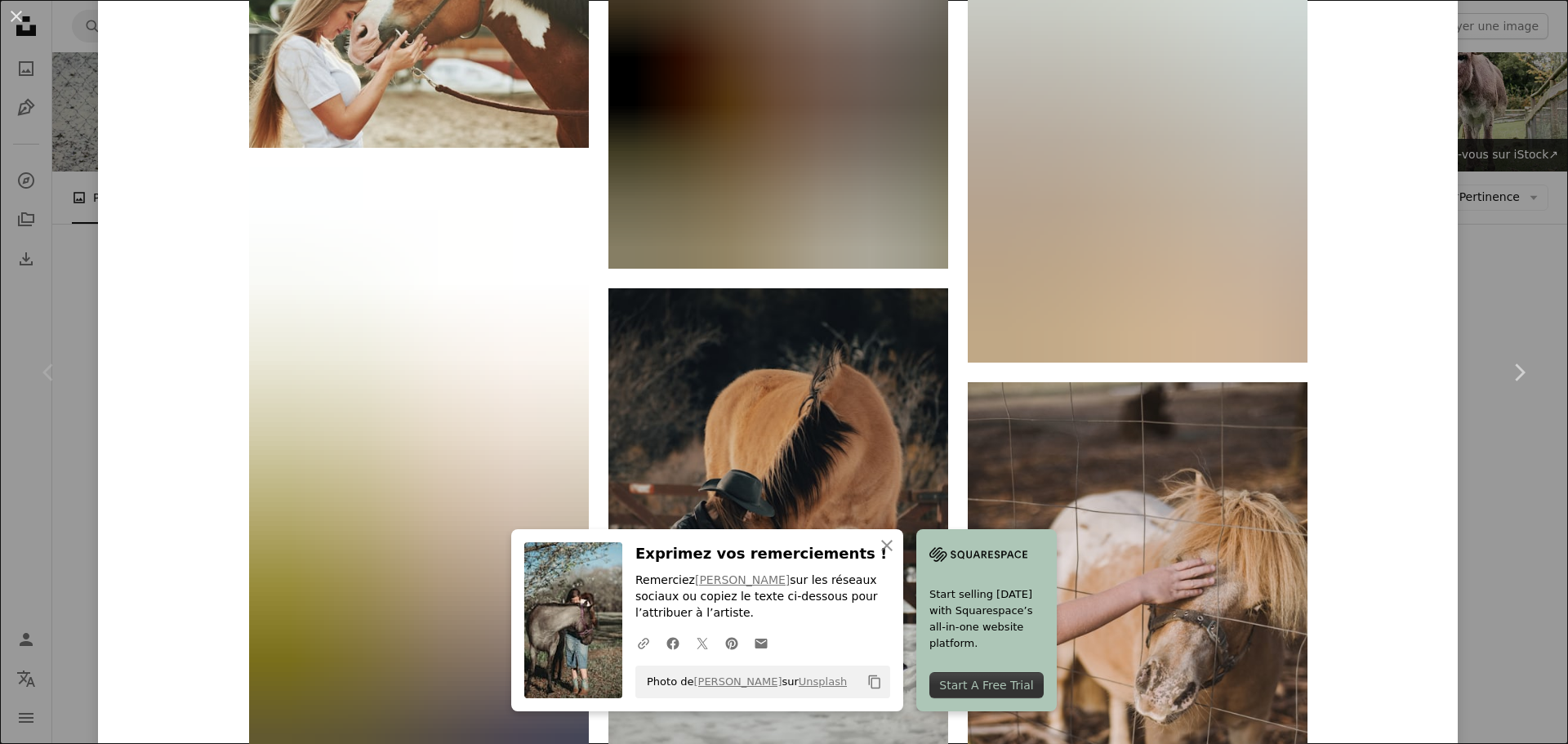
scroll to position [2776, 0]
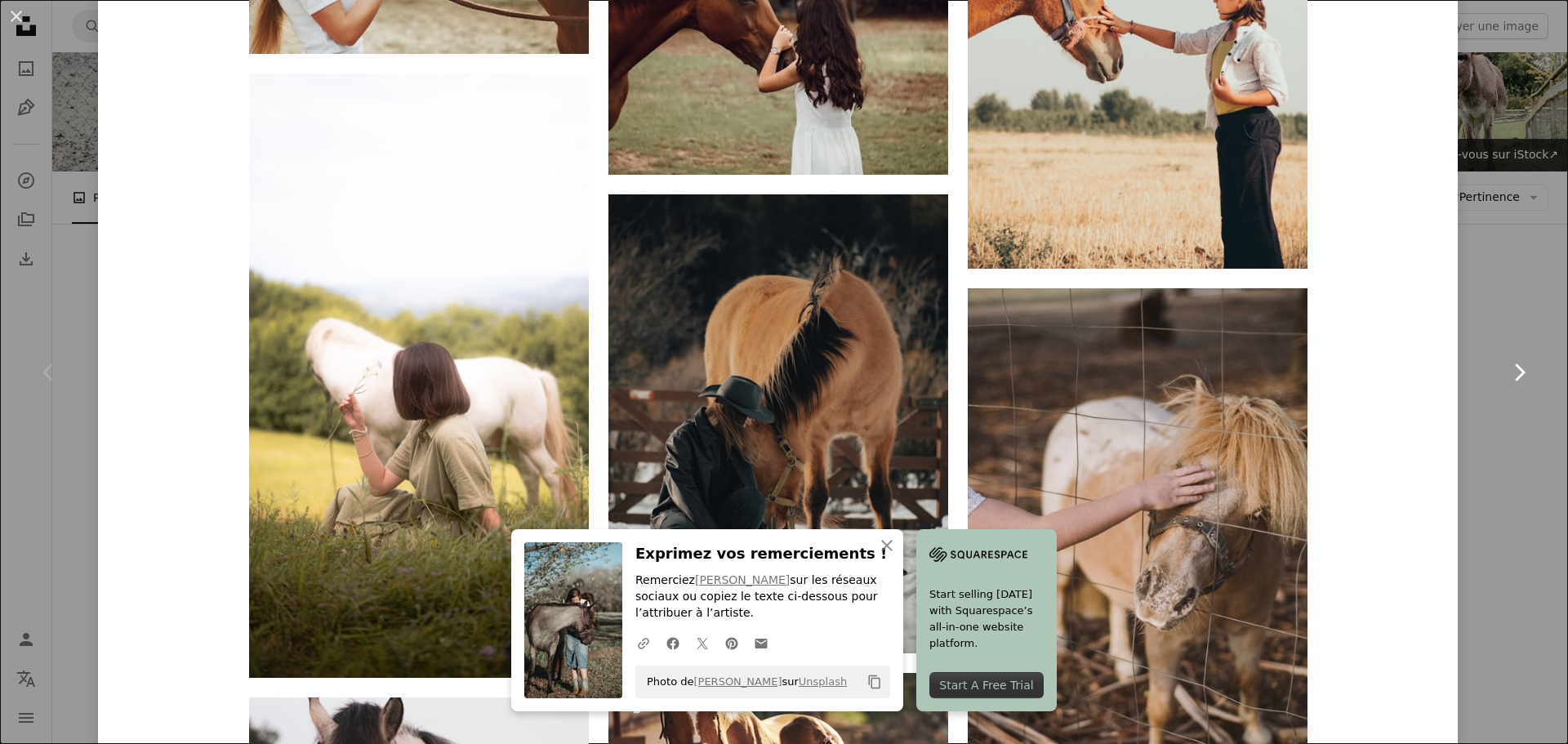
click at [1481, 295] on link "Chevron right" at bounding box center [1519, 372] width 98 height 156
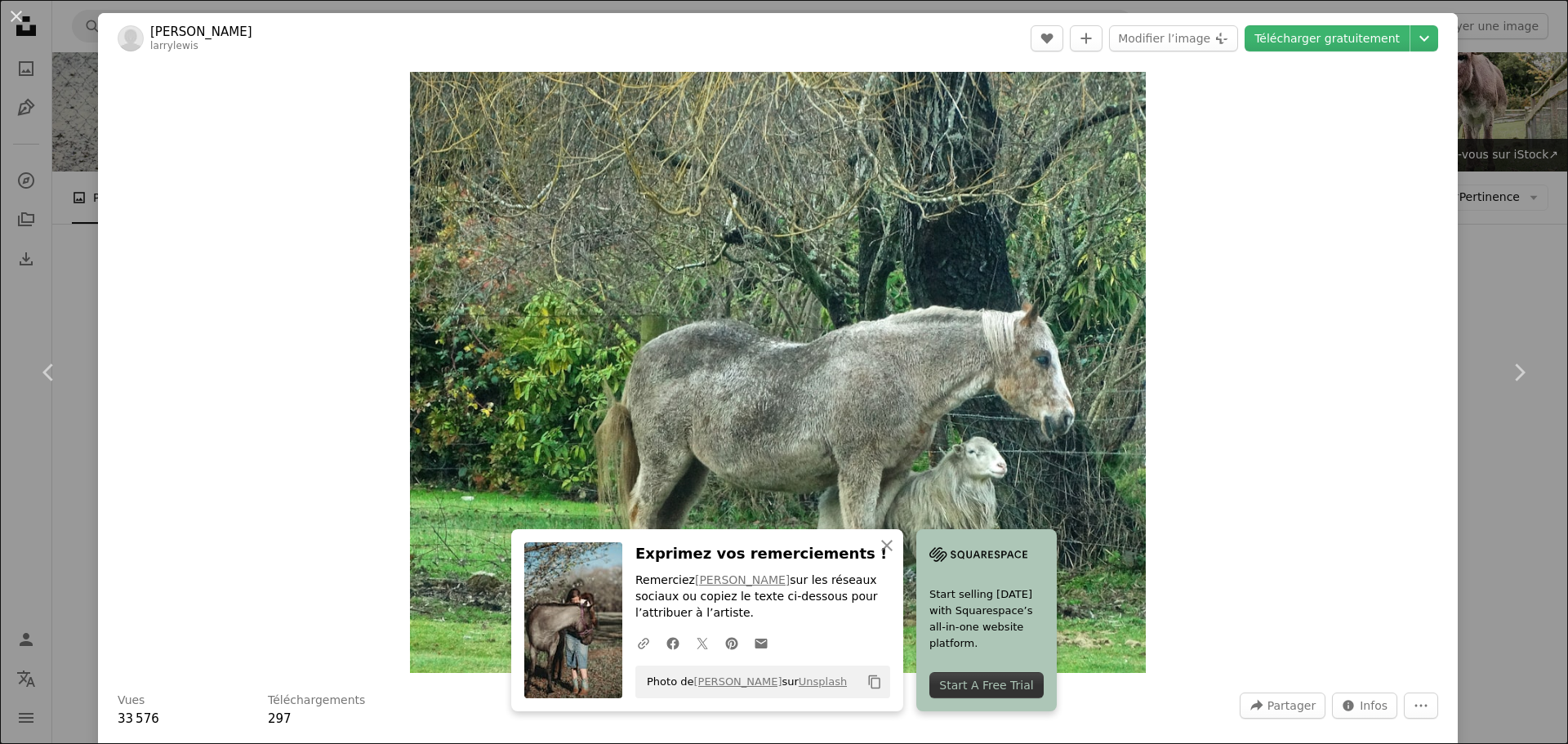
click at [1498, 513] on div "An X shape Chevron left Chevron right [PERSON_NAME] larrylewis A heart A plus s…" at bounding box center [784, 372] width 1568 height 744
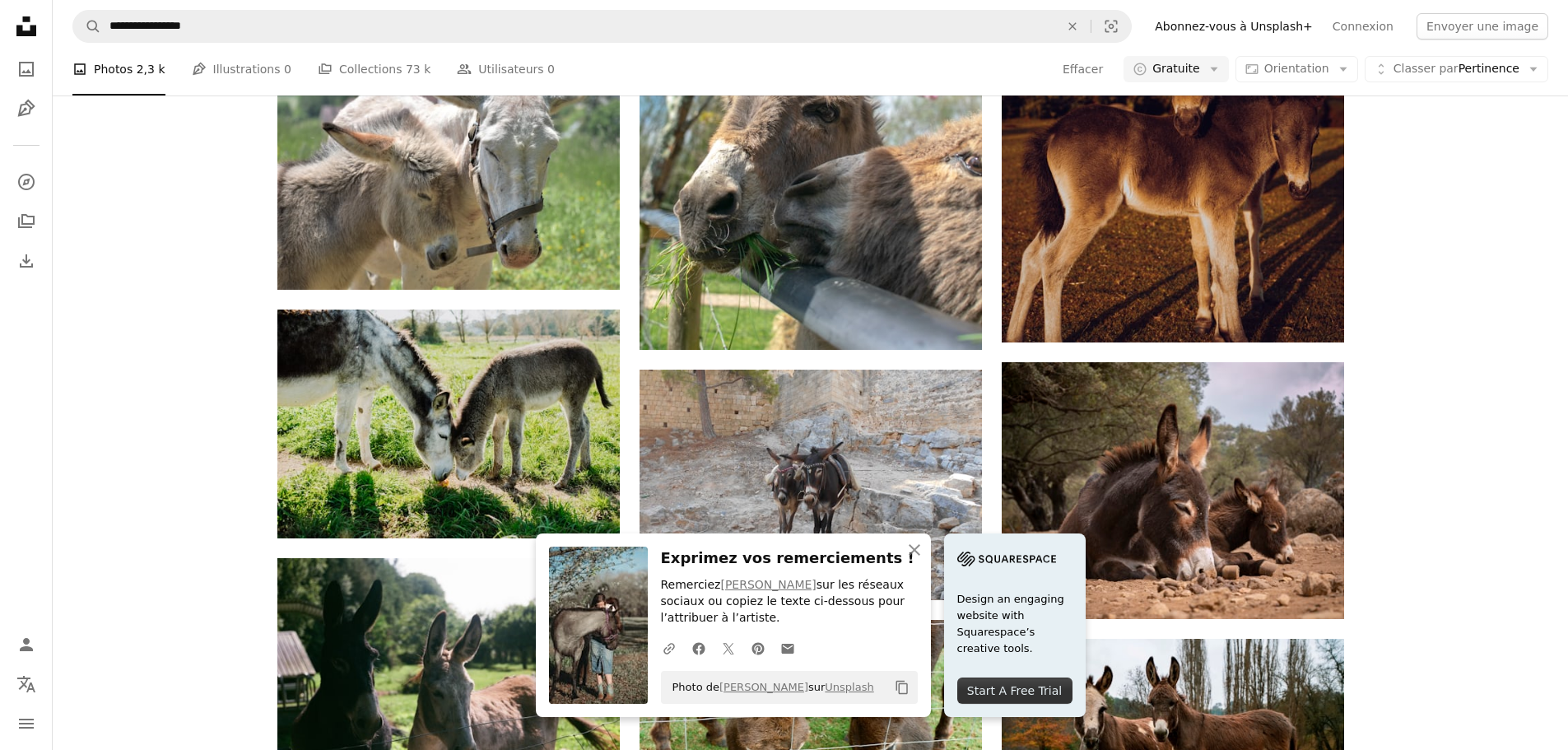
scroll to position [906, 0]
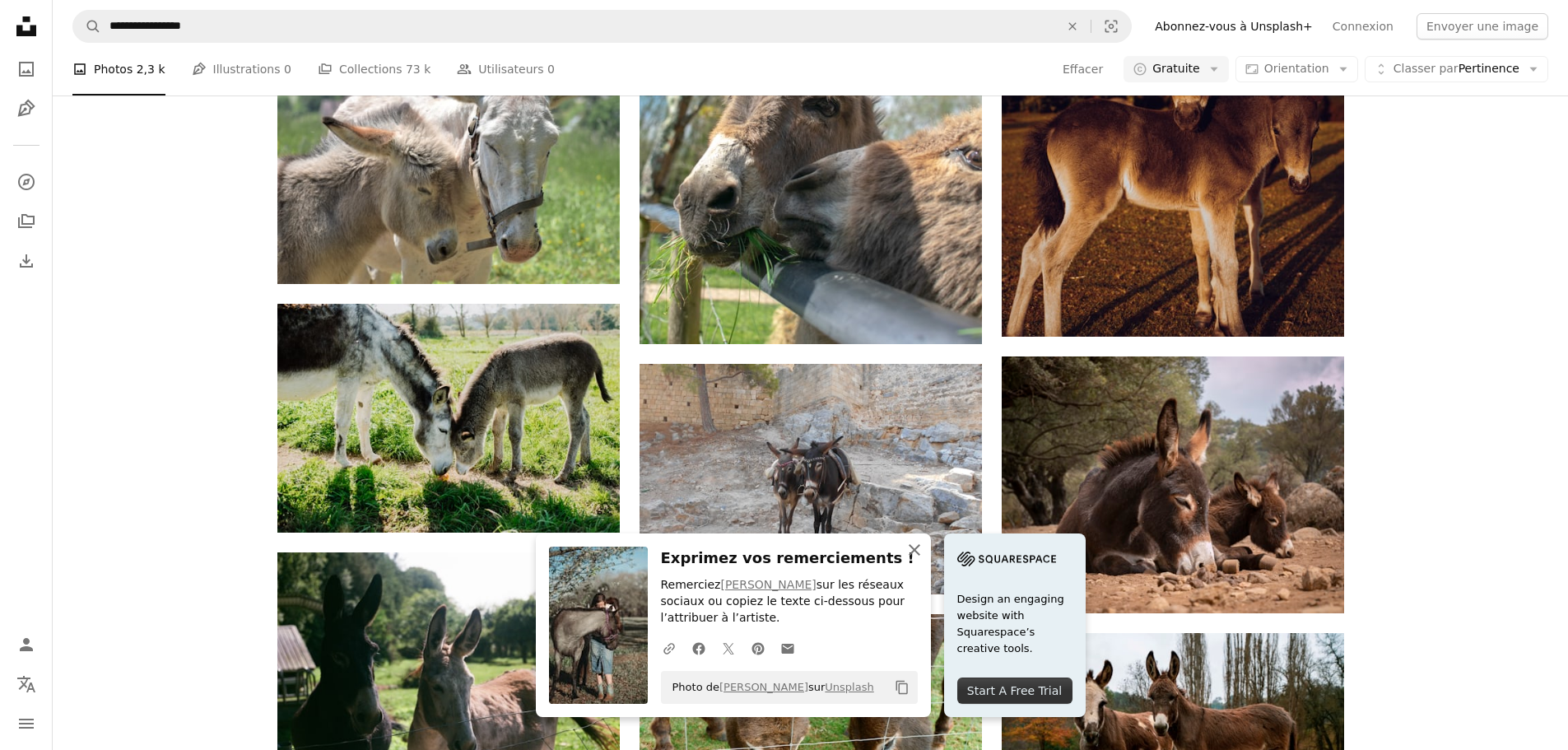
click at [921, 547] on icon "button" at bounding box center [915, 550] width 12 height 12
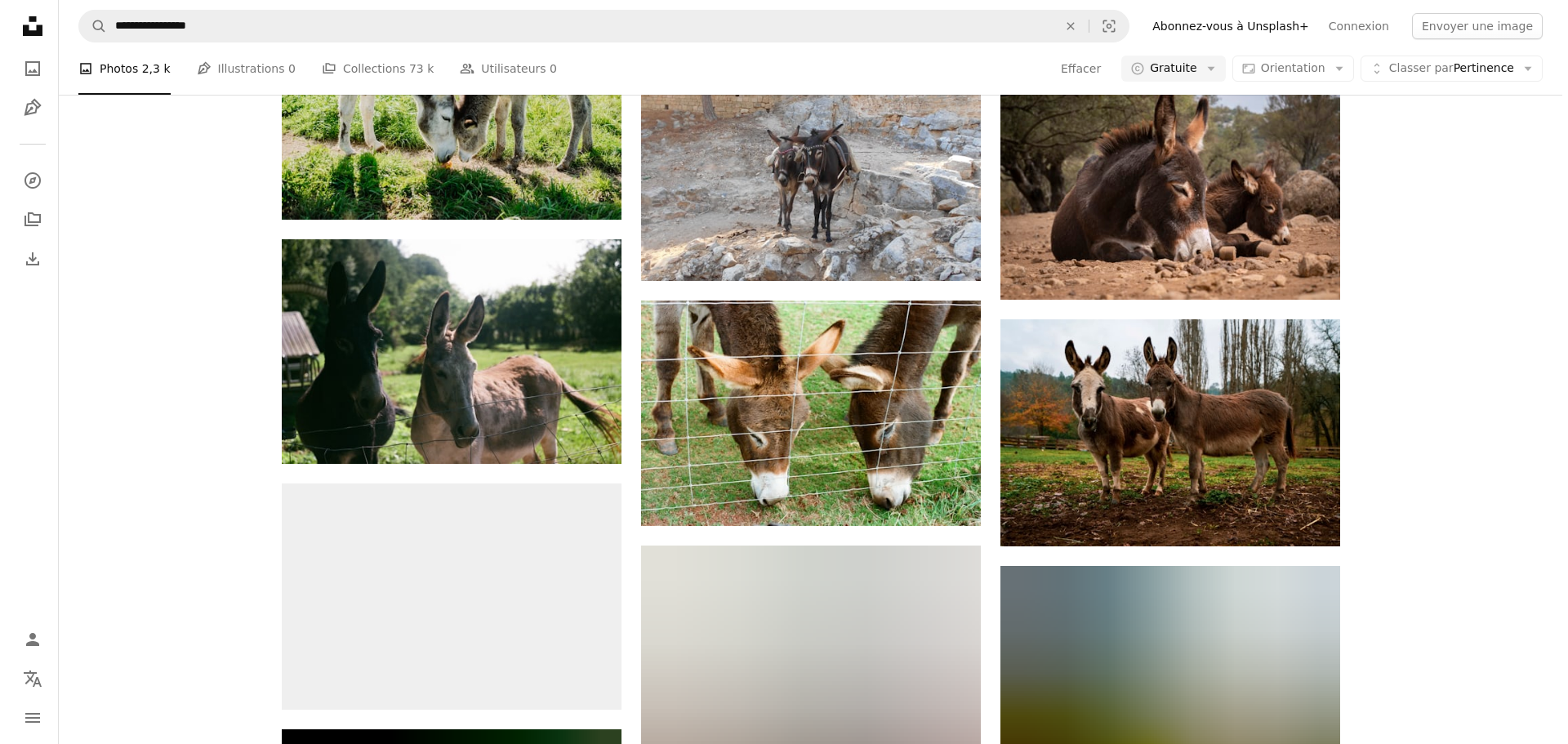
scroll to position [980, 0]
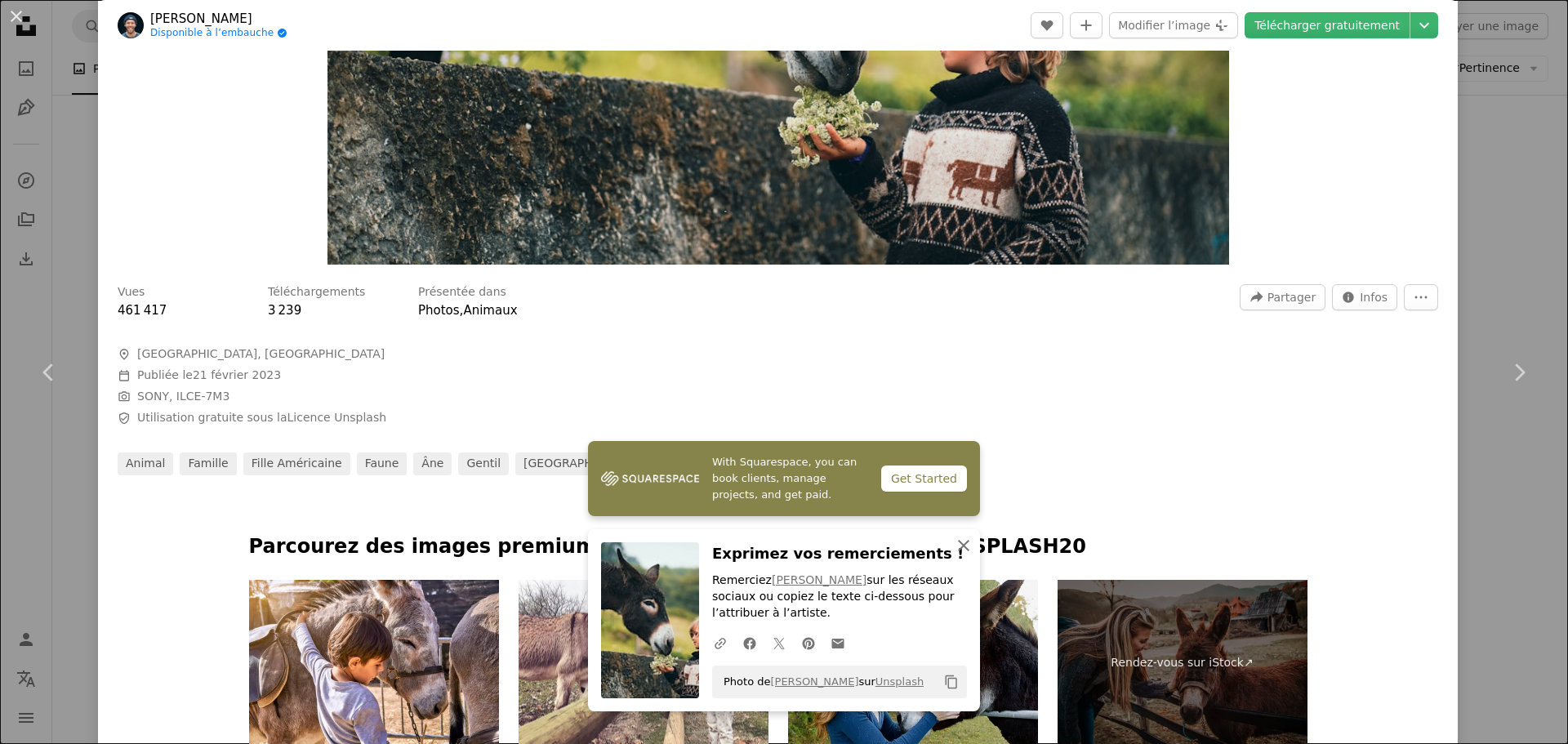
drag, startPoint x: 957, startPoint y: 547, endPoint x: 1168, endPoint y: 488, distance: 219.1
click at [958, 547] on icon "An X shape" at bounding box center [963, 545] width 20 height 20
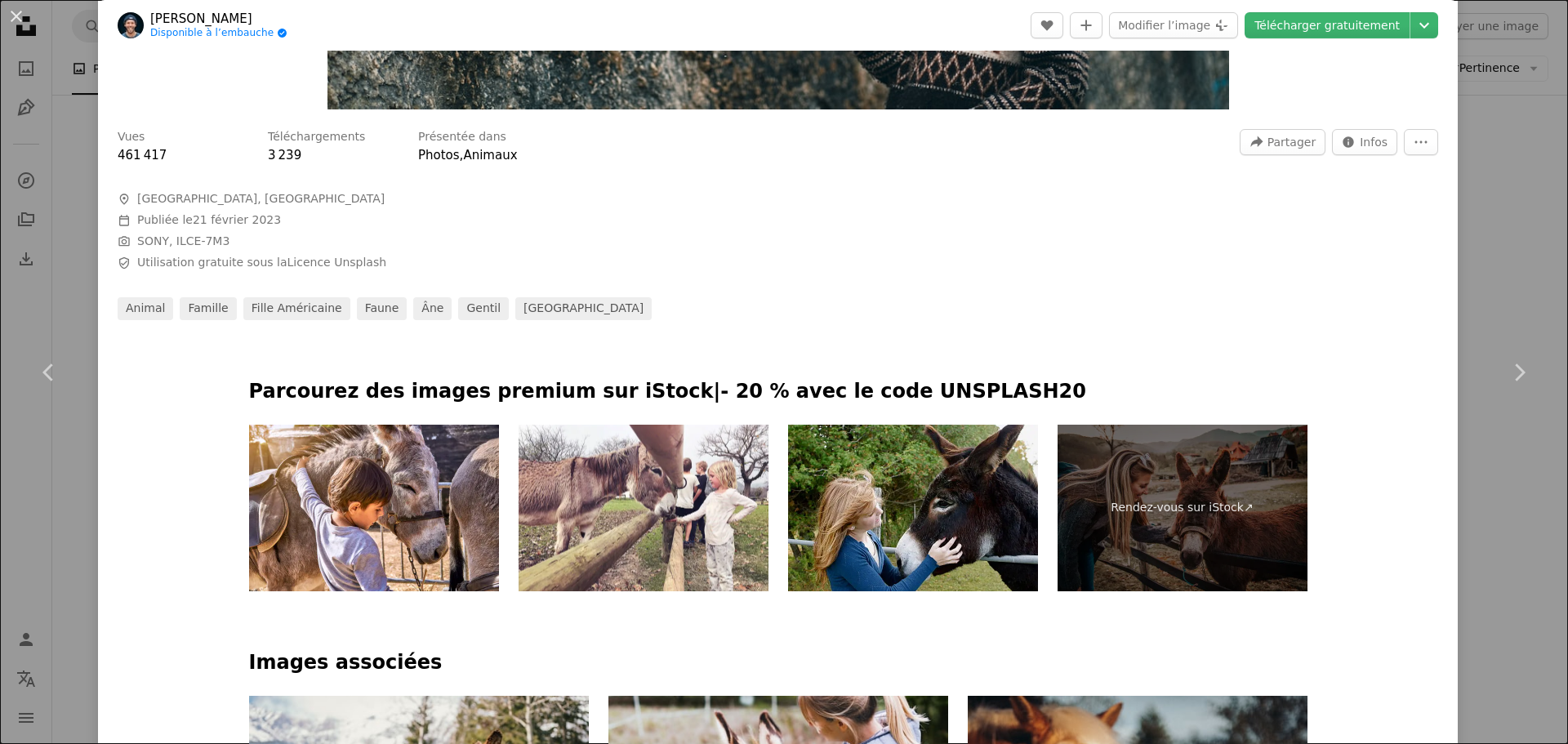
scroll to position [734, 0]
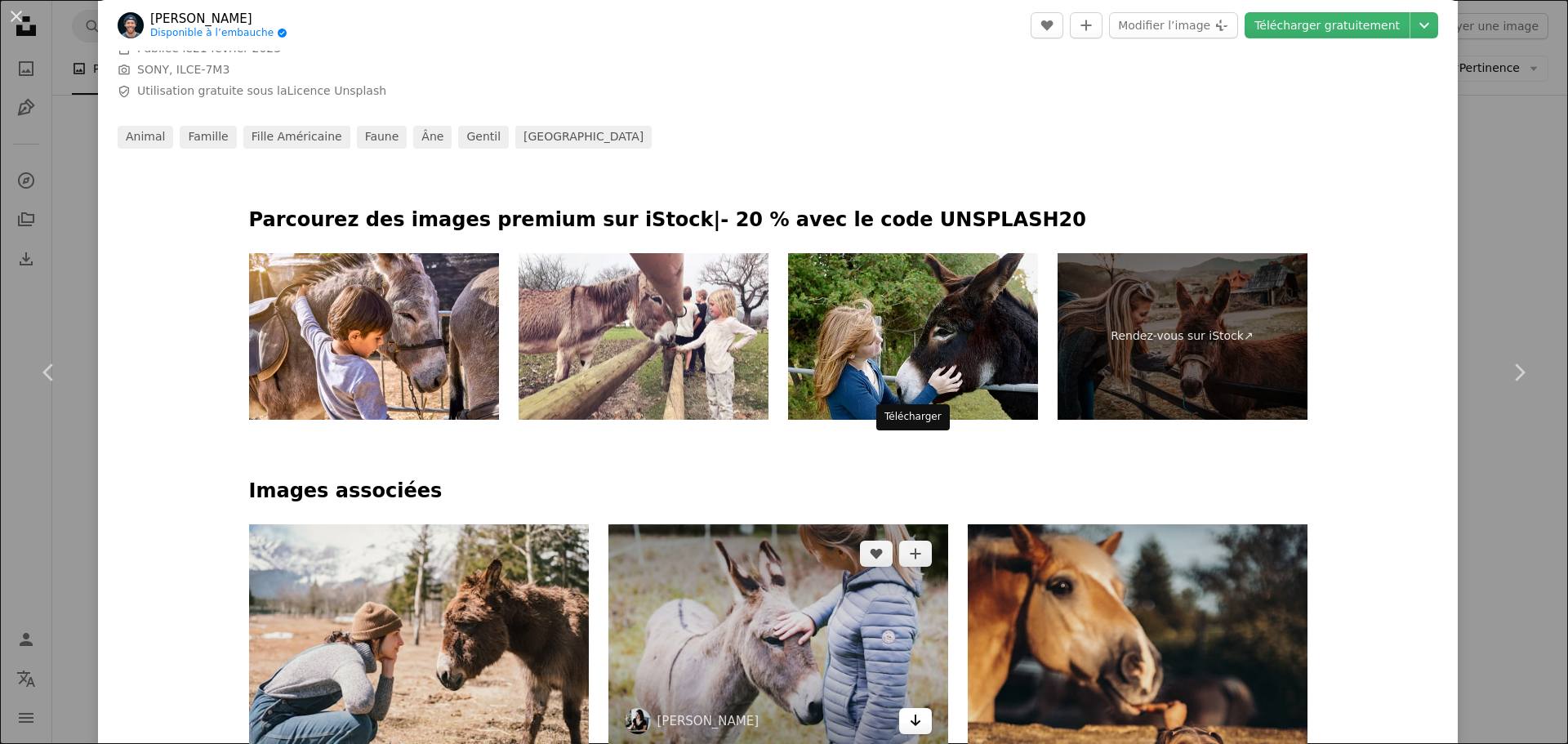
click at [903, 708] on link "Arrow pointing down" at bounding box center [914, 720] width 32 height 27
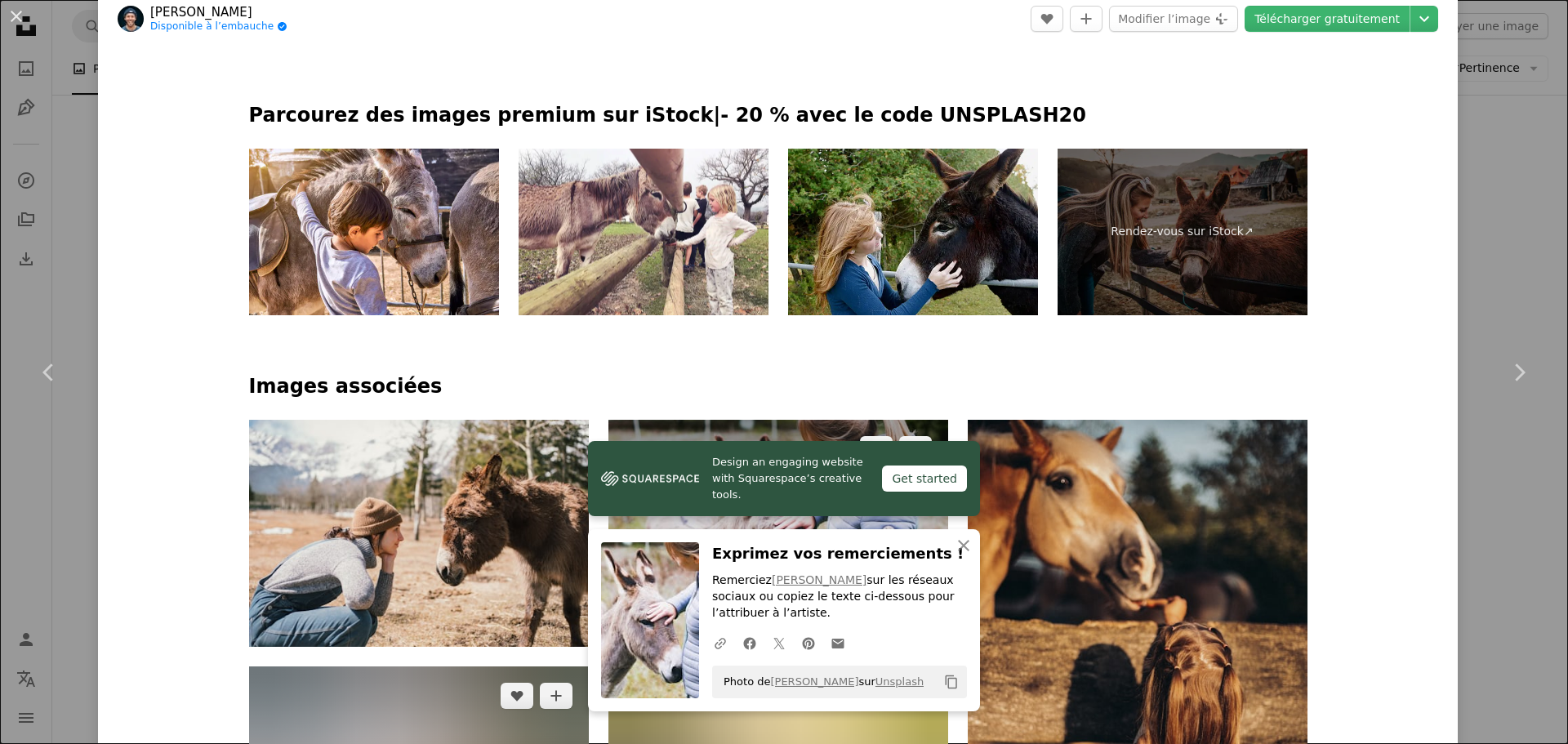
scroll to position [980, 0]
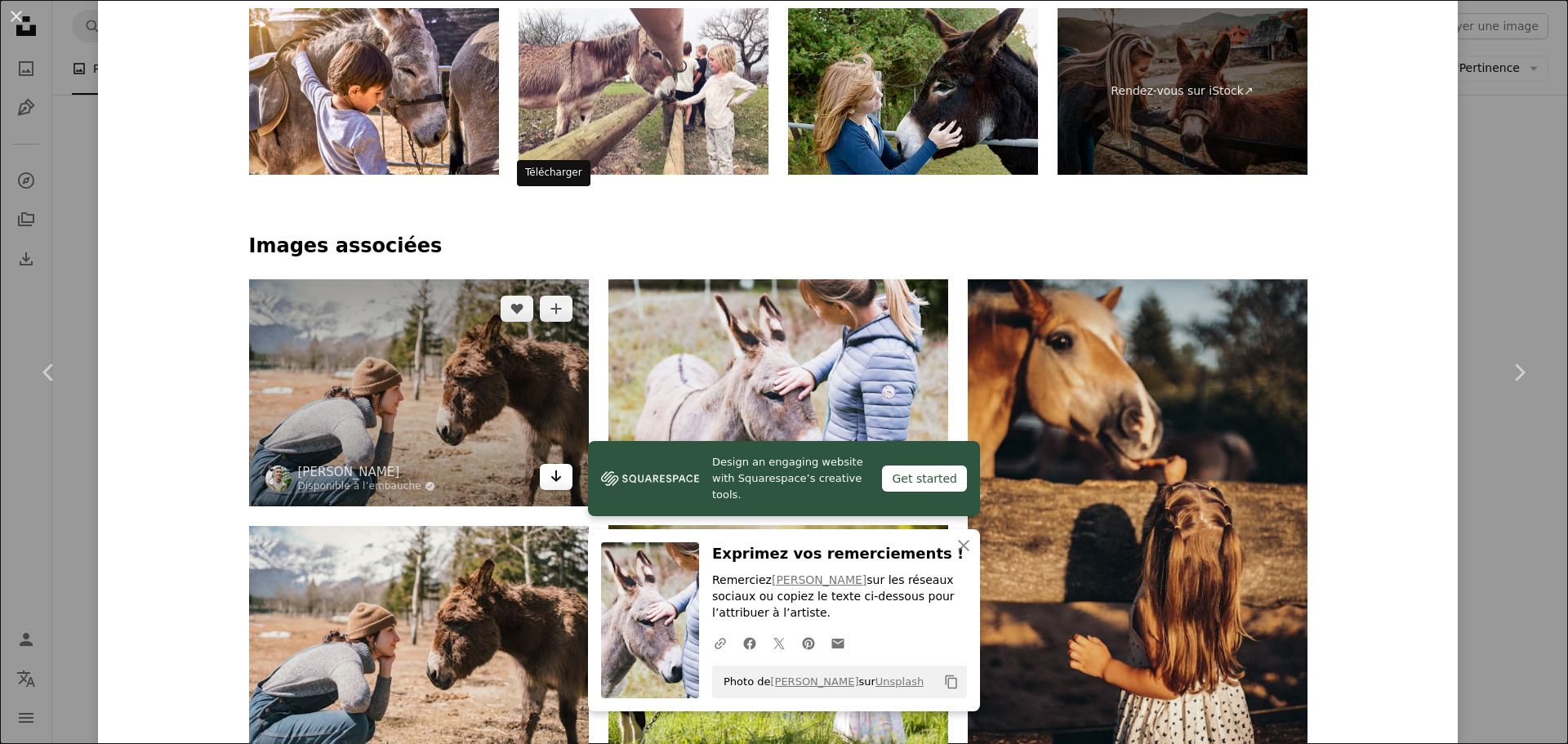
click at [551, 470] on icon "Télécharger" at bounding box center [555, 476] width 11 height 12
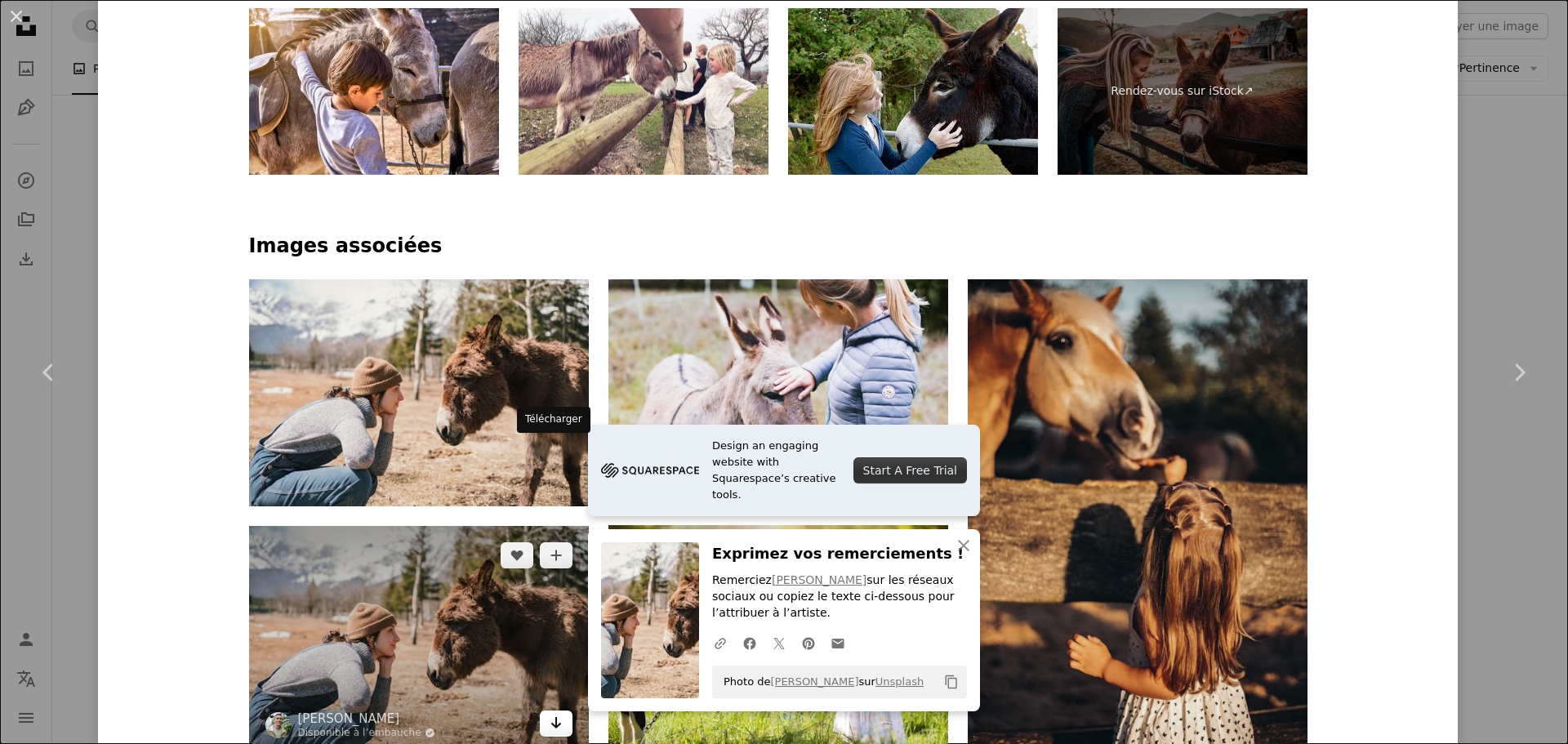
click at [551, 716] on icon "Télécharger" at bounding box center [555, 722] width 11 height 12
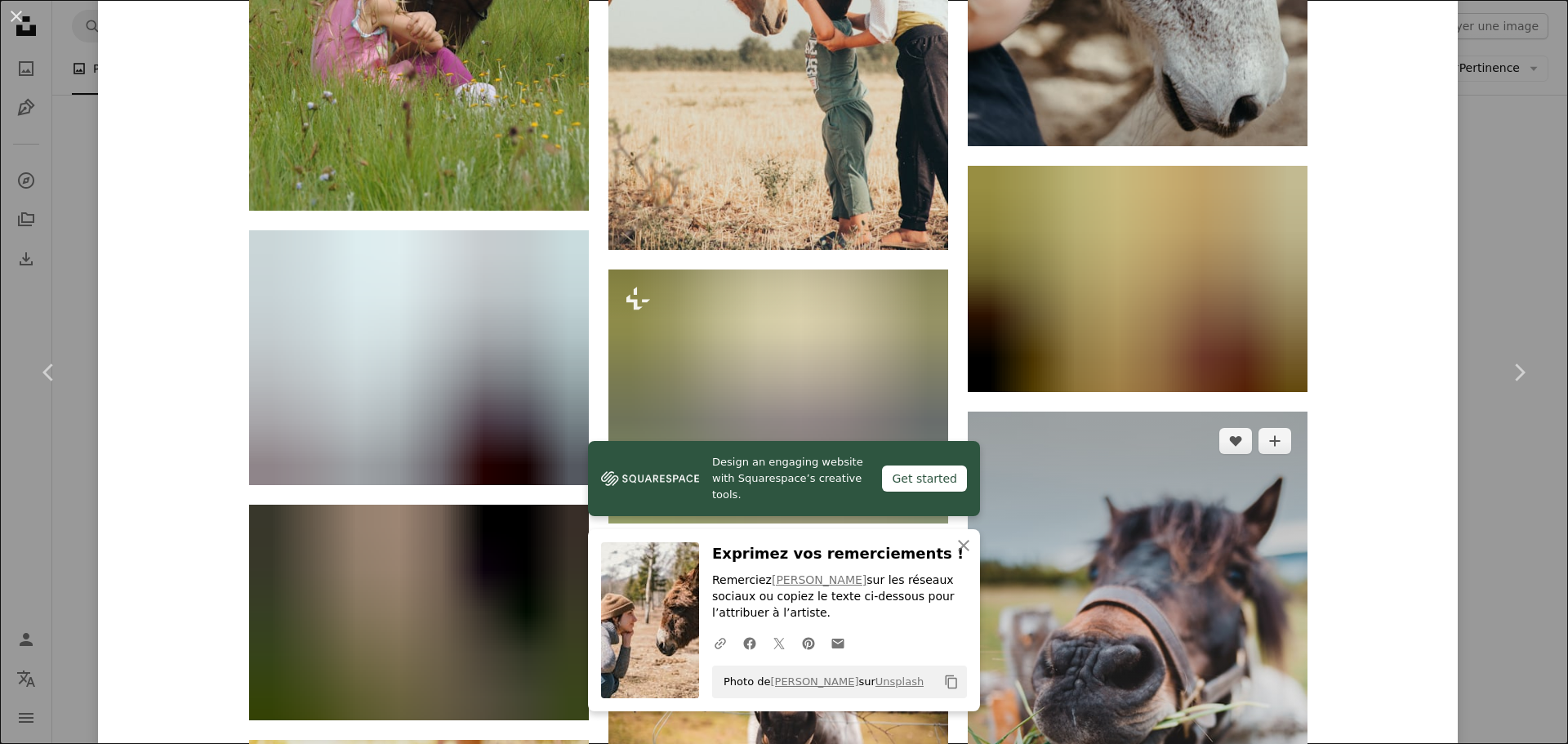
scroll to position [4326, 0]
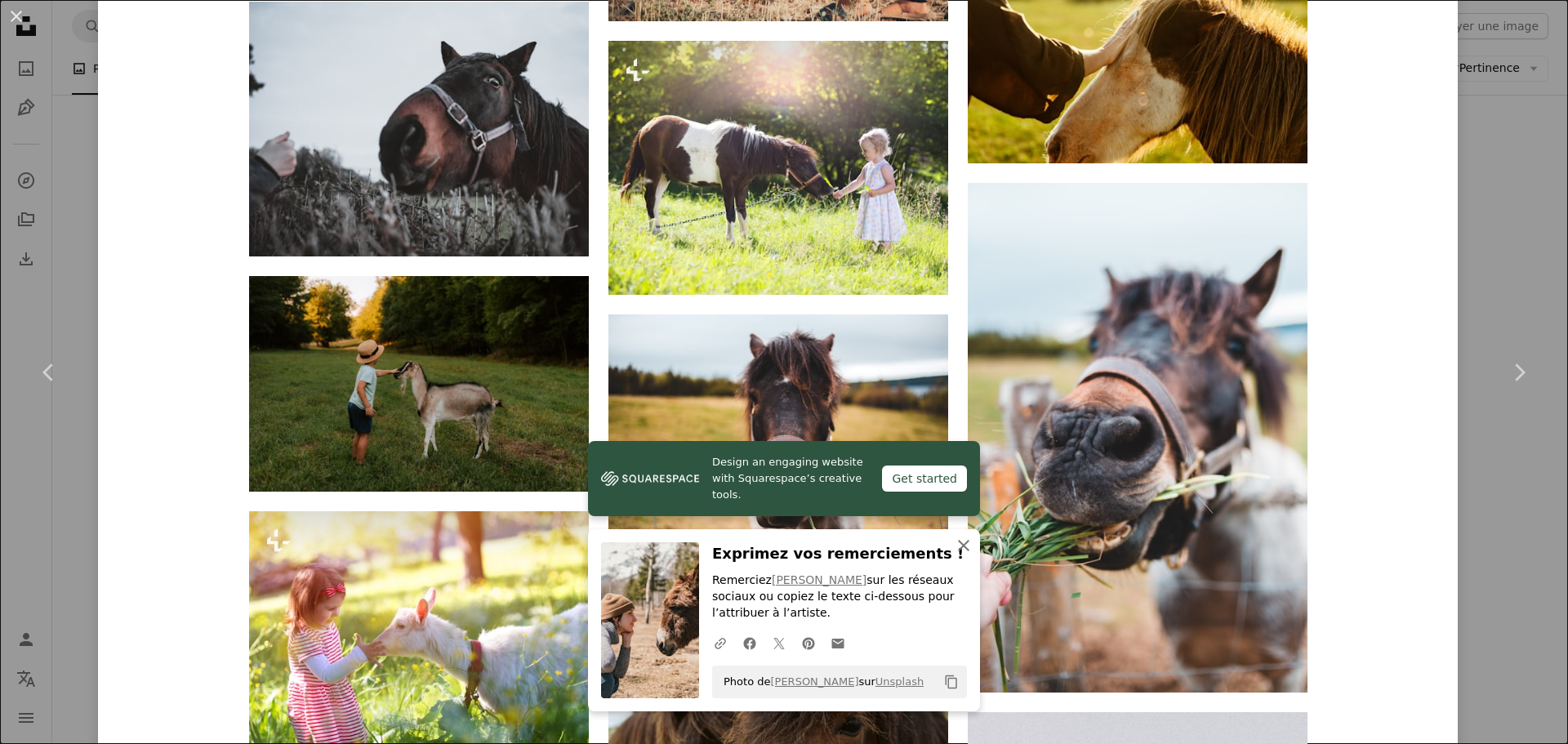
click at [961, 549] on icon "button" at bounding box center [963, 545] width 12 height 12
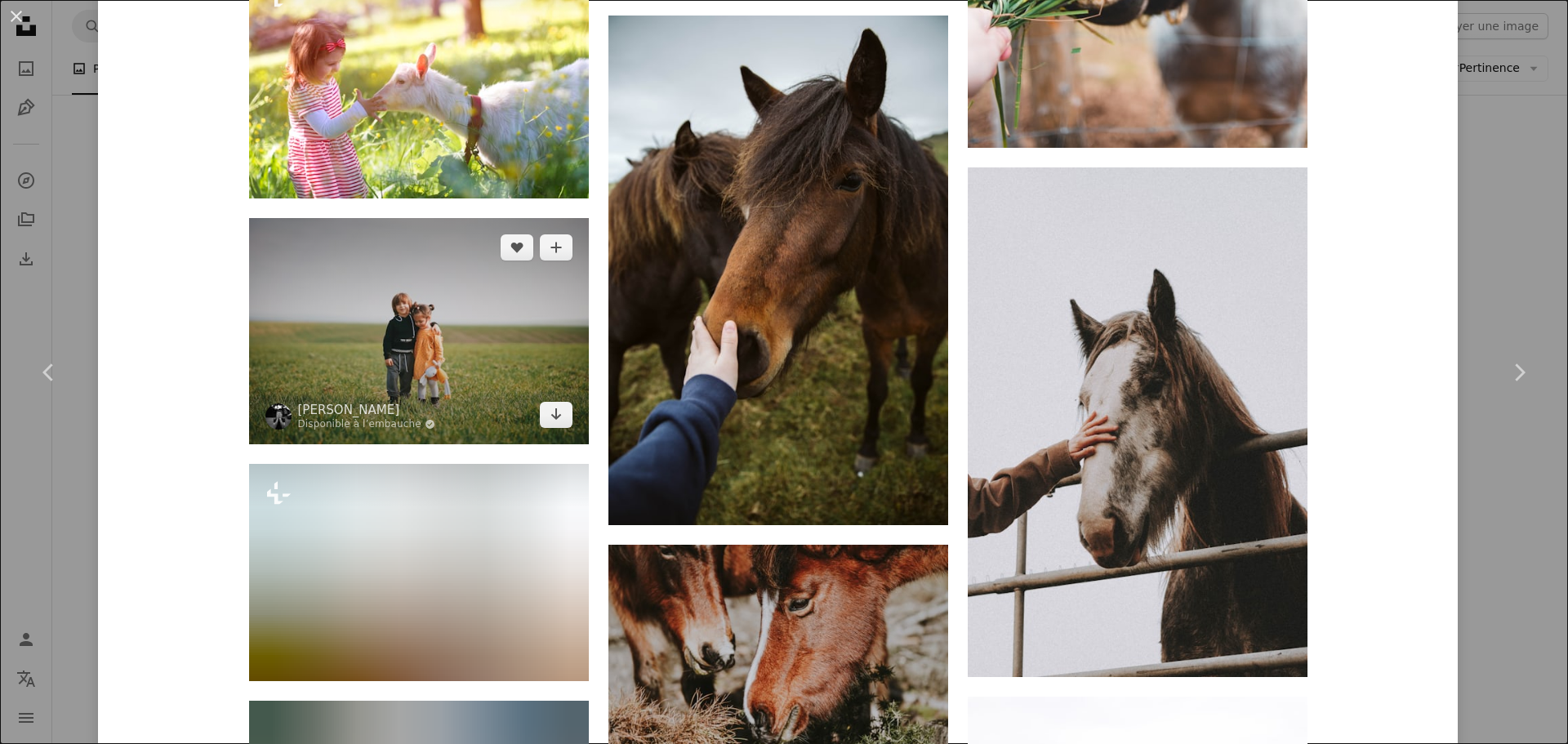
scroll to position [4653, 0]
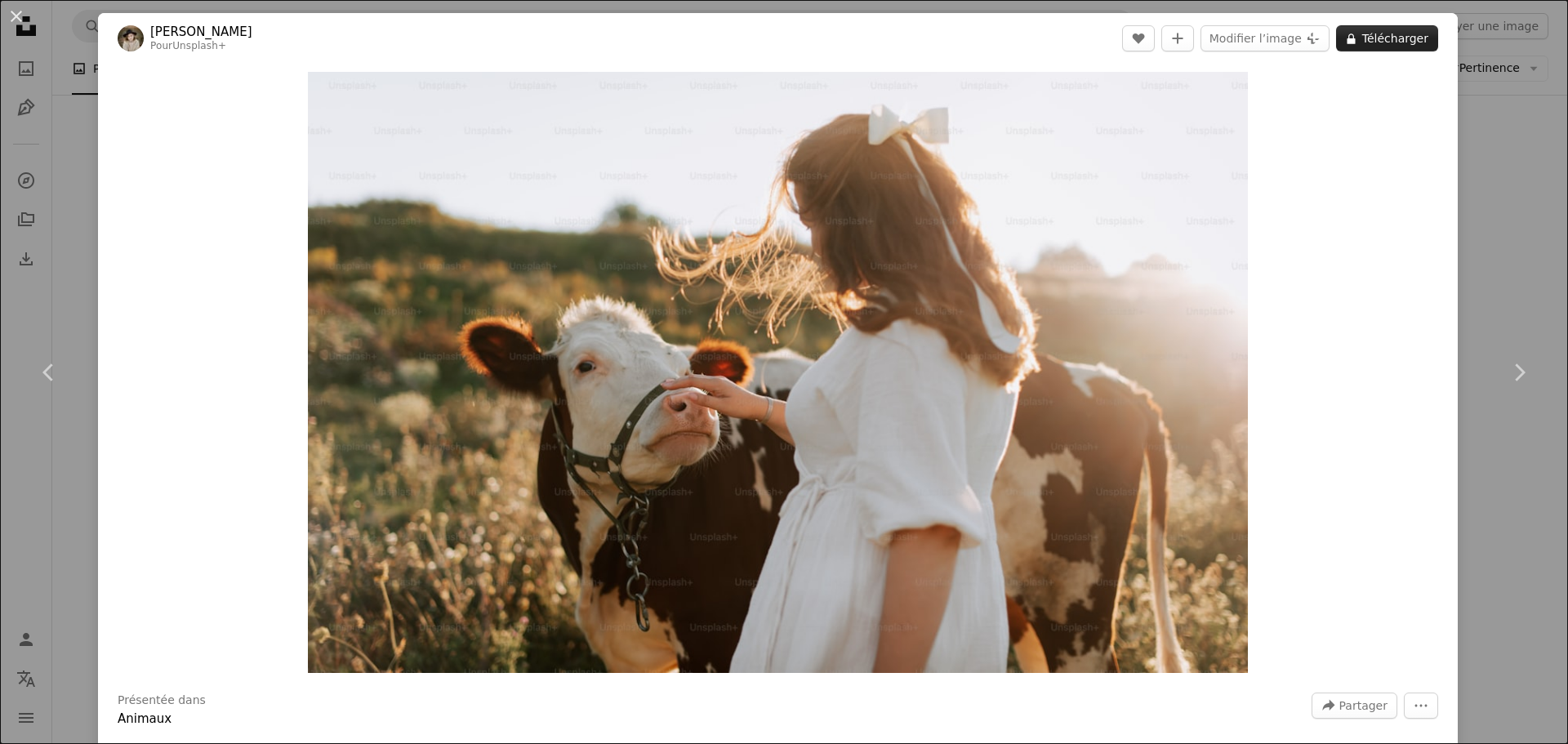
click at [1398, 41] on button "A lock Télécharger" at bounding box center [1387, 38] width 102 height 27
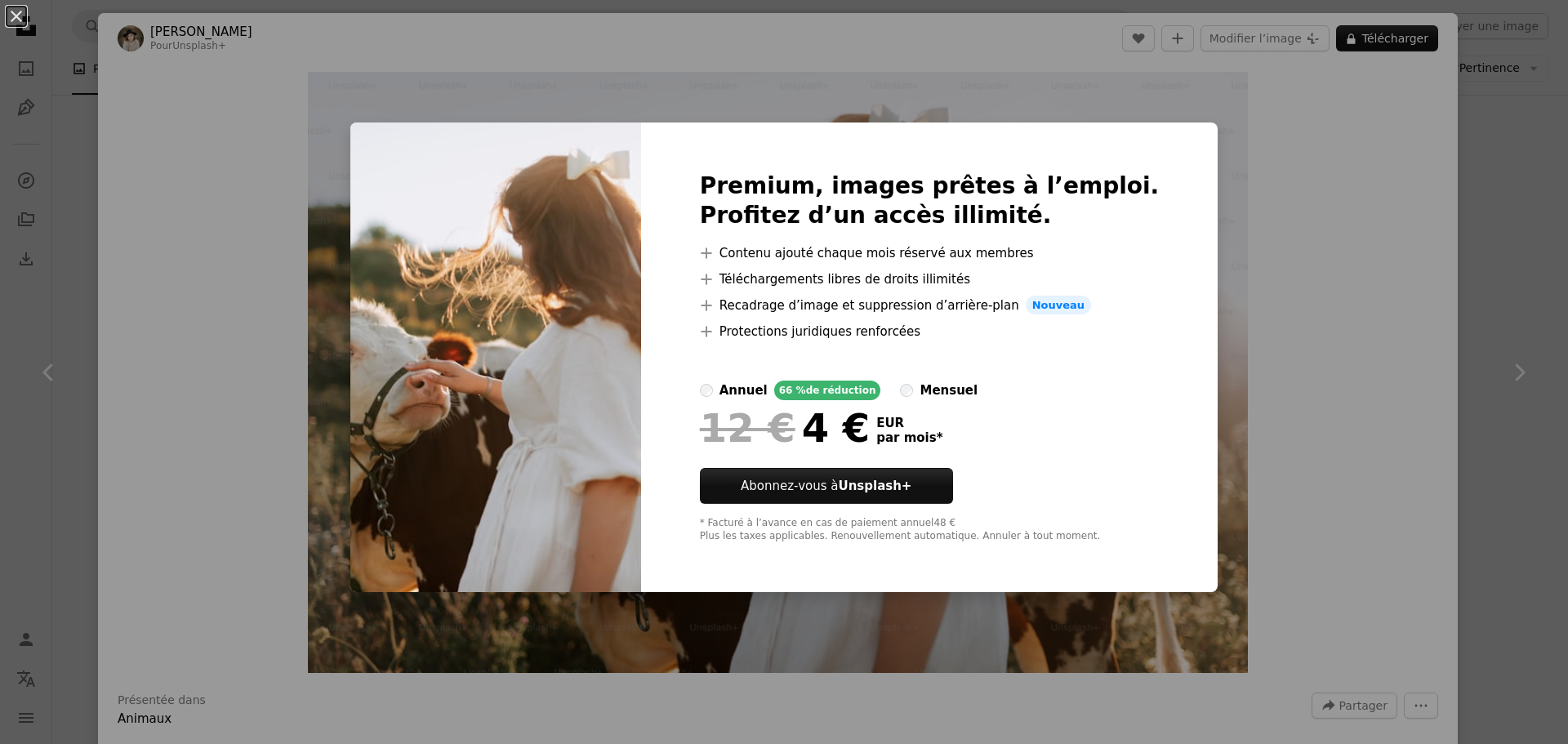
click at [1377, 293] on div "An X shape Premium, images prêtes à l’emploi. Profitez d’un accès illimité. A p…" at bounding box center [784, 372] width 1568 height 744
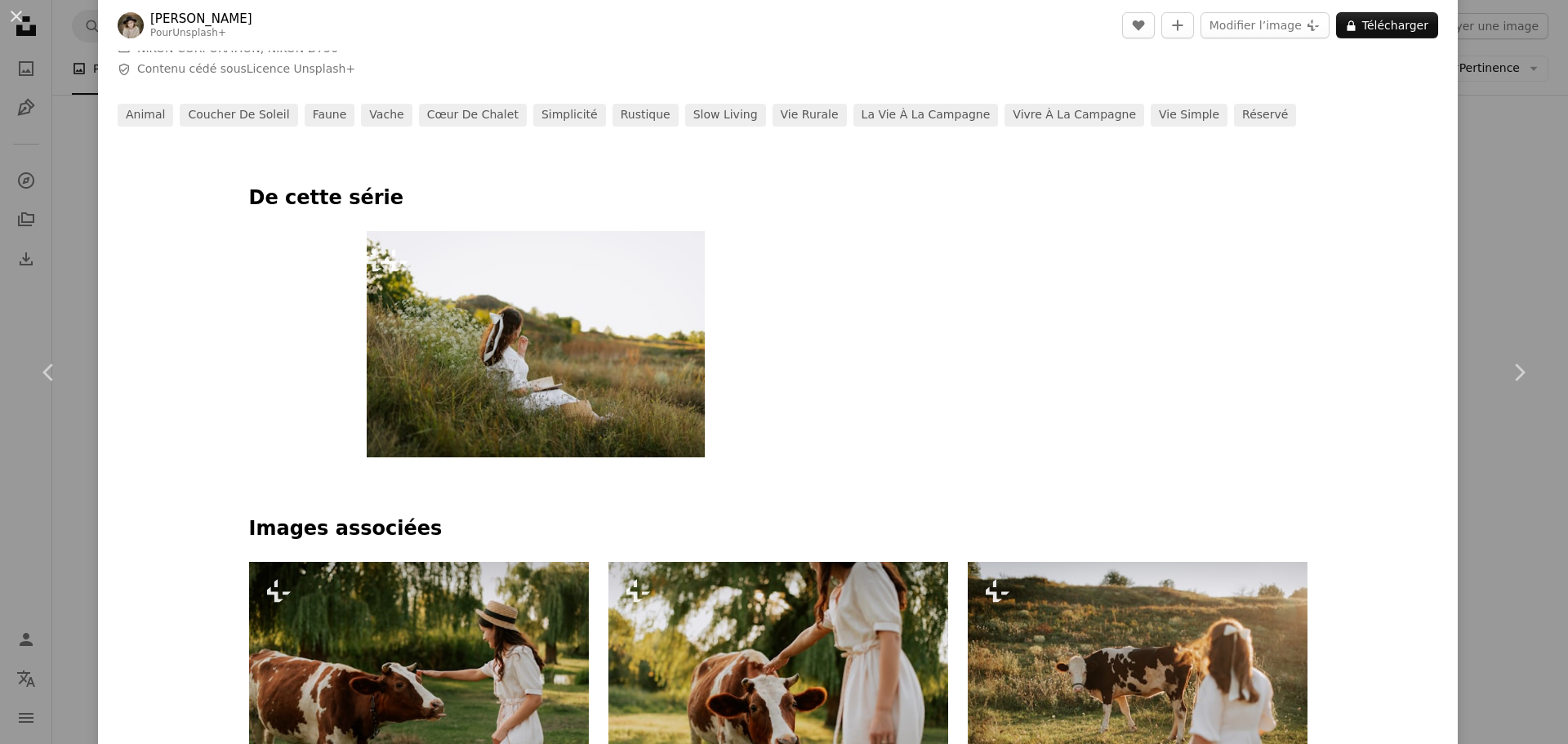
scroll to position [1306, 0]
